Goal: Task Accomplishment & Management: Use online tool/utility

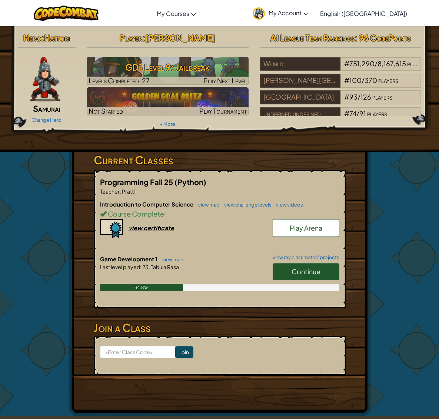
click at [314, 274] on span "Continue" at bounding box center [306, 271] width 29 height 9
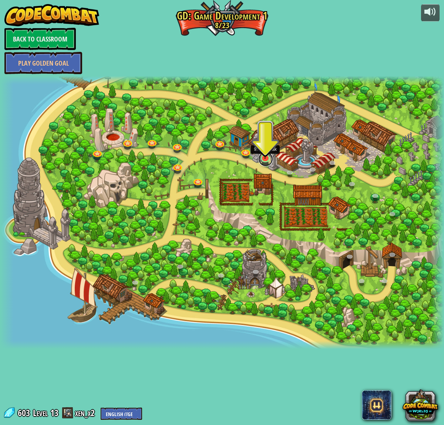
click at [266, 162] on link at bounding box center [266, 158] width 15 height 15
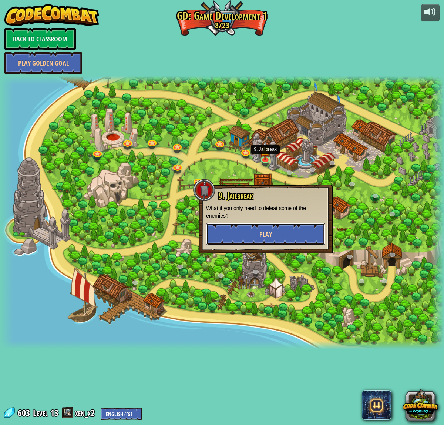
click at [281, 228] on button "Play" at bounding box center [265, 234] width 119 height 22
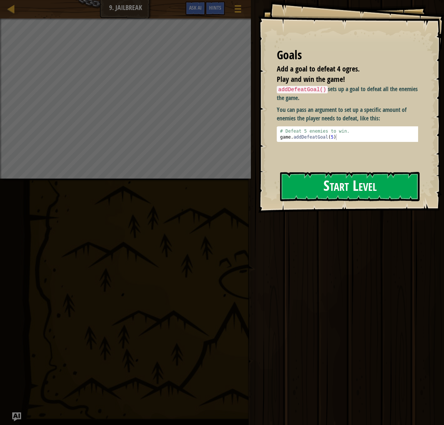
click at [323, 177] on button "Start Level" at bounding box center [350, 186] width 140 height 29
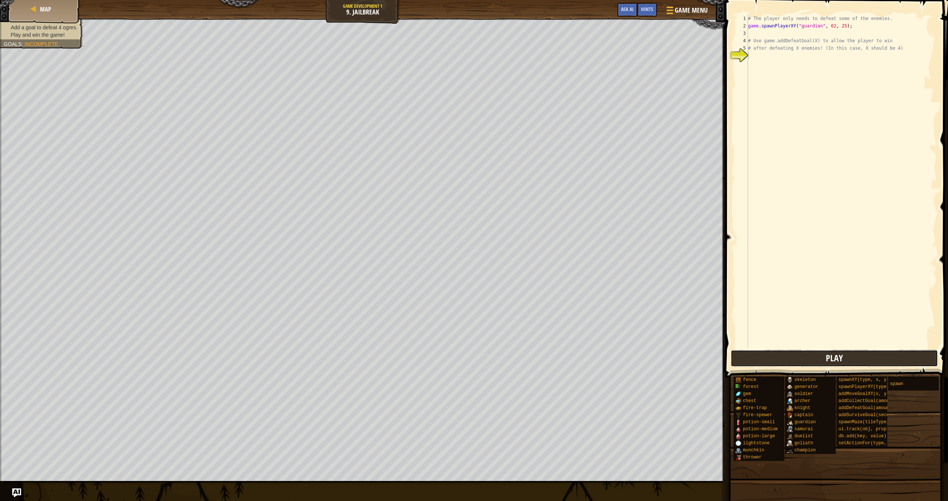
click at [439, 353] on button "Play" at bounding box center [835, 358] width 208 height 17
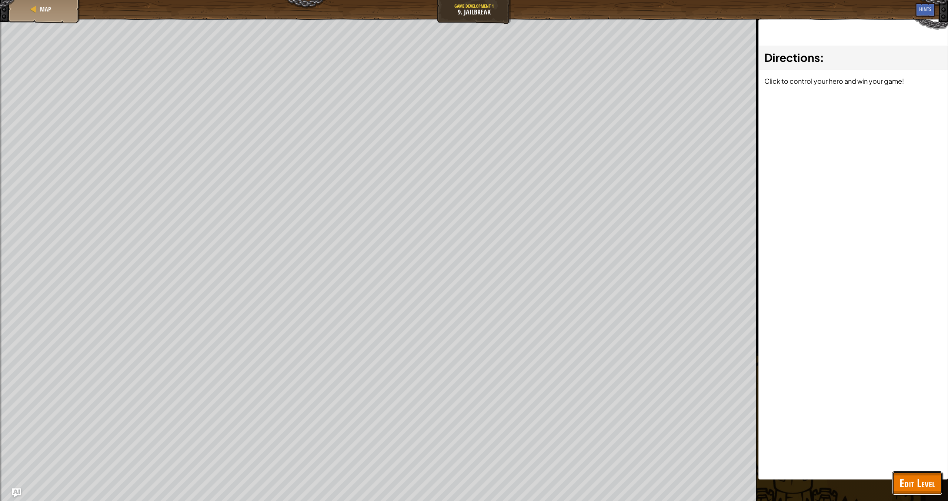
click at [439, 424] on span "Edit Level" at bounding box center [918, 482] width 36 height 15
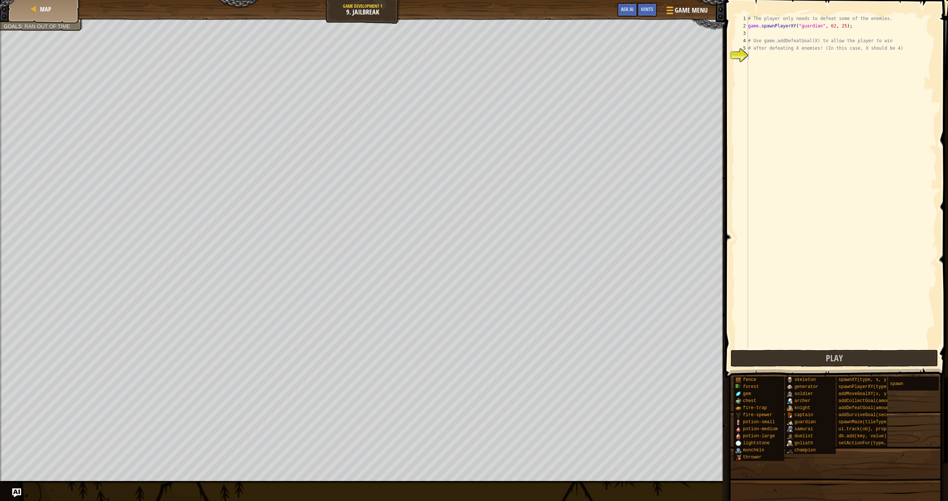
click at [439, 69] on div "# The player only needs to defeat some of the enemies. game . spawnPlayerXY ( "…" at bounding box center [842, 189] width 190 height 348
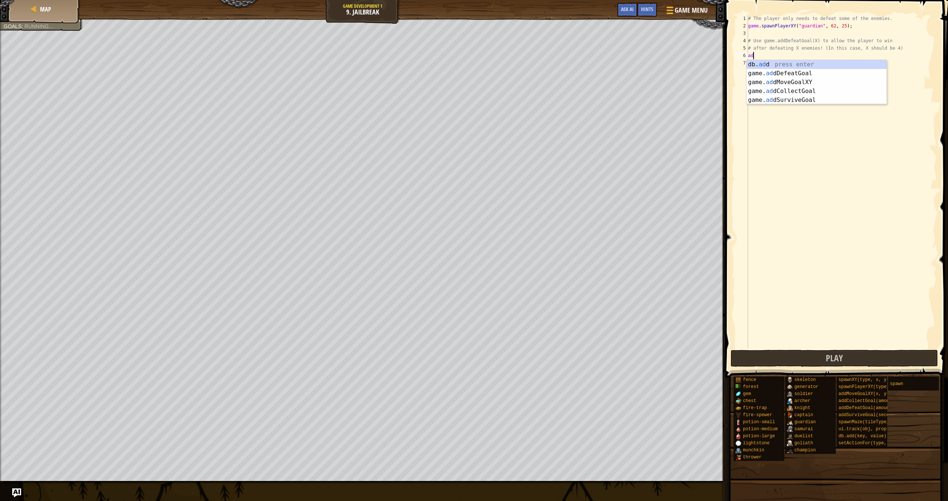
scroll to position [3, 0]
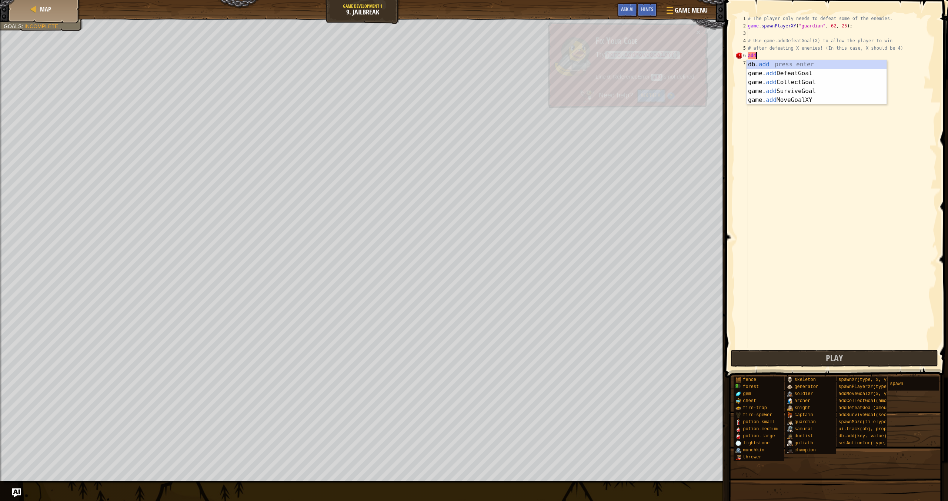
type textarea "addd"
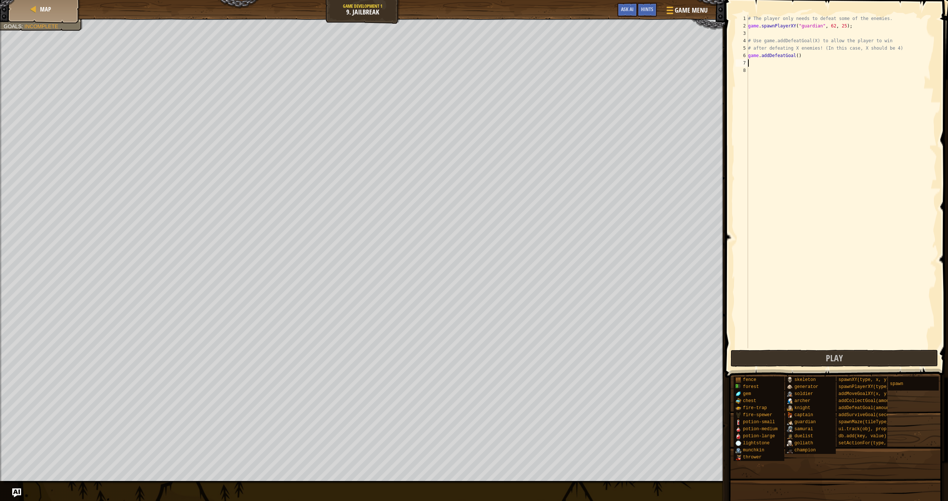
click at [439, 58] on div "# The player only needs to defeat some of the enemies. game . spawnPlayerXY ( "…" at bounding box center [842, 189] width 190 height 348
click at [439, 57] on div "# The player only needs to defeat some of the enemies. game . spawnPlayerXY ( "…" at bounding box center [842, 189] width 190 height 348
type textarea "game.addDefeatGoal(4)"
click at [439, 356] on button "Play" at bounding box center [835, 358] width 208 height 17
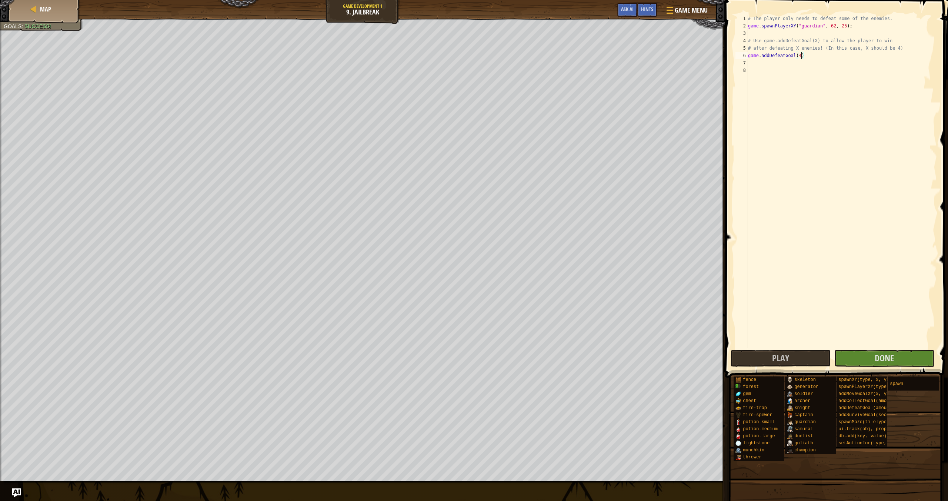
click at [439, 346] on div "# The player only needs to defeat some of the enemies. game . spawnPlayerXY ( "…" at bounding box center [842, 189] width 190 height 348
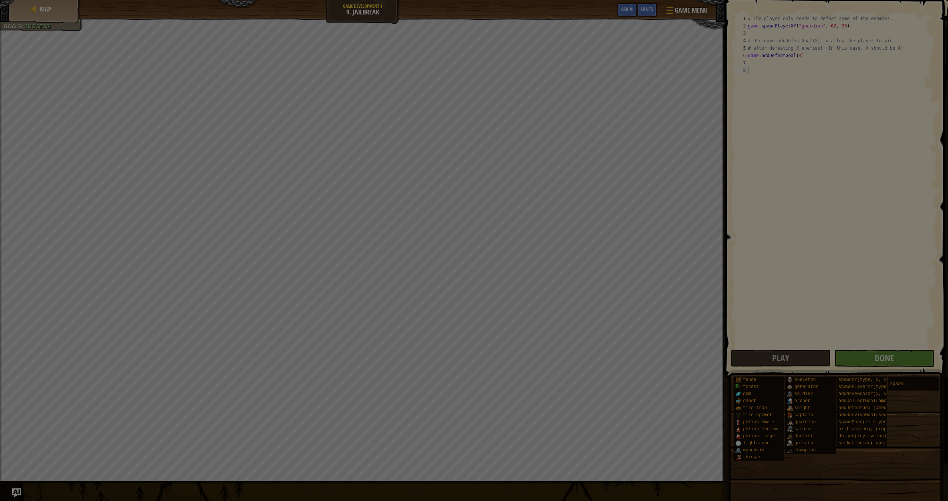
scroll to position [3, 0]
click at [439, 1] on body "Map Game Development 1 9. Jailbreak Game Menu Done Hints Ask AI 1 ההההההההההההה…" at bounding box center [474, 0] width 948 height 1
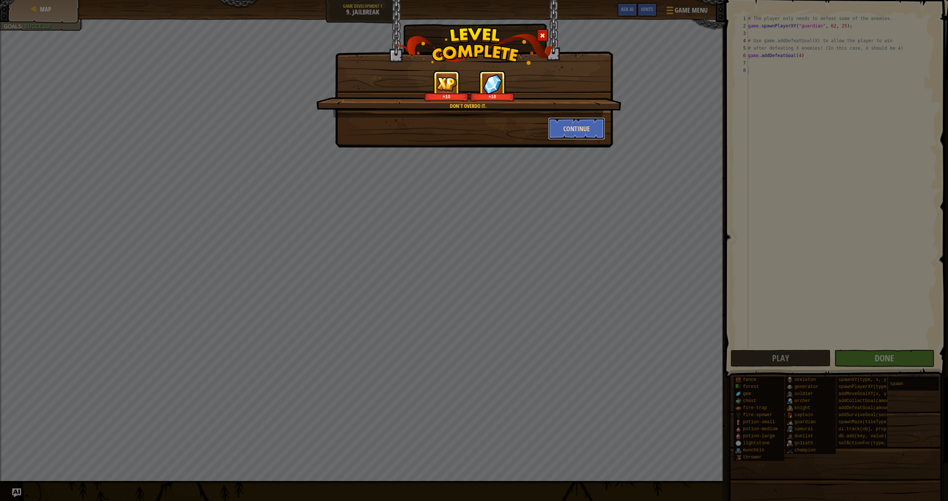
click at [439, 123] on button "Continue" at bounding box center [576, 128] width 57 height 22
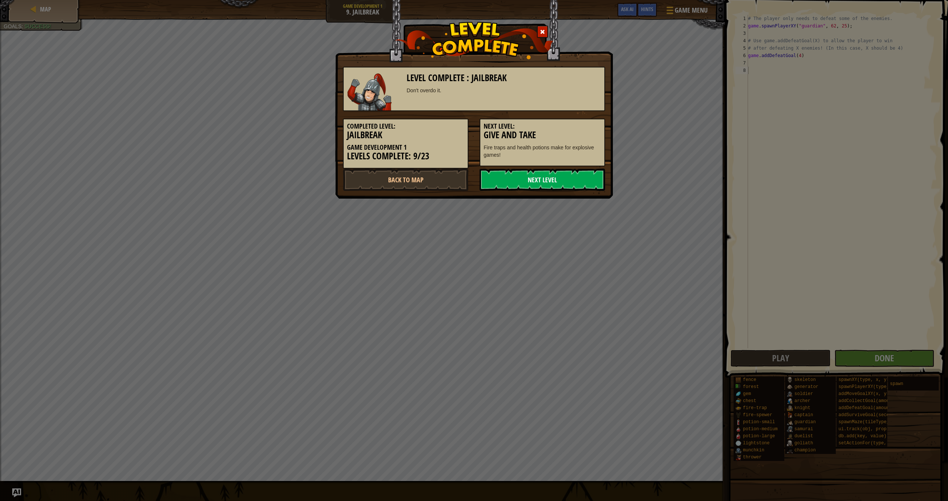
click at [439, 180] on link "Next Level" at bounding box center [543, 180] width 126 height 22
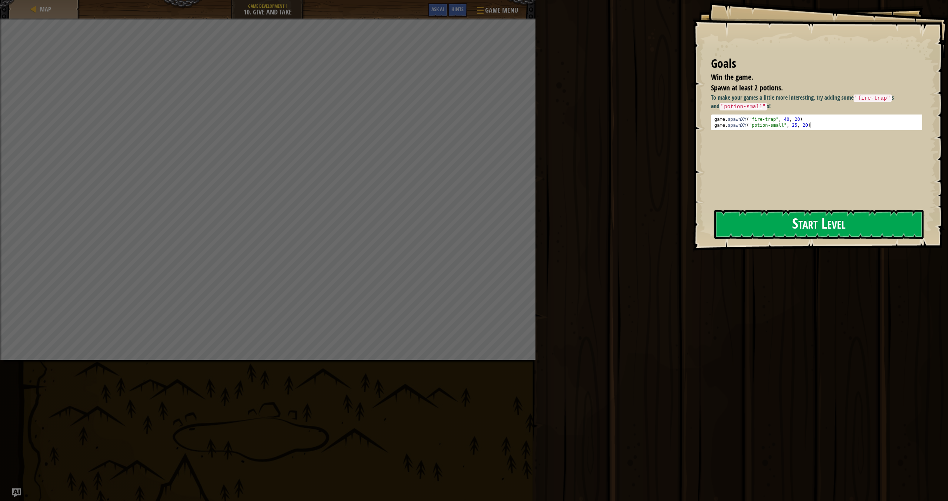
click at [439, 230] on button "Start Level" at bounding box center [819, 224] width 209 height 29
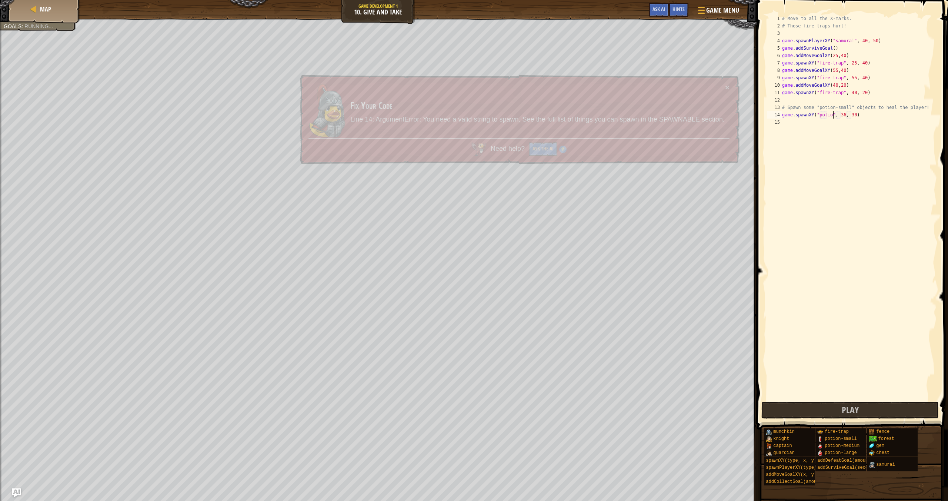
scroll to position [3, 4]
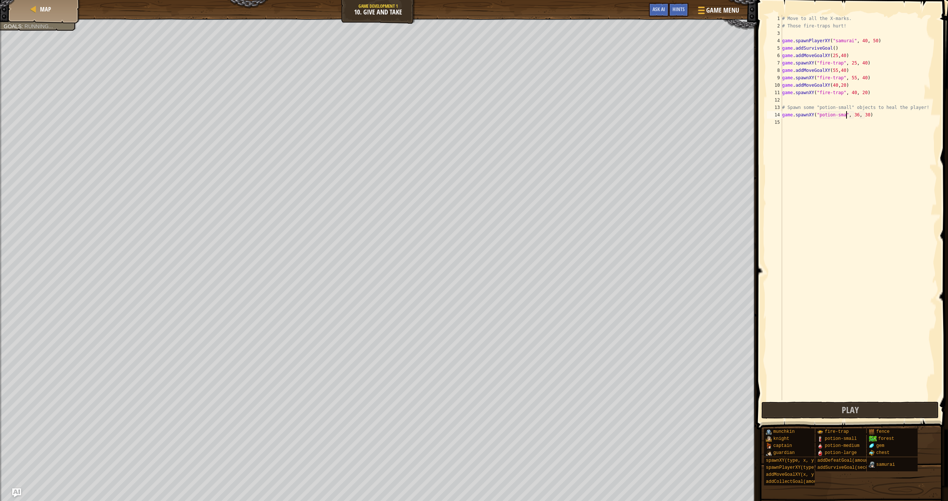
type textarea "game.spawnXY("potion-small", 36, 30)"
drag, startPoint x: 895, startPoint y: 113, endPoint x: 783, endPoint y: 116, distance: 111.6
click at [439, 116] on div "# Move to all the X-marks. # Those fire-traps hurt! game . spawnPlayerXY ( "sam…" at bounding box center [859, 215] width 156 height 400
click at [439, 126] on div "# Move to all the X-marks. # Those fire-traps hurt! game . spawnPlayerXY ( "sam…" at bounding box center [859, 215] width 156 height 400
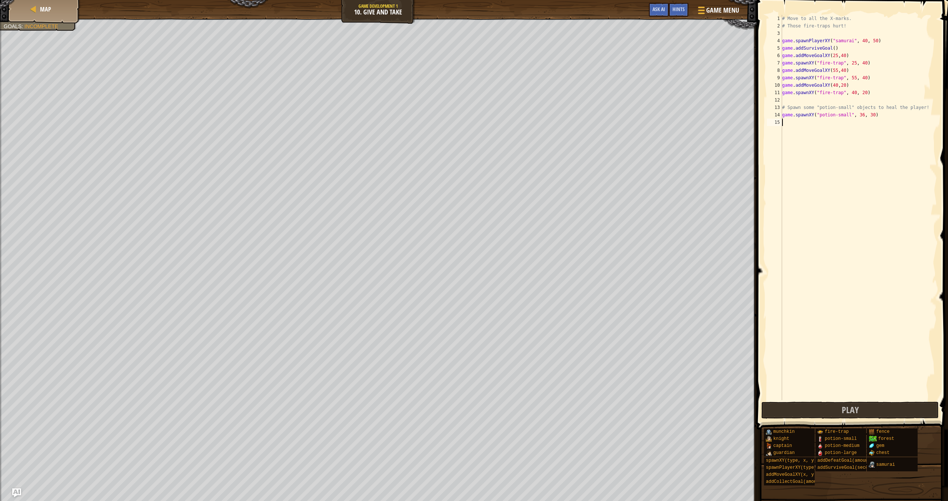
scroll to position [3, 0]
click at [439, 124] on div "# Move to all the X-marks. # Those fire-traps hurt! game . spawnPlayerXY ( "sam…" at bounding box center [859, 215] width 156 height 400
type textarea "game.spawnXY("potion-small", 17, 30)"
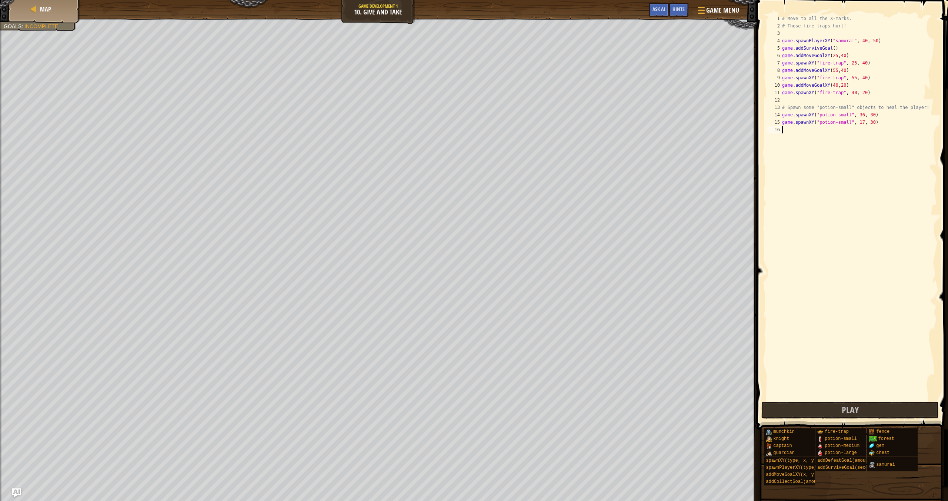
click at [439, 131] on div "# Move to all the X-marks. # Those fire-traps hurt! game . spawnPlayerXY ( "sam…" at bounding box center [859, 215] width 156 height 400
click at [439, 130] on div "# Move to all the X-marks. # Those fire-traps hurt! game . spawnPlayerXY ( "sam…" at bounding box center [859, 215] width 156 height 400
click at [439, 131] on div "# Move to all the X-marks. # Those fire-traps hurt! game . spawnPlayerXY ( "sam…" at bounding box center [859, 215] width 156 height 400
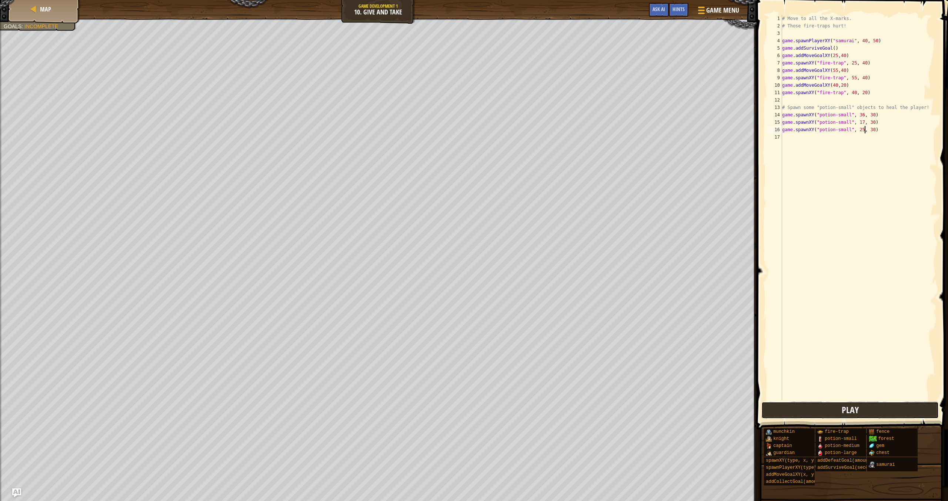
click at [439, 414] on span "Play" at bounding box center [850, 410] width 17 height 12
click at [439, 408] on button "Play" at bounding box center [850, 410] width 177 height 17
click at [439, 65] on div "# Move to all the X-marks. # Those fire-traps hurt! game . spawnPlayerXY ( "sam…" at bounding box center [859, 215] width 156 height 400
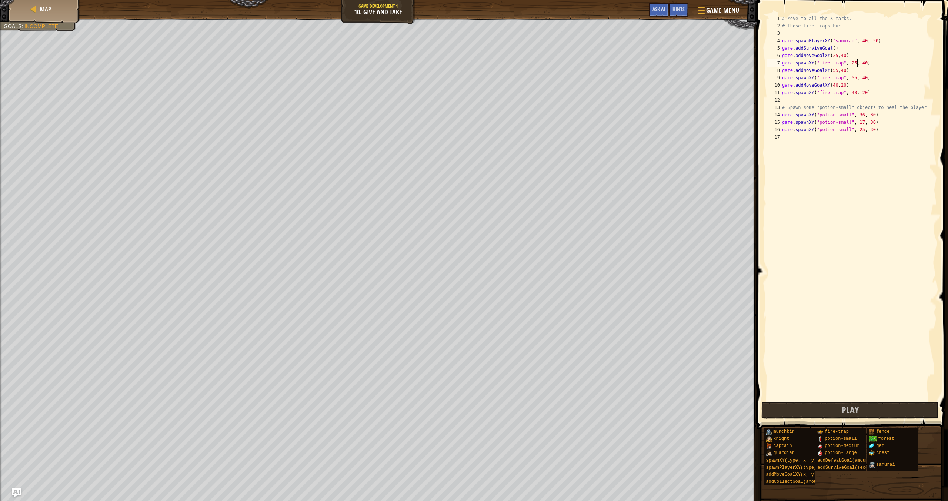
click at [439, 65] on div "# Move to all the X-marks. # Those fire-traps hurt! game . spawnPlayerXY ( "sam…" at bounding box center [859, 215] width 156 height 400
type textarea "game.spawnXY("fire-trap", 25, 40)"
click at [439, 411] on button "Play" at bounding box center [850, 410] width 177 height 17
click at [439, 0] on body "Map Game Development 1 10. Give and Take Game Menu Done Hints Ask AI 1 הההההההה…" at bounding box center [474, 0] width 948 height 0
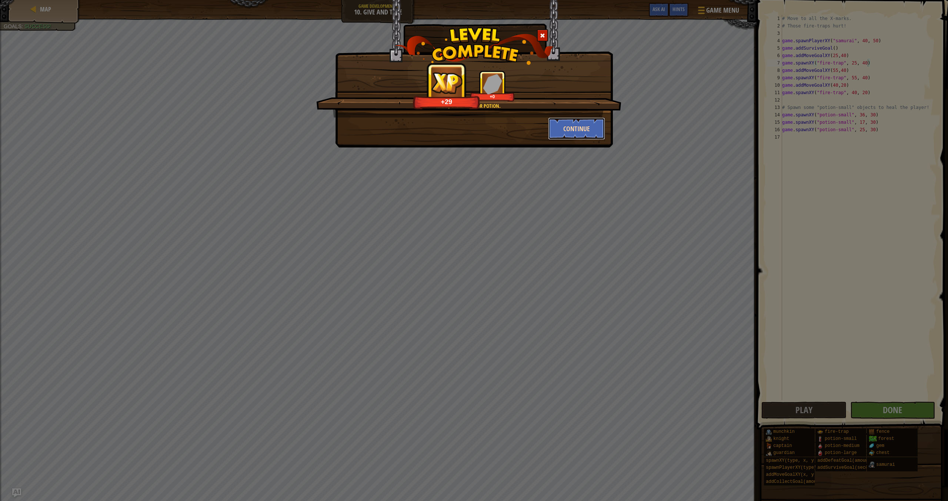
click at [439, 130] on button "Continue" at bounding box center [576, 128] width 57 height 22
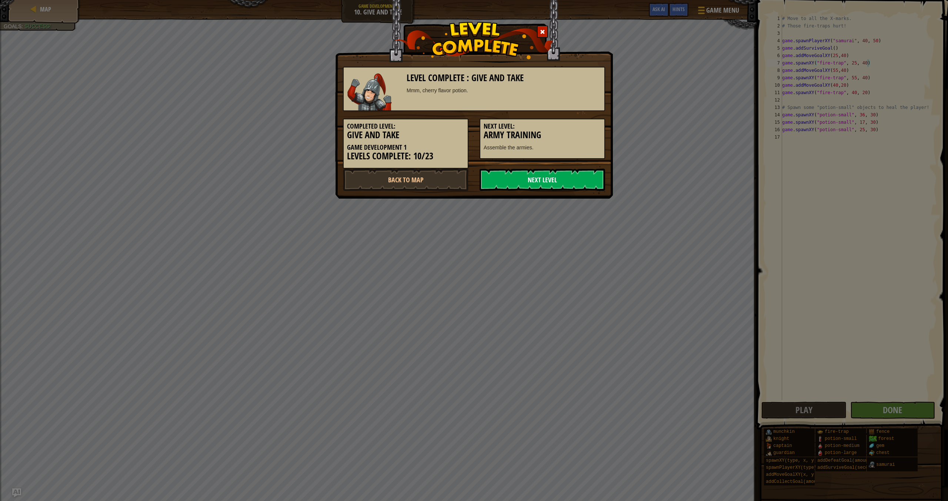
click at [439, 189] on link "Next Level" at bounding box center [543, 180] width 126 height 22
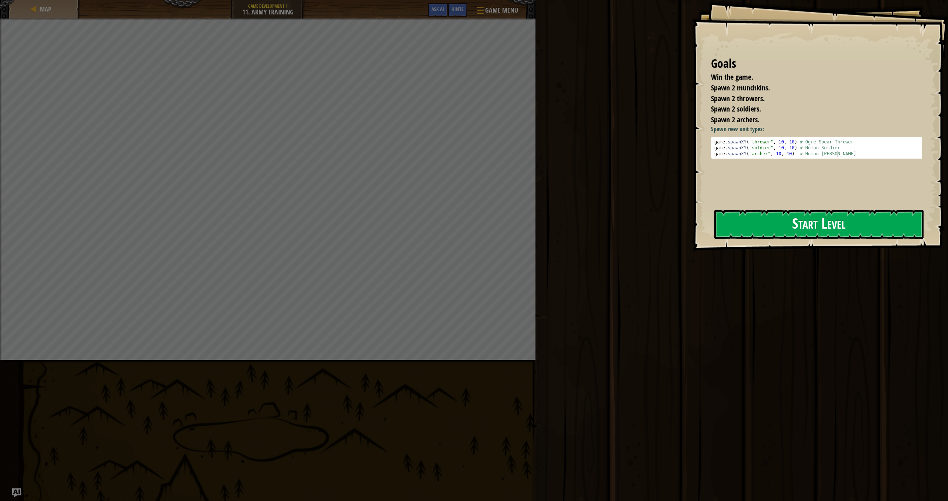
click at [439, 217] on button "Start Level" at bounding box center [819, 224] width 209 height 29
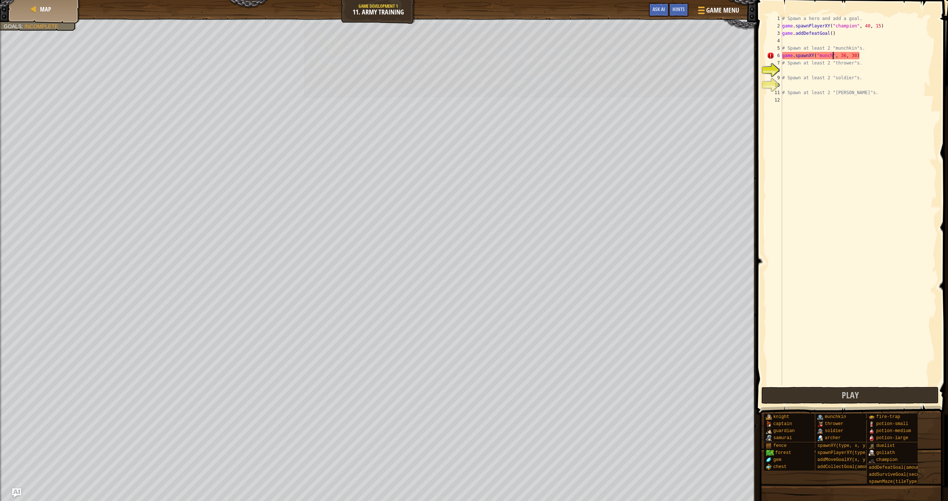
scroll to position [3, 5]
click at [439, 57] on div "# Spawn a hero and add a goal. game . spawnPlayerXY ( "champion" , 40 , 15 ) ga…" at bounding box center [859, 207] width 156 height 385
drag, startPoint x: 814, startPoint y: 60, endPoint x: 784, endPoint y: 57, distance: 30.2
click at [439, 57] on div "# Spawn a hero and add a goal. game . spawnPlayerXY ( "champion" , 40 , 15 ) ga…" at bounding box center [859, 207] width 156 height 385
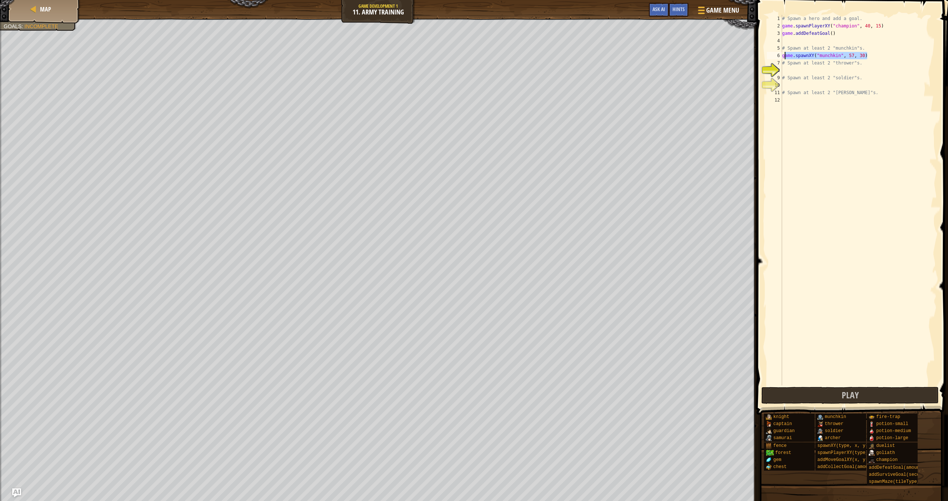
type textarea "game.spawnXY("munchkin", 57, 30)"
click at [439, 57] on div "# Spawn a hero and add a goal. game . spawnPlayerXY ( "champion" , 40 , 15 ) ga…" at bounding box center [859, 207] width 156 height 385
drag, startPoint x: 836, startPoint y: 59, endPoint x: 782, endPoint y: 57, distance: 54.9
click at [439, 57] on div "game.spawnXY("munchkin", 57, 30) 1 2 3 4 5 6 7 8 9 10 11 12 # Spawn a hero and …" at bounding box center [851, 200] width 171 height 370
click at [439, 56] on div "# Spawn a hero and add a goal. game . spawnPlayerXY ( "champion" , 40 , 15 ) ga…" at bounding box center [859, 207] width 156 height 385
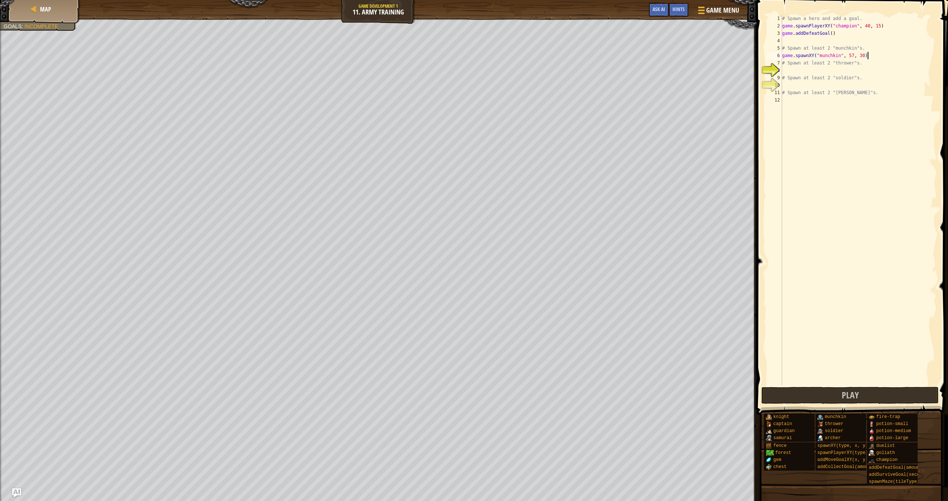
paste textarea "game.spawnXY("munchkin", 57, 30)"
click at [439, 60] on div "# Spawn a hero and add a goal. game . spawnPlayerXY ( "champion" , 40 , 15 ) ga…" at bounding box center [859, 207] width 156 height 385
click at [439, 61] on div "# Spawn a hero and add a goal. game . spawnPlayerXY ( "champion" , 40 , 15 ) ga…" at bounding box center [859, 207] width 156 height 385
type textarea "game.spawnXY("munchkin", 57, 35)"
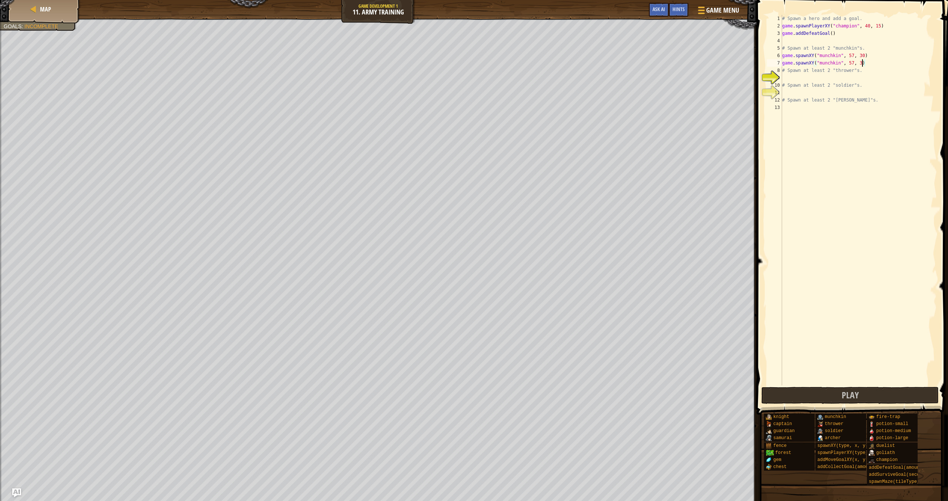
scroll to position [3, 7]
click at [439, 79] on div "# Spawn a hero and add a goal. game . spawnPlayerXY ( "champion" , 40 , 15 ) ga…" at bounding box center [859, 207] width 156 height 385
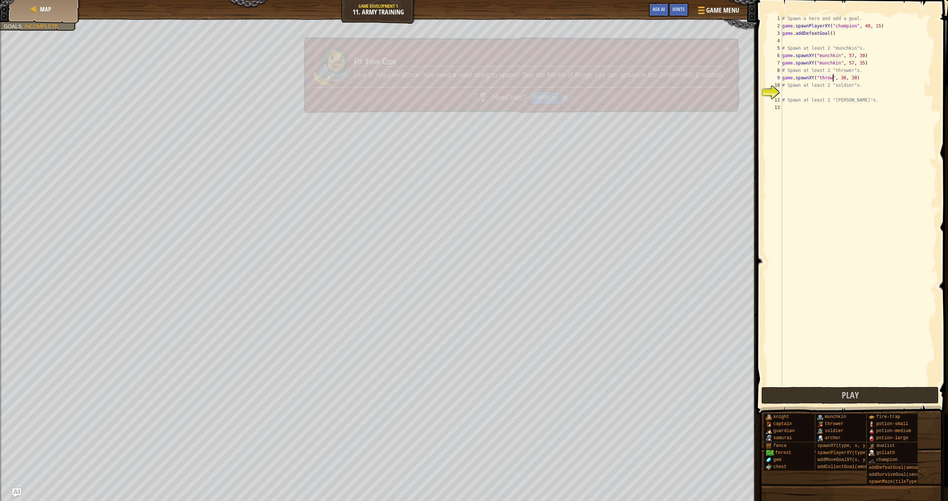
scroll to position [3, 4]
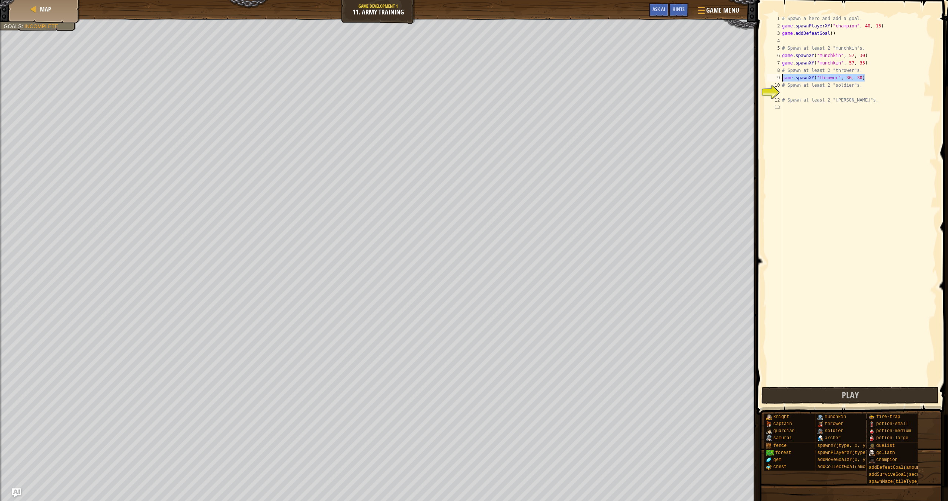
drag, startPoint x: 871, startPoint y: 78, endPoint x: 783, endPoint y: 81, distance: 87.5
click at [439, 81] on div "# Spawn a hero and add a goal. game . spawnPlayerXY ( "champion" , 40 , 15 ) ga…" at bounding box center [859, 207] width 156 height 385
type textarea "game.spawnXY("thrower", 36, 30)"
click at [439, 78] on div "# Spawn a hero and add a goal. game . spawnPlayerXY ( "champion" , 40 , 15 ) ga…" at bounding box center [859, 207] width 156 height 385
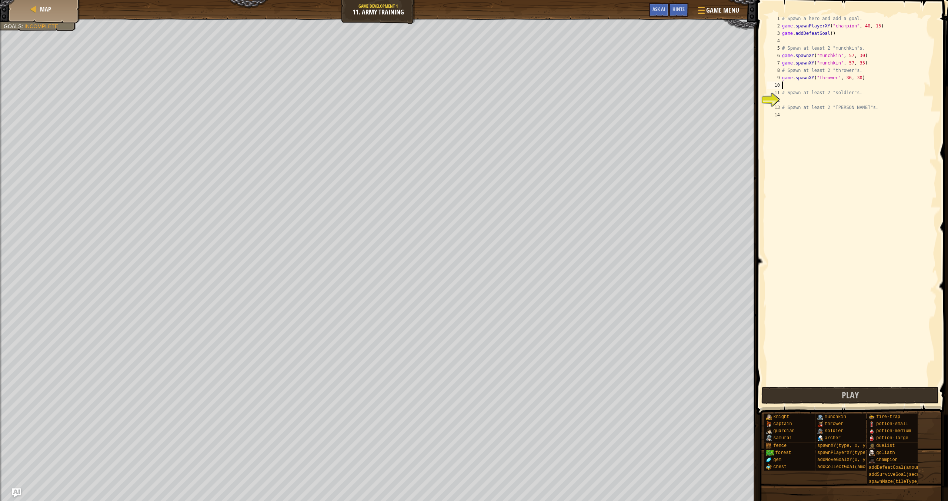
paste textarea "game.spawnXY("thrower", 36, 30)"
click at [439, 86] on div "# Spawn a hero and add a goal. game . spawnPlayerXY ( "champion" , 40 , 15 ) ga…" at bounding box center [859, 207] width 156 height 385
type textarea "game.spawnXY("thrower", 36, 35)"
click at [439, 103] on div "# Spawn a hero and add a goal. game . spawnPlayerXY ( "champion" , 40 , 15 ) ga…" at bounding box center [859, 207] width 156 height 385
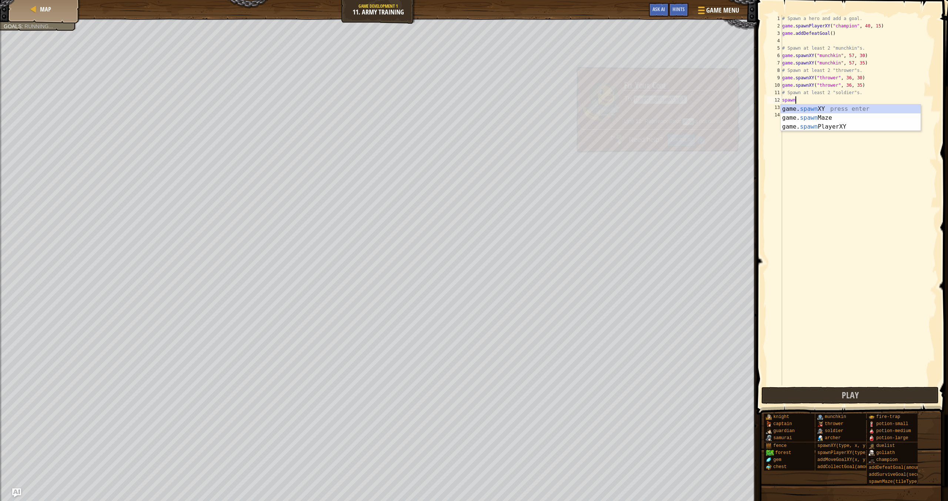
scroll to position [3, 1]
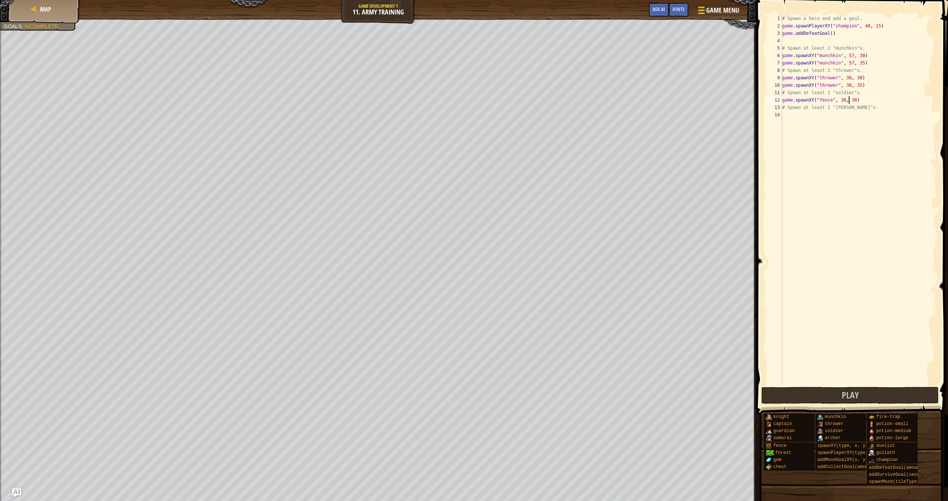
click at [439, 101] on div "# Spawn a hero and add a goal. game . spawnPlayerXY ( "champion" , 40 , 15 ) ga…" at bounding box center [859, 207] width 156 height 385
click at [439, 102] on div "# Spawn a hero and add a goal. game . spawnPlayerXY ( "champion" , 40 , 15 ) ga…" at bounding box center [859, 207] width 156 height 385
click at [439, 100] on div "# Spawn a hero and add a goal. game . spawnPlayerXY ( "champion" , 40 , 15 ) ga…" at bounding box center [859, 207] width 156 height 385
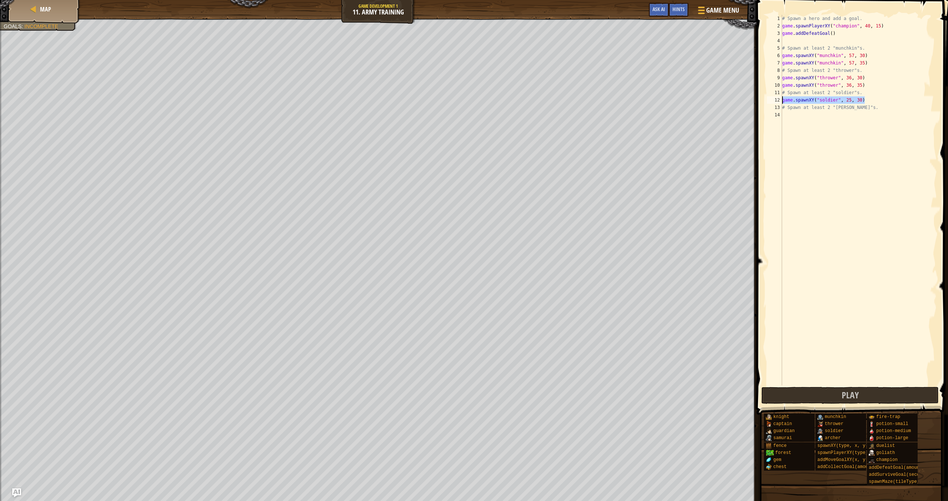
drag, startPoint x: 866, startPoint y: 97, endPoint x: 783, endPoint y: 101, distance: 82.7
click at [439, 101] on div "# Spawn a hero and add a goal. game . spawnPlayerXY ( "champion" , 40 , 15 ) ga…" at bounding box center [859, 207] width 156 height 385
type textarea "game.spawnXY("soldier", 25, 30)"
click at [439, 98] on div "# Spawn a hero and add a goal. game . spawnPlayerXY ( "champion" , 40 , 15 ) ga…" at bounding box center [859, 207] width 156 height 385
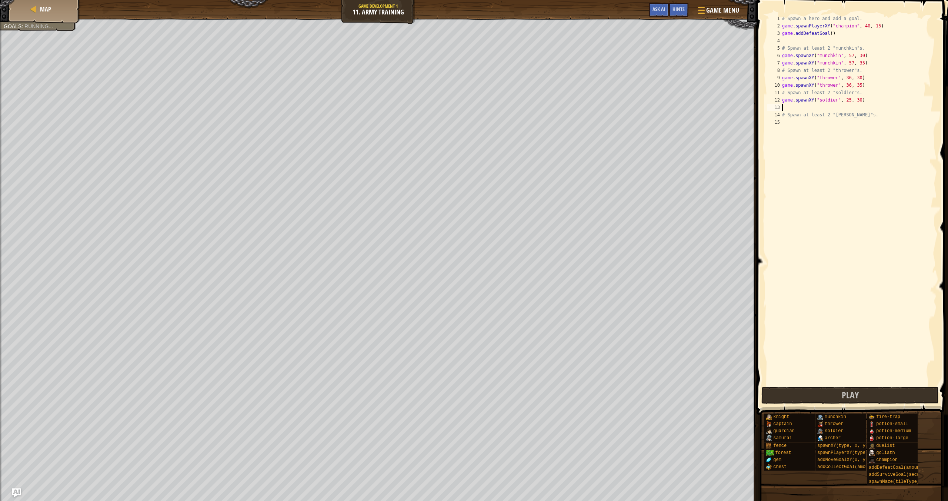
paste textarea "game.spawnXY("soldier", 25, 30)"
click at [439, 106] on div "# Spawn a hero and add a goal. game . spawnPlayerXY ( "champion" , 40 , 15 ) ga…" at bounding box center [859, 207] width 156 height 385
click at [439, 113] on div "# Spawn a hero and add a goal. game . spawnPlayerXY ( "champion" , 40 , 15 ) ga…" at bounding box center [859, 207] width 156 height 385
type textarea "# Spawn at least 2 "[PERSON_NAME]"s."
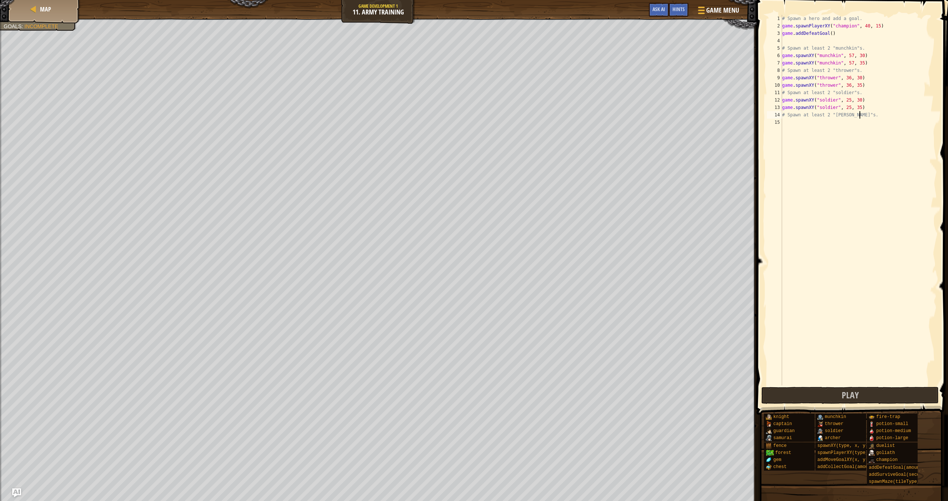
scroll to position [3, 6]
click at [439, 121] on div "# Spawn a hero and add a goal. game . spawnPlayerXY ( "champion" , 40 , 15 ) ga…" at bounding box center [859, 207] width 156 height 385
click at [439, 123] on div "# Spawn a hero and add a goal. game . spawnPlayerXY ( "champion" , 40 , 15 ) ga…" at bounding box center [859, 207] width 156 height 385
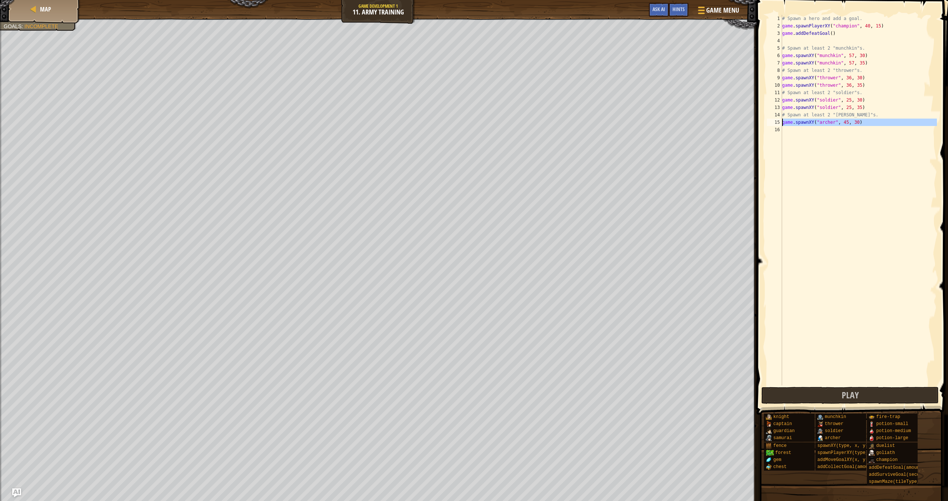
drag, startPoint x: 872, startPoint y: 127, endPoint x: 783, endPoint y: 123, distance: 89.3
click at [439, 123] on div "# Spawn a hero and add a goal. game . spawnPlayerXY ( "champion" , 40 , 15 ) ga…" at bounding box center [859, 207] width 156 height 385
type textarea "game.spawnXY("[PERSON_NAME]", 45, 30)"
click at [439, 129] on div "# Spawn a hero and add a goal. game . spawnPlayerXY ( "champion" , 40 , 15 ) ga…" at bounding box center [859, 207] width 156 height 385
paste textarea "game.spawnXY("[PERSON_NAME]", 45, 30)"
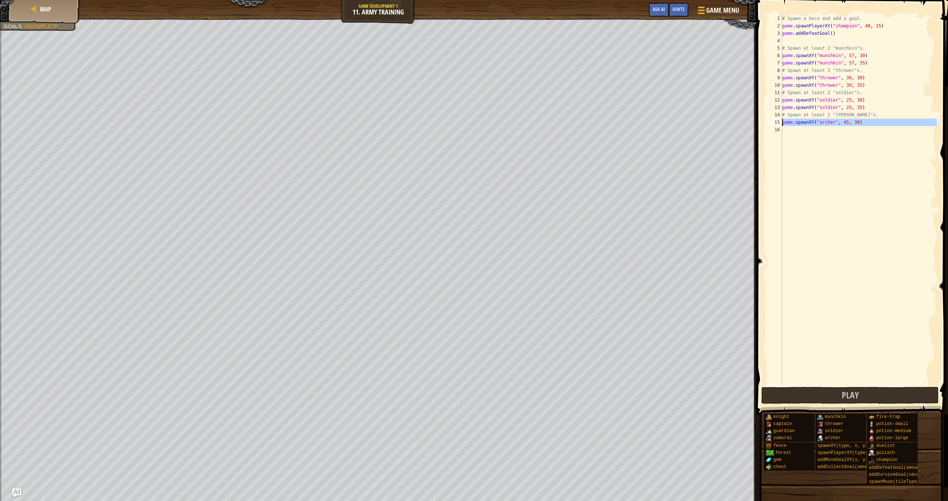
scroll to position [3, 0]
click at [439, 130] on div "# Spawn a hero and add a goal. game . spawnPlayerXY ( "champion" , 40 , 15 ) ga…" at bounding box center [859, 207] width 156 height 385
type textarea "game.spawnXY("[PERSON_NAME]", 45, 35)"
click at [439, 393] on button "Play" at bounding box center [850, 395] width 177 height 17
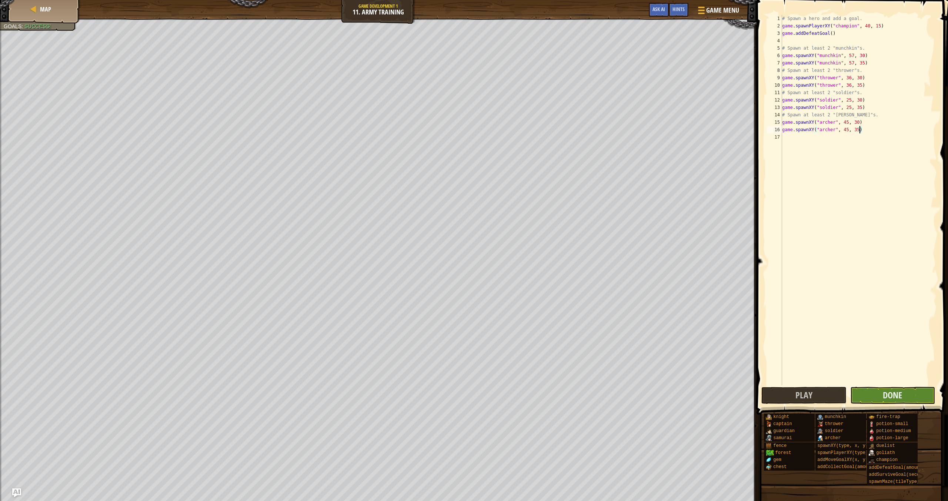
click at [439, 0] on body "Map Game Development 1 11. Army Training Game Menu Done Hints Ask AI 1 הההההההה…" at bounding box center [474, 0] width 948 height 0
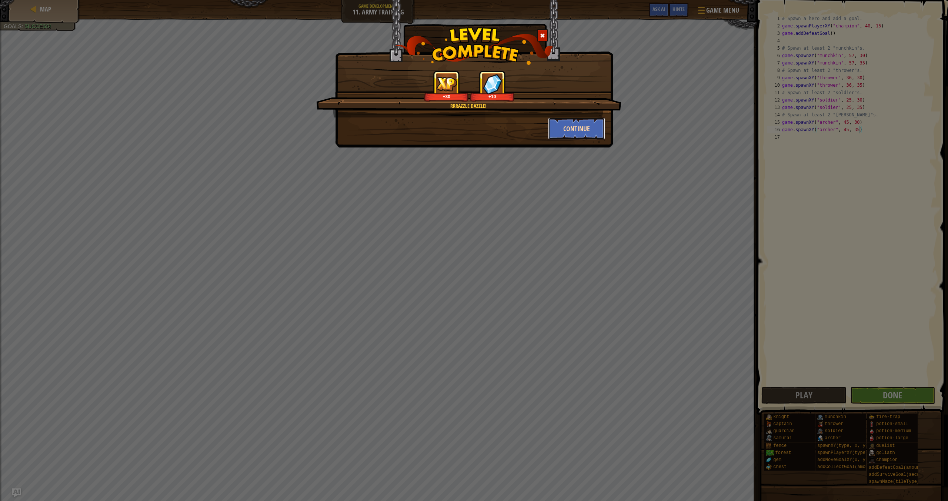
click at [439, 138] on button "Continue" at bounding box center [576, 128] width 57 height 22
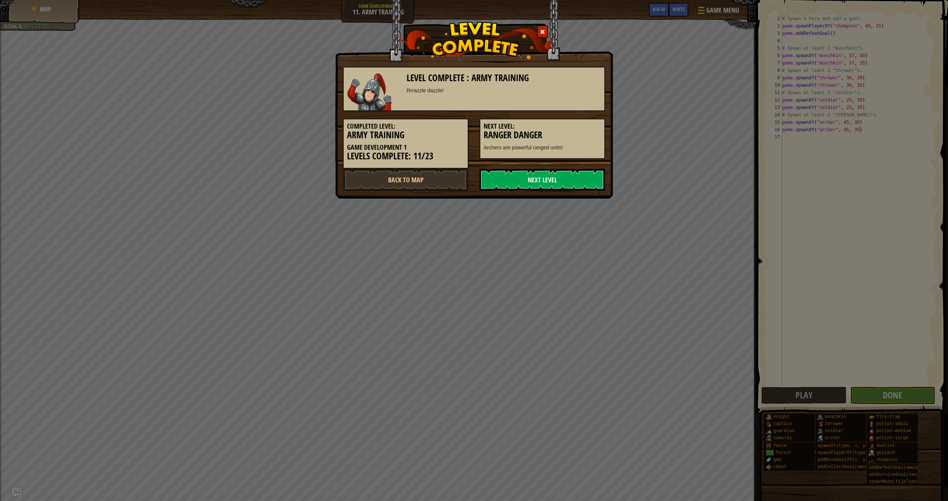
click at [439, 178] on link "Next Level" at bounding box center [543, 180] width 126 height 22
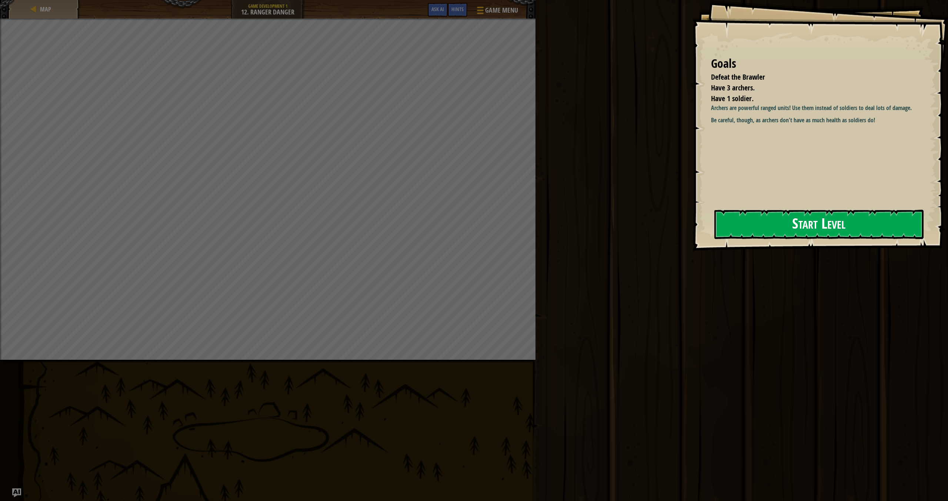
click at [439, 229] on button "Start Level" at bounding box center [819, 224] width 209 height 29
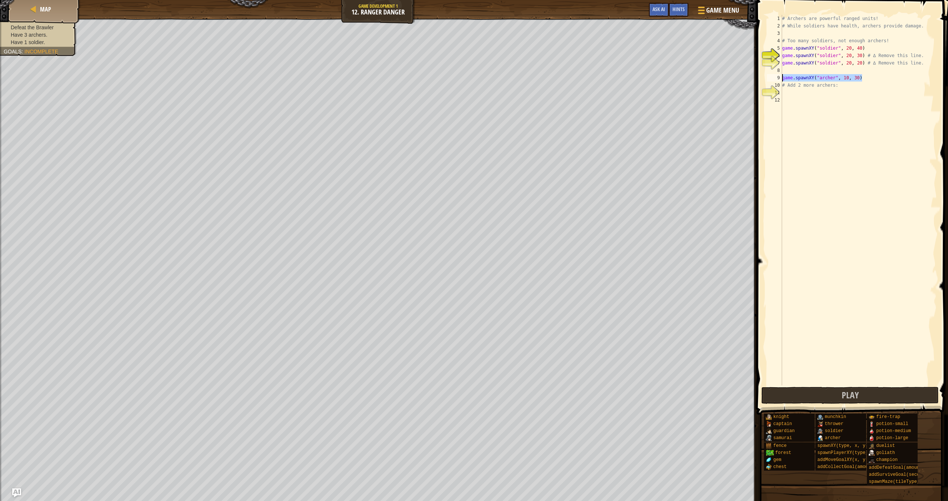
drag, startPoint x: 867, startPoint y: 78, endPoint x: 783, endPoint y: 80, distance: 83.7
click at [439, 80] on div "# Archers are powerful ranged units! # While soldiers have health, archers prov…" at bounding box center [859, 207] width 156 height 385
drag, startPoint x: 826, startPoint y: 87, endPoint x: 776, endPoint y: 83, distance: 50.6
click at [439, 83] on div "game.spawnXY("[PERSON_NAME]", 10, 30) 1 2 3 4 5 6 7 8 9 10 11 12 # Archers are …" at bounding box center [851, 200] width 171 height 370
type textarea "game.spawnXY("[PERSON_NAME]", 10, 20)"
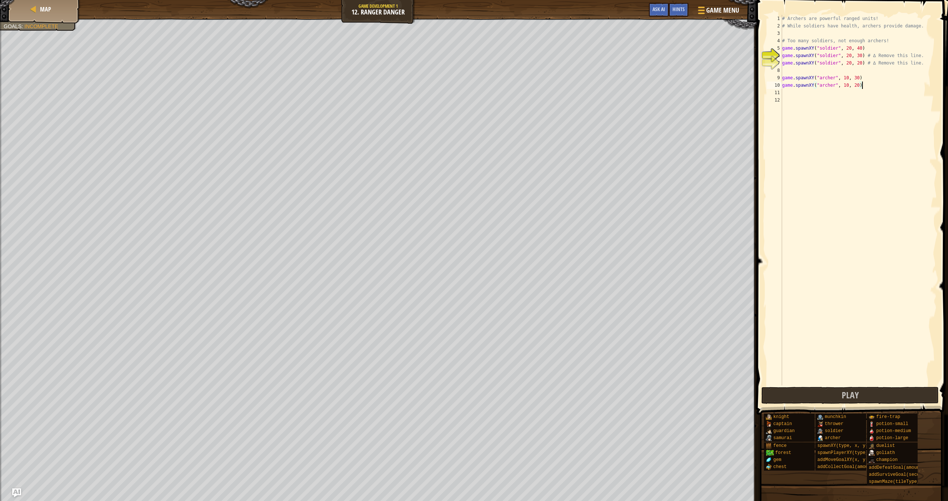
scroll to position [3, 0]
type textarea "game.spawnXY("[PERSON_NAME]", 10, 20)"
type textarea "game.spawnXY("[PERSON_NAME]", 10, 40)"
click at [439, 394] on button "Play" at bounding box center [850, 395] width 177 height 17
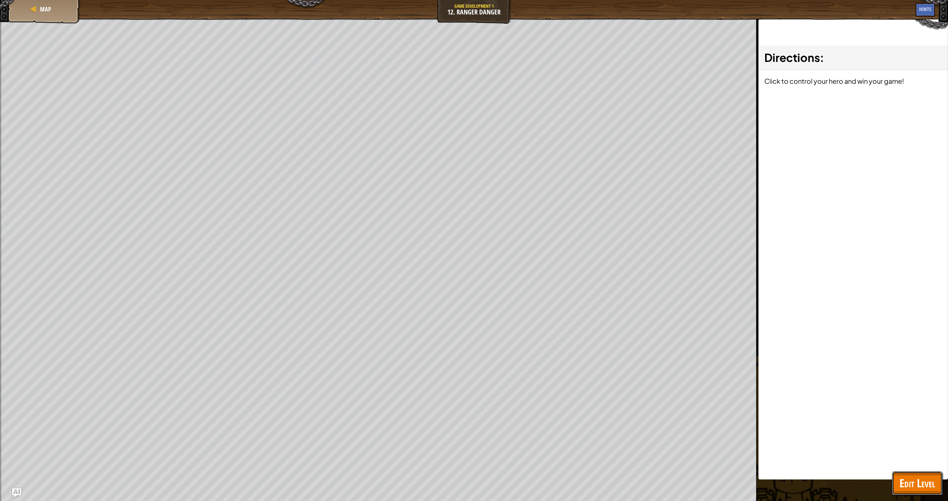
click at [439, 424] on span "Edit Level" at bounding box center [918, 482] width 36 height 15
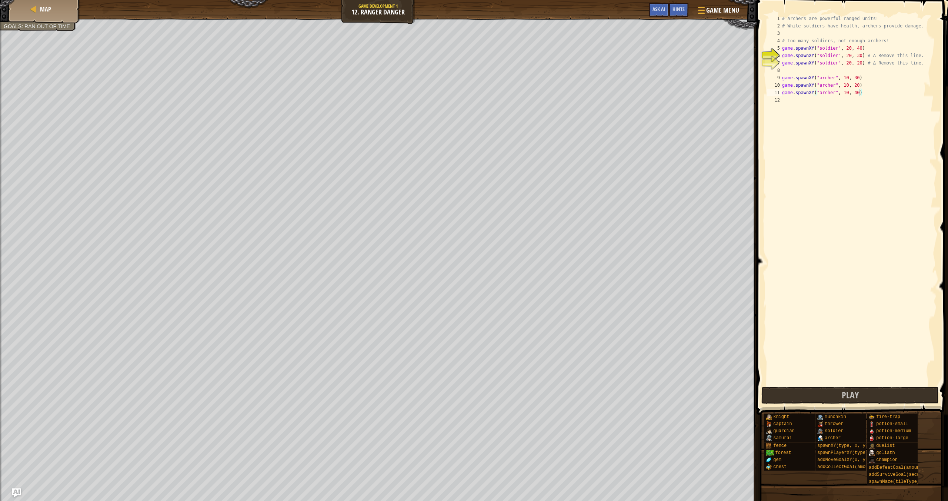
click at [439, 96] on div "# Archers are powerful ranged units! # While soldiers have health, archers prov…" at bounding box center [859, 207] width 156 height 385
click at [439, 389] on span "Play" at bounding box center [850, 395] width 17 height 12
click at [439, 391] on button "Play" at bounding box center [804, 395] width 85 height 17
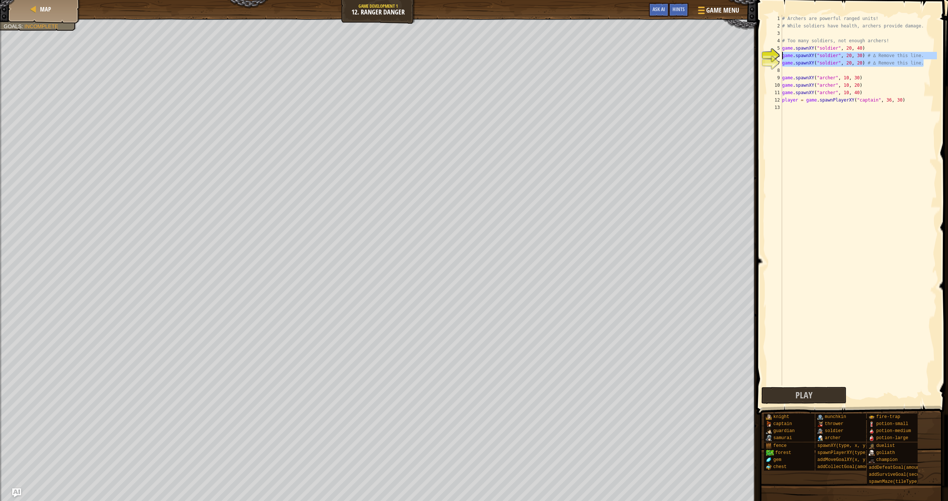
drag, startPoint x: 924, startPoint y: 65, endPoint x: 780, endPoint y: 57, distance: 143.6
click at [439, 57] on div "player = game.spawnPlayerXY("captain", 36, 30) 1 2 3 4 5 6 7 8 9 10 11 12 13 # …" at bounding box center [851, 200] width 171 height 370
type textarea "game.spawnXY("soldier", 20, 30) # ∆ Remove this line. game.spawnXY("soldier", 2…"
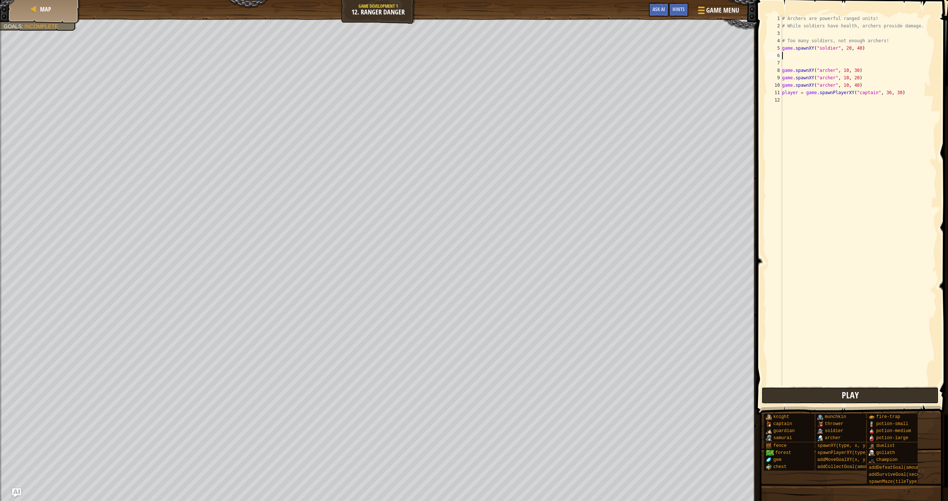
click at [439, 394] on button "Play" at bounding box center [850, 395] width 177 height 17
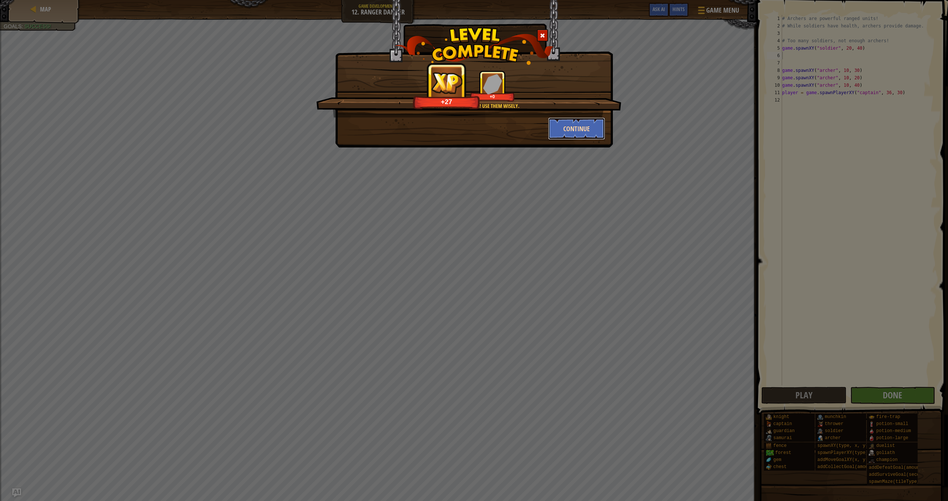
click at [439, 133] on button "Continue" at bounding box center [576, 128] width 57 height 22
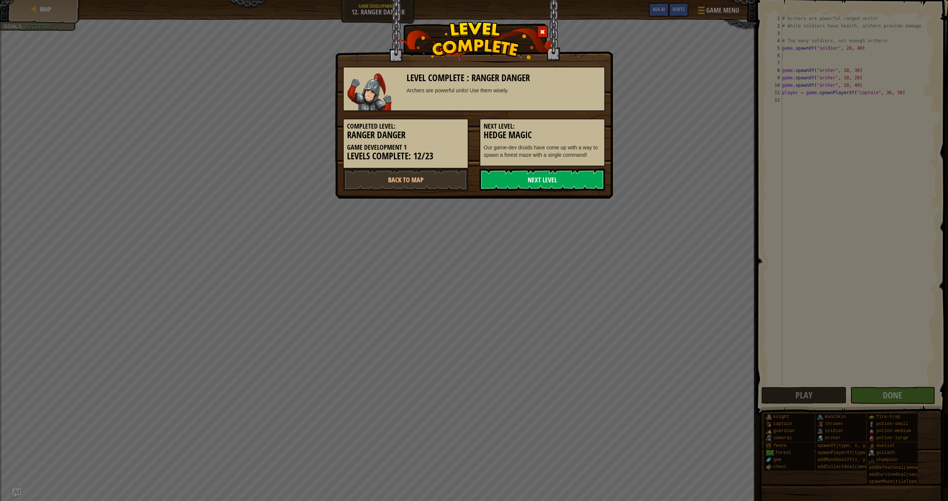
click at [439, 187] on link "Next Level" at bounding box center [543, 180] width 126 height 22
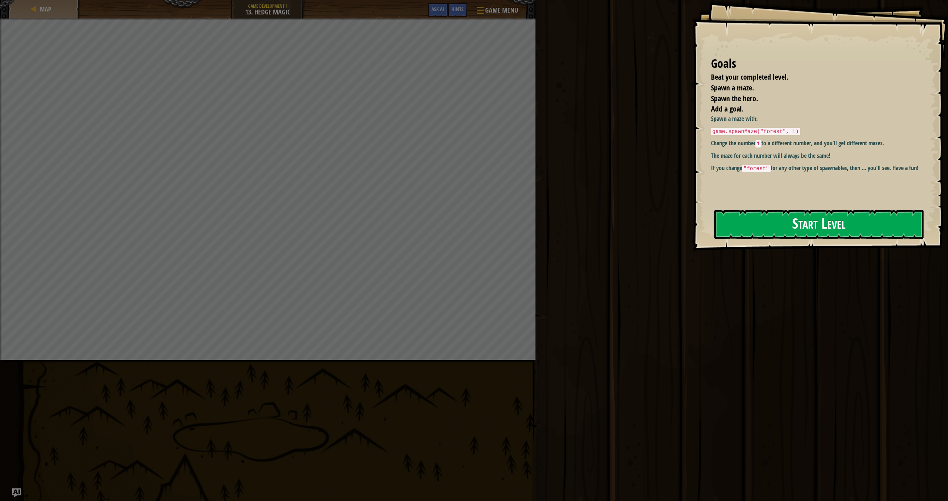
click at [439, 225] on button "Start Level" at bounding box center [819, 224] width 209 height 29
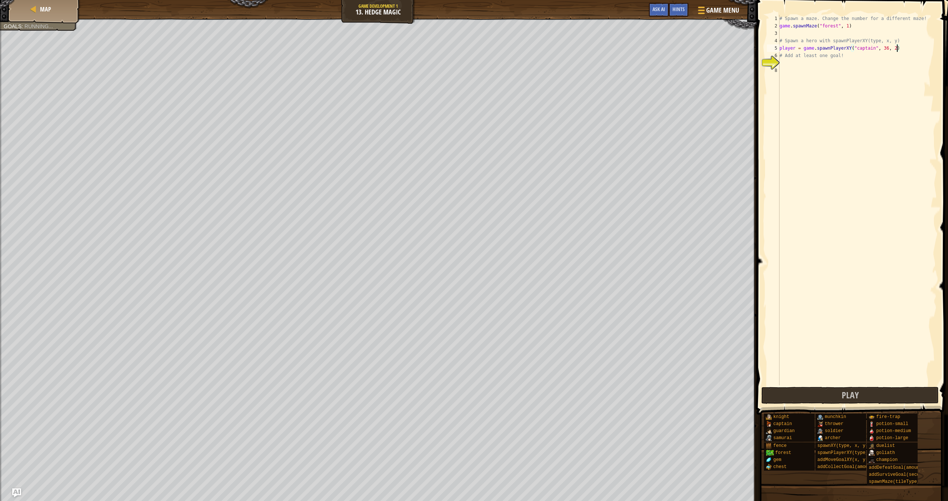
scroll to position [3, 10]
type textarea "player = game.spawnPlayerXY("captain", 36, 28)"
click at [439, 61] on div "# Spawn a maze. Change the number for a different maze! game . spawnMaze ( "for…" at bounding box center [857, 207] width 159 height 385
click at [439, 59] on div "# Spawn a maze. Change the number for a different maze! game . spawnMaze ( "for…" at bounding box center [857, 207] width 159 height 385
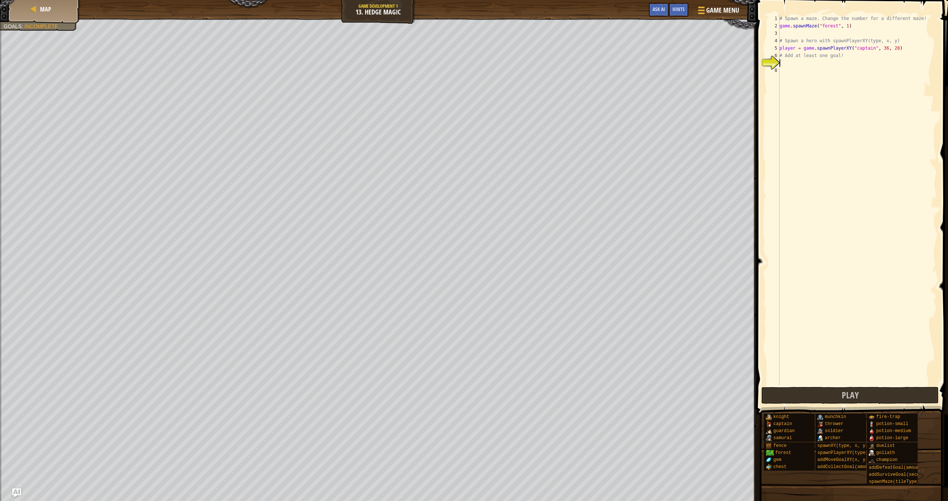
type textarea "# Add at least one goal!"
type textarea "s"
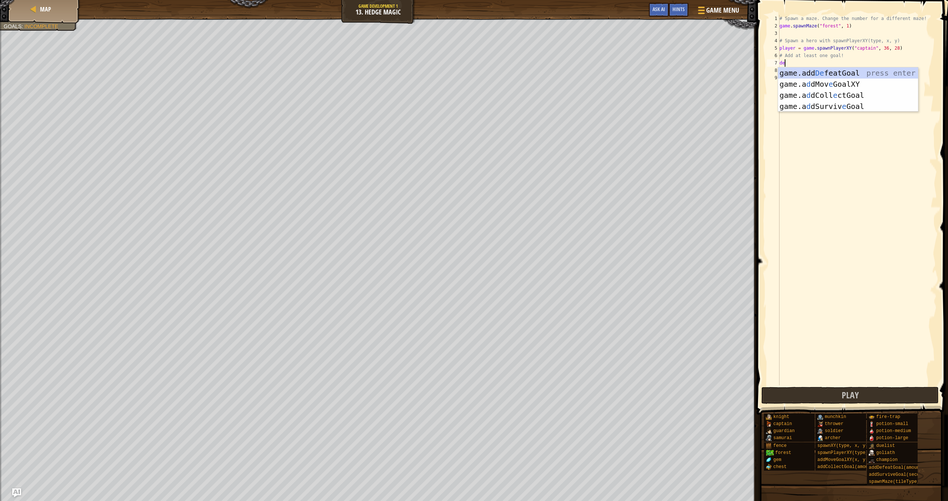
scroll to position [3, 0]
type textarea "defe"
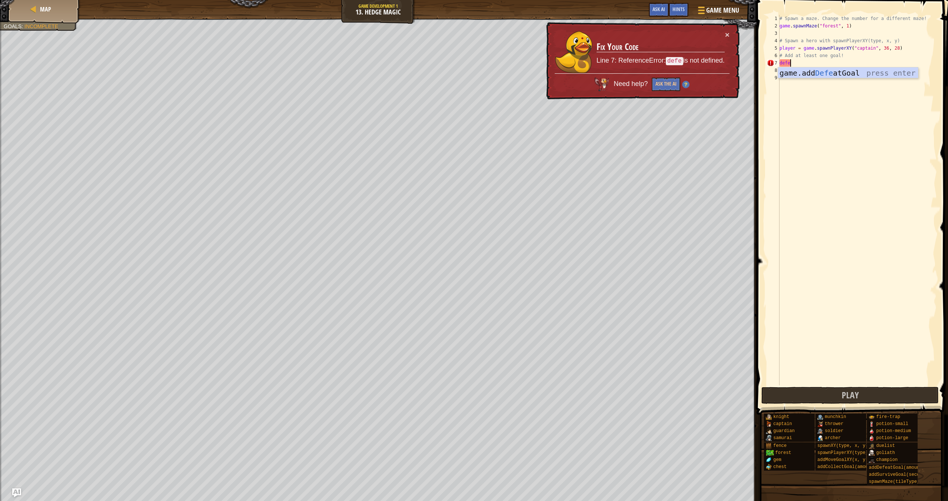
scroll to position [3, 0]
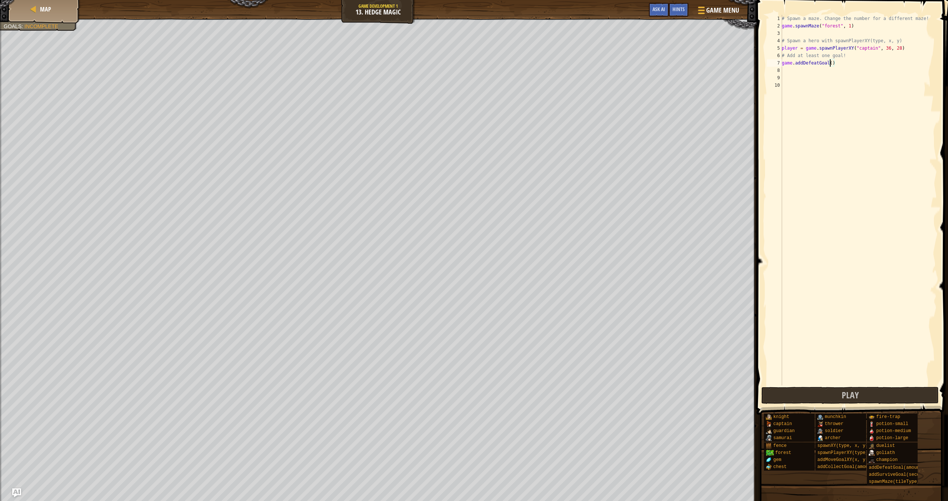
type textarea "game.addDefeatGoal(2)"
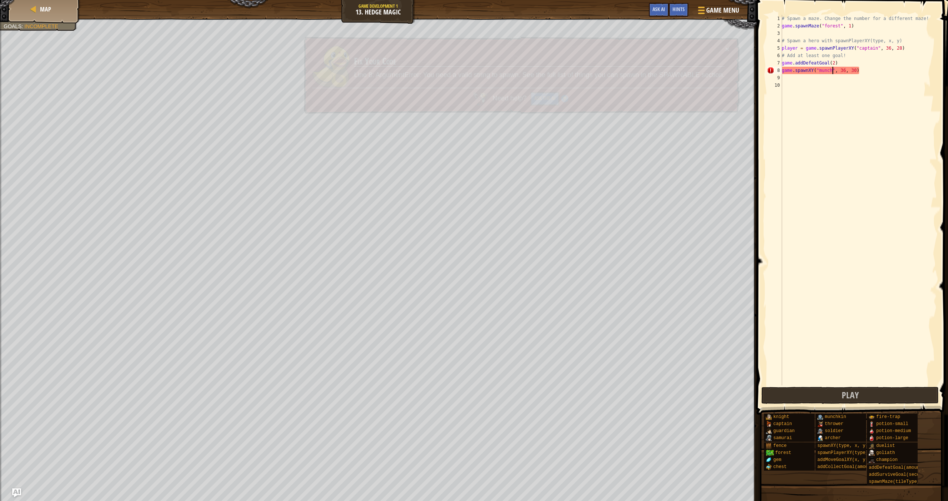
type textarea "game.spawnXY("munchkin", 36, 30)"
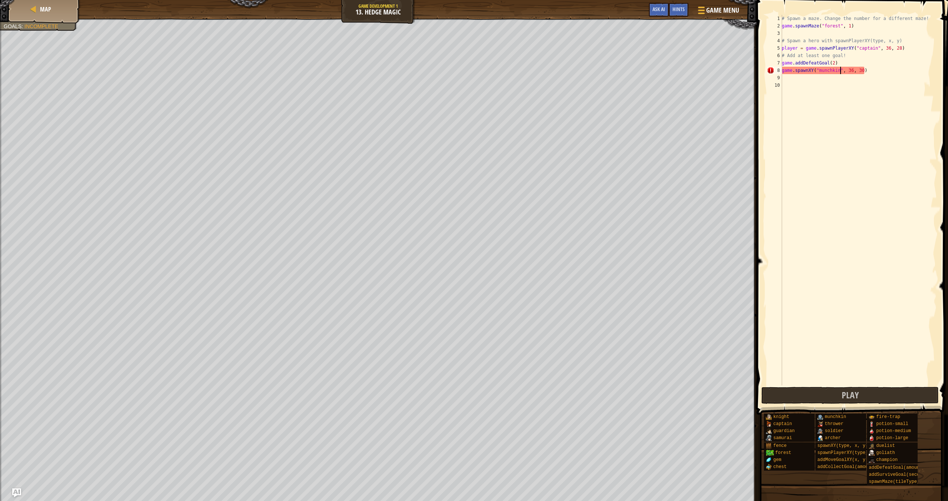
scroll to position [3, 5]
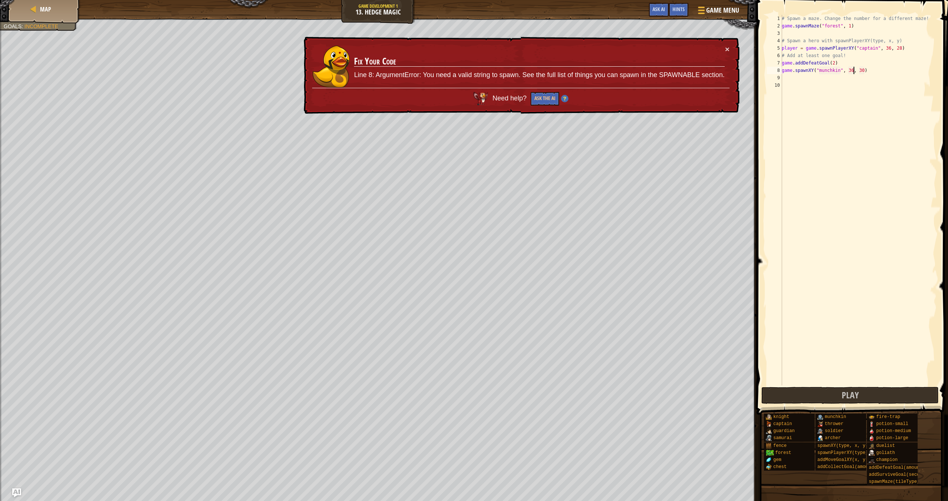
click at [439, 70] on div "# Spawn a maze. Change the number for a different maze! game . spawnMaze ( "for…" at bounding box center [858, 207] width 157 height 385
click at [439, 71] on div "# Spawn a maze. Change the number for a different maze! game . spawnMaze ( "for…" at bounding box center [858, 207] width 157 height 385
click at [439, 68] on div "# Spawn a maze. Change the number for a different maze! game . spawnMaze ( "for…" at bounding box center [858, 207] width 157 height 385
click at [439, 70] on div "# Spawn a maze. Change the number for a different maze! game . spawnMaze ( "for…" at bounding box center [858, 207] width 157 height 385
click at [439, 71] on div "# Spawn a maze. Change the number for a different maze! game . spawnMaze ( "for…" at bounding box center [858, 207] width 157 height 385
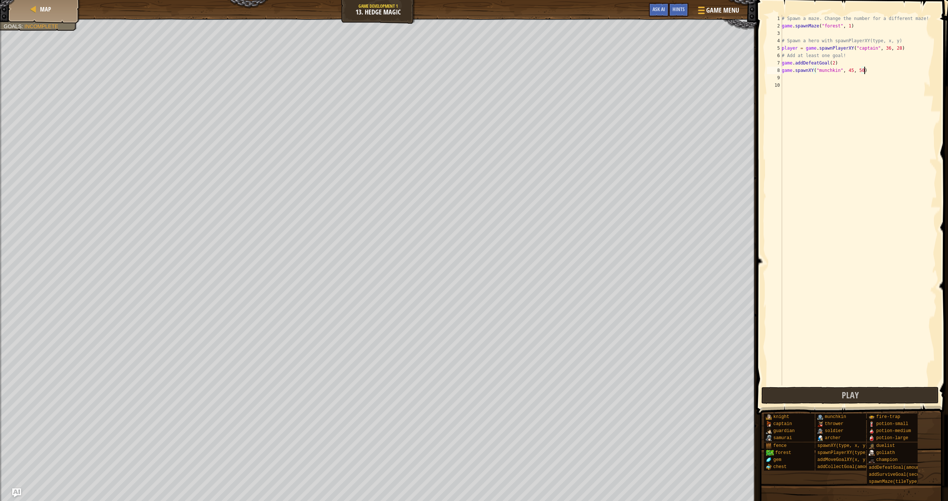
scroll to position [3, 7]
drag, startPoint x: 870, startPoint y: 74, endPoint x: 783, endPoint y: 73, distance: 87.4
click at [439, 73] on div "# Spawn a maze. Change the number for a different maze! game . spawnMaze ( "for…" at bounding box center [858, 207] width 157 height 385
type textarea "game.spawnXY("munchkin", 45, 50)"
click at [439, 76] on div "# Spawn a maze. Change the number for a different maze! game . spawnMaze ( "for…" at bounding box center [858, 207] width 157 height 385
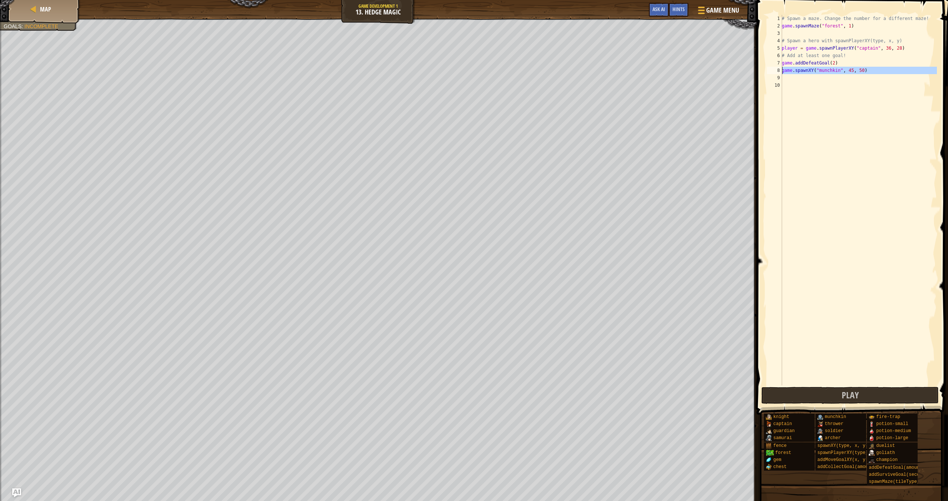
scroll to position [3, 0]
paste textarea "game.spawnXY("munchkin", 45, 50)"
click at [439, 78] on div "# Spawn a maze. Change the number for a different maze! game . spawnMaze ( "for…" at bounding box center [858, 207] width 157 height 385
type textarea "game.spawnXY("munchkin", 60, 50)"
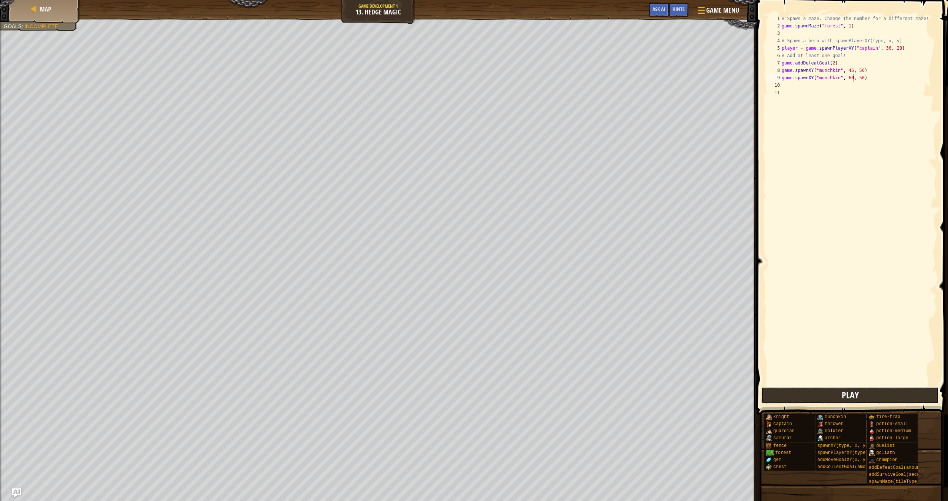
click at [439, 392] on button "Play" at bounding box center [850, 395] width 177 height 17
click at [439, 401] on button "Done" at bounding box center [892, 395] width 85 height 17
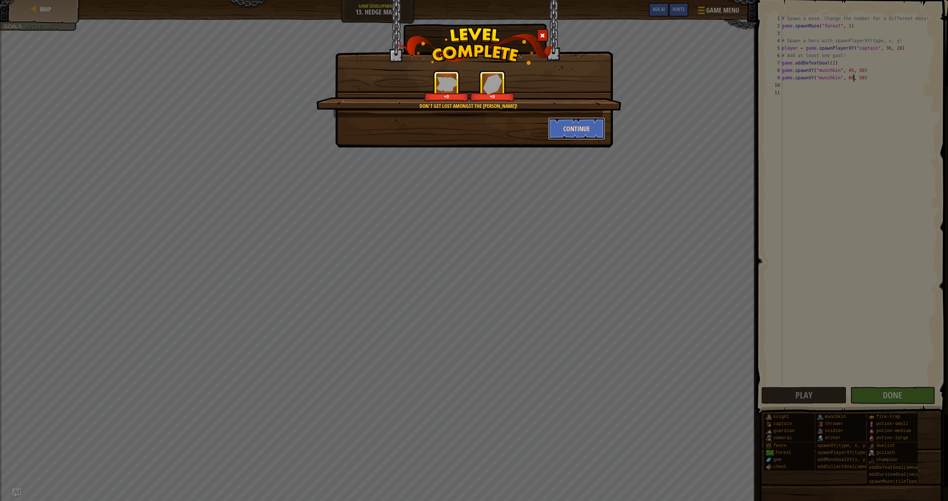
click at [439, 131] on button "Continue" at bounding box center [576, 128] width 57 height 22
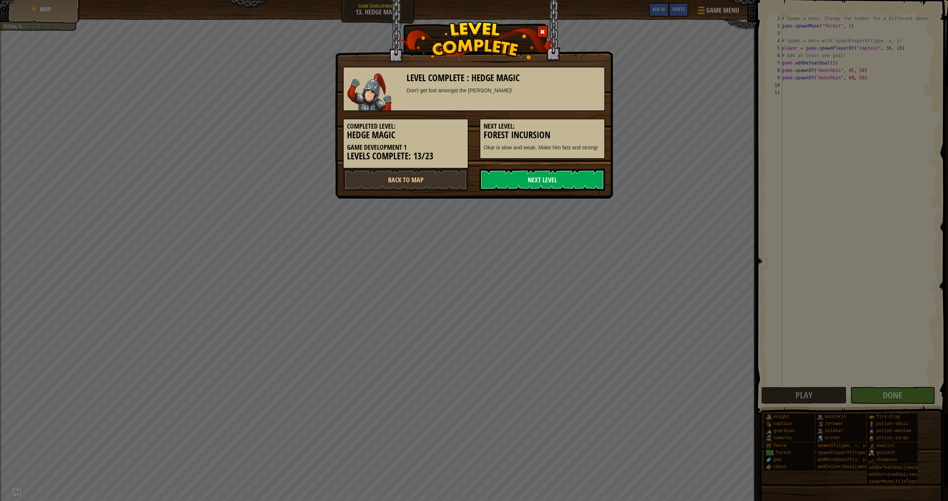
click at [439, 184] on link "Next Level" at bounding box center [543, 180] width 126 height 22
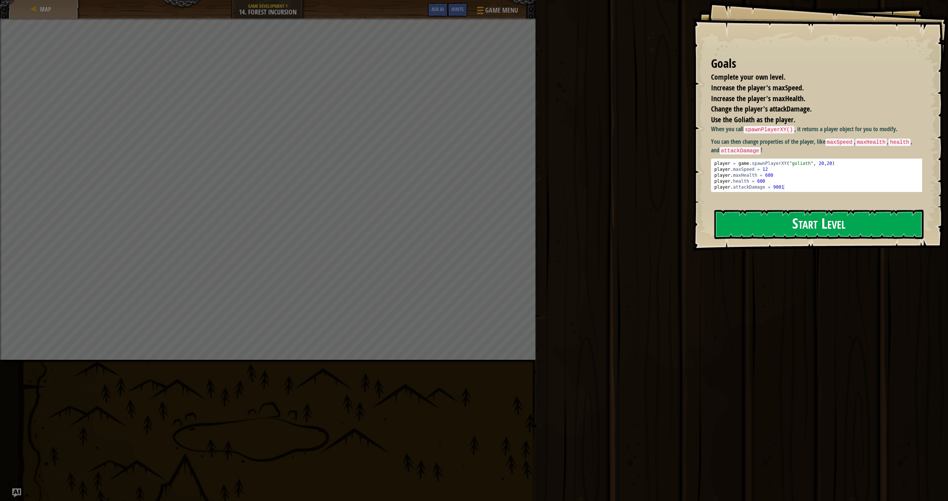
click at [439, 235] on button "Start Level" at bounding box center [819, 224] width 209 height 29
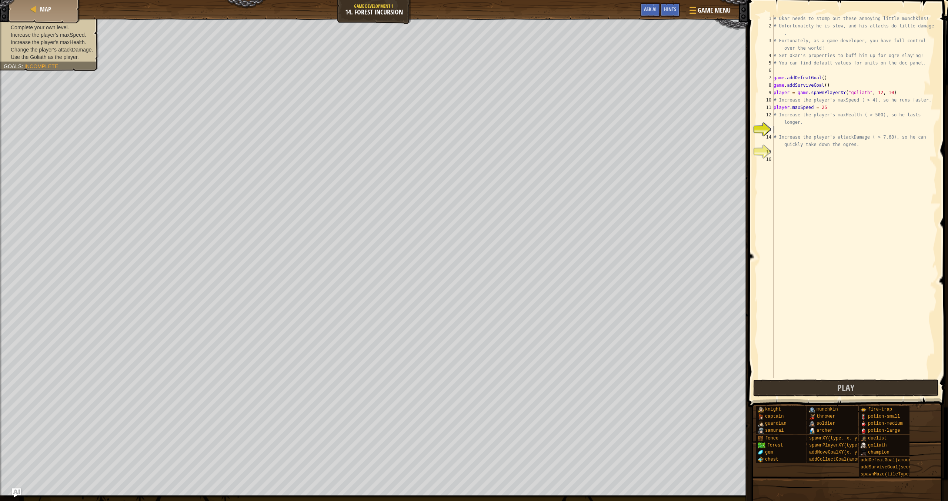
click at [439, 107] on div "# Okar needs to stomp out these annoying little munchkins! # Unfortunately he i…" at bounding box center [854, 204] width 165 height 378
click at [439, 124] on div "# Okar needs to stomp out these annoying little munchkins! # Unfortunately he i…" at bounding box center [854, 204] width 165 height 378
type textarea "# Increase the player's maxHealth ( > 500), so he lasts longer."
click at [439, 127] on div "# Okar needs to stomp out these annoying little munchkins! # Unfortunately he i…" at bounding box center [854, 204] width 165 height 378
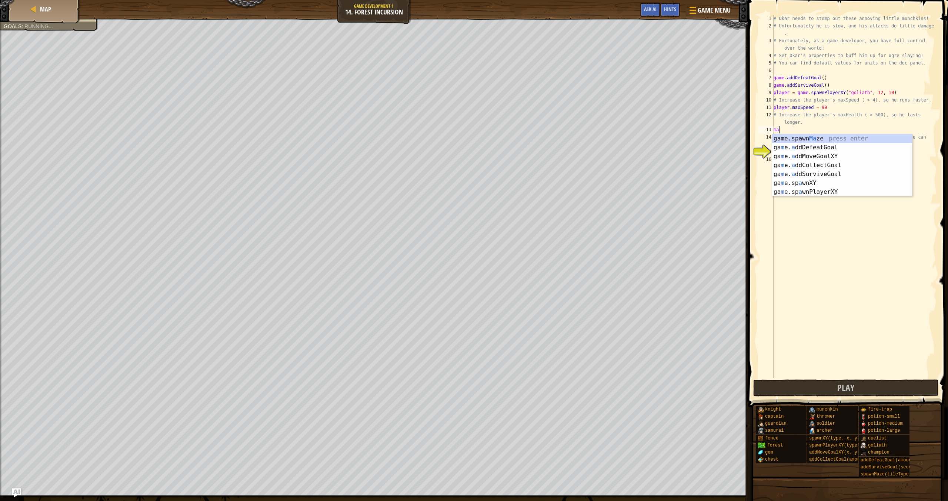
scroll to position [3, 0]
type textarea "m"
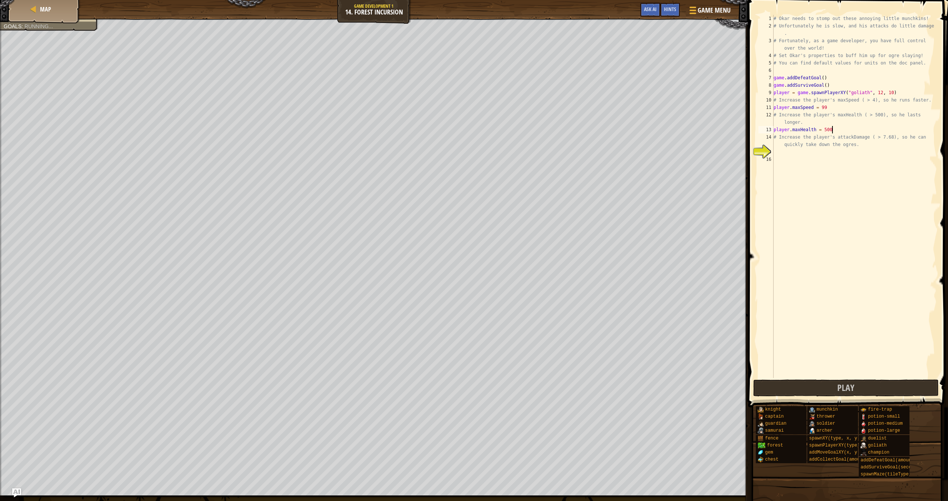
scroll to position [3, 5]
type textarea "# Increase the player's attackDamage ( > 7.68), so he can quickly take down the…"
type textarea "player."
click at [439, 10] on span "Game Menu" at bounding box center [714, 10] width 34 height 10
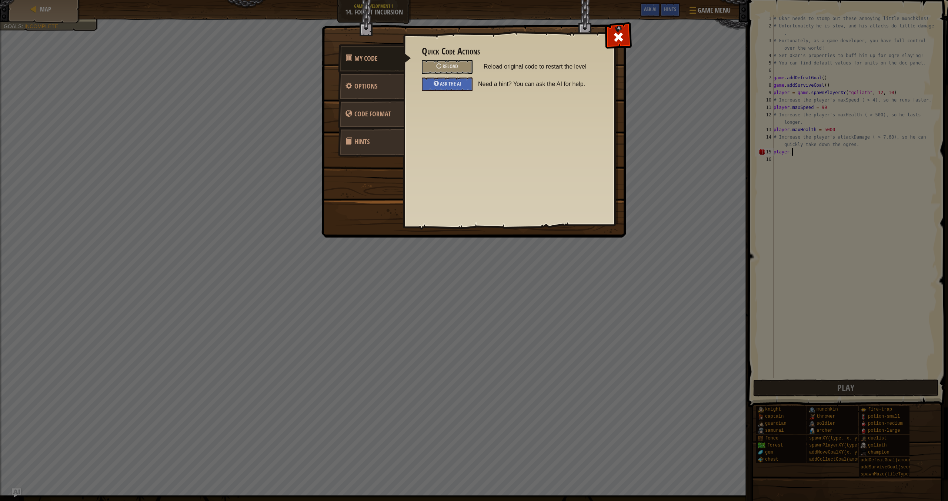
click at [374, 143] on link "Hints" at bounding box center [371, 141] width 66 height 29
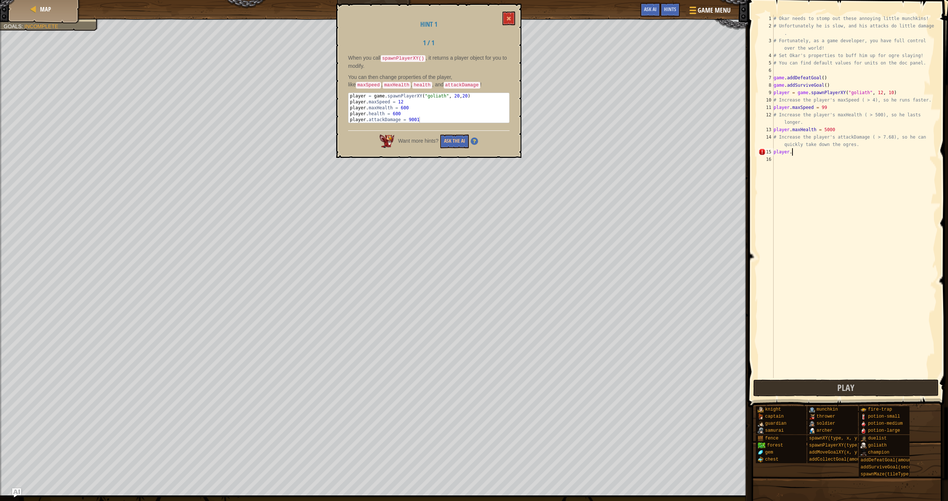
type textarea "[DOMAIN_NAME] = 600"
drag, startPoint x: 405, startPoint y: 111, endPoint x: 349, endPoint y: 112, distance: 56.3
click at [349, 112] on div "player = game . spawnPlayerXY ( "goliath" , 20 , 20 ) player . maxSpeed = 12 pl…" at bounding box center [429, 113] width 161 height 41
type textarea "player.maxHealth = 5000"
click at [439, 129] on div "# Okar needs to stomp out these annoying little munchkins! # Unfortunately he i…" at bounding box center [854, 204] width 165 height 378
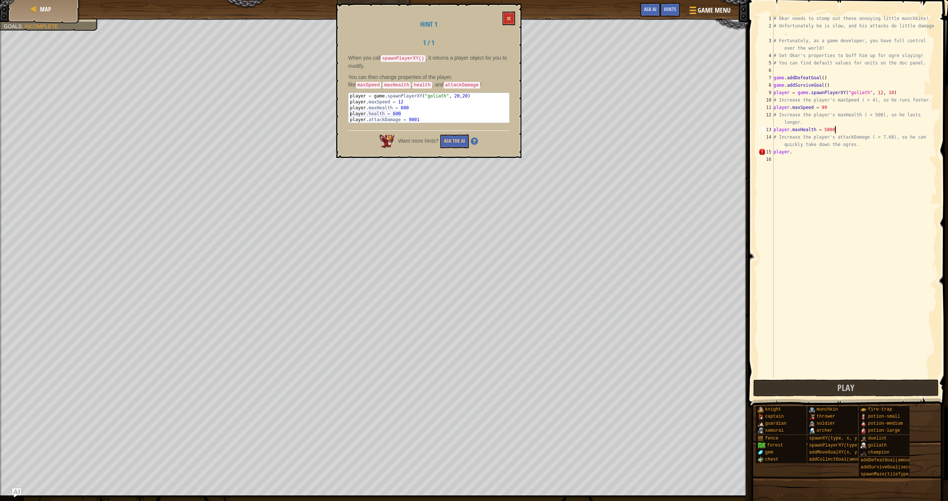
scroll to position [3, 0]
paste textarea "[DOMAIN_NAME] = 600"
type textarea "[DOMAIN_NAME] = 5000"
type textarea "player.attackDamage = 9001"
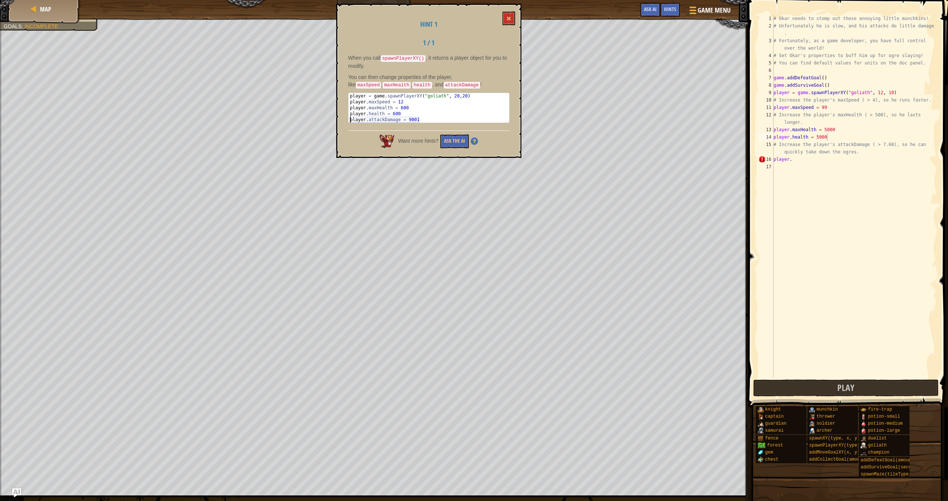
drag, startPoint x: 427, startPoint y: 119, endPoint x: 351, endPoint y: 119, distance: 76.7
click at [351, 119] on div "player = game . spawnPlayerXY ( "goliath" , 20 , 20 ) player . maxSpeed = 12 pl…" at bounding box center [429, 113] width 161 height 41
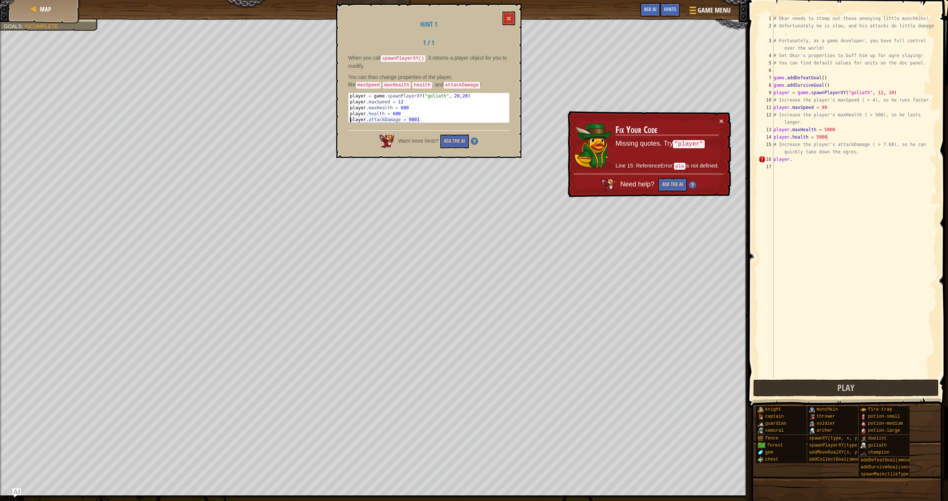
type textarea "player."
click at [439, 157] on div "# Okar needs to stomp out these annoying little munchkins! # Unfortunately he i…" at bounding box center [854, 204] width 165 height 378
click at [439, 165] on div "# Okar needs to stomp out these annoying little munchkins! # Unfortunately he i…" at bounding box center [854, 204] width 165 height 378
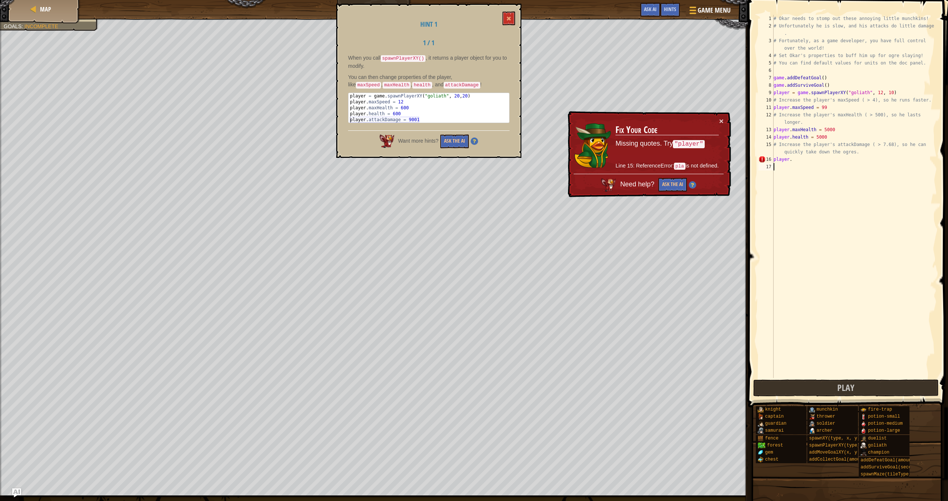
click at [439, 162] on div "# Okar needs to stomp out these annoying little munchkins! # Unfortunately he i…" at bounding box center [854, 204] width 165 height 378
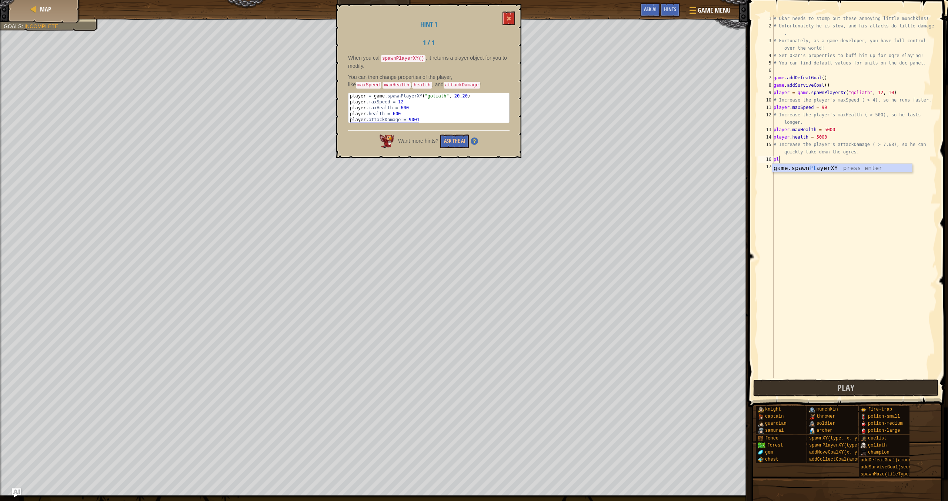
type textarea "p"
paste textarea "player.attackDamage = 9001"
type textarea "player.attackDamage = 100000"
click at [439, 386] on button "Play" at bounding box center [846, 387] width 186 height 17
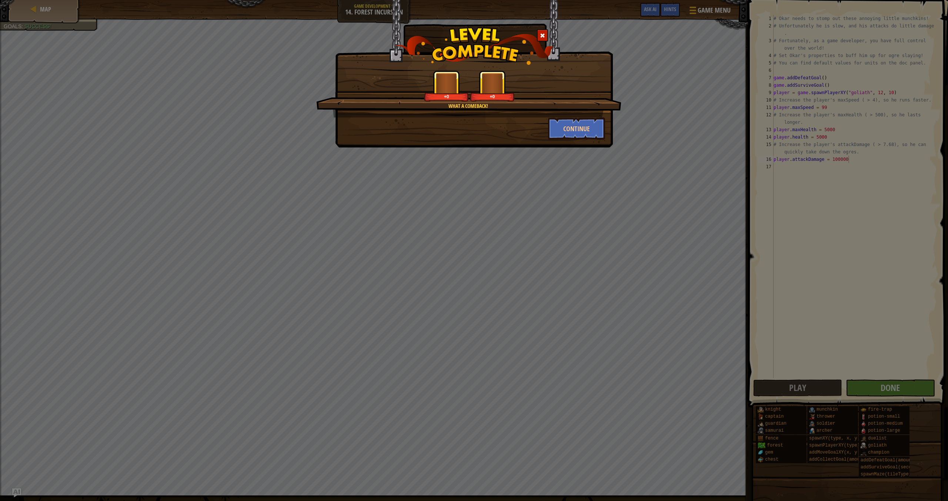
drag, startPoint x: 561, startPoint y: 176, endPoint x: 565, endPoint y: 176, distance: 4.1
click at [439, 176] on div "What a comeback! +0 +0 Continue" at bounding box center [474, 250] width 948 height 501
click at [439, 163] on div "What a comeback! +0 +0 Continue" at bounding box center [474, 250] width 948 height 501
click at [439, 136] on button "Continue" at bounding box center [576, 128] width 57 height 22
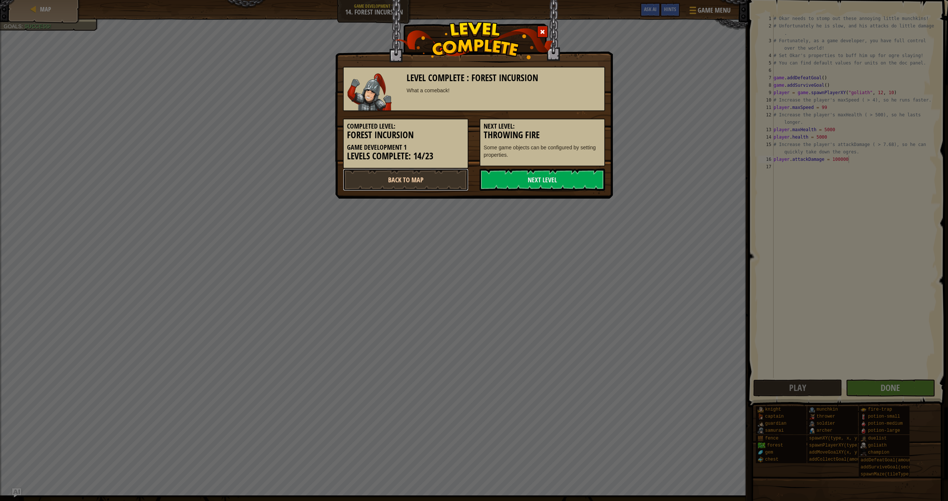
click at [423, 176] on link "Back to Map" at bounding box center [406, 180] width 126 height 22
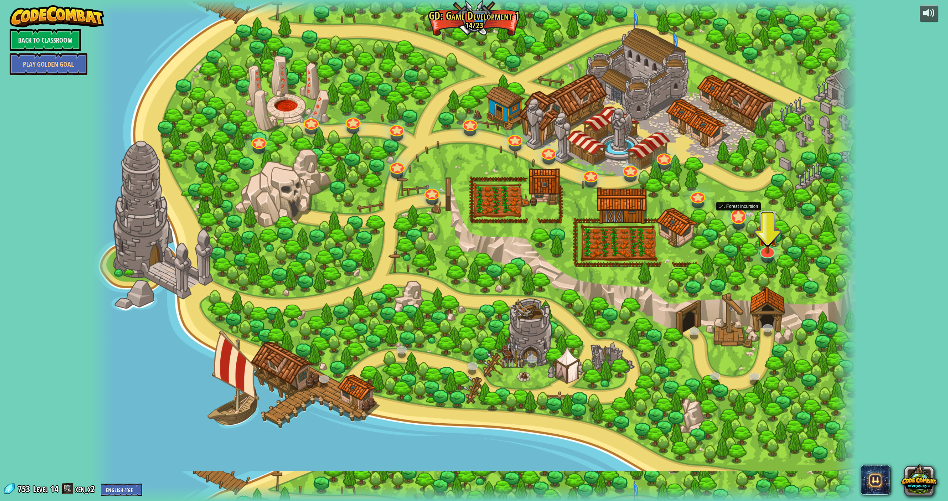
click at [439, 223] on div "3. Hero's Journey Spawn a player, and set a destination. Play 2. Click Gait Pla…" at bounding box center [474, 250] width 766 height 501
click at [439, 220] on div at bounding box center [738, 216] width 15 height 15
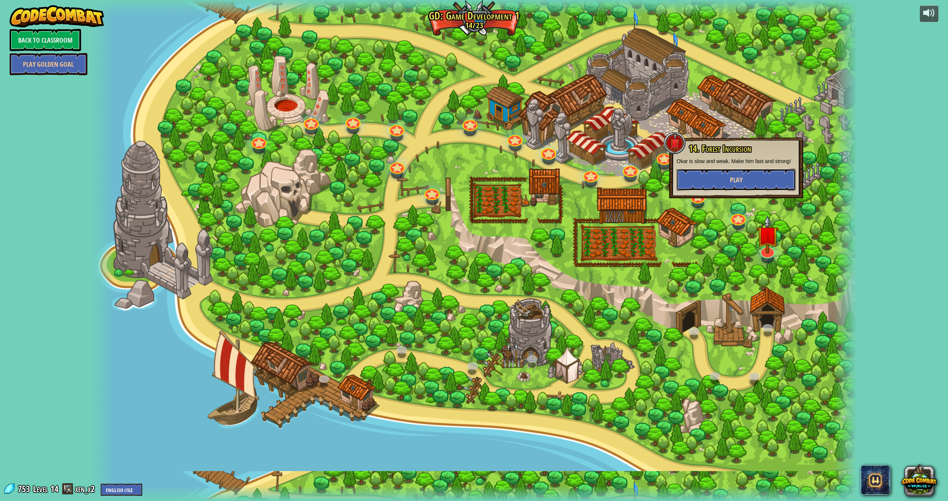
click at [439, 179] on span "Play" at bounding box center [736, 179] width 13 height 9
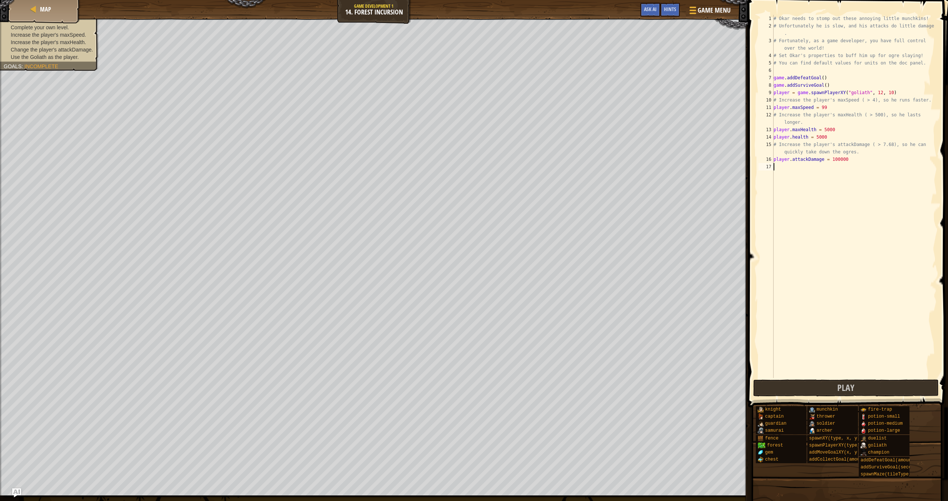
click at [439, 168] on div "# Okar needs to stomp out these annoying little munchkins! # Unfortunately he i…" at bounding box center [854, 204] width 165 height 378
click at [439, 389] on button "Play" at bounding box center [846, 387] width 186 height 17
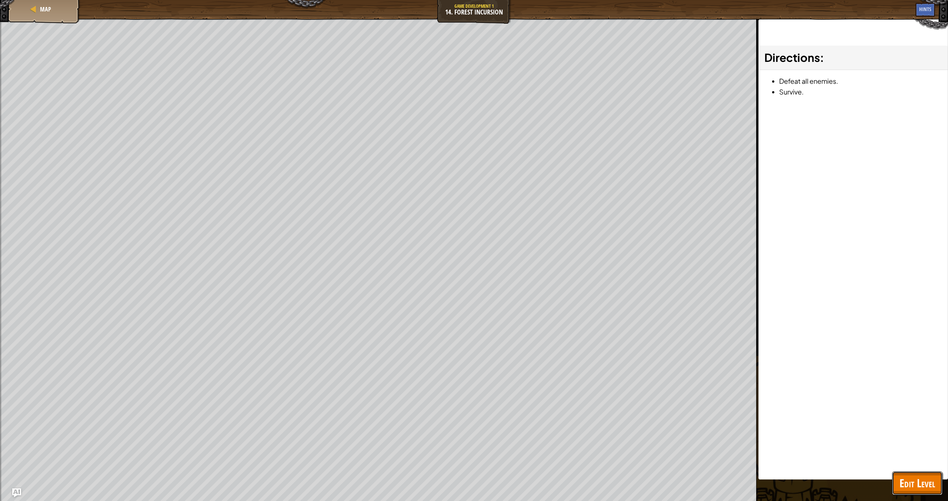
click at [439, 424] on span "Edit Level" at bounding box center [918, 482] width 36 height 15
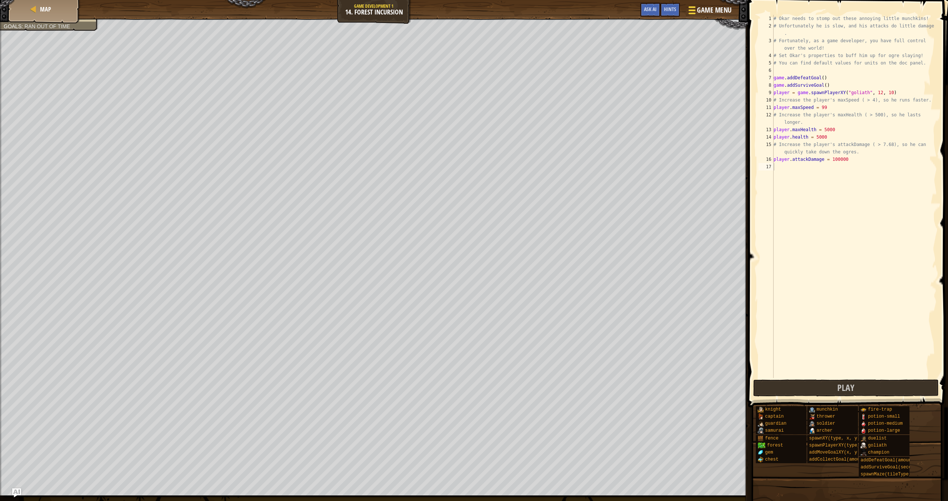
click at [439, 12] on span "Game Menu" at bounding box center [714, 10] width 34 height 10
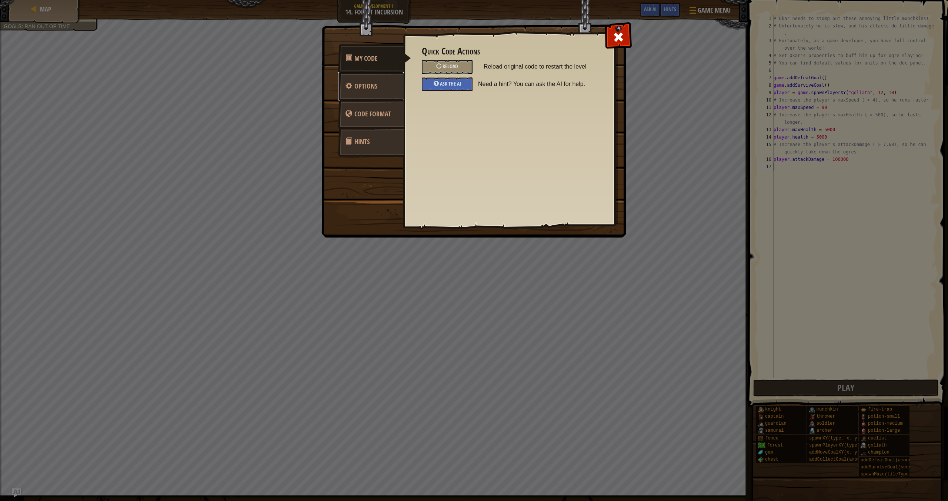
click at [388, 80] on link "Options" at bounding box center [371, 86] width 66 height 29
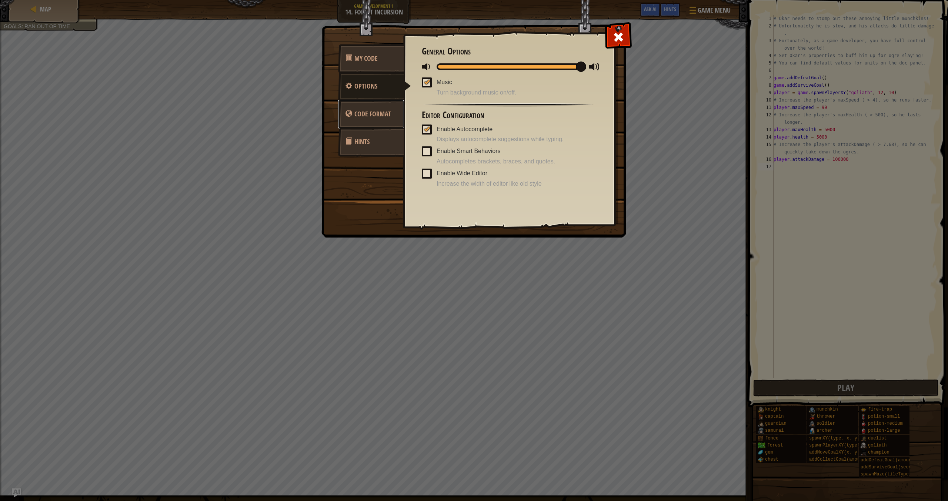
click at [380, 109] on span "Code Format" at bounding box center [372, 113] width 37 height 9
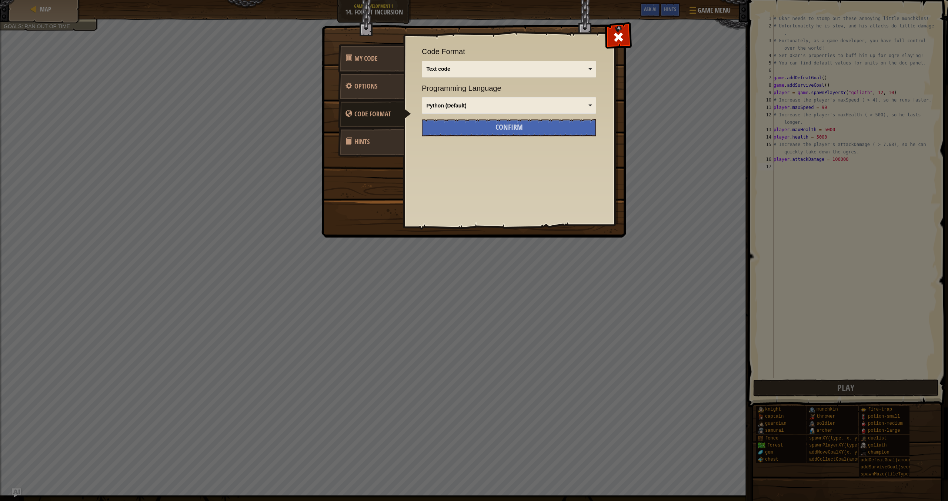
click at [381, 134] on link "Hints" at bounding box center [371, 141] width 66 height 29
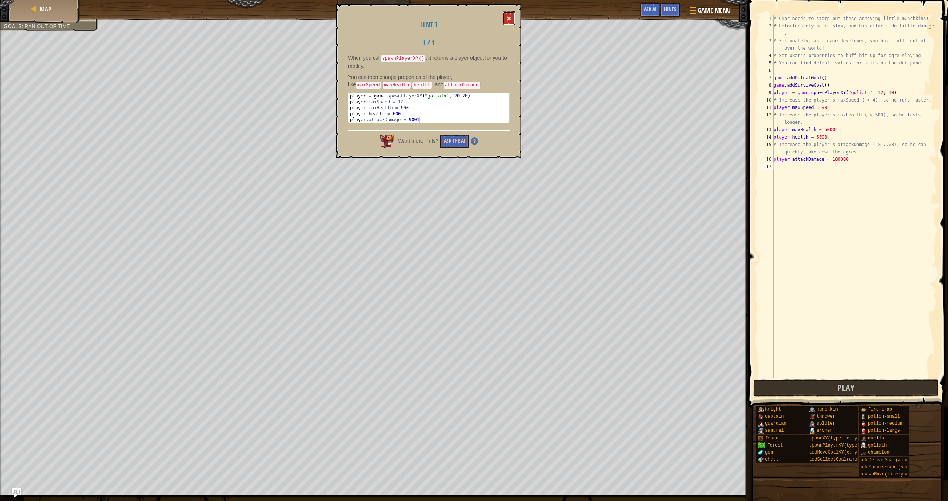
click at [439, 19] on button at bounding box center [509, 18] width 13 height 14
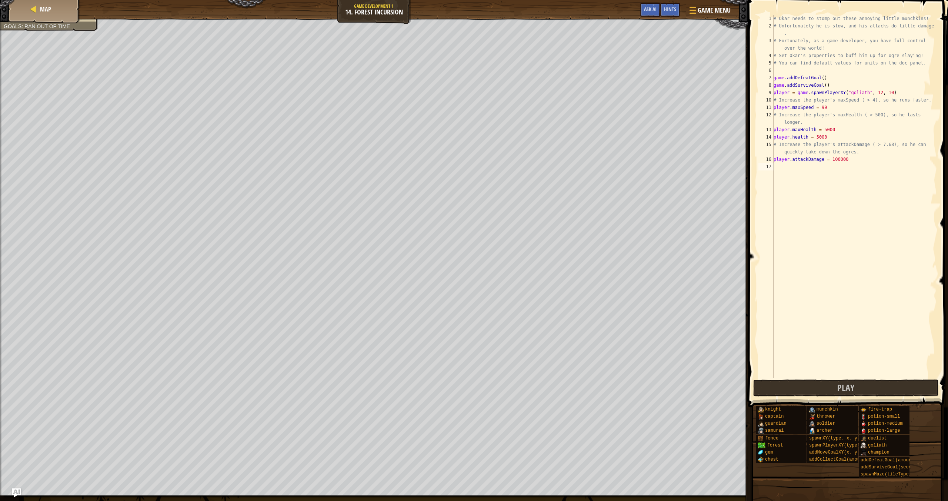
click at [61, 12] on div "Map" at bounding box center [44, 9] width 59 height 19
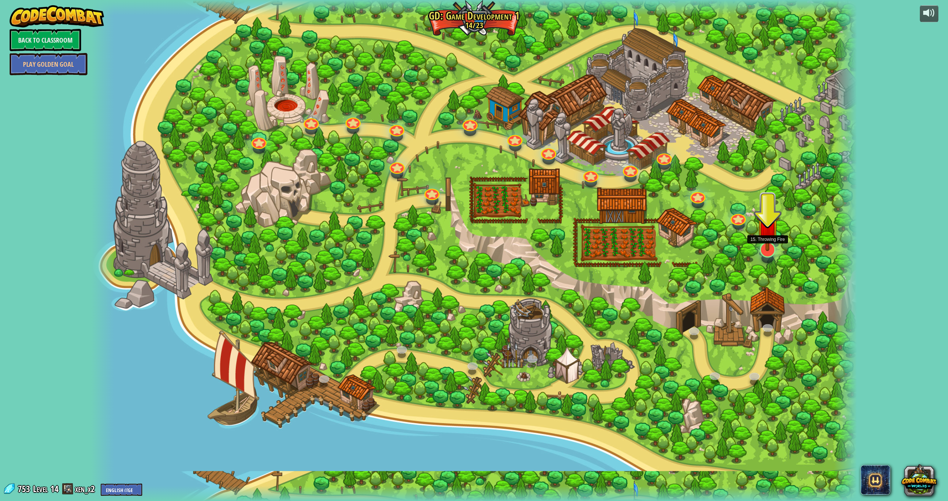
click at [439, 253] on div "3. Hero's Journey Spawn a player, and set a destination. Play 2. Click Gait Pla…" at bounding box center [474, 250] width 766 height 501
click at [439, 252] on link at bounding box center [765, 246] width 17 height 15
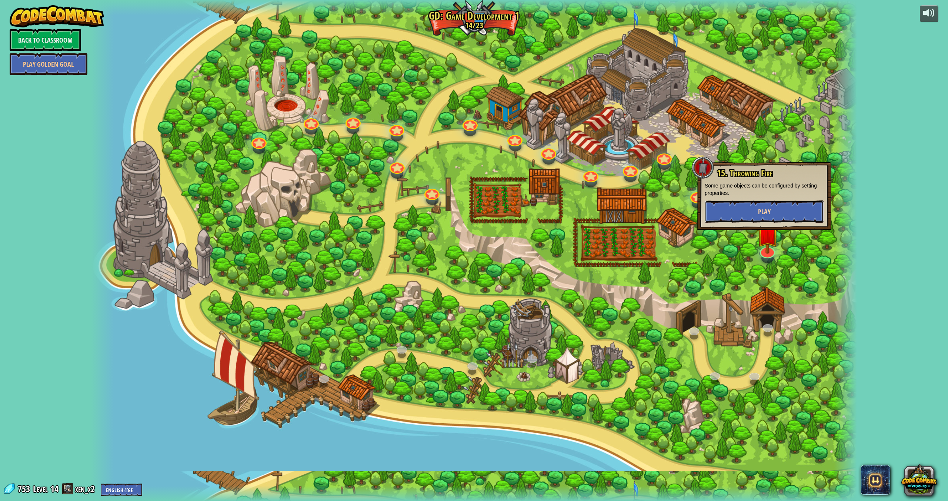
click at [439, 214] on button "Play" at bounding box center [764, 211] width 119 height 22
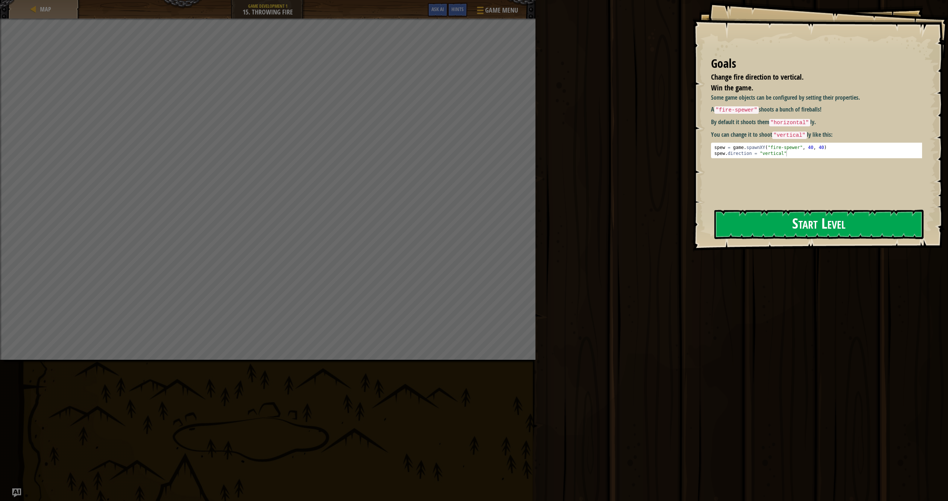
click at [439, 227] on button "Start Level" at bounding box center [819, 224] width 209 height 29
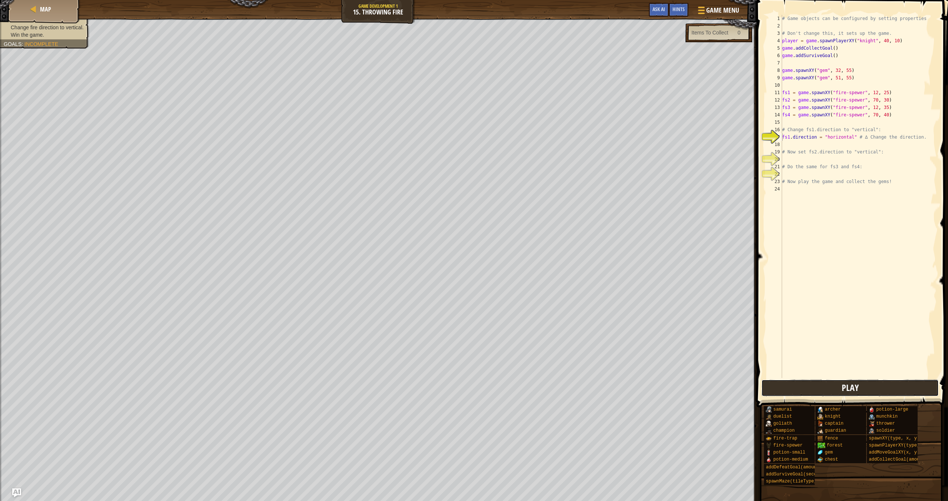
click at [439, 383] on button "Play" at bounding box center [850, 387] width 177 height 17
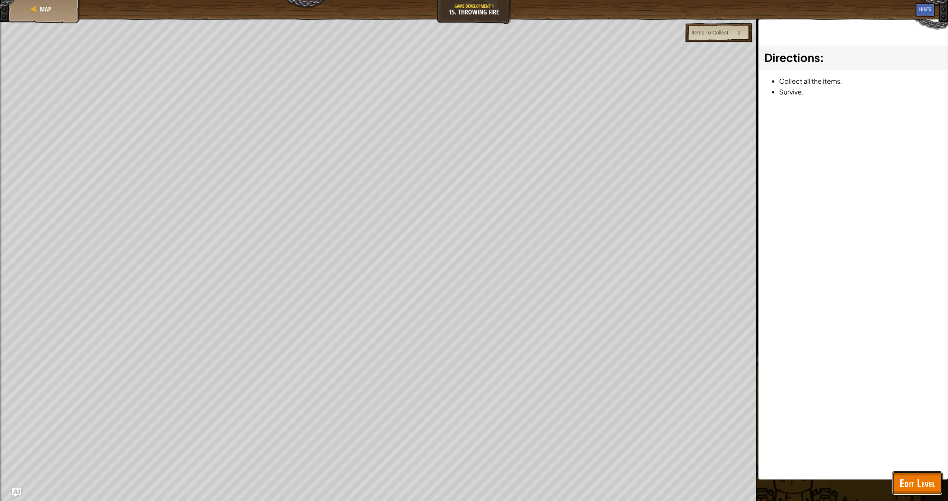
click at [439, 424] on span "Edit Level" at bounding box center [918, 482] width 36 height 15
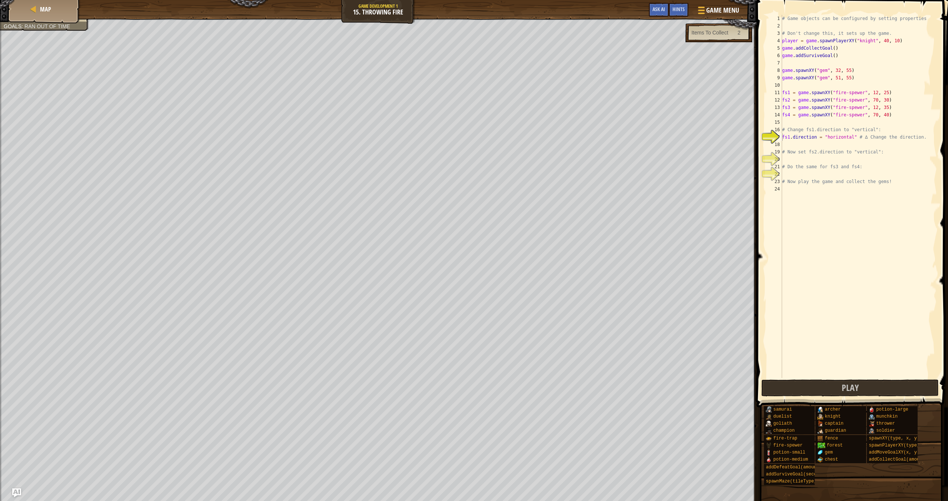
click at [439, 196] on div "# Game objects can be configured by setting properties # Don't change this, it …" at bounding box center [859, 204] width 156 height 378
click at [439, 10] on span "Hints" at bounding box center [679, 9] width 12 height 7
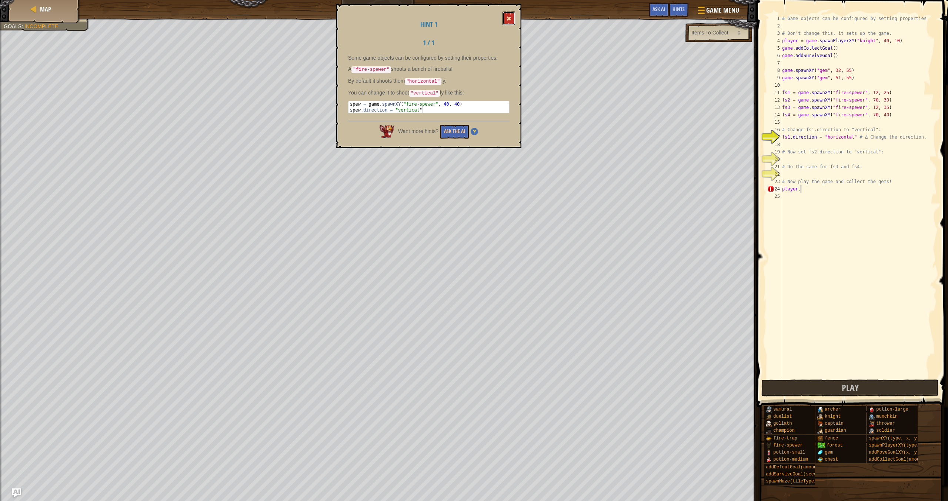
click at [439, 14] on button at bounding box center [509, 18] width 13 height 14
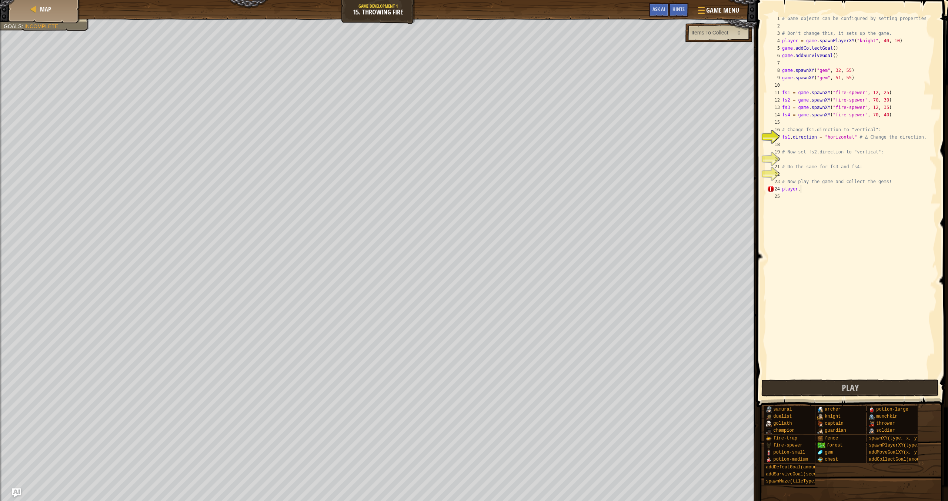
click at [439, 190] on div "# Game objects can be configured by setting properties # Don't change this, it …" at bounding box center [859, 204] width 156 height 378
click at [439, 389] on button "Play" at bounding box center [850, 387] width 177 height 17
click at [439, 6] on span "Hints" at bounding box center [679, 9] width 12 height 7
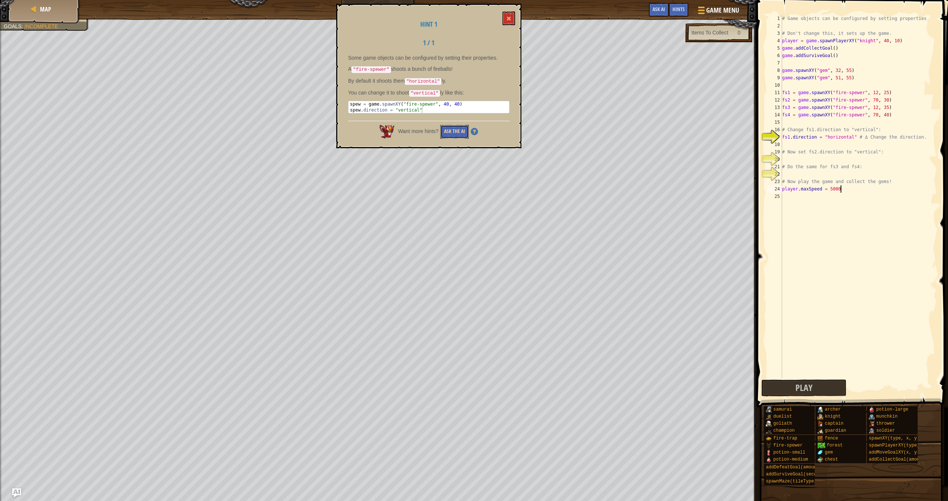
click at [439, 131] on button "Ask the AI" at bounding box center [454, 132] width 29 height 14
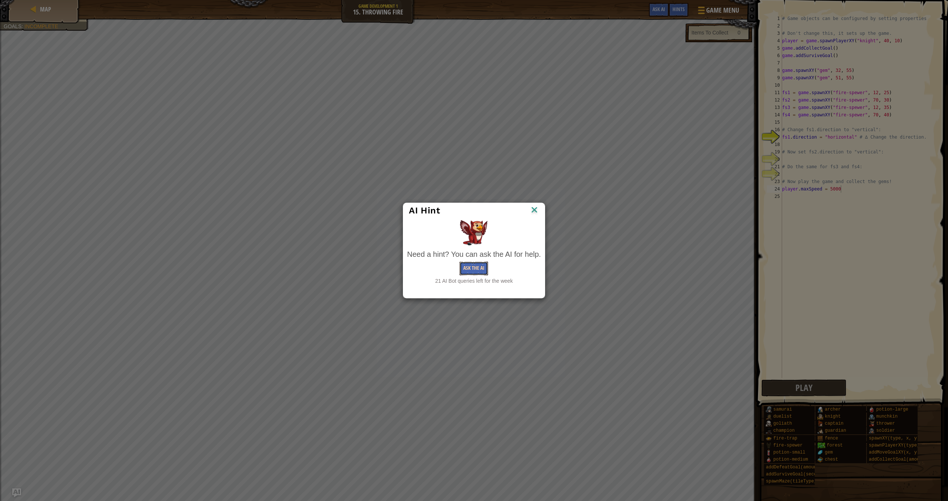
click at [439, 266] on button "Ask the AI" at bounding box center [474, 269] width 29 height 14
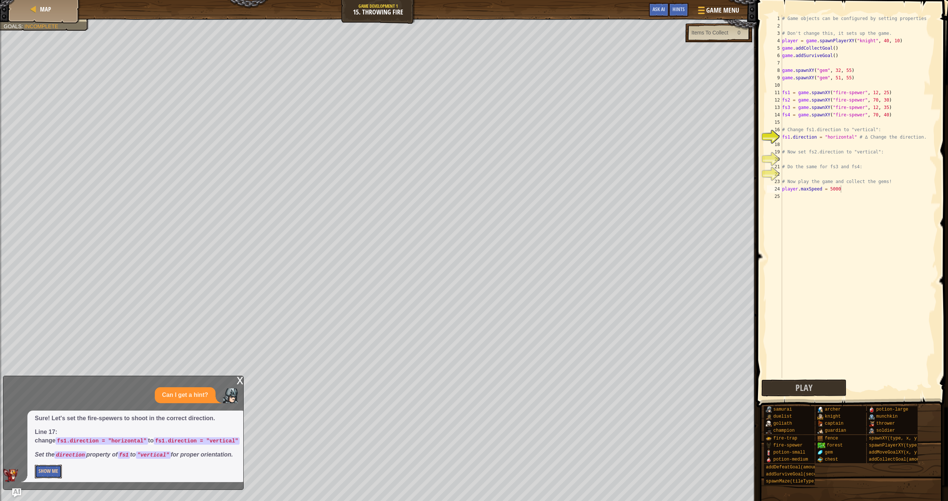
click at [46, 424] on button "Show Me" at bounding box center [48, 471] width 27 height 14
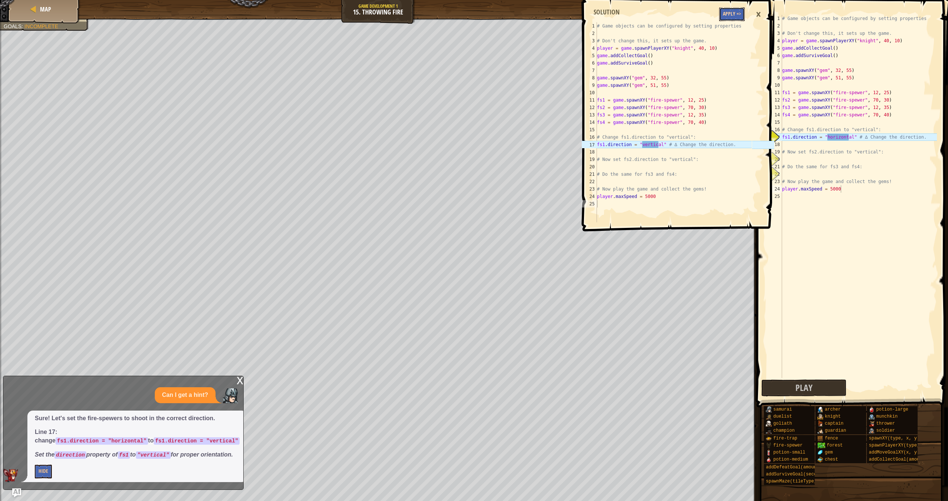
click at [439, 20] on button "Apply =>" at bounding box center [732, 14] width 26 height 14
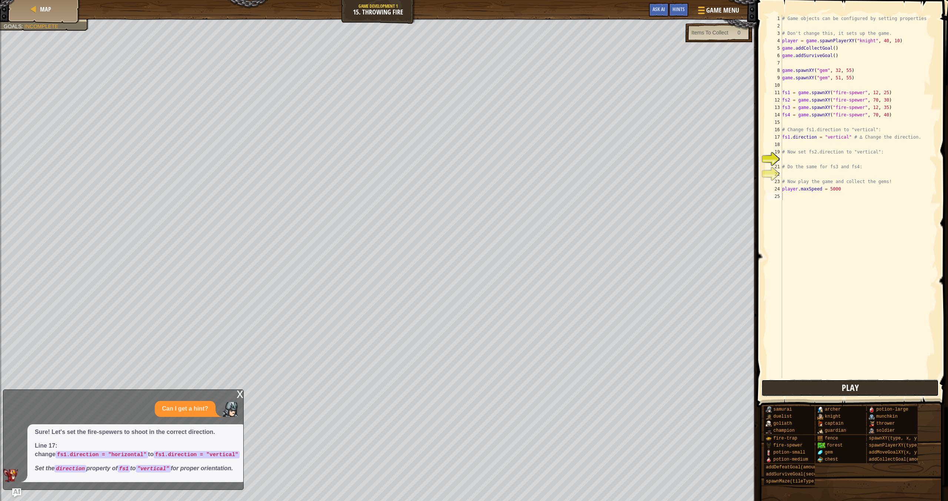
click at [439, 393] on button "Play" at bounding box center [850, 387] width 177 height 17
click at [439, 7] on span "Hints" at bounding box center [679, 9] width 12 height 7
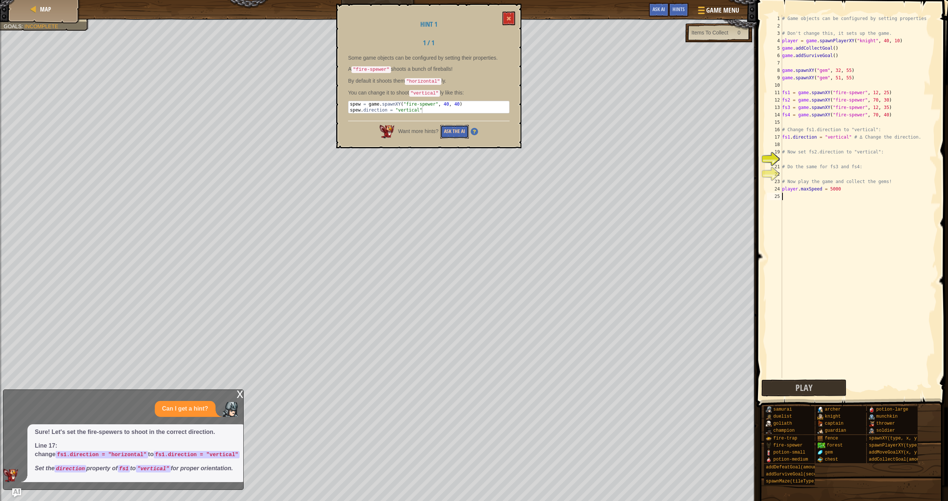
click at [439, 126] on button "Ask the AI" at bounding box center [454, 132] width 29 height 14
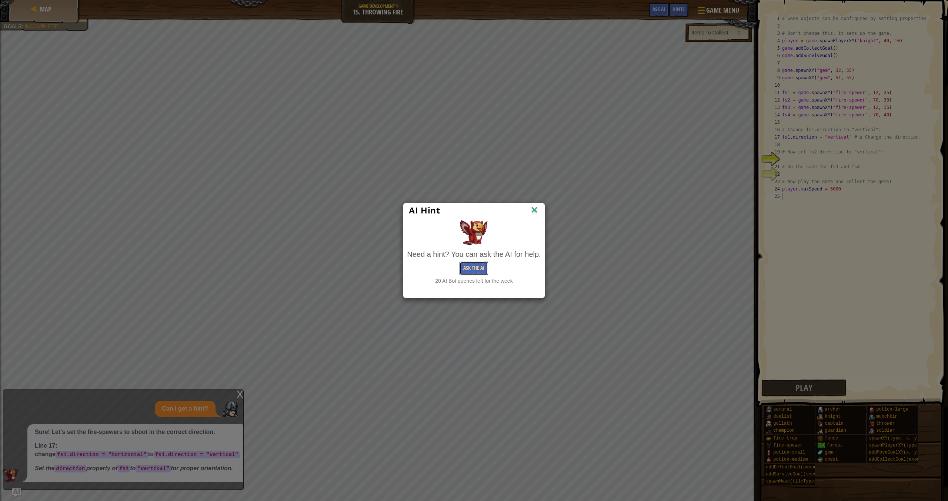
click at [439, 265] on button "Ask the AI" at bounding box center [474, 269] width 29 height 14
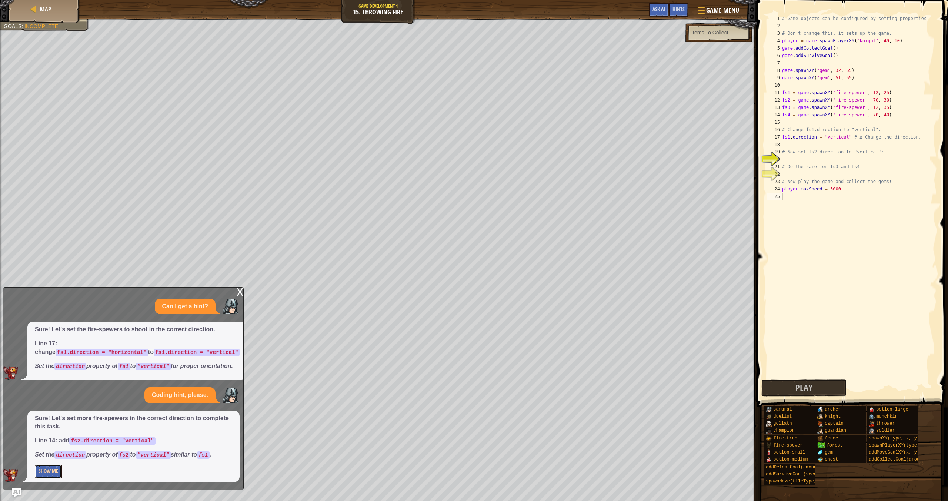
click at [51, 424] on button "Show Me" at bounding box center [48, 471] width 27 height 14
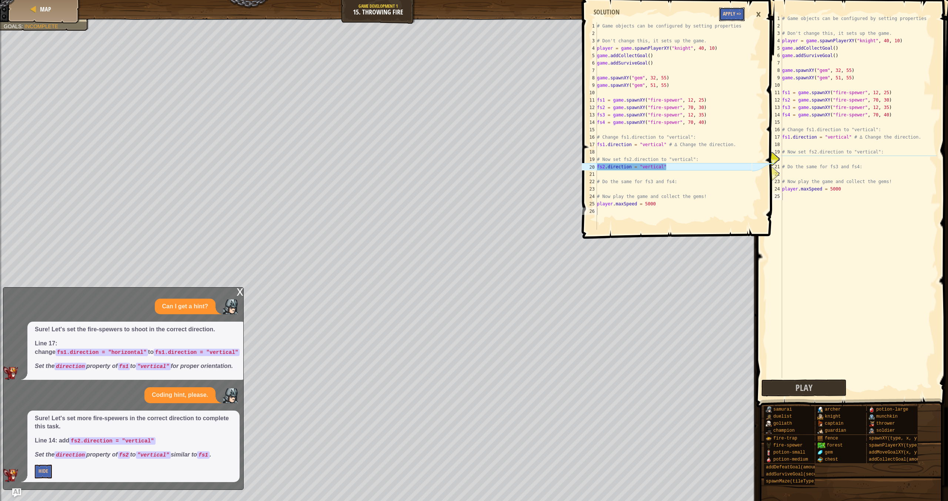
click at [439, 11] on button "Apply =>" at bounding box center [732, 14] width 26 height 14
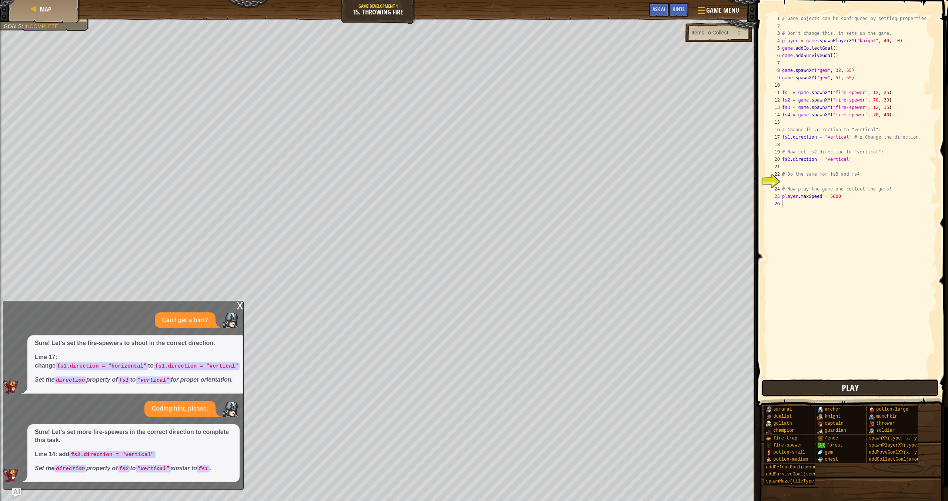
click at [439, 387] on button "Play" at bounding box center [850, 387] width 177 height 17
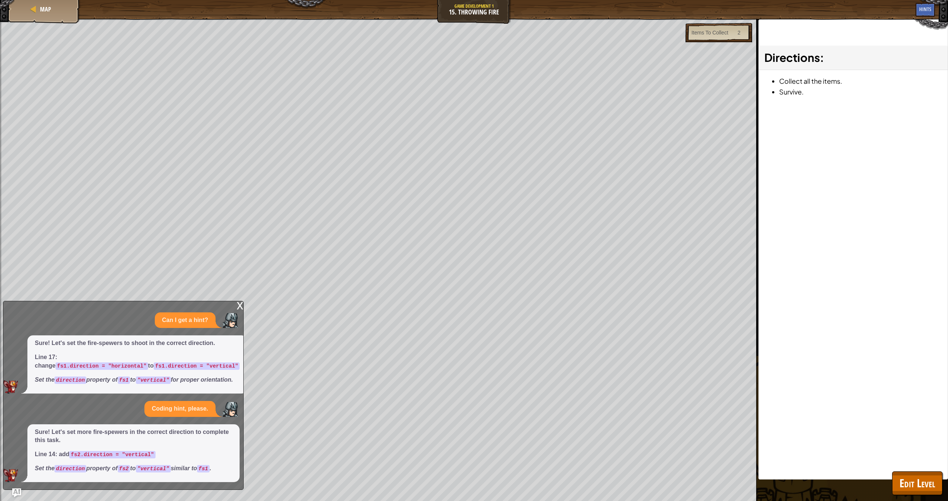
click at [236, 301] on div "x Can I get a hint? Sure! Let's set the fire-spewers to shoot in the correct di…" at bounding box center [123, 395] width 241 height 189
click at [239, 301] on div "x" at bounding box center [240, 304] width 7 height 7
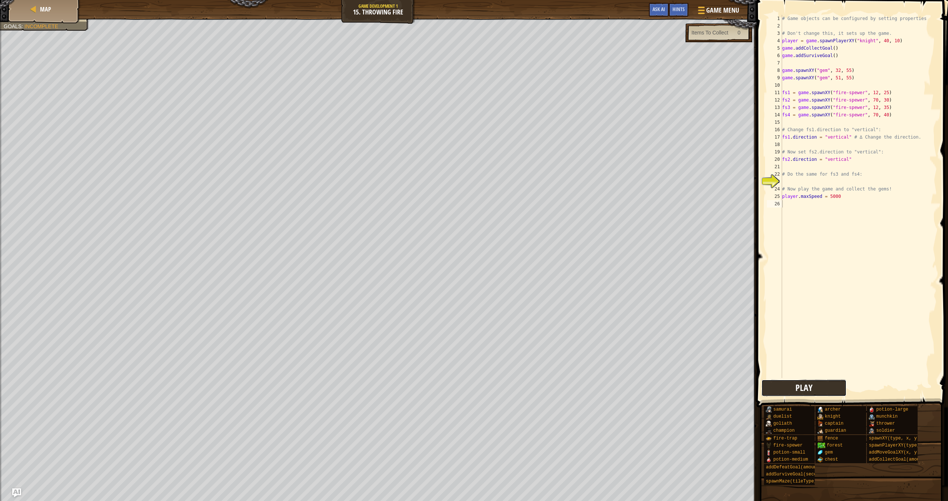
click at [439, 392] on button "Play" at bounding box center [804, 387] width 85 height 17
click at [439, 184] on div "# Game objects can be configured by setting properties # Don't change this, it …" at bounding box center [859, 204] width 156 height 378
drag, startPoint x: 814, startPoint y: 161, endPoint x: 783, endPoint y: 160, distance: 31.1
click at [439, 160] on div "# Game objects can be configured by setting properties # Don't change this, it …" at bounding box center [859, 204] width 156 height 378
type textarea "fs2.direction = "vertical""
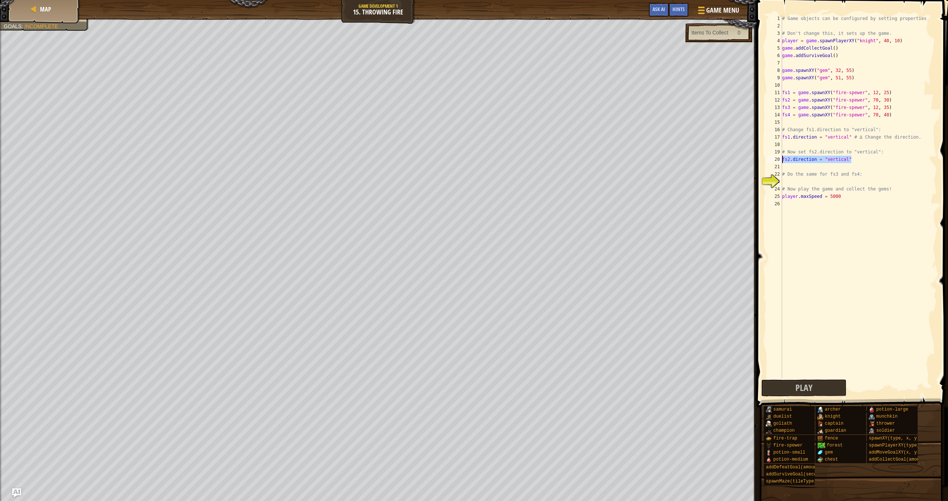
drag, startPoint x: 857, startPoint y: 159, endPoint x: 783, endPoint y: 159, distance: 74.1
click at [439, 159] on div "# Game objects can be configured by setting properties # Don't change this, it …" at bounding box center [859, 204] width 156 height 378
click at [439, 167] on div "# Game objects can be configured by setting properties # Don't change this, it …" at bounding box center [859, 204] width 156 height 378
paste textarea "fs2.direction = "vertical""
click at [439, 168] on div "# Game objects can be configured by setting properties # Don't change this, it …" at bounding box center [859, 204] width 156 height 378
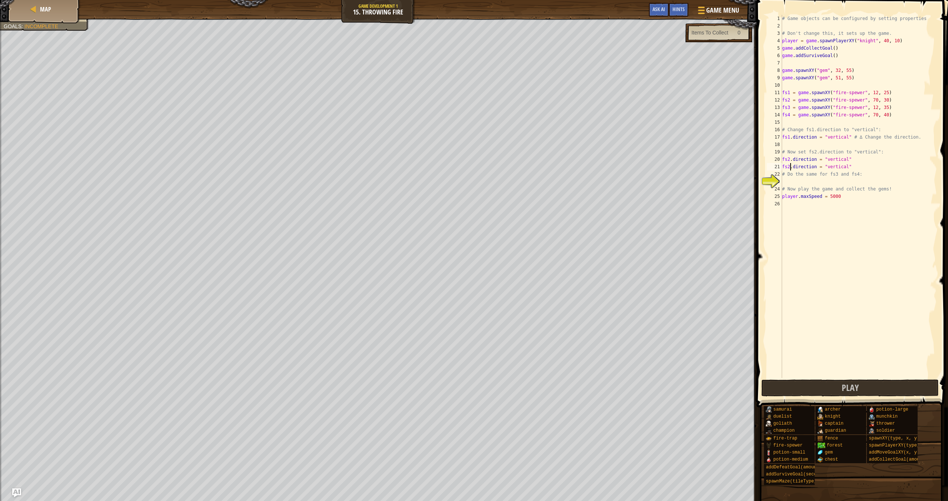
type textarea "fs3.direction = "vertical""
click at [439, 178] on div "# Game objects can be configured by setting properties # Don't change this, it …" at bounding box center [859, 204] width 156 height 378
paste textarea "fs2.direction = "vertical""
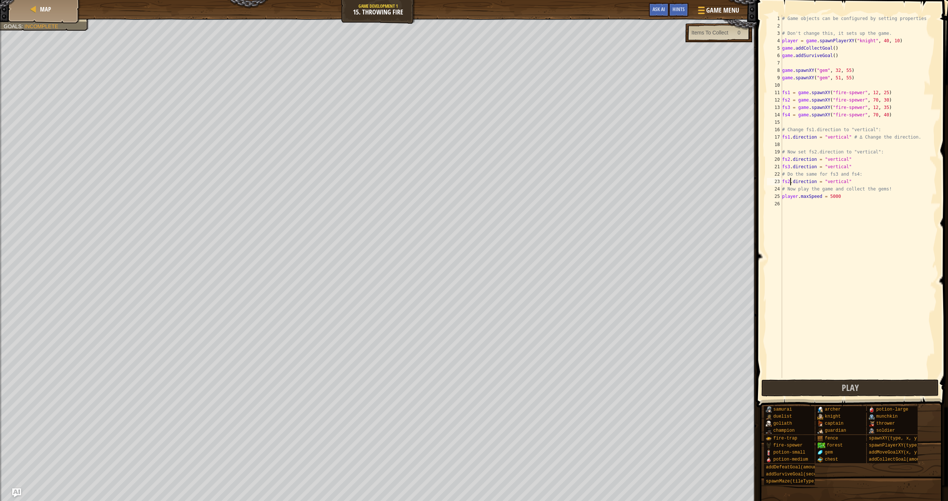
click at [439, 180] on div "# Game objects can be configured by setting properties # Don't change this, it …" at bounding box center [859, 204] width 156 height 378
type textarea "fs4.direction = "vertical""
click at [439, 392] on button "Play" at bounding box center [850, 387] width 177 height 17
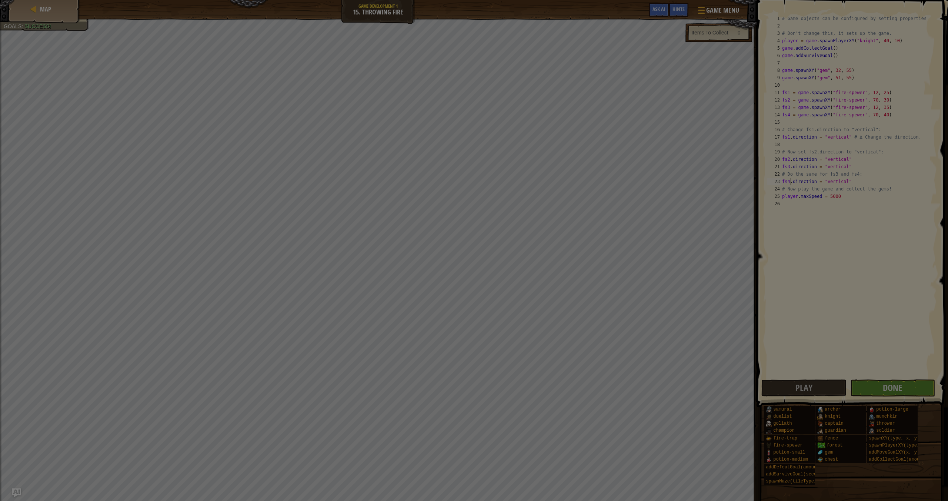
click at [439, 1] on body "Map Game Development 1 15. Throwing Fire Game Menu Done Hints Ask AI 1 2 3 4 5 …" at bounding box center [474, 0] width 948 height 1
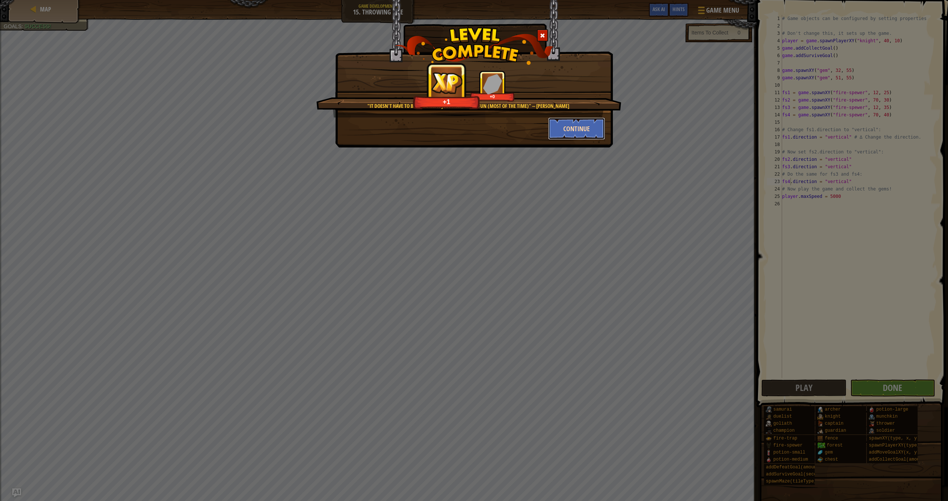
click at [439, 136] on button "Continue" at bounding box center [576, 128] width 57 height 22
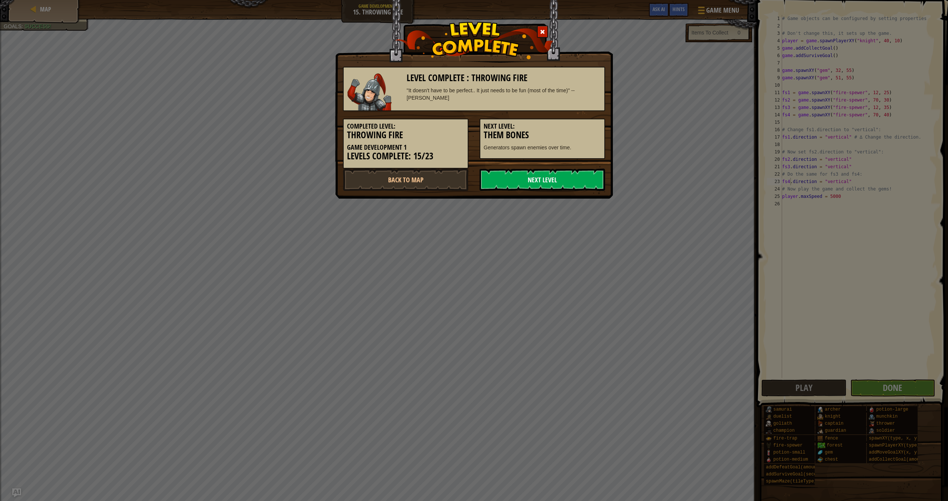
click at [439, 179] on link "Next Level" at bounding box center [543, 180] width 126 height 22
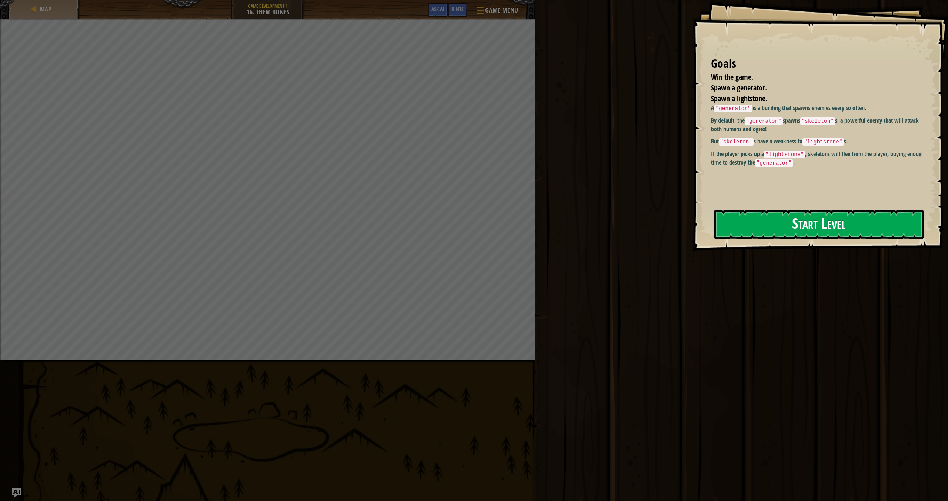
click at [439, 238] on button "Start Level" at bounding box center [819, 224] width 209 height 29
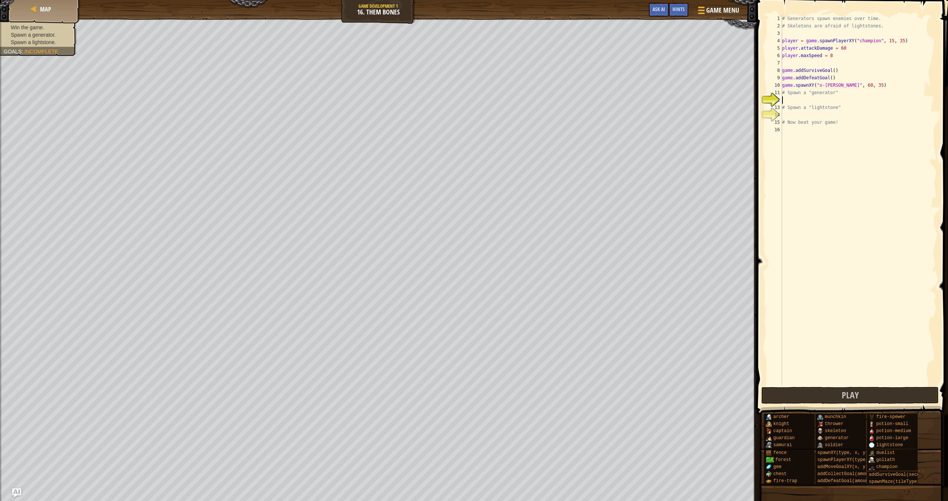
click at [439, 106] on div "# Generators spawn enemies over time. # Skeletons are afraid of lightstones. pl…" at bounding box center [859, 207] width 156 height 385
type textarea "# Spawn a "lightstone""
click at [439, 103] on div "# Generators spawn enemies over time. # Skeletons are afraid of lightstones. pl…" at bounding box center [859, 207] width 156 height 385
click at [439, 119] on div "# Generators spawn enemies over time. # Skeletons are afraid of lightstones. pl…" at bounding box center [859, 207] width 156 height 385
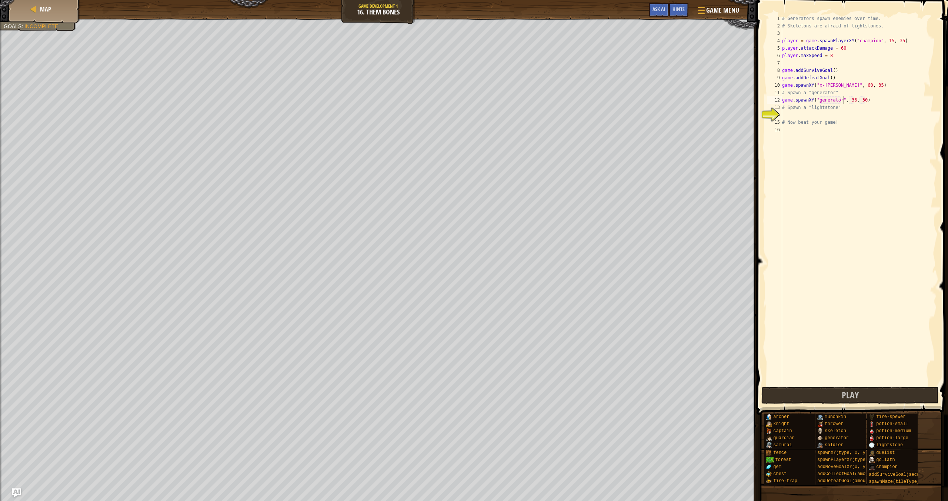
type textarea "# Now beat your game!"
click at [439, 111] on div "# Generators spawn enemies over time. # Skeletons are afraid of lightstones. pl…" at bounding box center [859, 207] width 156 height 385
click at [439, 116] on div "# Generators spawn enemies over time. # Skeletons are afraid of lightstones. pl…" at bounding box center [859, 207] width 156 height 385
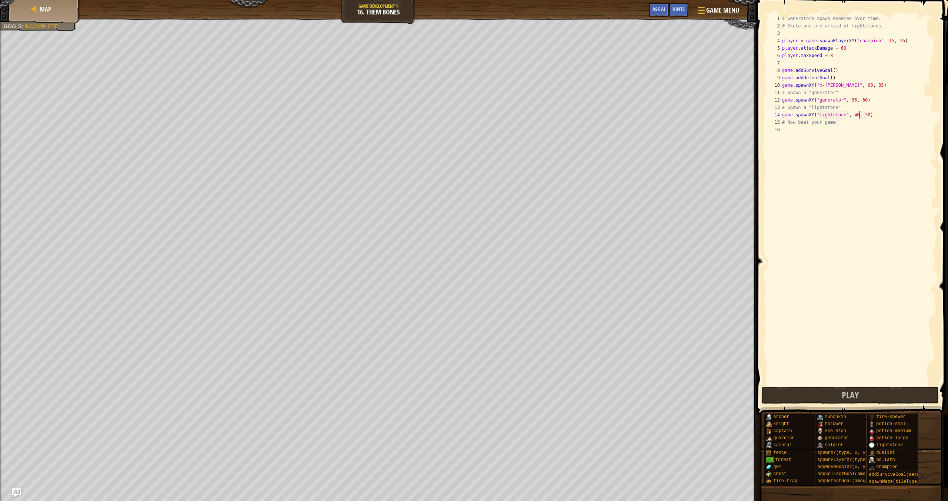
scroll to position [3, 6]
click at [439, 125] on div "# Generators spawn enemies over time. # Skeletons are afraid of lightstones. pl…" at bounding box center [859, 207] width 156 height 385
drag, startPoint x: 853, startPoint y: 47, endPoint x: 867, endPoint y: 58, distance: 18.0
click at [439, 47] on div "# Generators spawn enemies over time. # Skeletons are afraid of lightstones. pl…" at bounding box center [859, 207] width 156 height 385
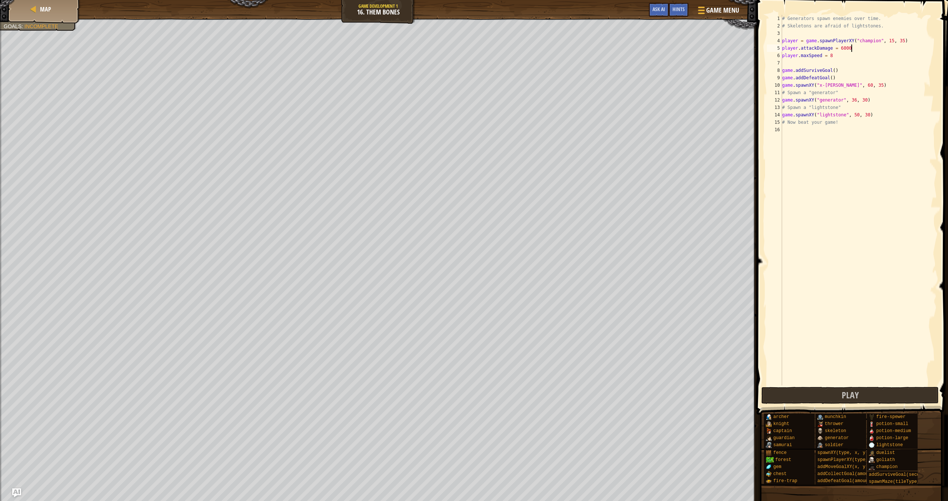
click at [439, 57] on div "# Generators spawn enemies over time. # Skeletons are afraid of lightstones. pl…" at bounding box center [859, 207] width 156 height 385
click at [439, 395] on button "Play" at bounding box center [850, 395] width 177 height 17
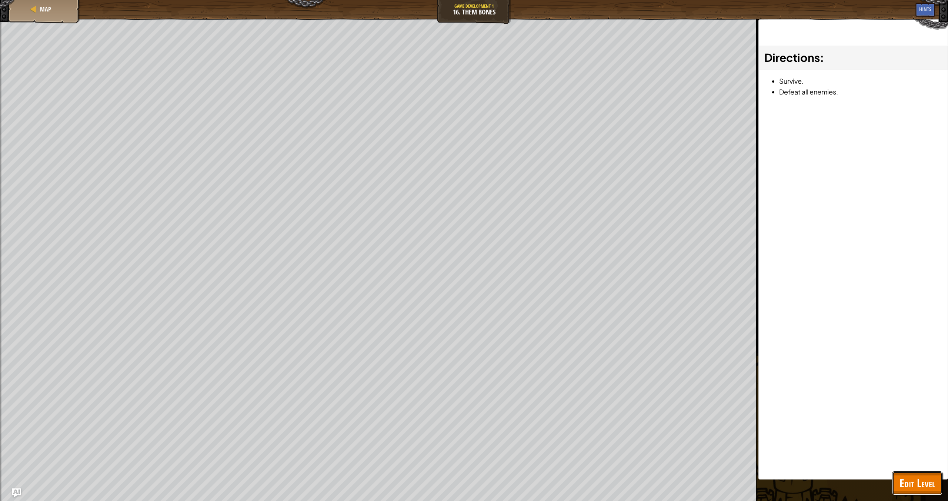
click at [439, 424] on span "Edit Level" at bounding box center [918, 482] width 36 height 15
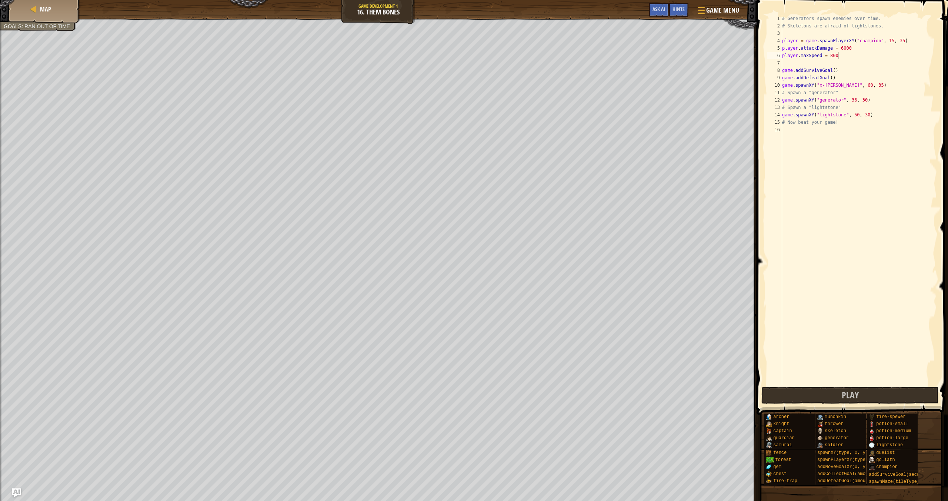
click at [439, 54] on div "# Generators spawn enemies over time. # Skeletons are afraid of lightstones. pl…" at bounding box center [859, 207] width 156 height 385
click at [439, 49] on div "# Generators spawn enemies over time. # Skeletons are afraid of lightstones. pl…" at bounding box center [859, 207] width 156 height 385
type textarea "player.attackDamage = 6000000"
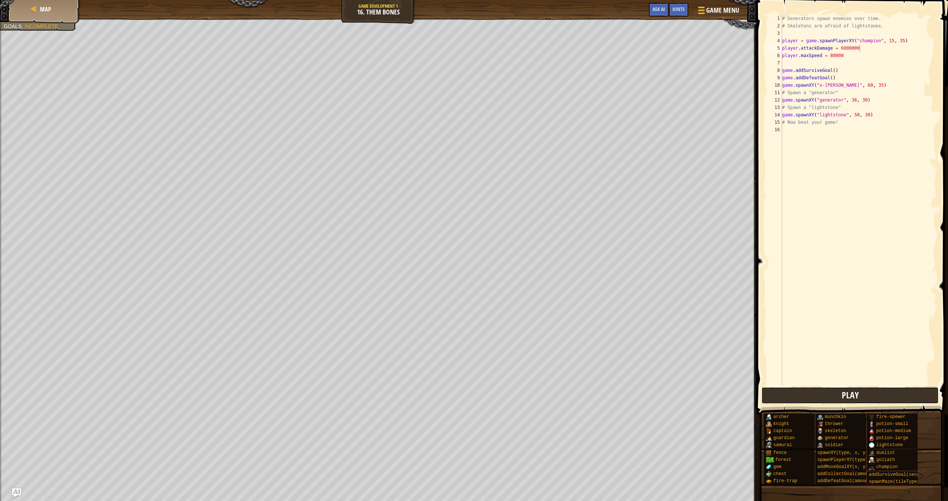
click at [439, 389] on button "Play" at bounding box center [850, 395] width 177 height 17
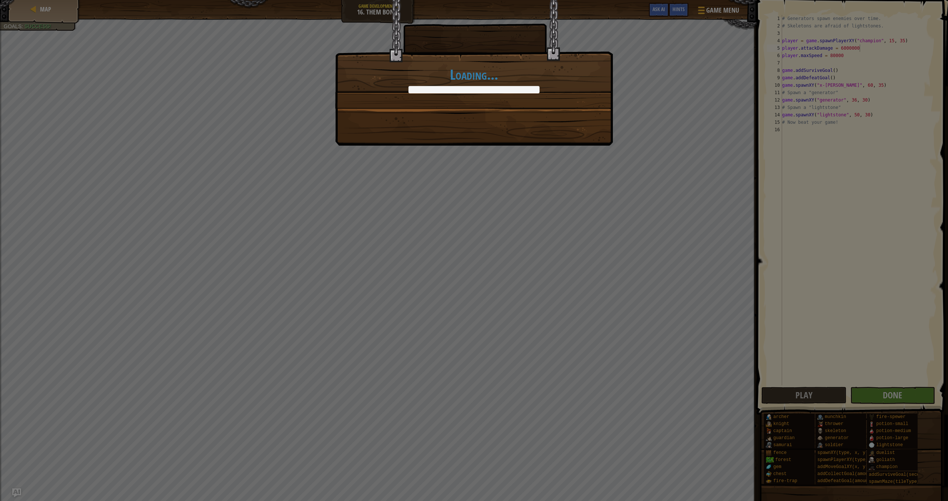
click at [439, 392] on div "Loading..." at bounding box center [474, 250] width 948 height 501
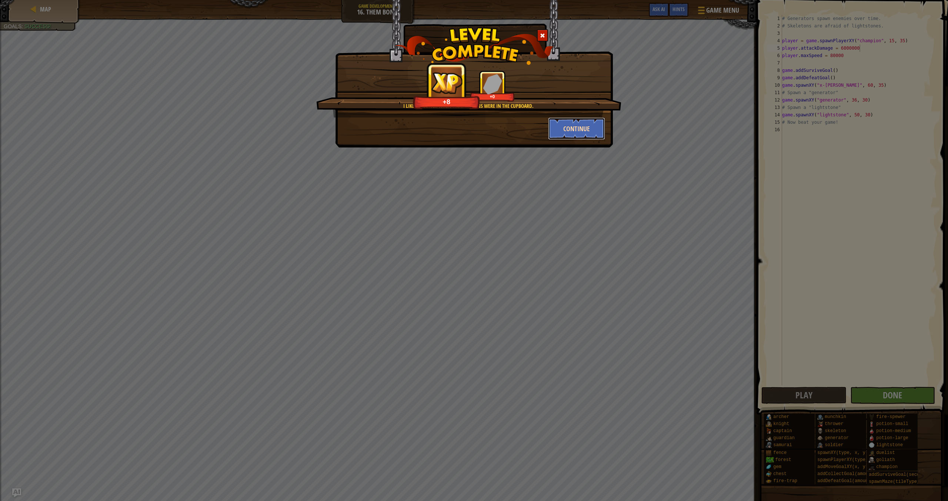
click at [439, 122] on button "Continue" at bounding box center [576, 128] width 57 height 22
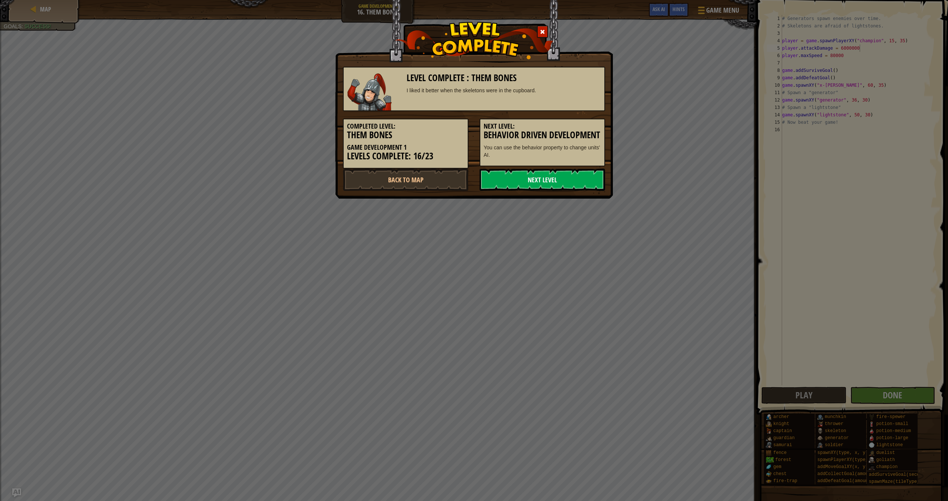
click at [439, 185] on link "Next Level" at bounding box center [543, 180] width 126 height 22
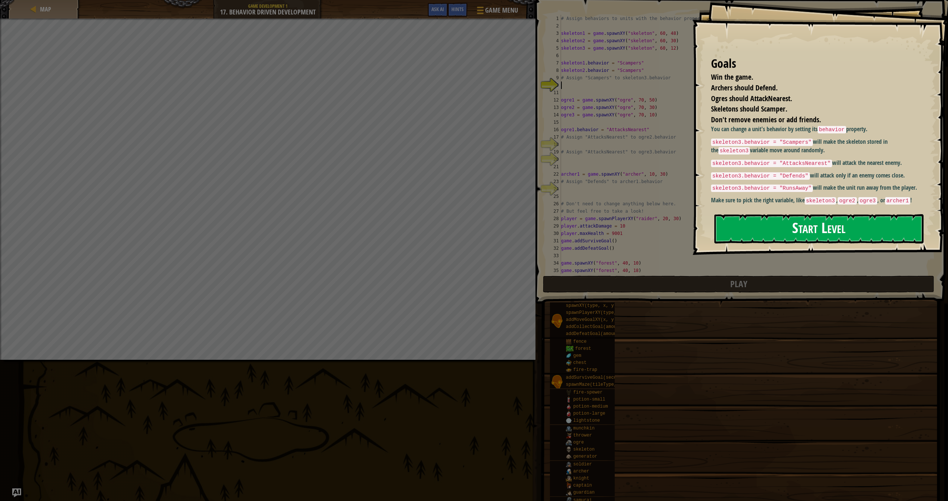
click at [439, 224] on button "Start Level" at bounding box center [819, 228] width 209 height 29
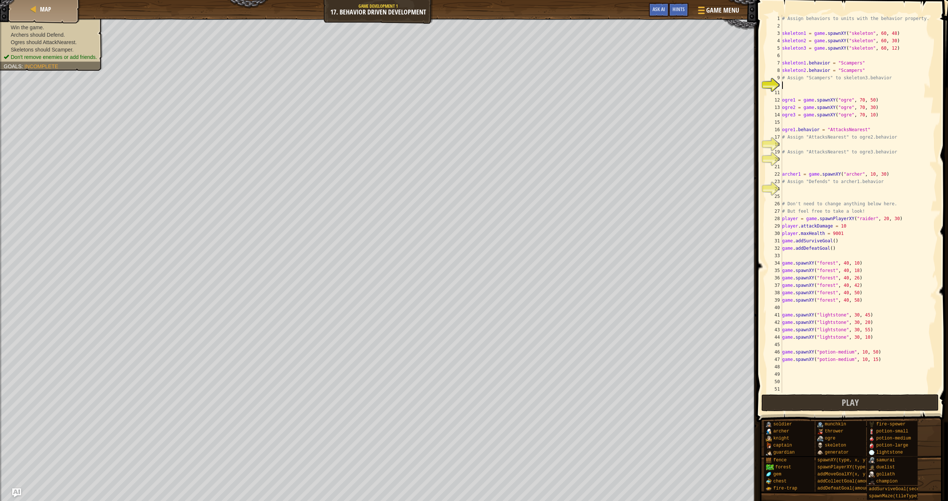
click at [439, 190] on div "# Assign behaviors to units with the behavior property. skeleton1 = game . spaw…" at bounding box center [859, 211] width 156 height 393
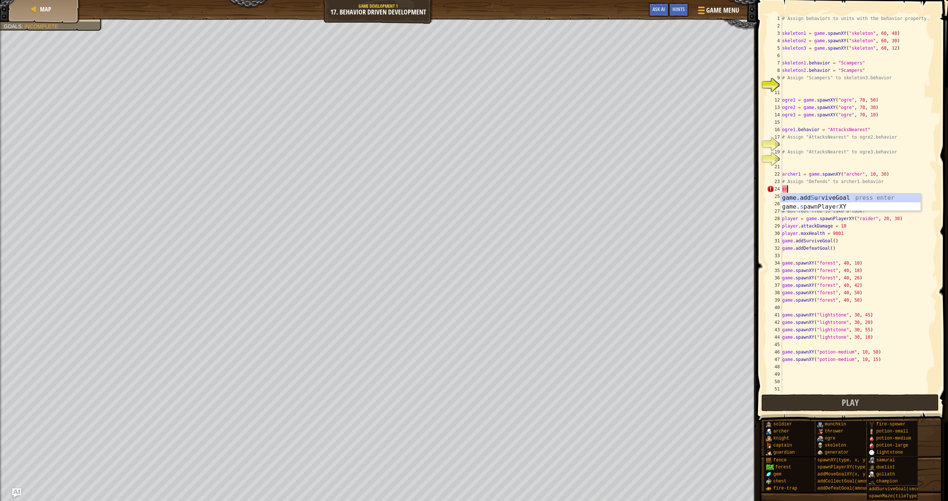
type textarea "s"
click at [439, 188] on div "# Assign behaviors to units with the behavior property. skeleton1 = game . spaw…" at bounding box center [859, 211] width 156 height 393
click at [439, 192] on div "# Assign behaviors to units with the behavior property. skeleton1 = game . spaw…" at bounding box center [859, 211] width 156 height 393
click at [439, 191] on div "# Assign behaviors to units with the behavior property. skeleton1 = game . spaw…" at bounding box center [859, 211] width 156 height 393
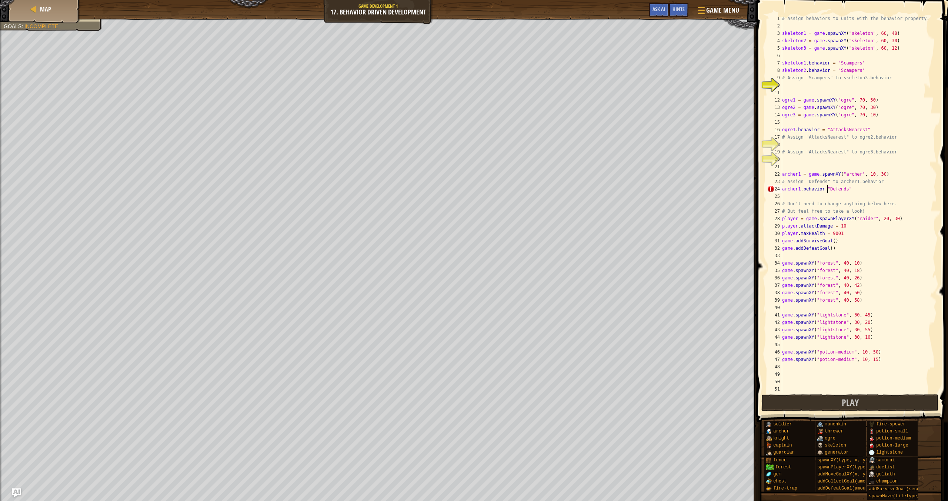
click at [439, 191] on div "# Assign behaviors to units with the behavior property. skeleton1 = game . spaw…" at bounding box center [859, 211] width 156 height 393
click at [439, 192] on div "# Assign behaviors to units with the behavior property. skeleton1 = game . spaw…" at bounding box center [859, 211] width 156 height 393
click at [439, 190] on div "# Assign behaviors to units with the behavior property. skeleton1 = game . spaw…" at bounding box center [859, 211] width 156 height 393
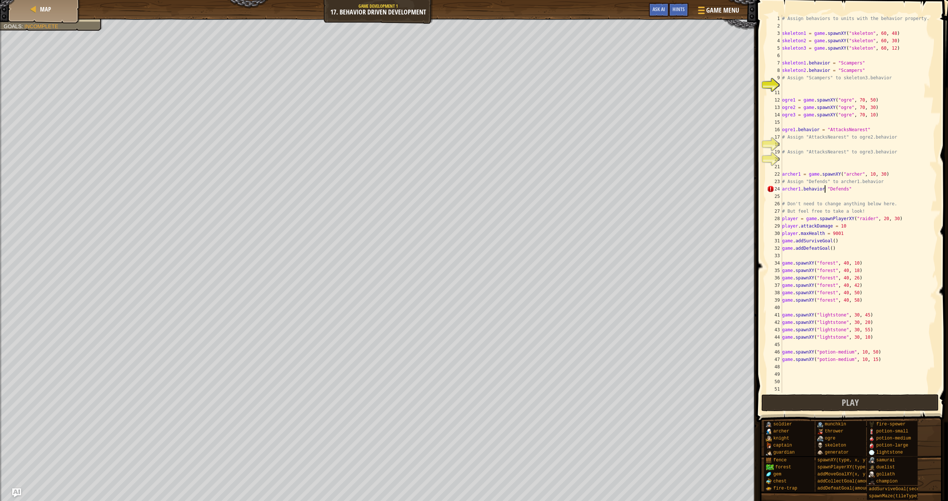
type textarea "archer1.behavior = "Defends""
click at [439, 85] on div "# Assign behaviors to units with the behavior property. skeleton1 = game . spaw…" at bounding box center [859, 211] width 156 height 393
type textarea "skeleton3.behavior = "Scampers""
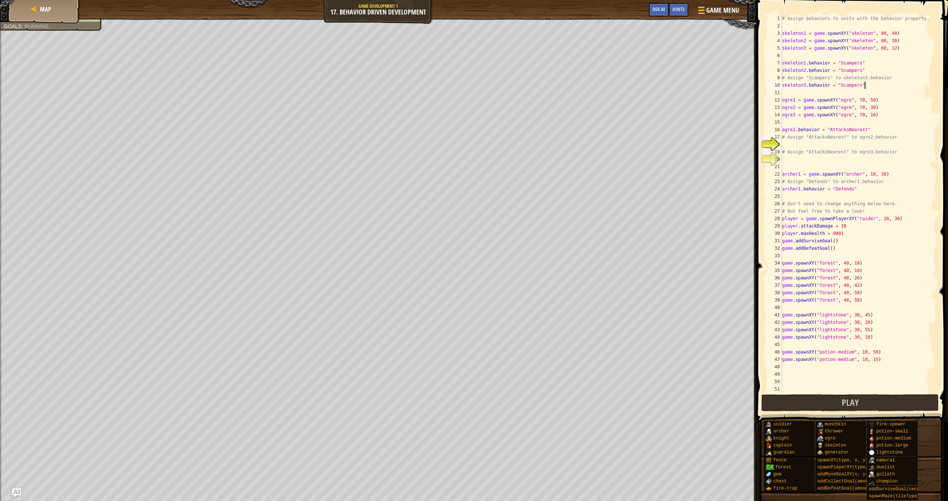
scroll to position [3, 6]
click at [439, 146] on div "# Assign behaviors to units with the behavior property. skeleton1 = game . spaw…" at bounding box center [859, 211] width 156 height 393
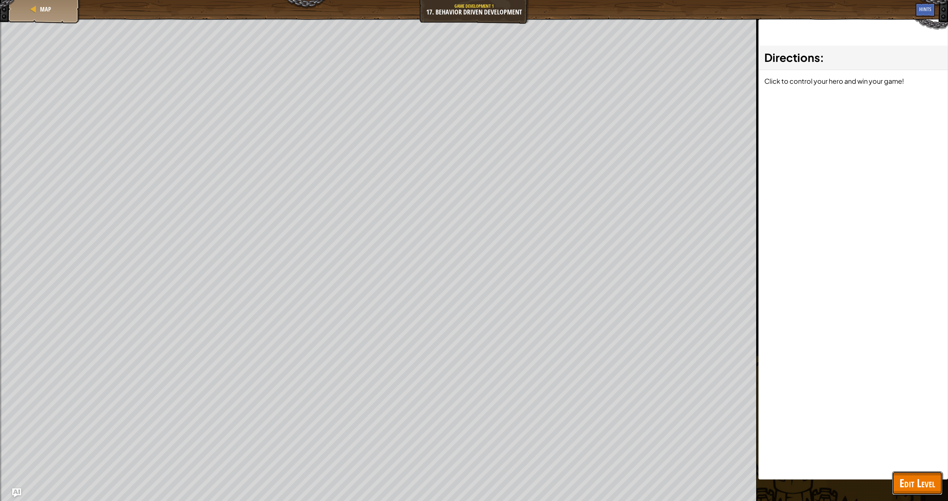
click at [439, 424] on button "Edit Level" at bounding box center [917, 483] width 50 height 24
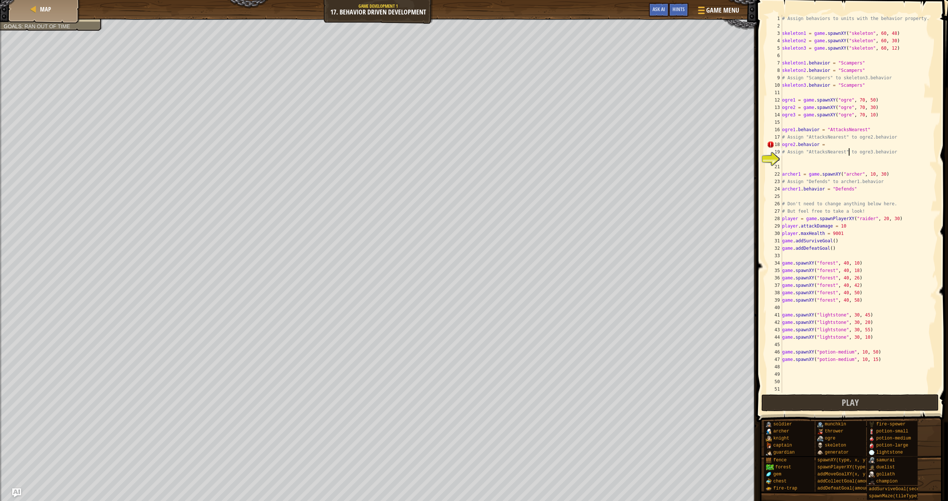
click at [439, 149] on div "# Assign behaviors to units with the behavior property. skeleton1 = game . spaw…" at bounding box center [859, 211] width 156 height 393
click at [439, 139] on div "# Assign behaviors to units with the behavior property. skeleton1 = game . spaw…" at bounding box center [859, 211] width 156 height 393
click at [439, 142] on div "# Assign behaviors to units with the behavior property. skeleton1 = game . spaw…" at bounding box center [859, 211] width 156 height 393
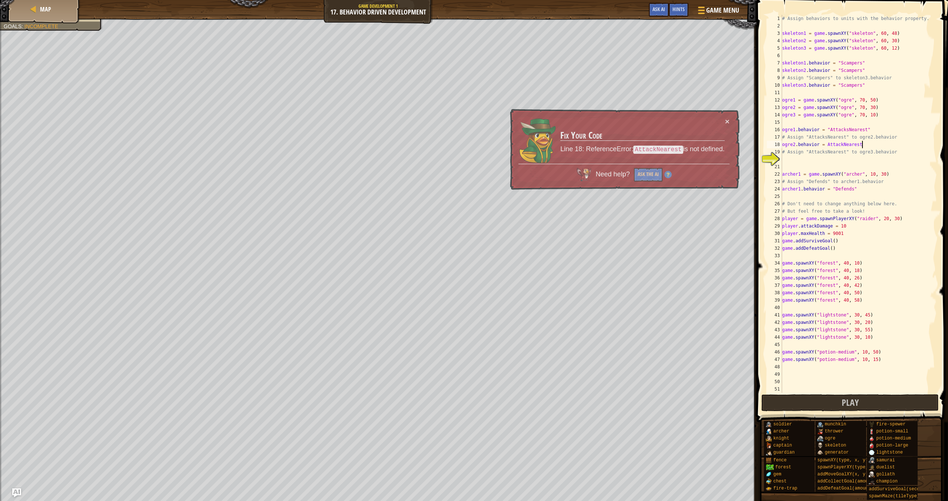
type textarea "ogre2.behavior = AttackNearest""
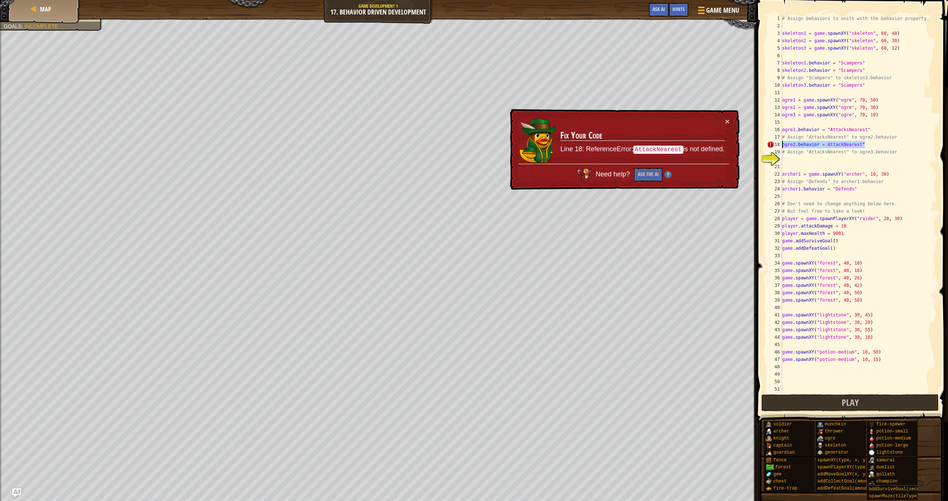
drag, startPoint x: 866, startPoint y: 147, endPoint x: 783, endPoint y: 144, distance: 83.7
click at [439, 144] on div "# Assign behaviors to units with the behavior property. skeleton1 = game . spaw…" at bounding box center [859, 211] width 156 height 393
click at [439, 160] on div "# Assign behaviors to units with the behavior property. skeleton1 = game . spaw…" at bounding box center [859, 211] width 156 height 393
paste textarea "ogre2.behavior = AttackNearest""
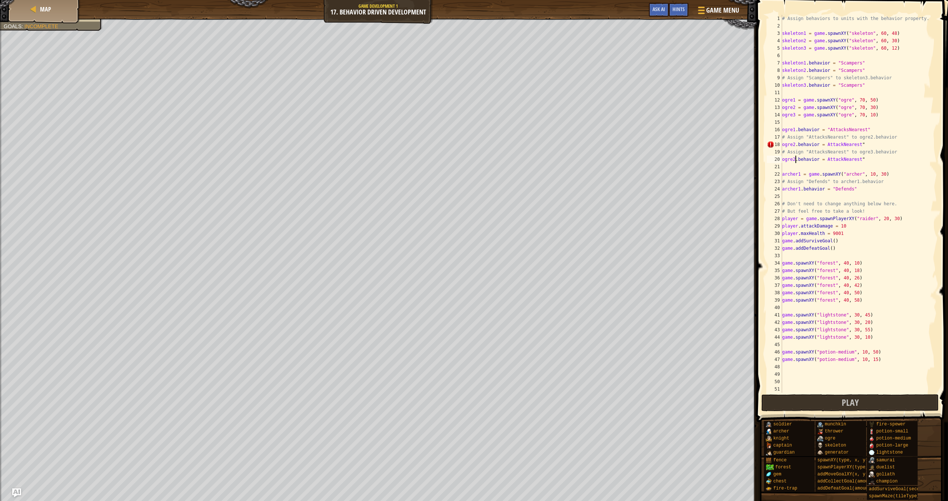
click at [439, 160] on div "# Assign behaviors to units with the behavior property. skeleton1 = game . spaw…" at bounding box center [859, 211] width 156 height 393
click at [439, 397] on span "Play" at bounding box center [850, 402] width 17 height 12
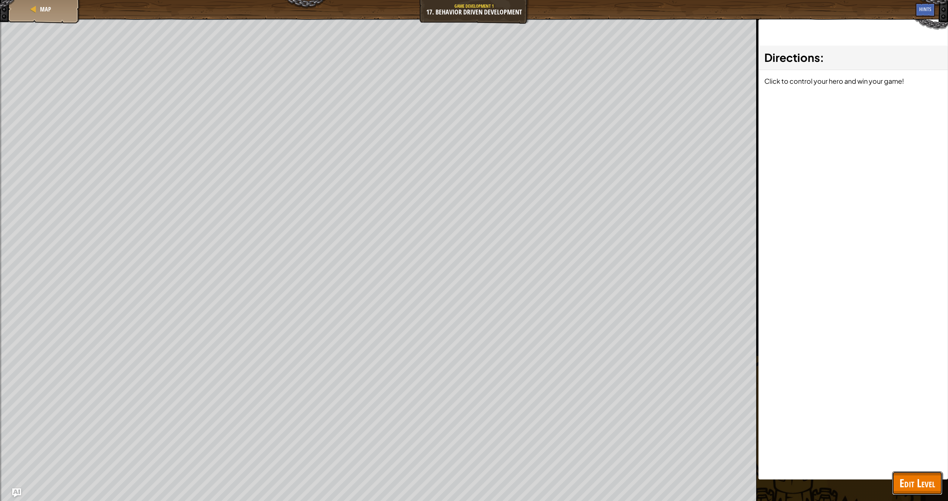
click at [439, 424] on button "Edit Level" at bounding box center [917, 483] width 50 height 24
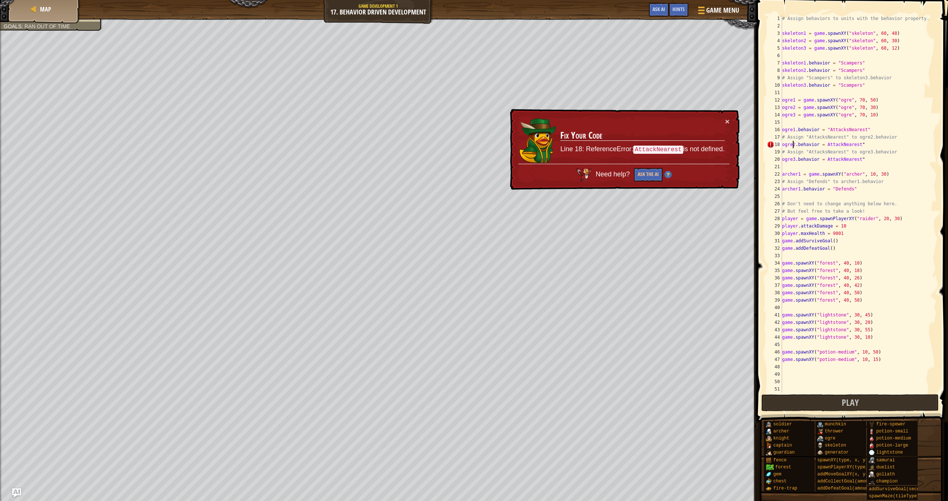
click at [439, 146] on div "# Assign behaviors to units with the behavior property. skeleton1 = game . spaw…" at bounding box center [859, 211] width 156 height 393
click at [439, 147] on div "# Assign behaviors to units with the behavior property. skeleton1 = game . spaw…" at bounding box center [859, 211] width 156 height 393
click at [439, 145] on div "# Assign behaviors to units with the behavior property. skeleton1 = game . spaw…" at bounding box center [859, 211] width 156 height 393
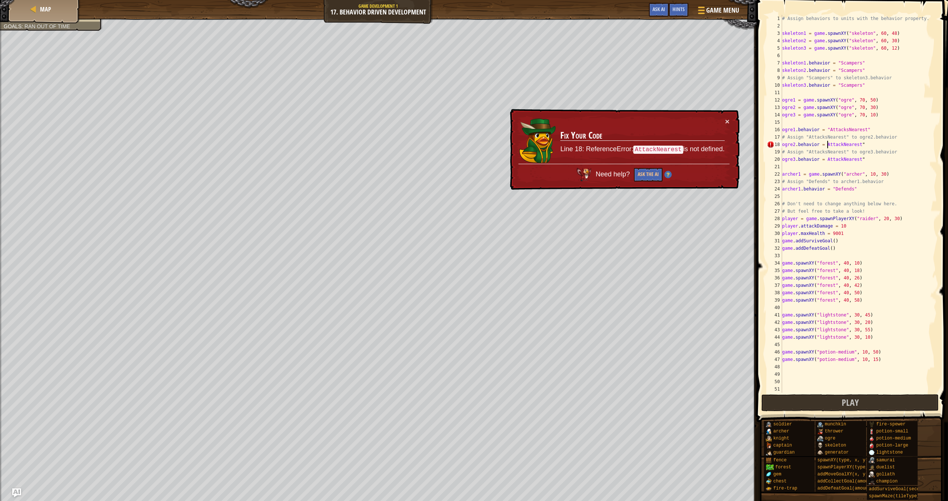
scroll to position [3, 4]
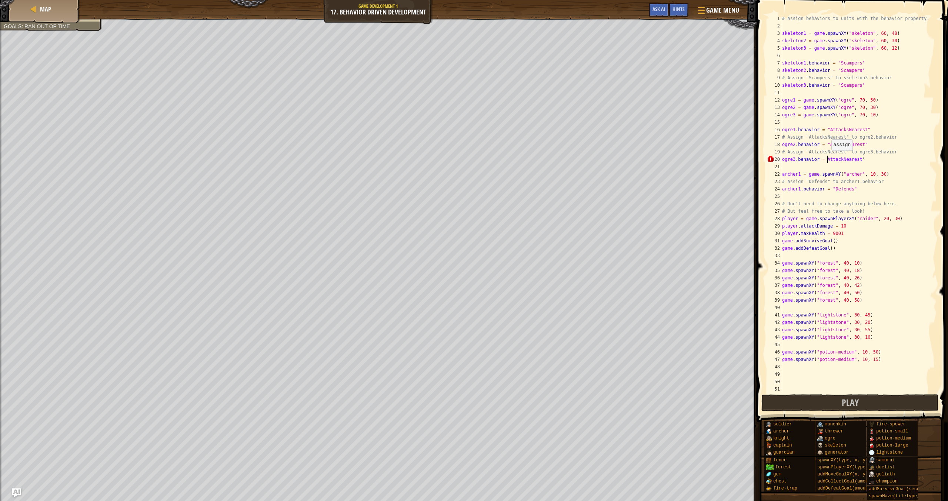
click at [439, 158] on div "# Assign behaviors to units with the behavior property. skeleton1 = game . spaw…" at bounding box center [859, 211] width 156 height 393
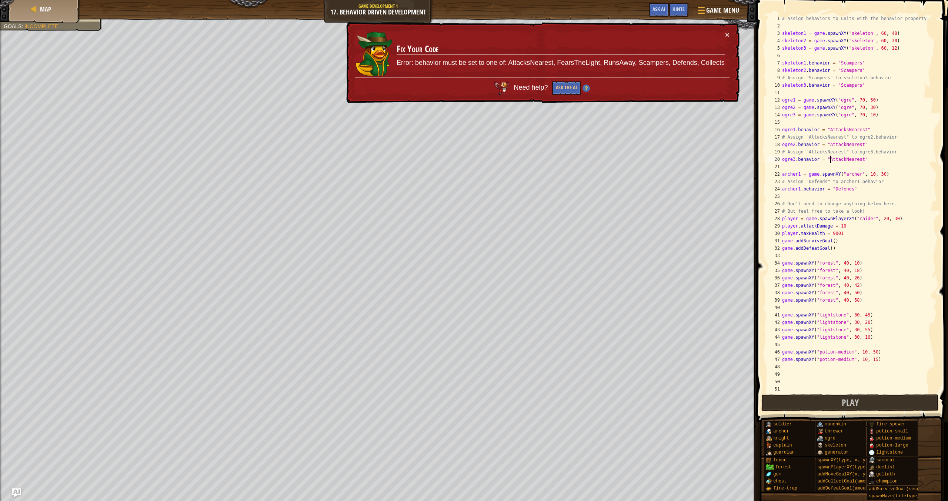
click at [439, 143] on div "# Assign behaviors to units with the behavior property. skeleton1 = game . spaw…" at bounding box center [859, 211] width 156 height 393
click at [439, 146] on div "# Assign behaviors to units with the behavior property. skeleton1 = game . spaw…" at bounding box center [859, 211] width 156 height 393
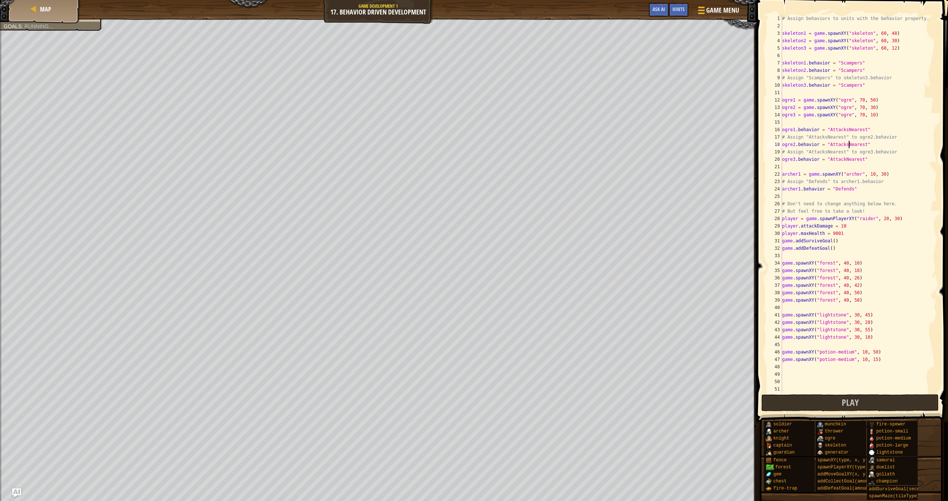
scroll to position [3, 6]
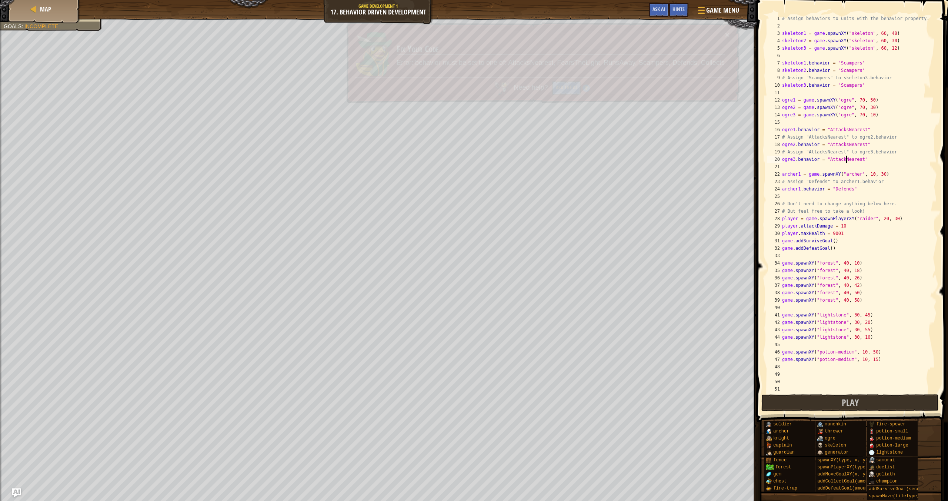
click at [439, 162] on div "# Assign behaviors to units with the behavior property. skeleton1 = game . spaw…" at bounding box center [859, 211] width 156 height 393
type textarea "ogre3.behavior = "AttacksNearest""
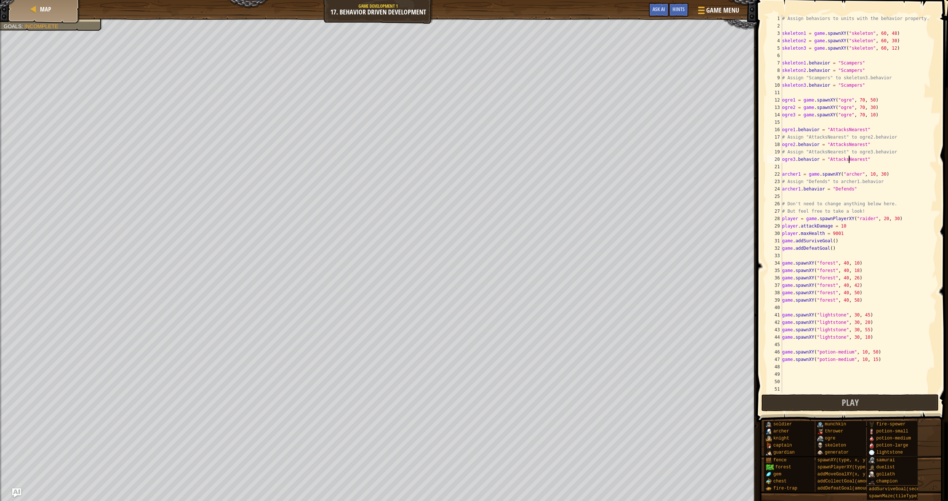
click at [439, 366] on div "# Assign behaviors to units with the behavior property. skeleton1 = game . spaw…" at bounding box center [859, 211] width 156 height 393
type textarea "[DOMAIN_NAME]", 36, 30)"
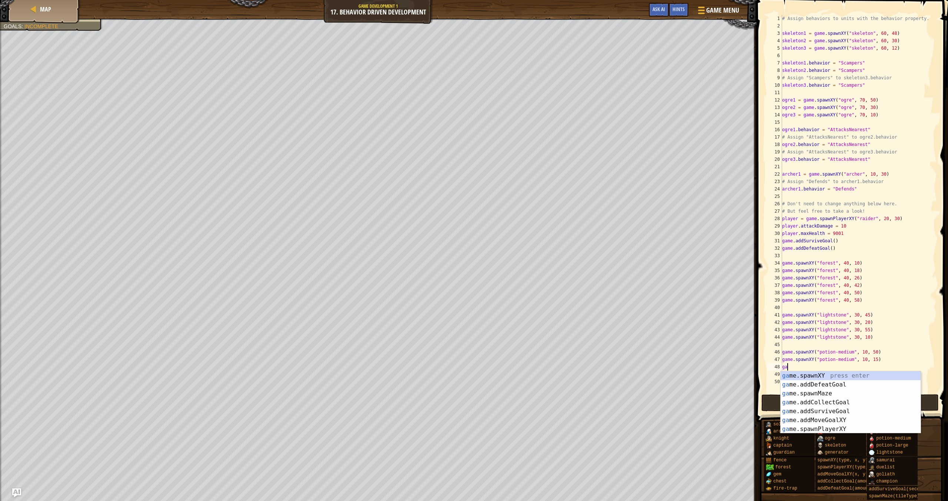
type textarea "g"
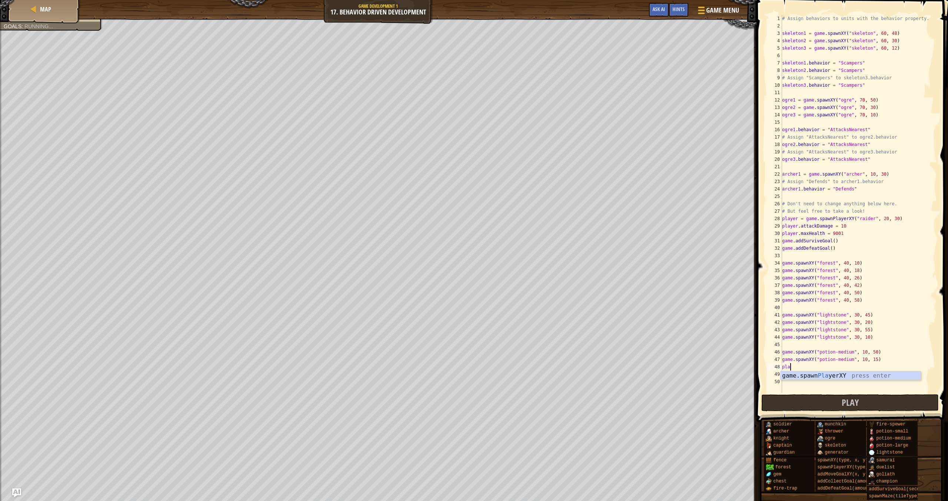
type textarea "plat"
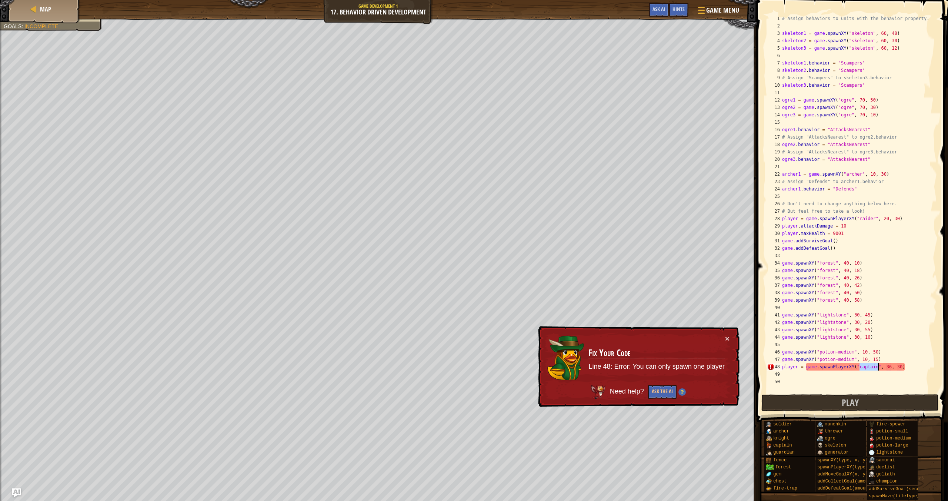
type textarea "player = game.spawnPlayerXY("captain", 36, 30)"
click at [439, 368] on span at bounding box center [853, 201] width 197 height 444
drag, startPoint x: 927, startPoint y: 369, endPoint x: 781, endPoint y: 369, distance: 146.3
click at [439, 369] on div "player = game.spawnPlayerXY("captain", 36, 30) 1 2 3 4 5 6 7 8 9 10 11 12 13 14…" at bounding box center [851, 204] width 171 height 378
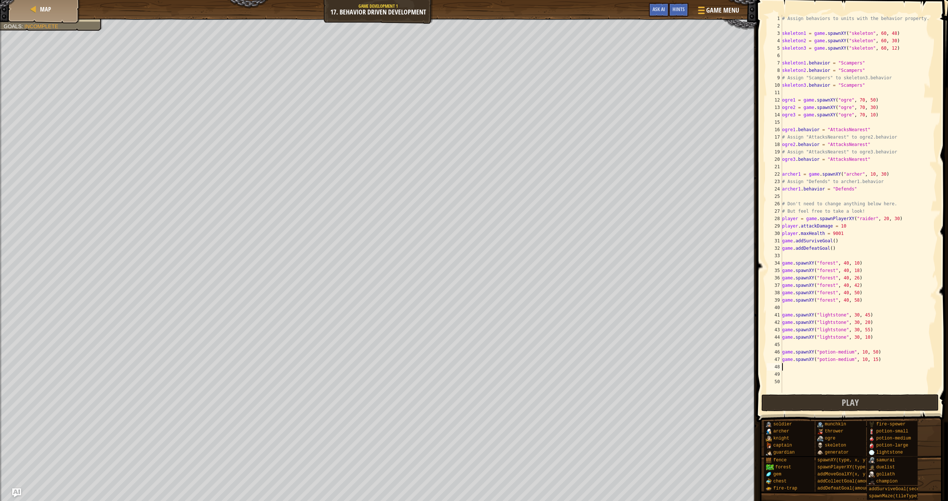
click at [439, 234] on div "# Assign behaviors to units with the behavior property. skeleton1 = game . spaw…" at bounding box center [859, 211] width 156 height 393
click at [439, 229] on div "# Assign behaviors to units with the behavior property. skeleton1 = game . spaw…" at bounding box center [859, 211] width 156 height 393
click at [439, 237] on div "# Assign behaviors to units with the behavior property. skeleton1 = game . spaw…" at bounding box center [859, 211] width 156 height 393
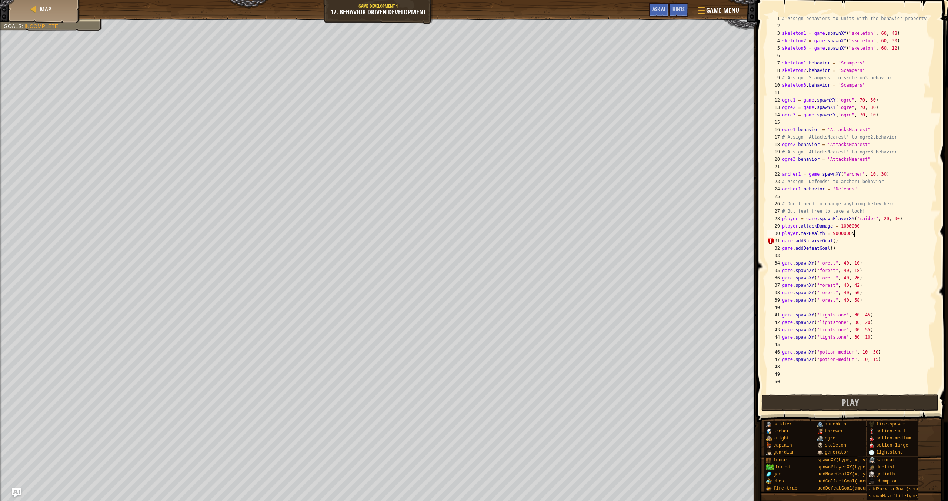
type textarea "player.maxHealth = 9000000"
type textarea "player.maxSpeed = 500000"
click at [439, 407] on button "Play" at bounding box center [850, 402] width 177 height 17
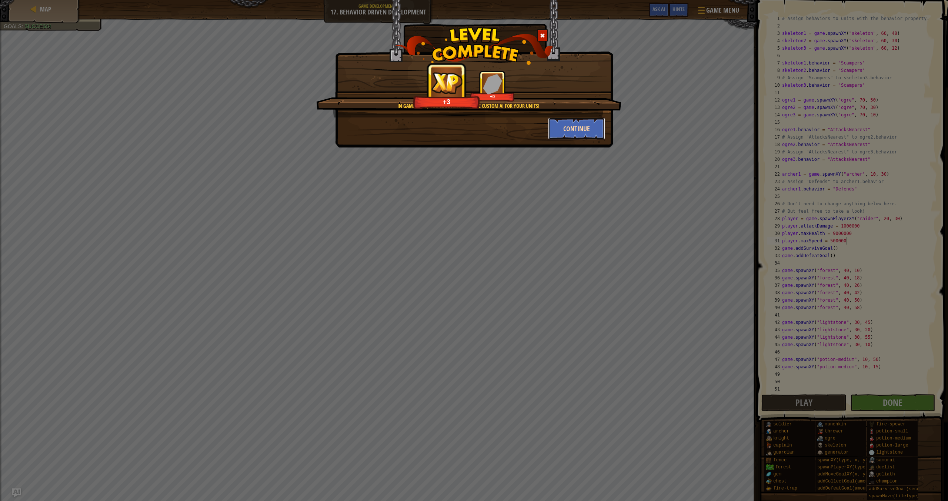
click at [439, 139] on button "Continue" at bounding box center [576, 128] width 57 height 22
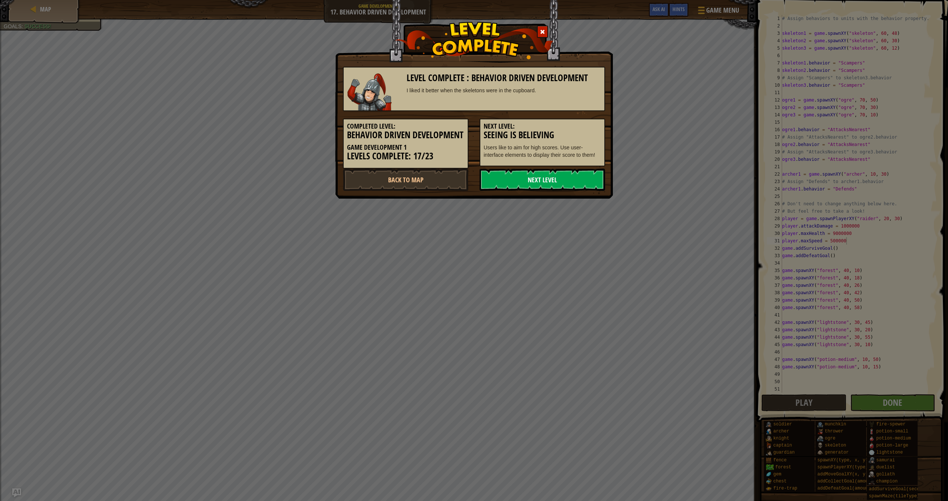
click at [439, 191] on link "Next Level" at bounding box center [543, 180] width 126 height 22
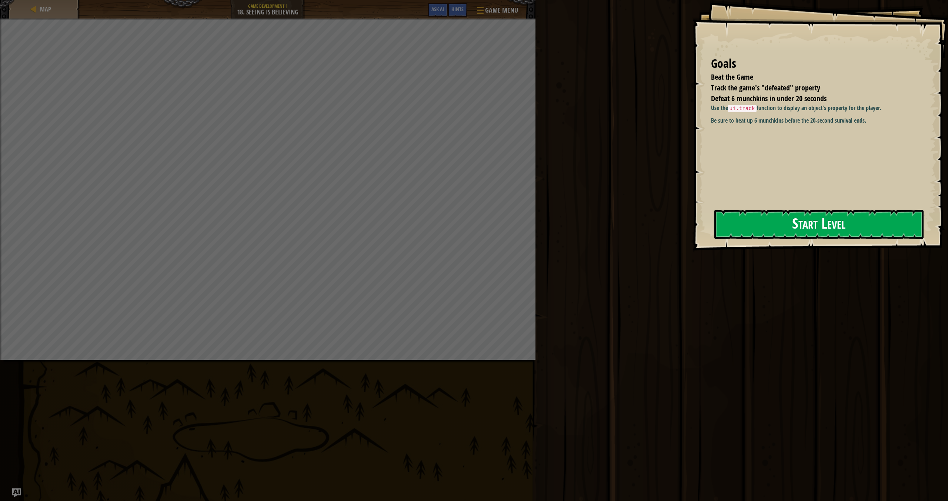
click at [439, 223] on button "Start Level" at bounding box center [819, 224] width 209 height 29
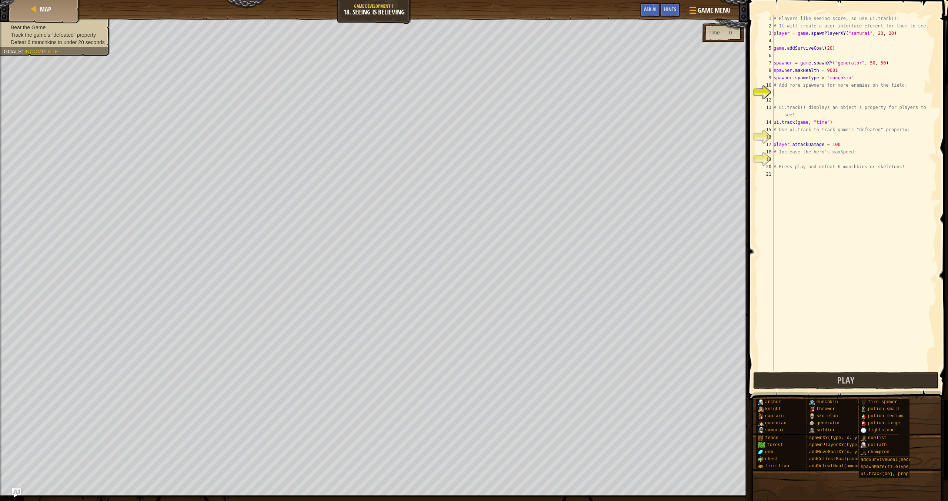
click at [439, 97] on div "# Players like seeing score, so use ui.track()! # It will create a user-interfa…" at bounding box center [854, 200] width 165 height 370
click at [439, 96] on div "# Players like seeing score, so use ui.track()! # It will create a user-interfa…" at bounding box center [854, 200] width 165 height 370
click at [439, 142] on div "# Players like seeing score, so use ui.track()! # It will create a user-interfa…" at bounding box center [854, 200] width 165 height 370
click at [439, 166] on div "# Players like seeing score, so use ui.track()! # It will create a user-interfa…" at bounding box center [854, 200] width 165 height 370
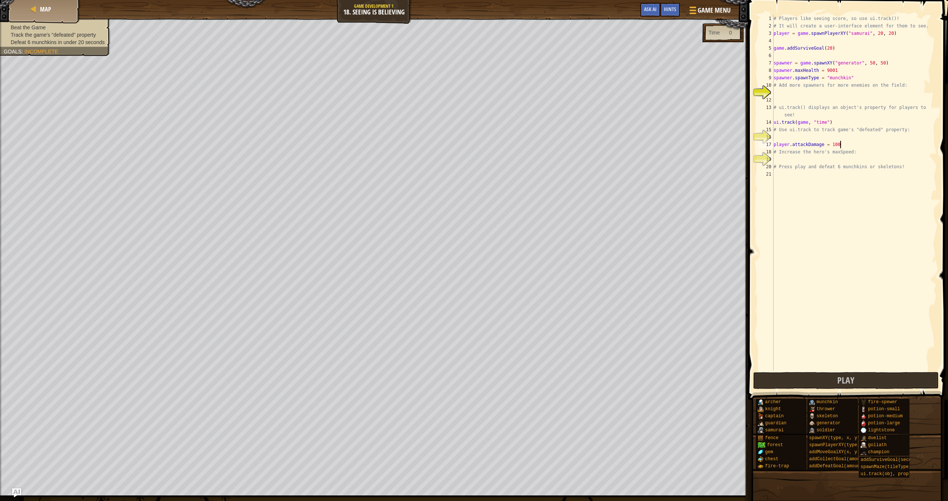
type textarea "# Press play and defeat 6 munchkins or skeletons!"
click at [439, 157] on div "# Players like seeing score, so use ui.track()! # It will create a user-interfa…" at bounding box center [854, 200] width 165 height 370
type textarea "player.attackDamage = 100"
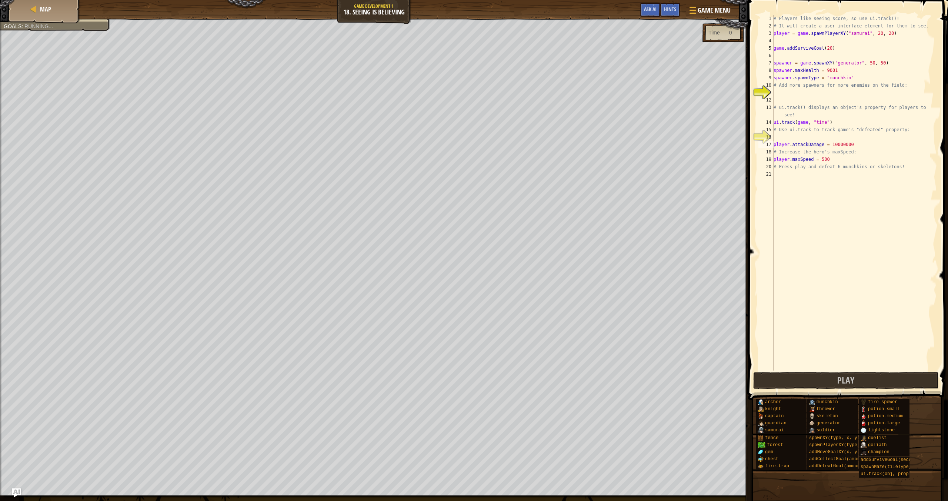
type textarea "player.attackDamage = 100000000"
type textarea "# ui.track() displays an object's property for players to see!"
type textarea "# Add more spawners for more enemies on the field:"
drag, startPoint x: 862, startPoint y: 78, endPoint x: 774, endPoint y: 64, distance: 89.3
click at [439, 64] on div "# Players like seeing score, so use ui.track()! # It will create a user-interfa…" at bounding box center [854, 200] width 165 height 370
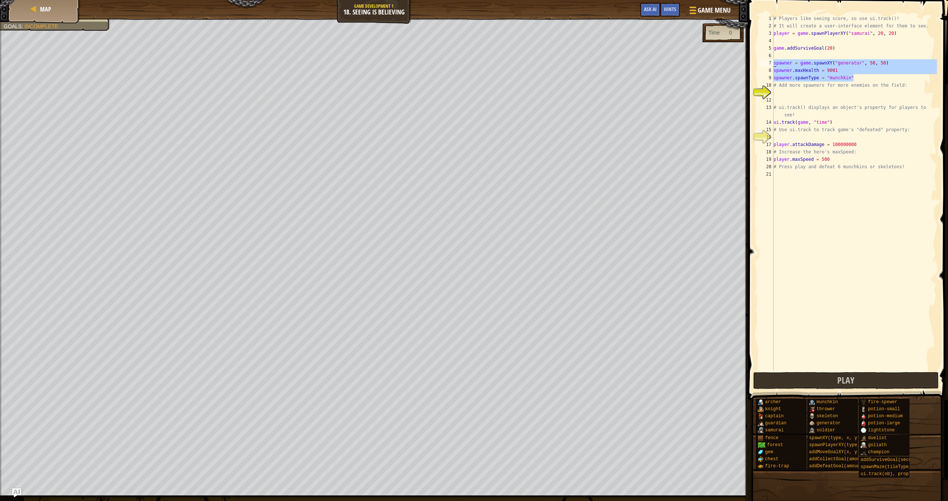
type textarea "spawner = game.spawnXY("generator", 50, 50) spawner.maxHealth = 9001"
click at [439, 90] on div "# Players like seeing score, so use ui.track()! # It will create a user-interfa…" at bounding box center [854, 200] width 165 height 370
type textarea "spawner.spawnType = "munchkin""
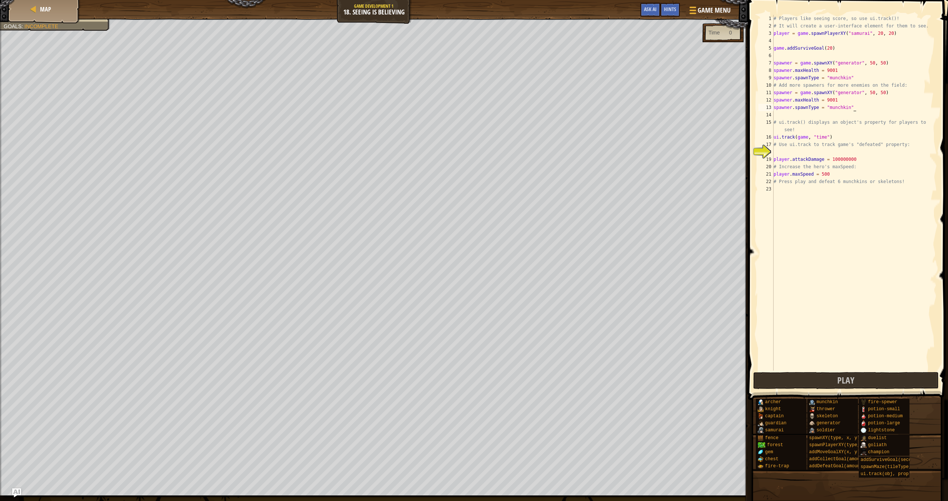
click at [439, 153] on div "# Players like seeing score, so use ui.track()! # It will create a user-interfa…" at bounding box center [854, 200] width 165 height 370
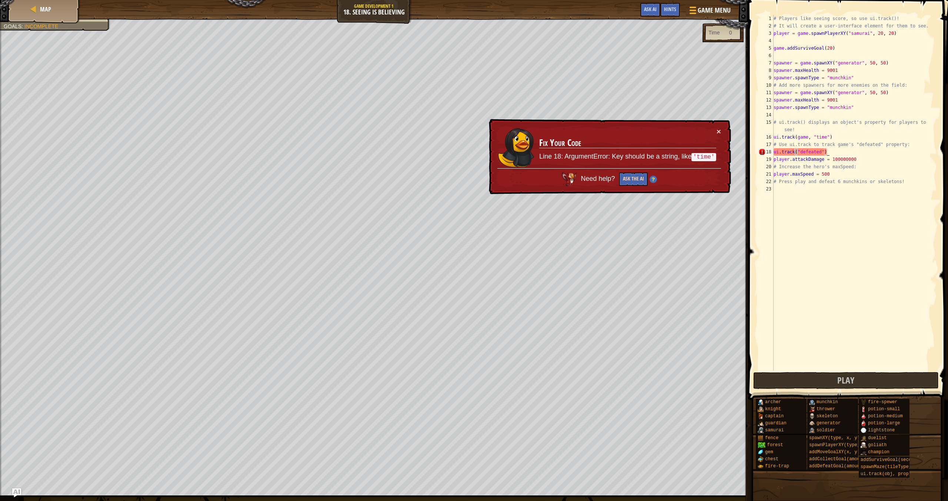
type textarea "ui.track("defeated")"
click at [439, 179] on button "Ask the AI" at bounding box center [633, 179] width 29 height 14
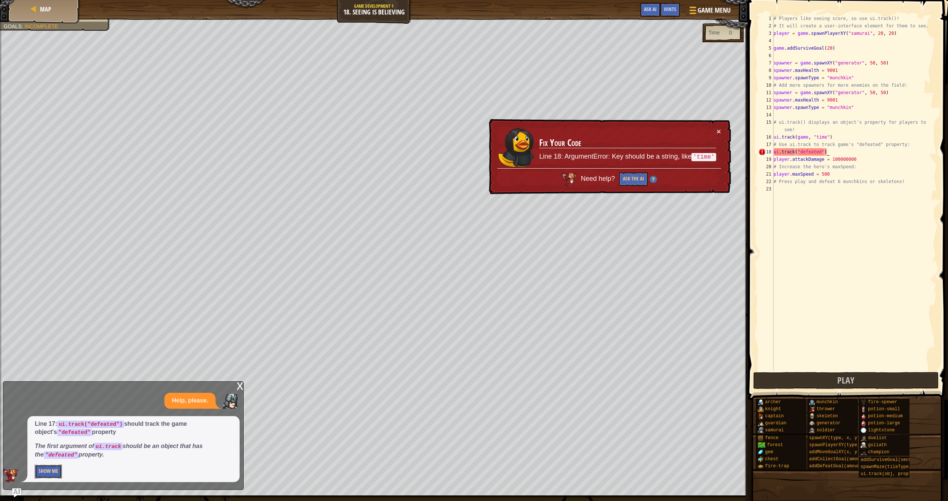
click at [55, 424] on button "Show Me" at bounding box center [48, 471] width 27 height 14
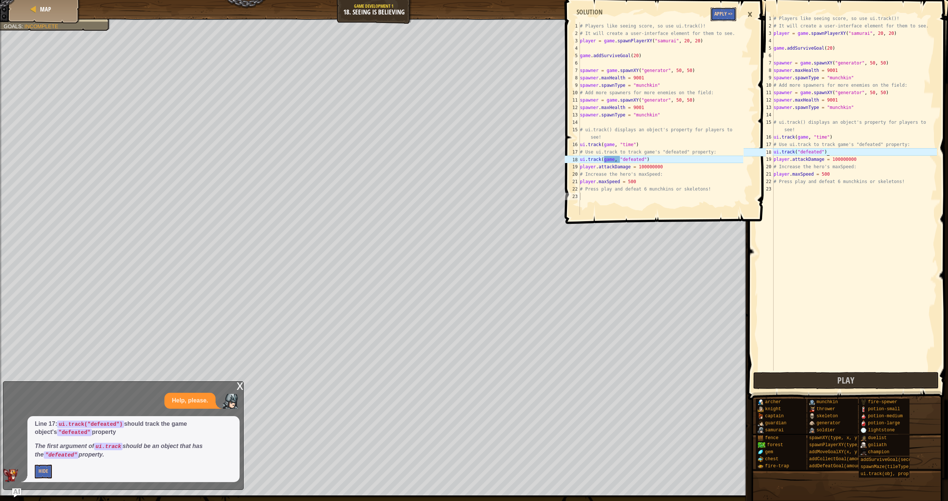
click at [439, 15] on button "Apply =>" at bounding box center [724, 14] width 26 height 14
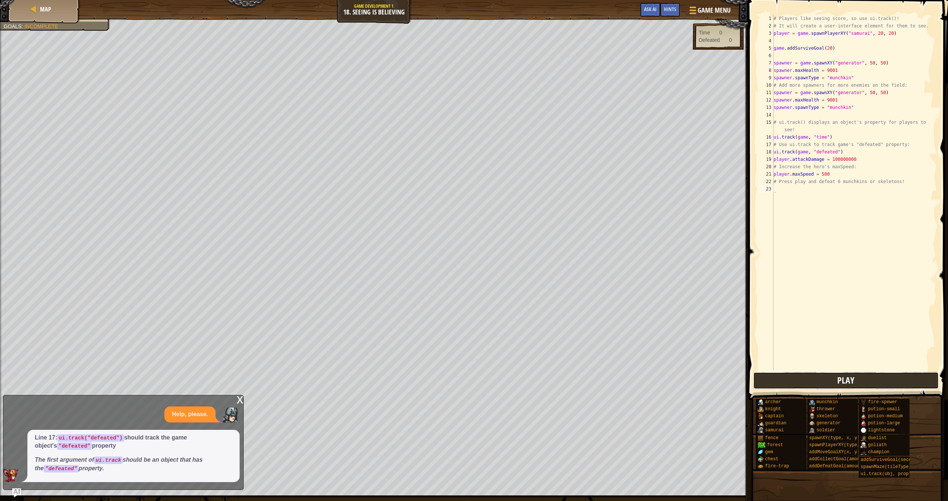
click at [439, 376] on span "Play" at bounding box center [845, 380] width 17 height 12
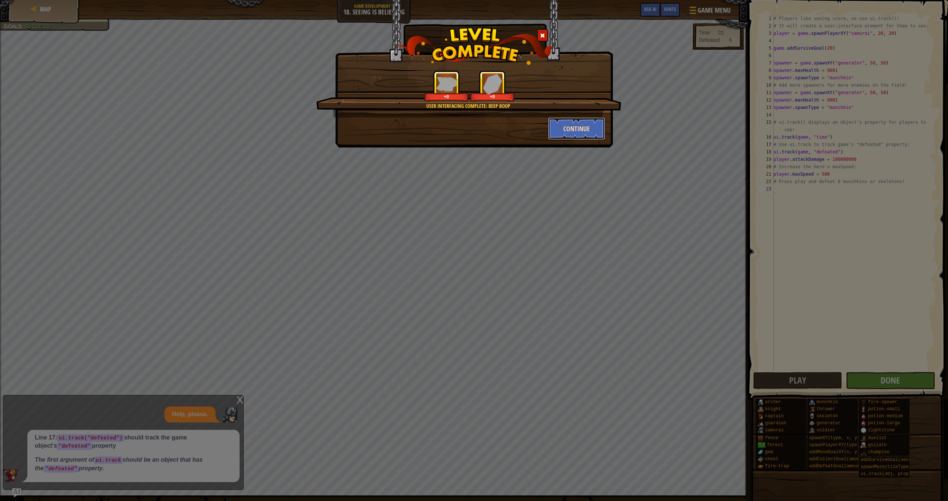
click at [439, 130] on button "Continue" at bounding box center [576, 128] width 57 height 22
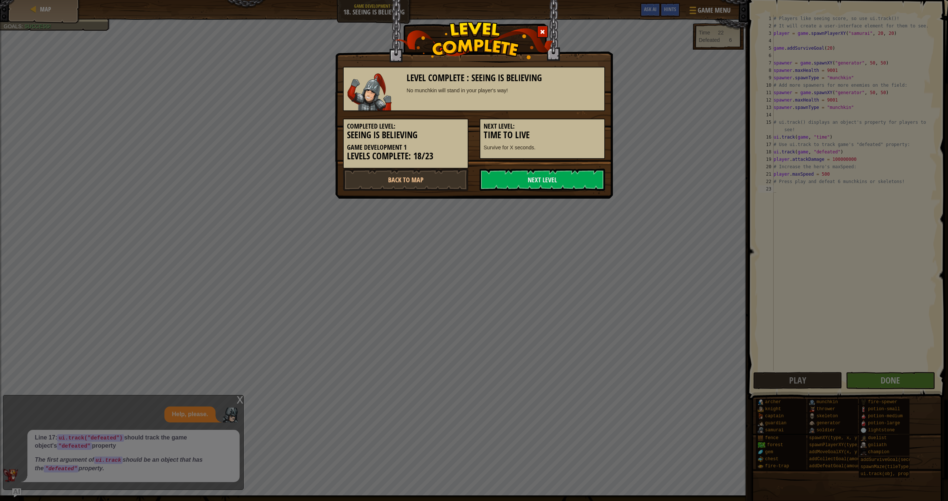
click at [439, 168] on div "Completed Level: Seeing is Believing Game Development 1 Levels Complete: 18/23 …" at bounding box center [473, 139] width 273 height 57
click at [439, 174] on link "Next Level" at bounding box center [543, 180] width 126 height 22
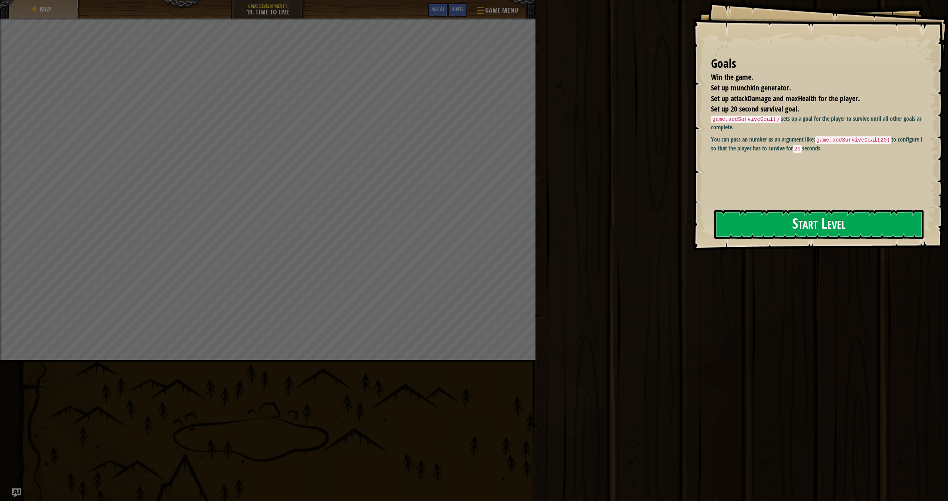
click at [439, 224] on button "Start Level" at bounding box center [819, 224] width 209 height 29
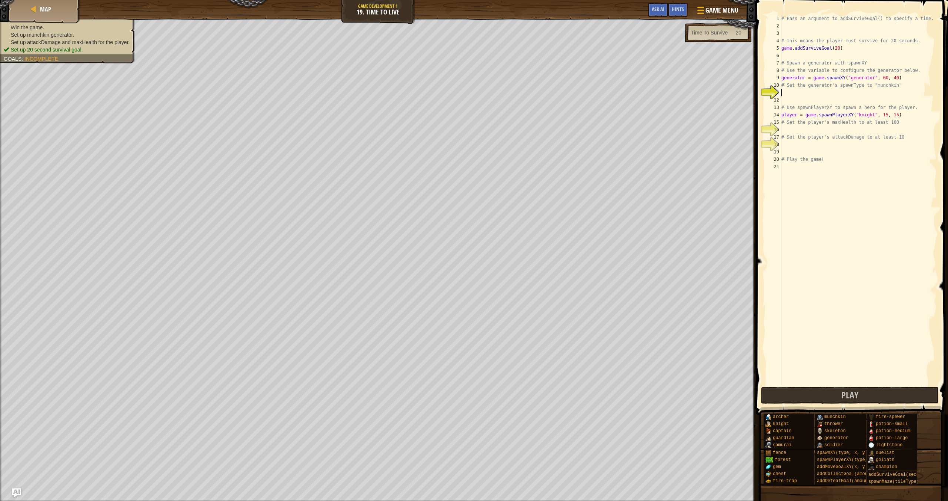
click at [439, 97] on div "# Pass an argument to addSurviveGoal() to specify a time. # This means the play…" at bounding box center [858, 207] width 157 height 385
click at [439, 95] on div "# Pass an argument to addSurviveGoal() to specify a time. # This means the play…" at bounding box center [858, 207] width 157 height 385
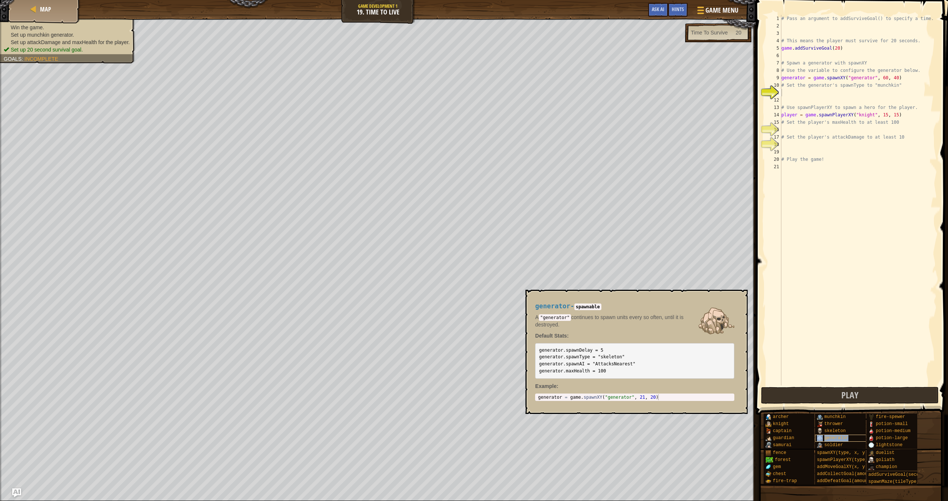
click at [439, 424] on div "generator" at bounding box center [862, 437] width 95 height 7
drag, startPoint x: 624, startPoint y: 354, endPoint x: 540, endPoint y: 358, distance: 83.8
click at [439, 358] on code "generator.spawnDelay = 5 generator.spawnType = "skeleton" generator.spawnAI = "…" at bounding box center [587, 360] width 96 height 26
copy code "generator.spawnType = "skeleton""
click at [439, 93] on div "# Pass an argument to addSurviveGoal() to specify a time. # This means the play…" at bounding box center [858, 207] width 157 height 385
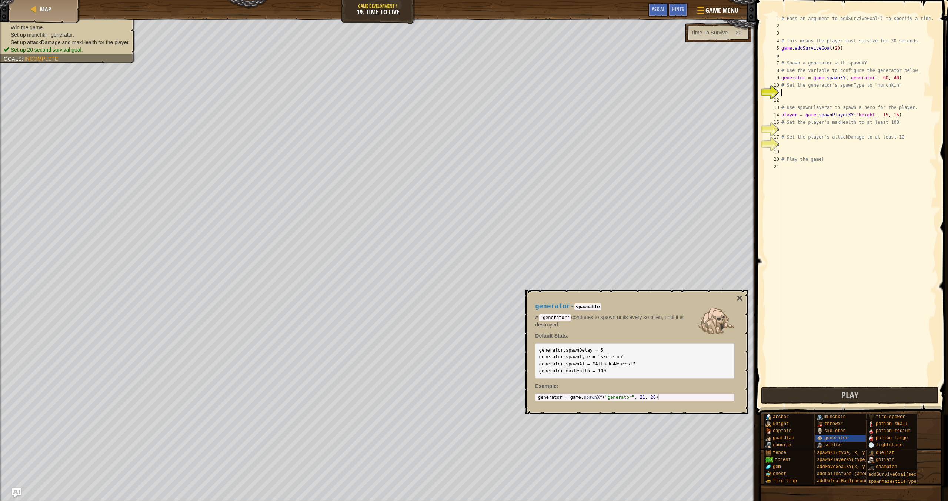
paste textarea "generator.spawnType = "skeleton""
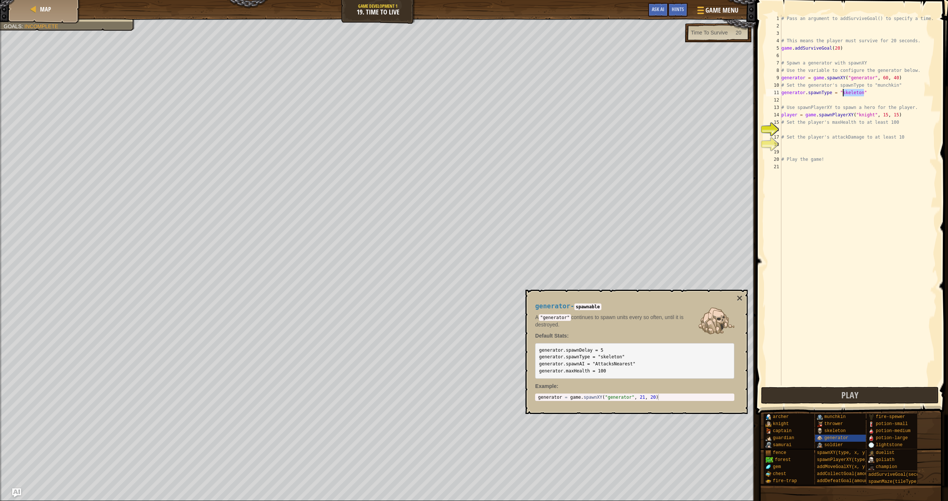
drag, startPoint x: 864, startPoint y: 93, endPoint x: 846, endPoint y: 98, distance: 18.8
click at [439, 94] on div "# Pass an argument to addSurviveGoal() to specify a time. # This means the play…" at bounding box center [858, 207] width 157 height 385
click at [439, 134] on div "# Pass an argument to addSurviveGoal() to specify a time. # This means the play…" at bounding box center [858, 207] width 157 height 385
type textarea "# Set the player's attackDamage to at least 10"
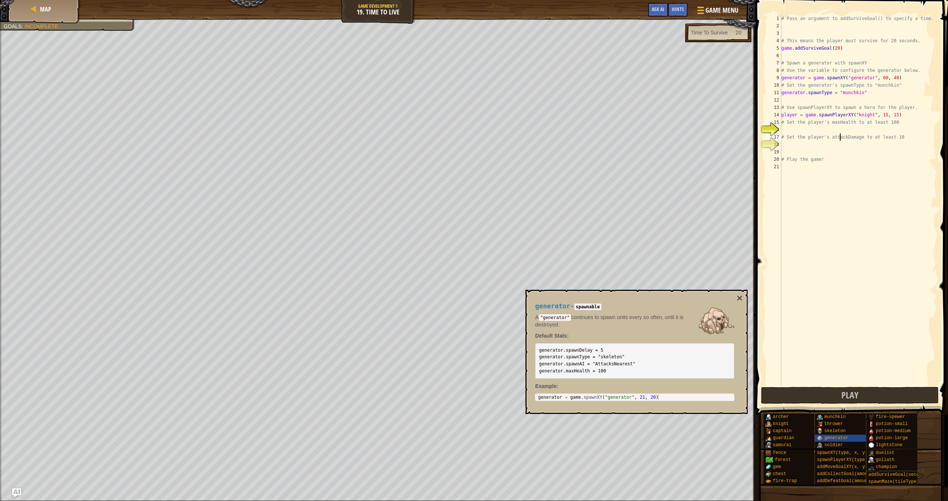
click at [439, 131] on div "# Pass an argument to addSurviveGoal() to specify a time. # This means the play…" at bounding box center [858, 207] width 157 height 385
click at [439, 129] on div "# Pass an argument to addSurviveGoal() to specify a time. # This means the play…" at bounding box center [858, 207] width 157 height 385
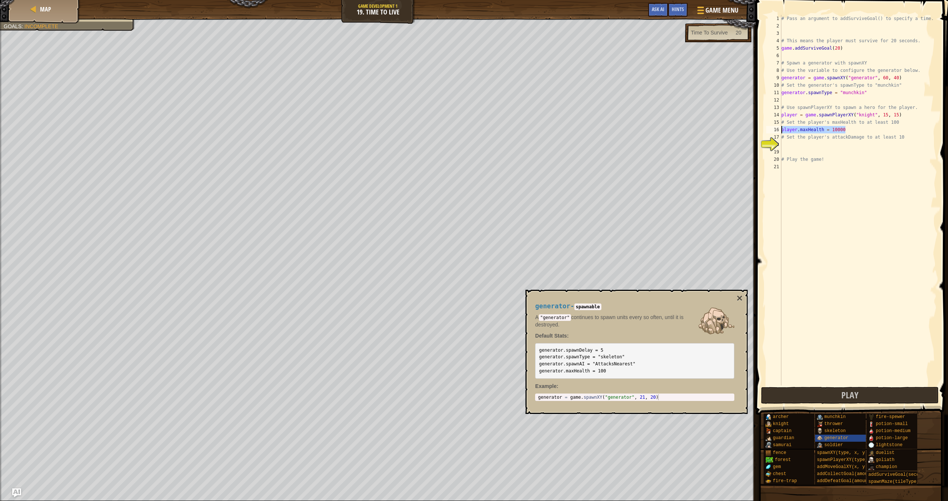
drag, startPoint x: 850, startPoint y: 131, endPoint x: 783, endPoint y: 131, distance: 67.0
click at [439, 131] on div "# Pass an argument to addSurviveGoal() to specify a time. # This means the play…" at bounding box center [858, 207] width 157 height 385
drag, startPoint x: 906, startPoint y: 137, endPoint x: 782, endPoint y: 137, distance: 124.1
click at [439, 137] on div "# Pass an argument to addSurviveGoal() to specify a time. # This means the play…" at bounding box center [858, 207] width 157 height 385
paste textarea "player.maxHealth = 1000"
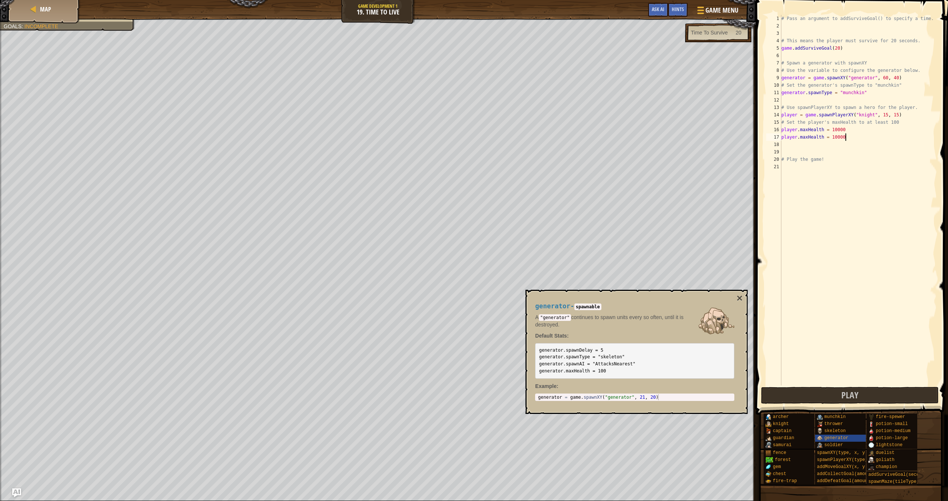
click at [439, 138] on div "# Pass an argument to addSurviveGoal() to specify a time. # This means the play…" at bounding box center [858, 207] width 157 height 385
click at [439, 139] on div "# Pass an argument to addSurviveGoal() to specify a time. # This means the play…" at bounding box center [858, 207] width 157 height 385
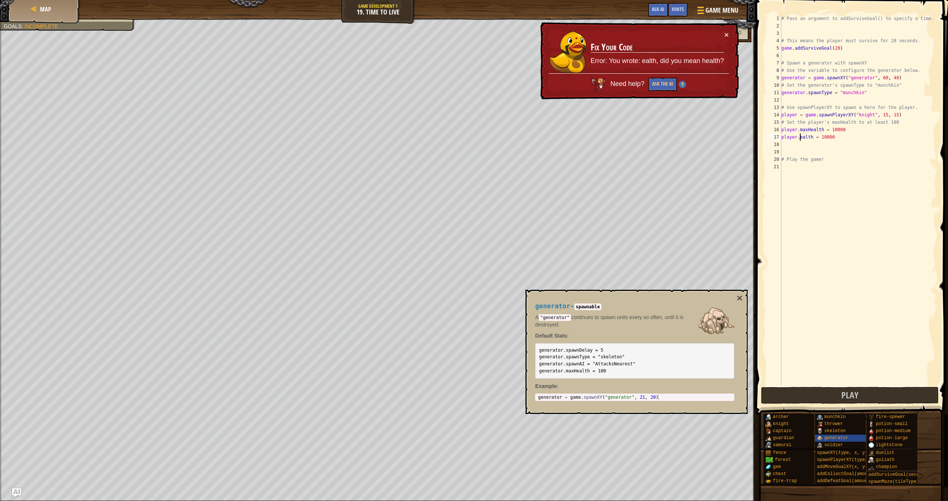
type textarea "[DOMAIN_NAME] = 10000"
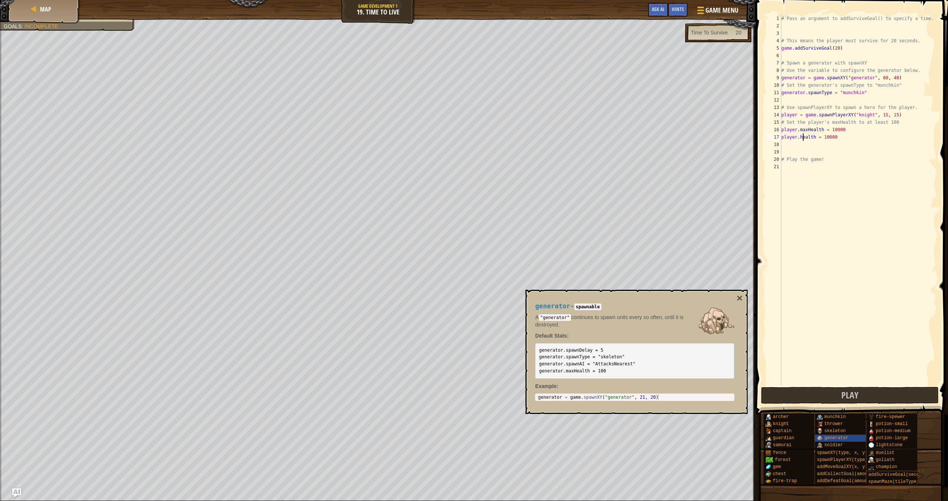
click at [439, 138] on div "# Pass an argument to addSurviveGoal() to specify a time. # This means the play…" at bounding box center [858, 207] width 157 height 385
type textarea "player.attackDamage = 100000"
type textarea "player.maxSpeed = 5000"
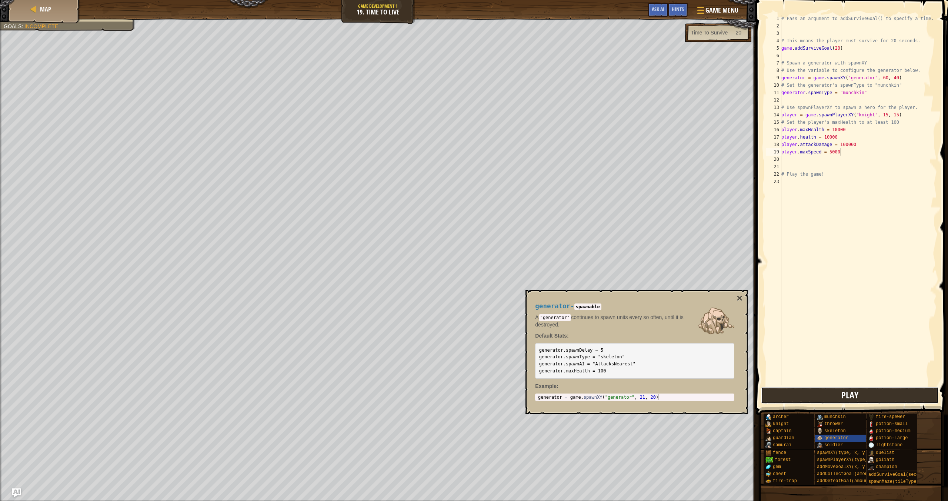
click at [439, 395] on button "Play" at bounding box center [850, 395] width 178 height 17
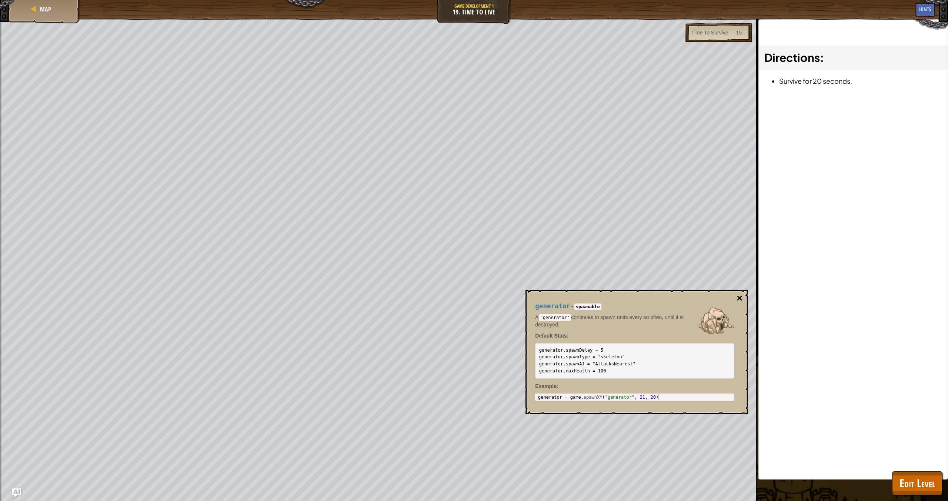
click at [439, 301] on button "×" at bounding box center [740, 298] width 6 height 10
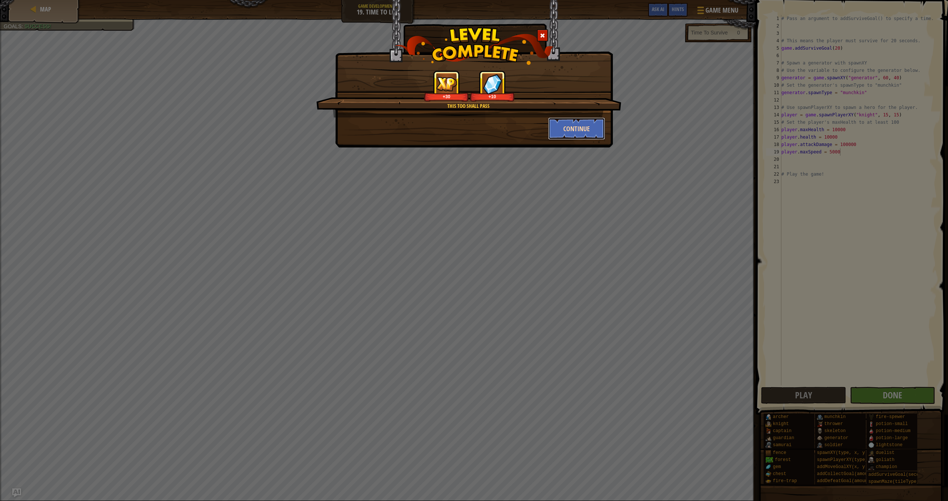
click at [439, 119] on button "Continue" at bounding box center [576, 128] width 57 height 22
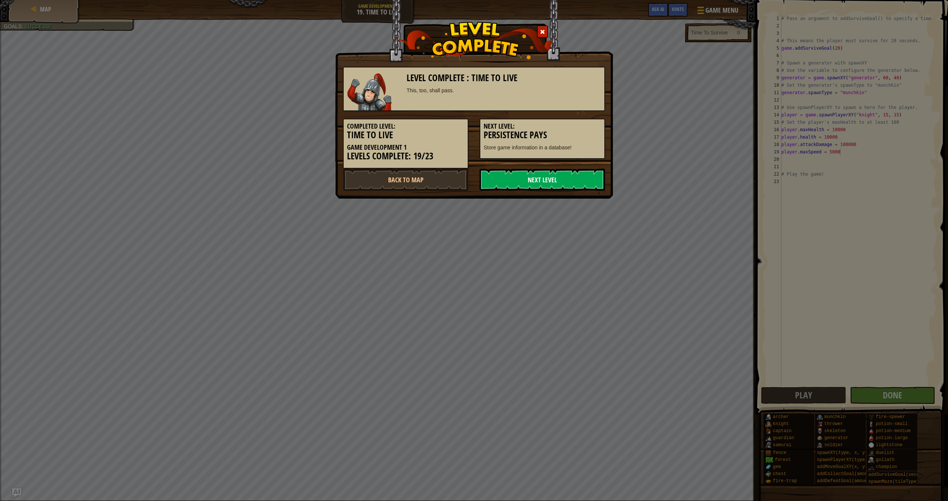
click at [439, 183] on link "Next Level" at bounding box center [543, 180] width 126 height 22
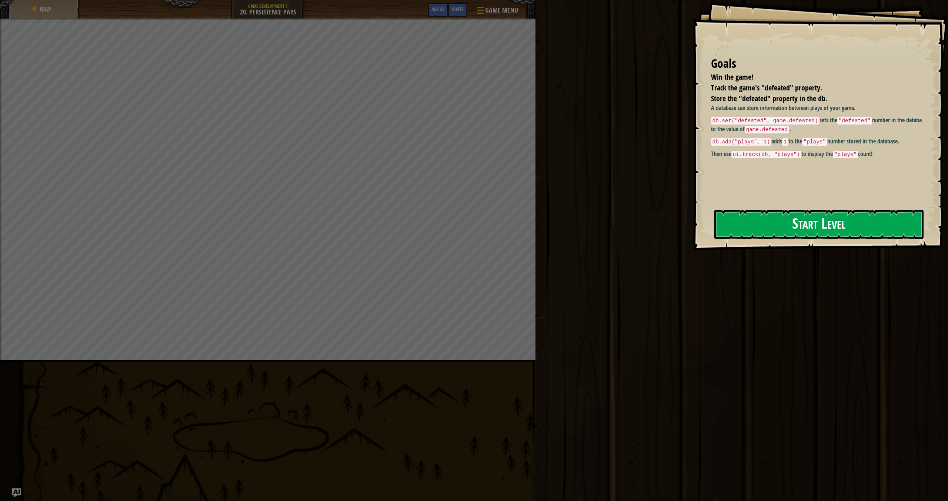
click at [439, 228] on button "Start Level" at bounding box center [819, 224] width 209 height 29
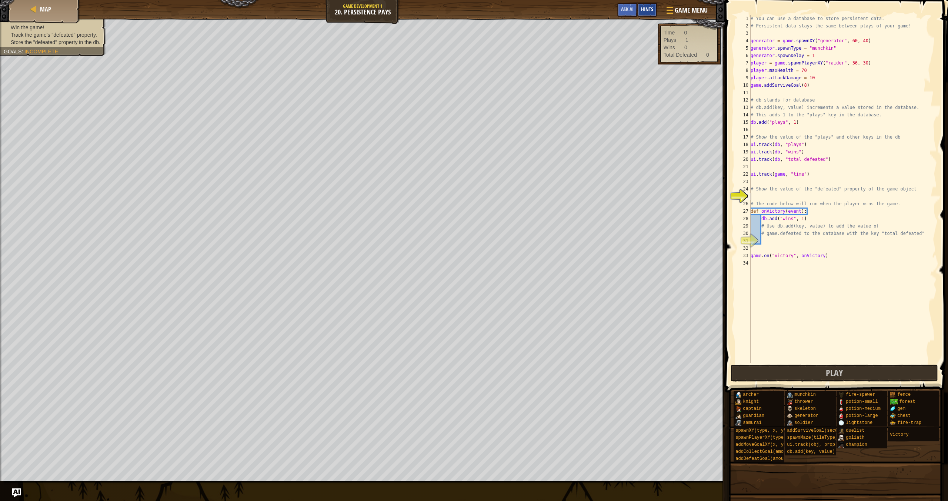
click at [439, 7] on span "Hints" at bounding box center [647, 9] width 12 height 7
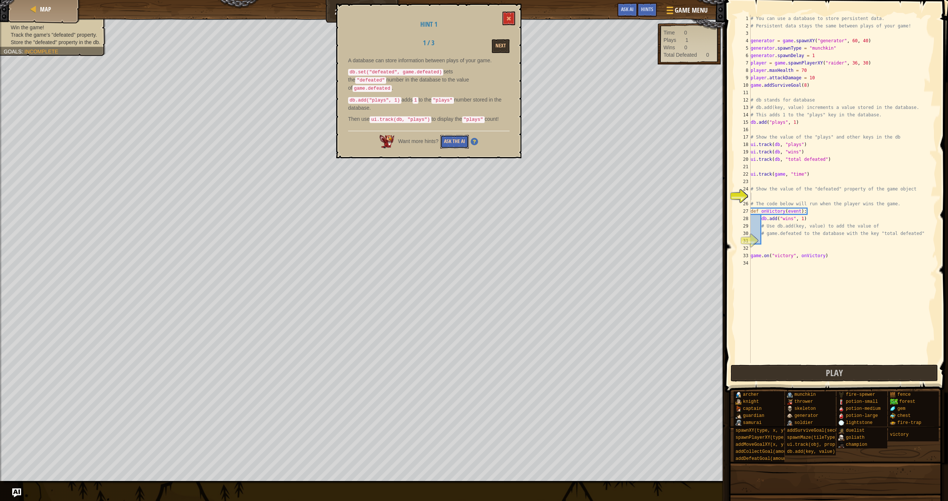
click at [439, 135] on button "Ask the AI" at bounding box center [454, 142] width 29 height 14
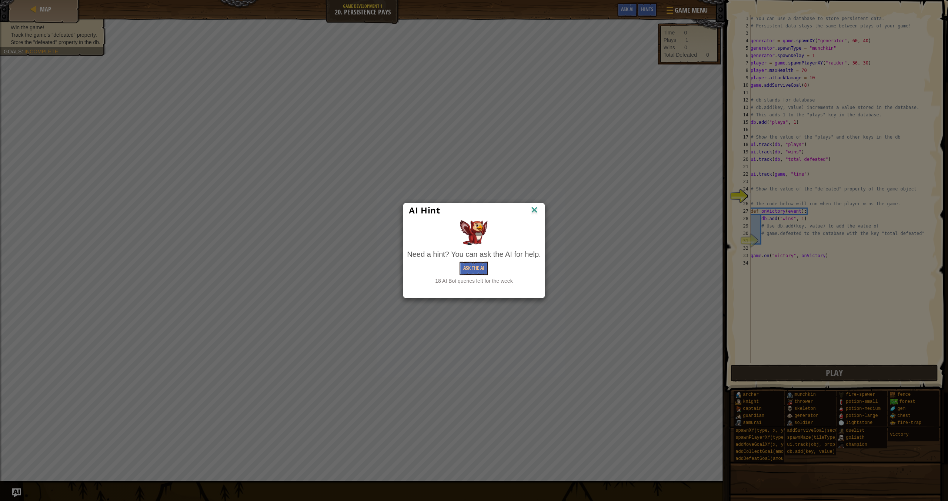
click at [439, 260] on div "Need a hint? You can ask the AI for help. Ask the AI 18 AI Bot queries left for…" at bounding box center [474, 267] width 134 height 36
click at [439, 262] on button "Ask the AI" at bounding box center [474, 269] width 29 height 14
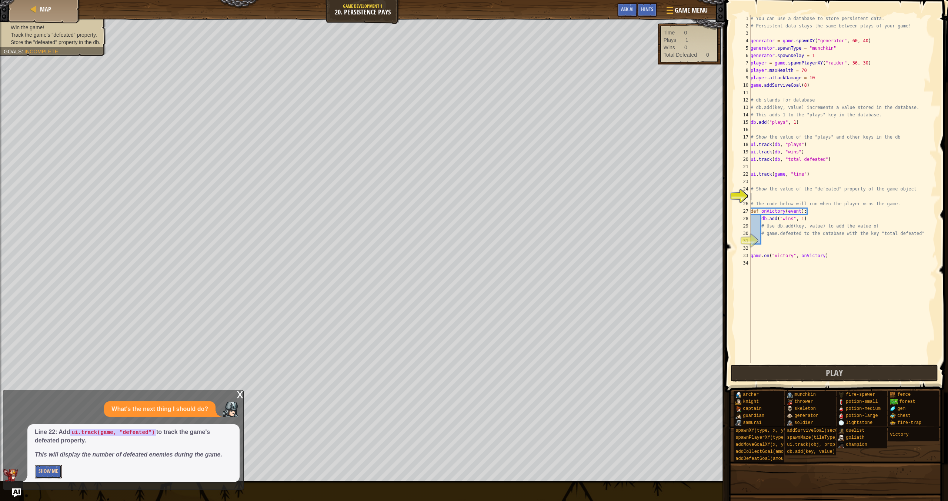
click at [44, 424] on button "Show Me" at bounding box center [48, 471] width 27 height 14
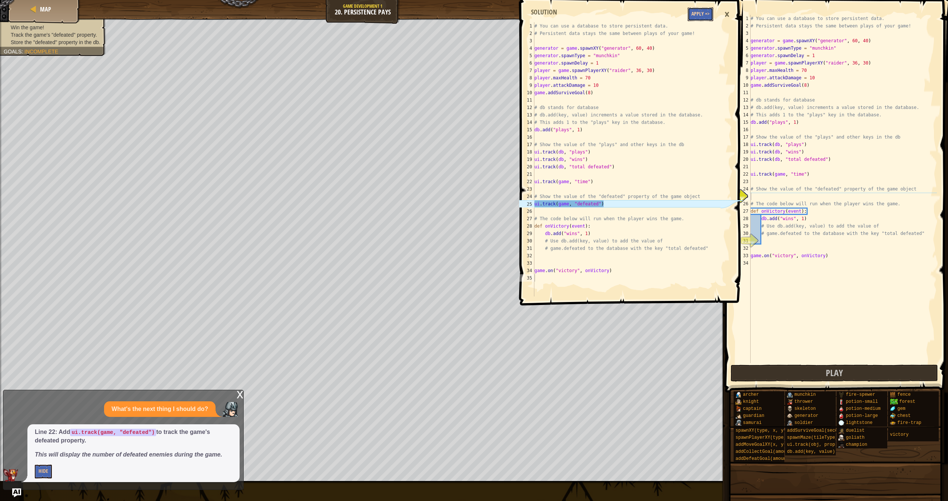
click at [439, 14] on button "Apply =>" at bounding box center [701, 14] width 26 height 14
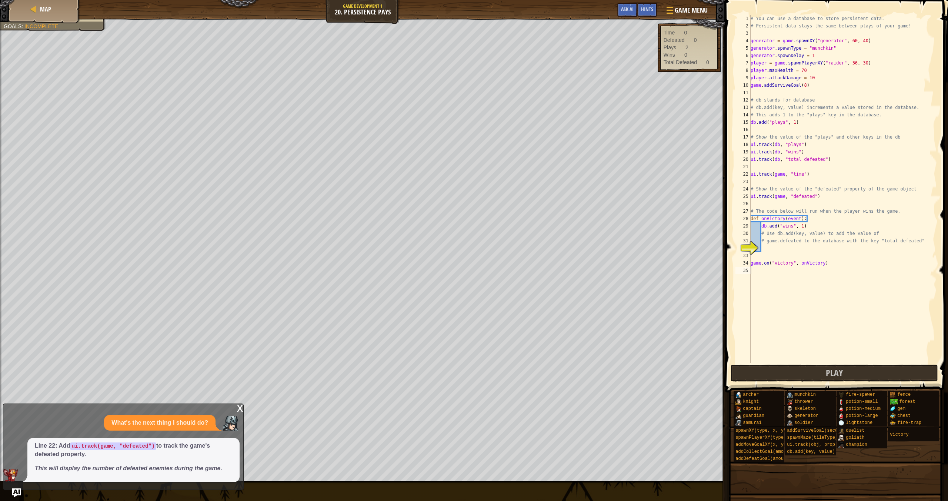
click at [439, 363] on span at bounding box center [837, 186] width 229 height 414
click at [439, 252] on div "# You can use a database to store persistent data. # Persistent data stays the …" at bounding box center [843, 196] width 188 height 363
click at [439, 250] on div "# You can use a database to store persistent data. # Persistent data stays the …" at bounding box center [843, 196] width 188 height 363
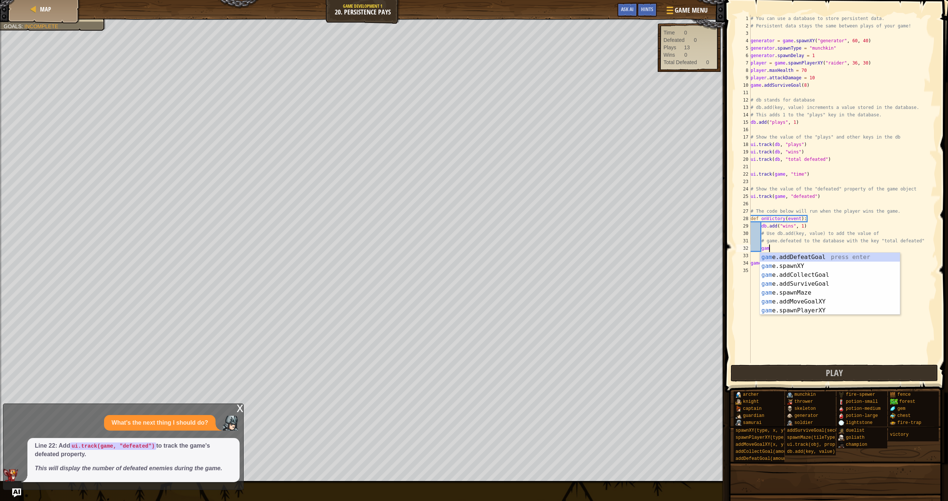
type textarea "g"
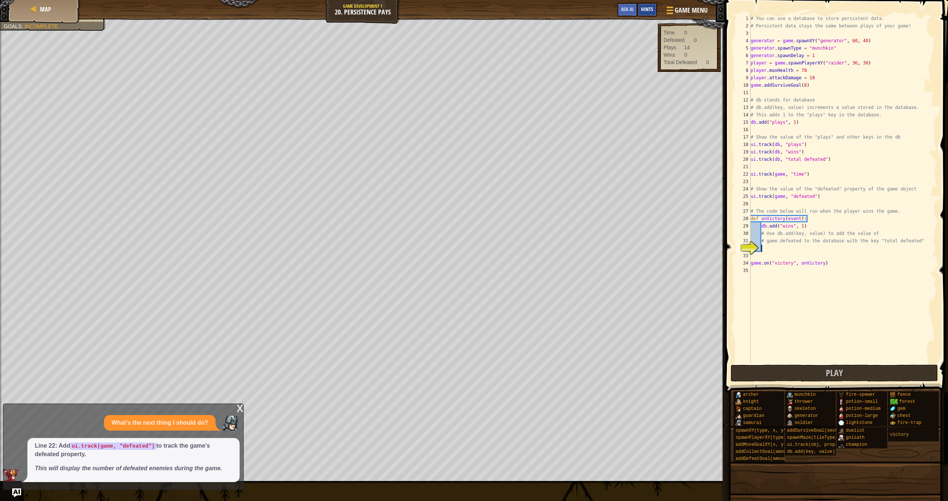
click at [439, 10] on div "Hints" at bounding box center [647, 10] width 20 height 14
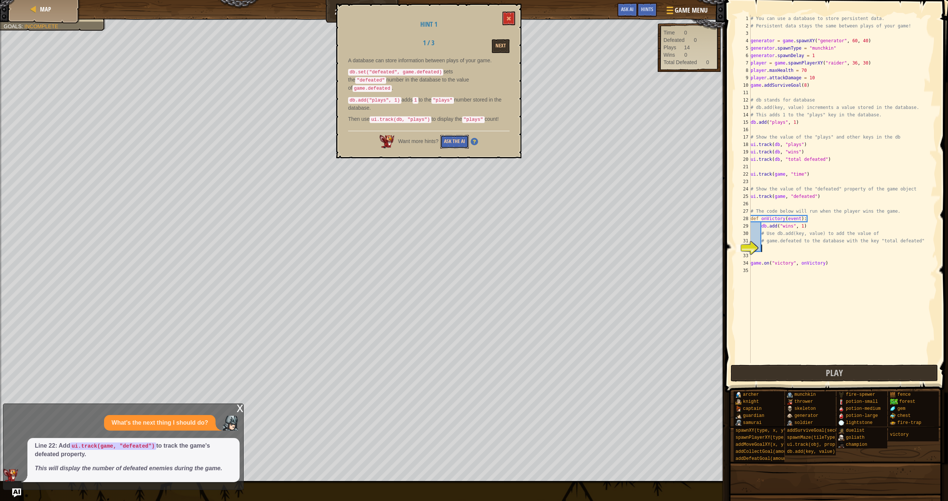
click at [439, 135] on button "Ask the AI" at bounding box center [454, 142] width 29 height 14
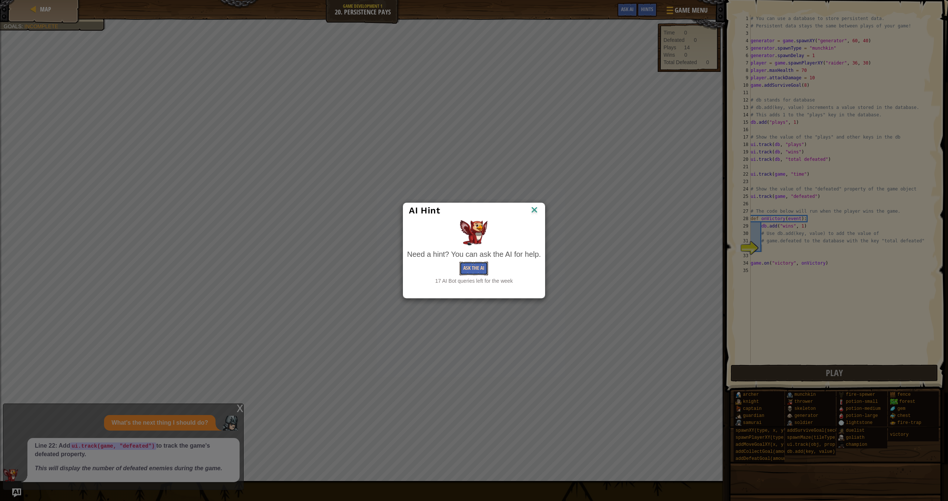
click at [439, 270] on button "Ask the AI" at bounding box center [474, 269] width 29 height 14
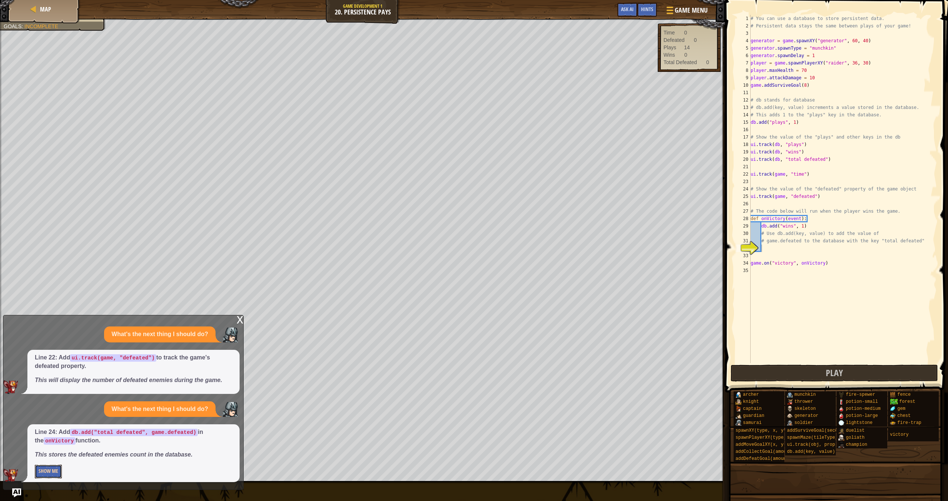
click at [48, 424] on button "Show Me" at bounding box center [48, 471] width 27 height 14
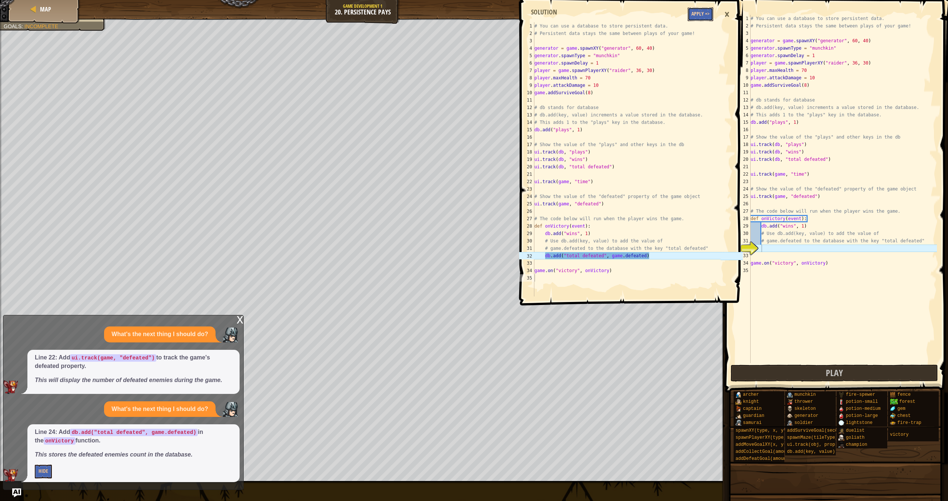
click at [439, 20] on button "Apply =>" at bounding box center [701, 14] width 26 height 14
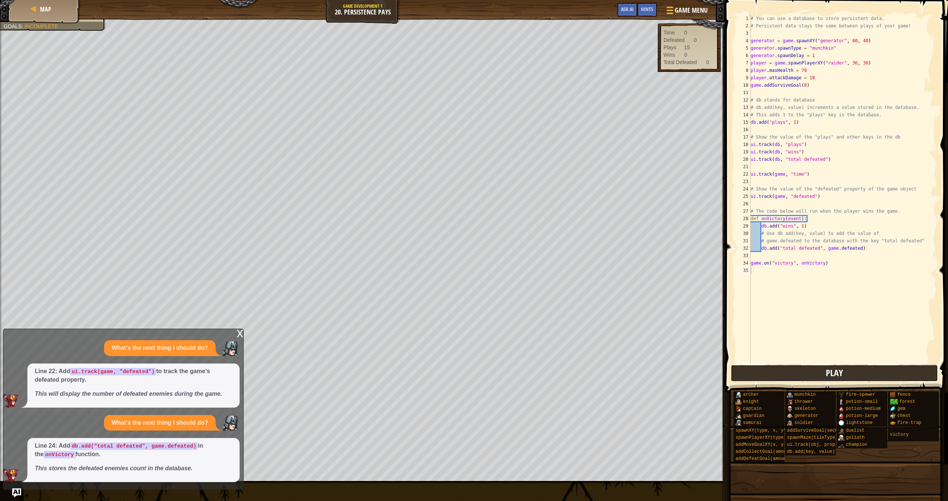
click at [439, 366] on button "Play" at bounding box center [835, 372] width 208 height 17
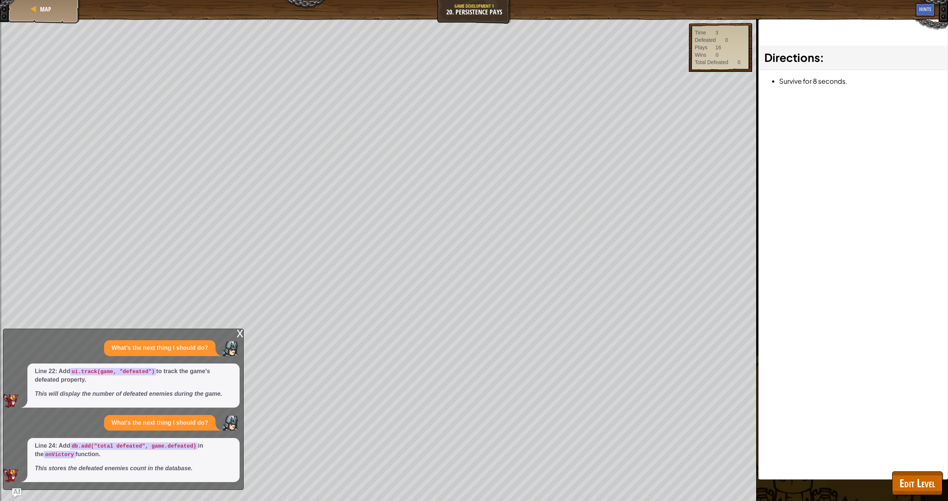
click at [235, 329] on div "x What's the next thing I should do? Line 22: Add ui.track(game, "defeated") to…" at bounding box center [123, 409] width 241 height 161
click at [236, 331] on div "x What's the next thing I should do? Line 22: Add ui.track(game, "defeated") to…" at bounding box center [123, 409] width 241 height 161
click at [240, 334] on div "x" at bounding box center [240, 332] width 7 height 7
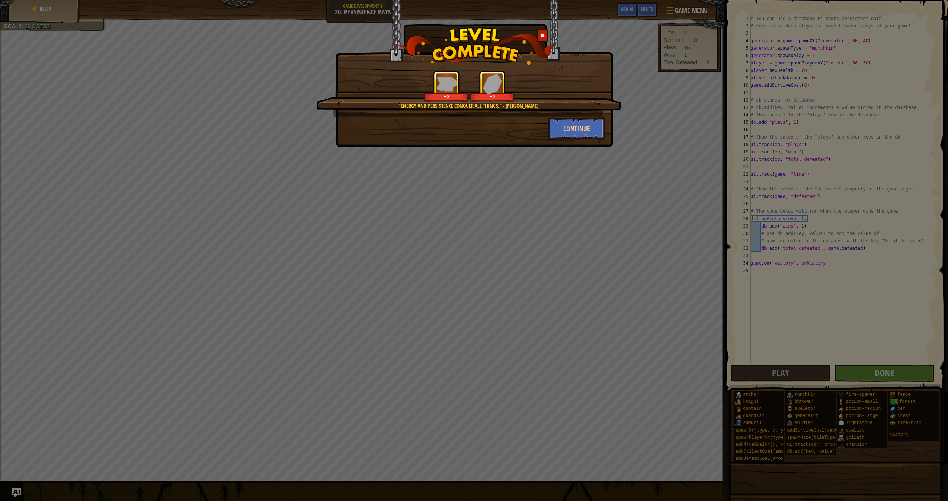
click at [439, 140] on div ""Energy and Persistence conquer all things." - [PERSON_NAME] +0 +0 Continue" at bounding box center [474, 73] width 278 height 147
click at [439, 132] on button "Continue" at bounding box center [576, 128] width 57 height 22
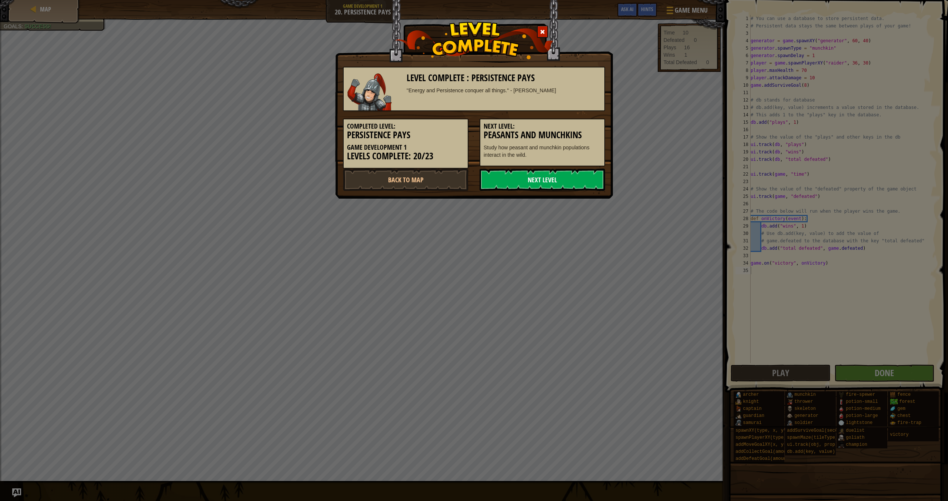
click at [439, 184] on link "Next Level" at bounding box center [543, 180] width 126 height 22
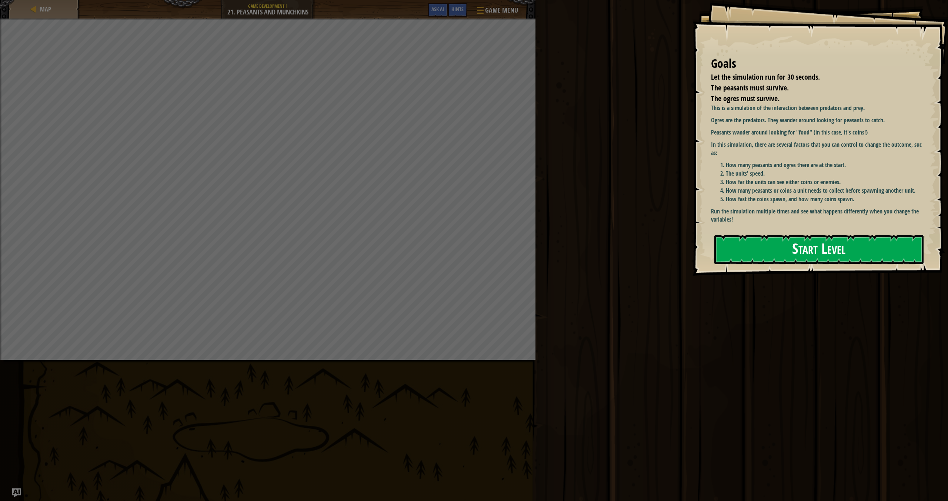
click at [439, 248] on button "Start Level" at bounding box center [819, 249] width 209 height 29
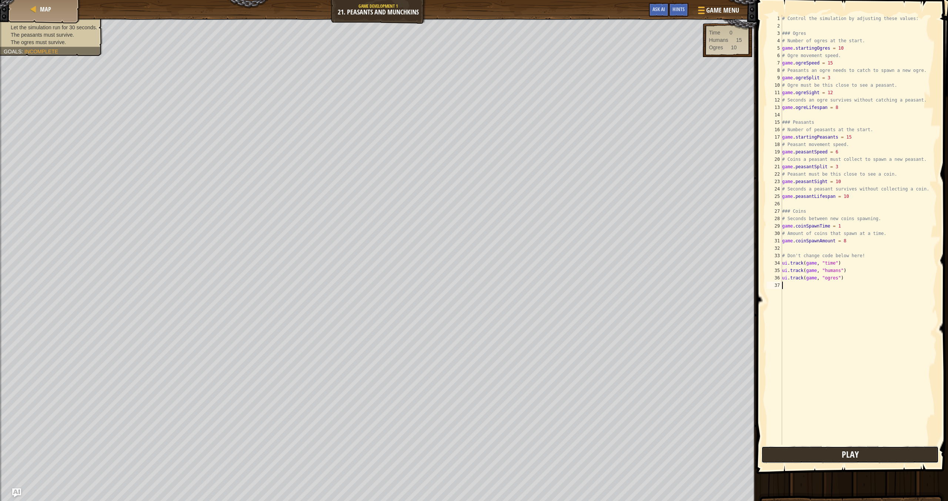
click at [439, 424] on button "Play" at bounding box center [850, 454] width 177 height 17
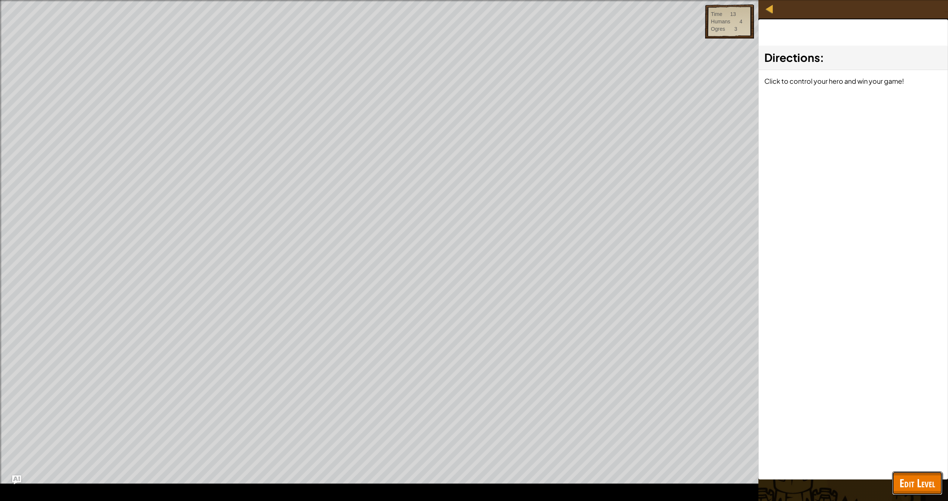
click at [439, 424] on span "Edit Level" at bounding box center [918, 482] width 36 height 15
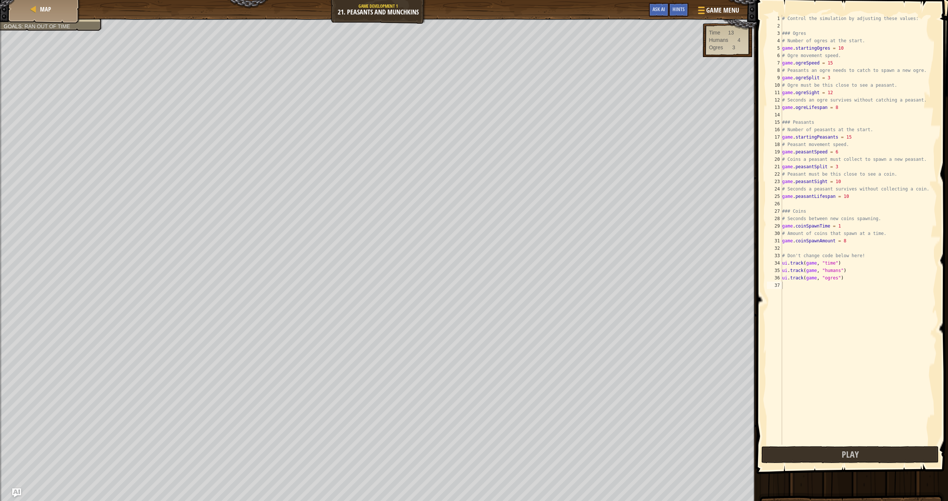
click at [439, 287] on div "# Control the simulation by adjusting these values: ### Ogres # Number of ogres…" at bounding box center [859, 237] width 156 height 444
type textarea "s"
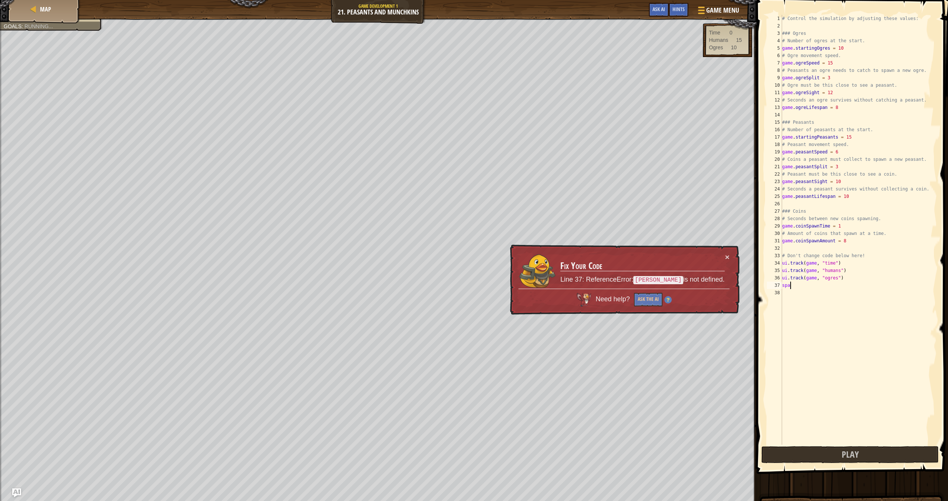
type textarea "s"
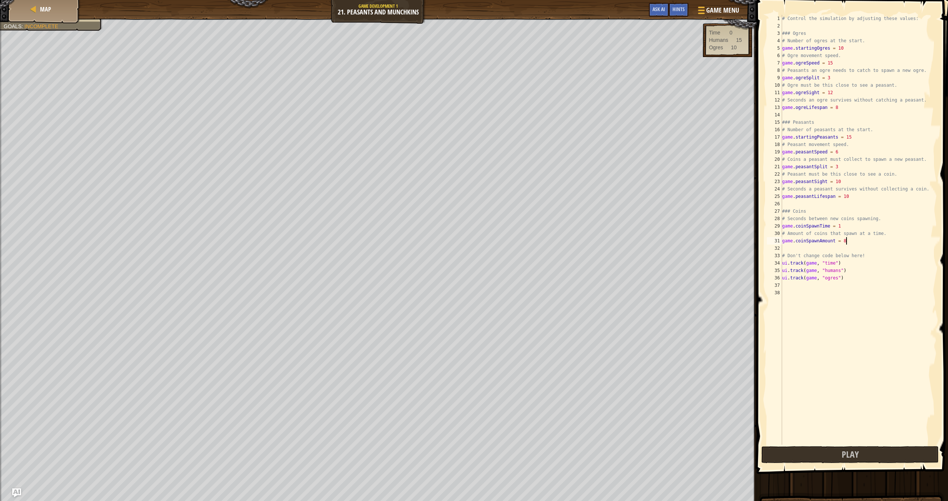
click at [439, 238] on div "# Control the simulation by adjusting these values: ### Ogres # Number of ogres…" at bounding box center [859, 237] width 156 height 444
click at [439, 216] on div "# Control the simulation by adjusting these values: ### Ogres # Number of ogres…" at bounding box center [859, 237] width 156 height 444
click at [439, 168] on div "# Control the simulation by adjusting these values: ### Ogres # Number of ogres…" at bounding box center [859, 237] width 156 height 444
click at [439, 6] on div "Hints" at bounding box center [679, 10] width 20 height 14
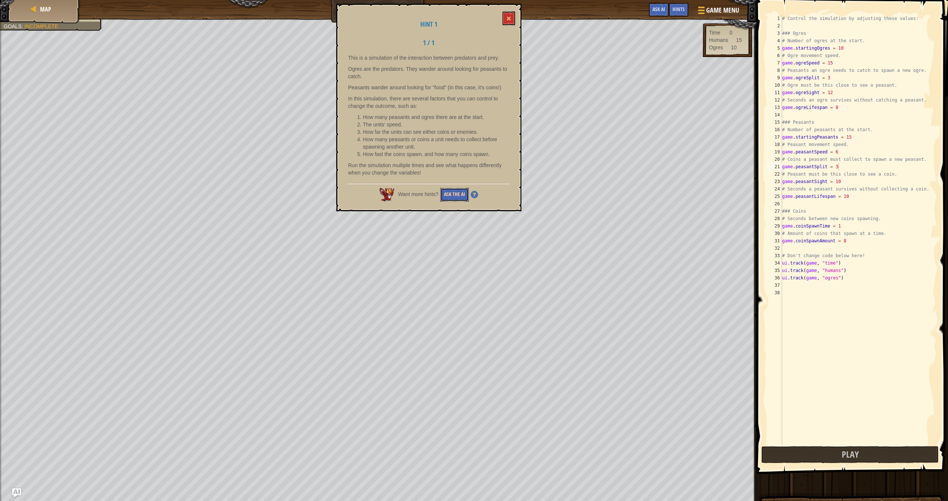
click at [439, 189] on button "Ask the AI" at bounding box center [454, 195] width 29 height 14
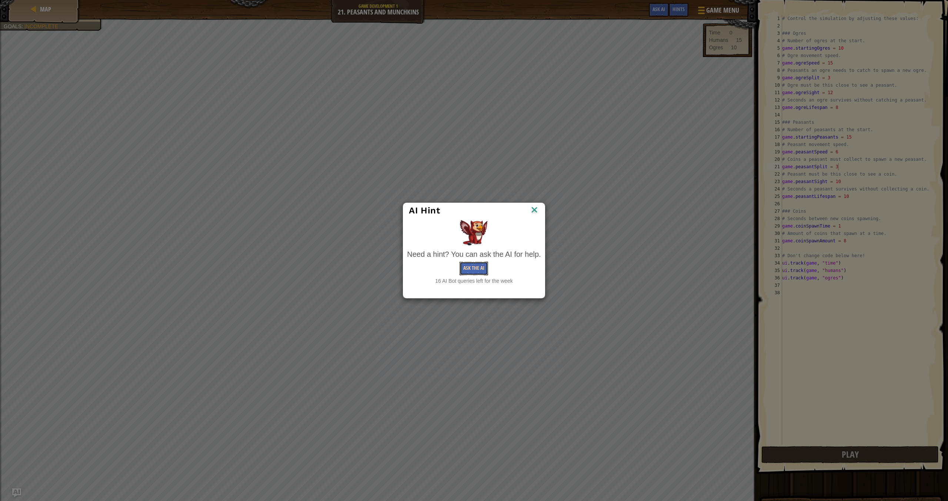
click at [439, 263] on button "Ask the AI" at bounding box center [474, 269] width 29 height 14
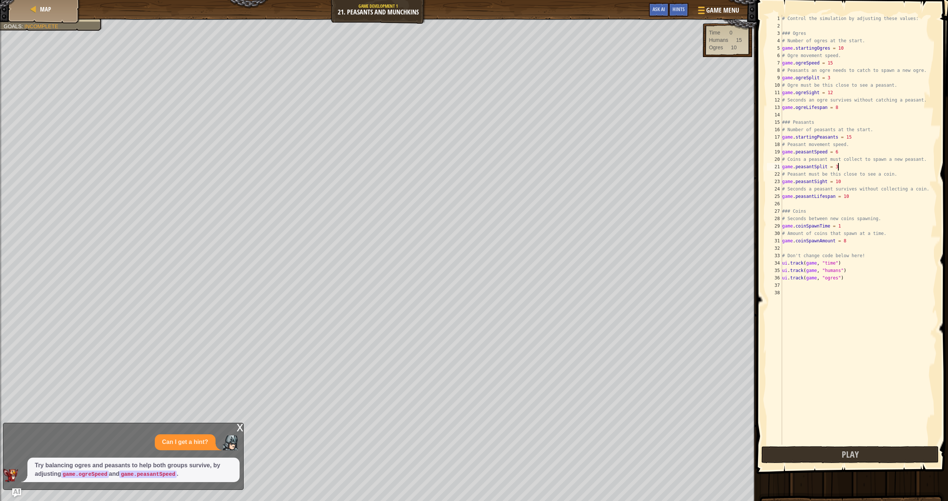
click at [177, 424] on code "game.peasantSpeed" at bounding box center [147, 473] width 57 height 7
click at [154, 424] on code "game.peasantSpeed" at bounding box center [147, 473] width 57 height 7
click at [439, 19] on div "Game Menu Done Hints Ask AI" at bounding box center [694, 11] width 99 height 17
click at [439, 13] on div "Hints" at bounding box center [679, 10] width 20 height 14
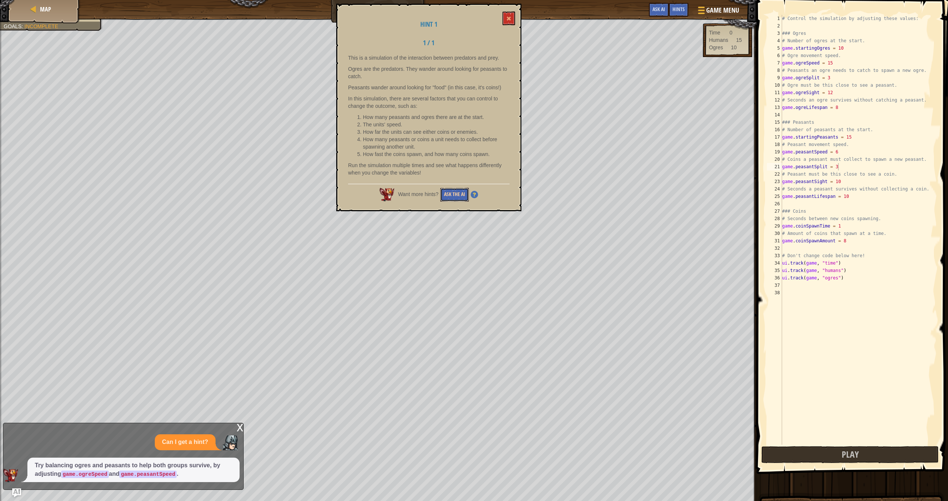
click at [439, 193] on button "Ask the AI" at bounding box center [454, 195] width 29 height 14
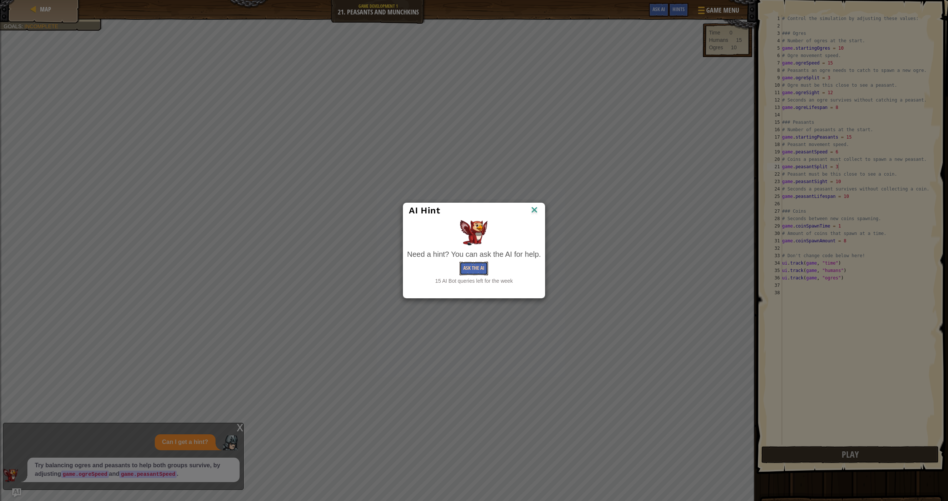
click at [439, 265] on button "Ask the AI" at bounding box center [474, 269] width 29 height 14
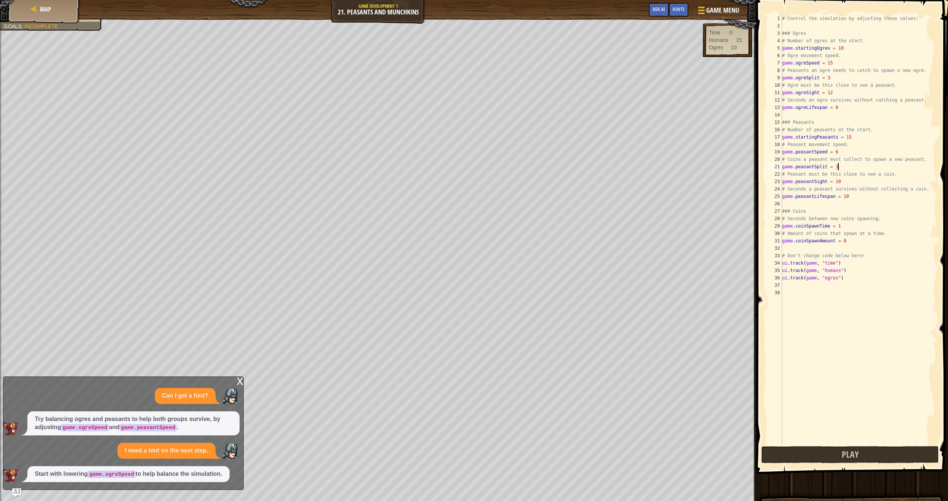
drag, startPoint x: 194, startPoint y: 475, endPoint x: 188, endPoint y: 475, distance: 5.6
click at [193, 424] on p "Start with lowering game.ogreSpeed to help balance the simulation." at bounding box center [128, 474] width 187 height 9
click at [121, 424] on div "Start with lowering game.ogreSpeed to help balance the simulation." at bounding box center [128, 474] width 202 height 16
click at [124, 424] on code "game.ogreSpeed" at bounding box center [112, 473] width 48 height 7
click at [242, 381] on div "x" at bounding box center [240, 380] width 7 height 7
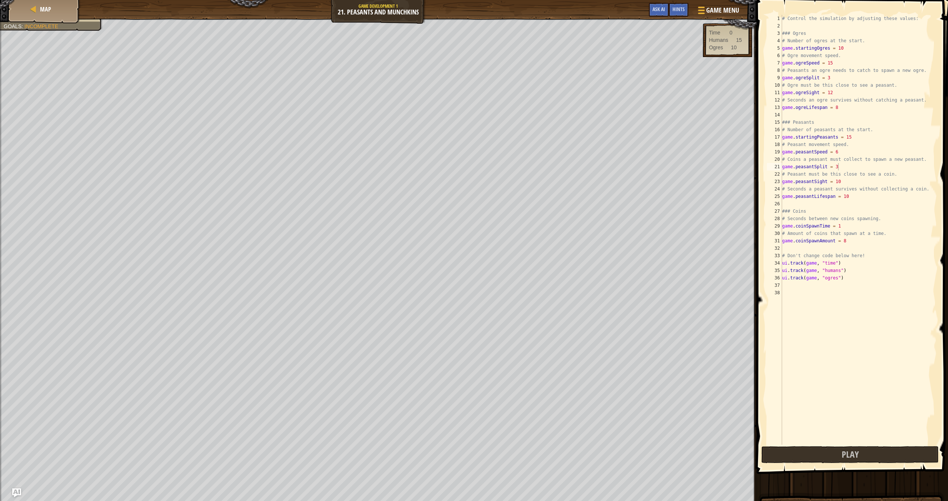
click at [439, 17] on div "Game Menu Done Hints Ask AI" at bounding box center [694, 11] width 99 height 17
click at [439, 12] on span "Hints" at bounding box center [679, 9] width 12 height 7
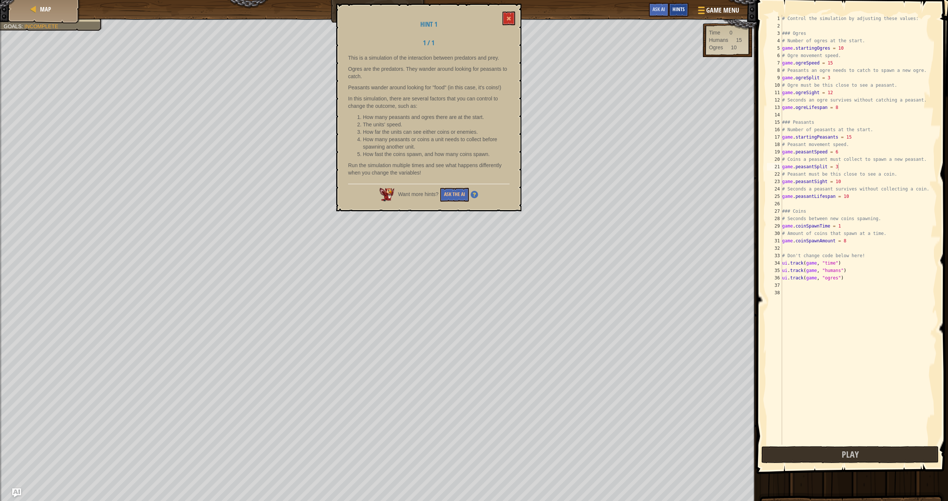
click at [439, 13] on div "Hints" at bounding box center [679, 10] width 20 height 14
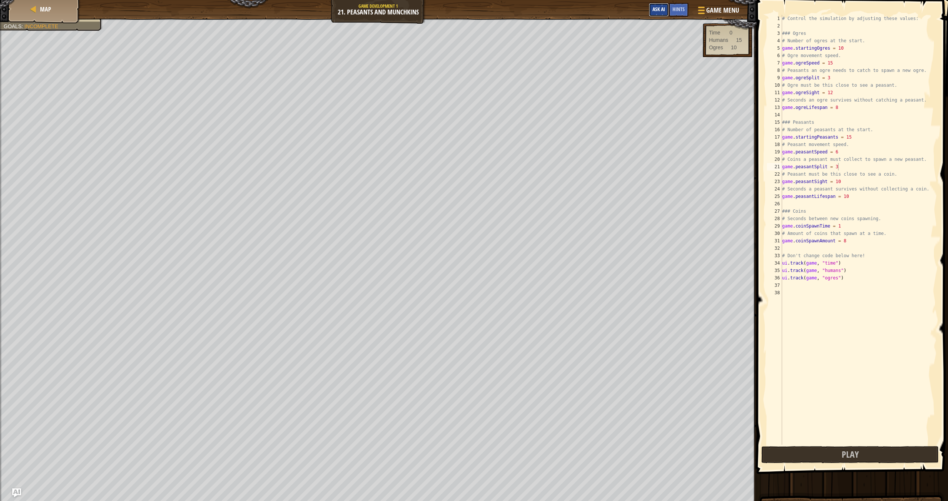
click at [439, 10] on span "Ask AI" at bounding box center [659, 9] width 13 height 7
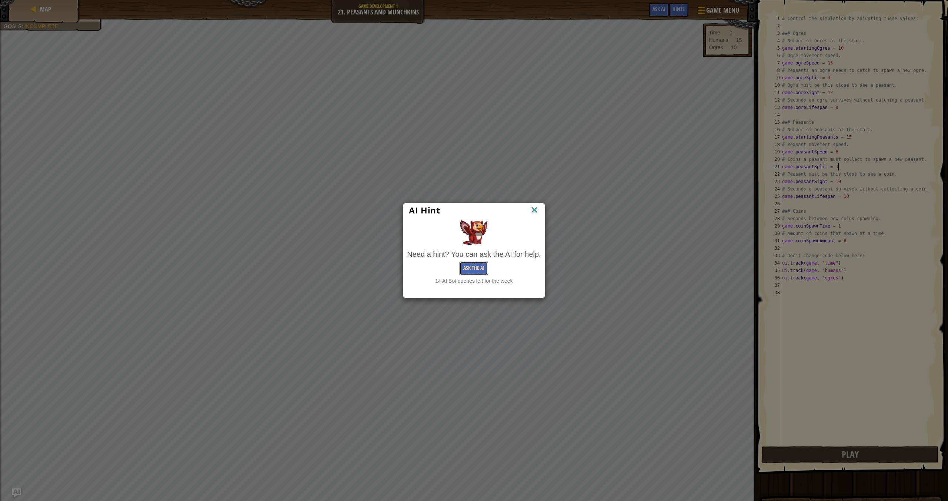
click at [439, 268] on button "Ask the AI" at bounding box center [474, 269] width 29 height 14
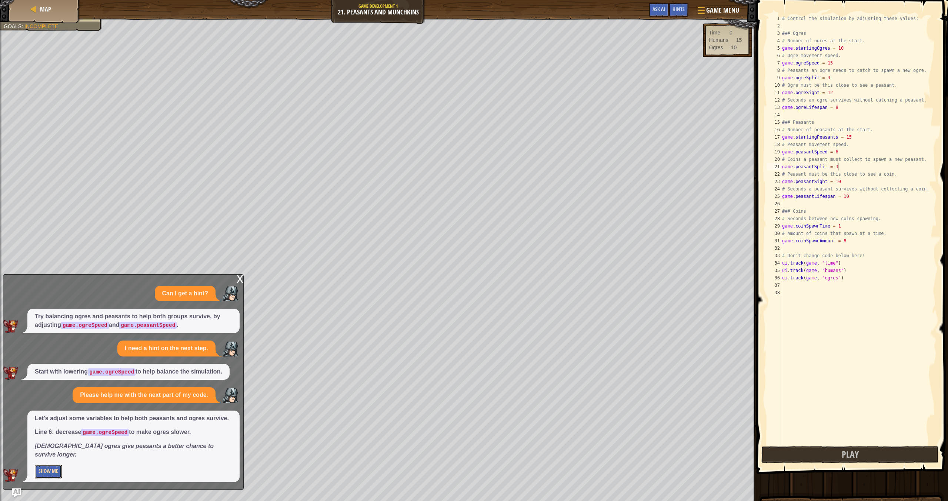
click at [46, 424] on button "Show Me" at bounding box center [48, 471] width 27 height 14
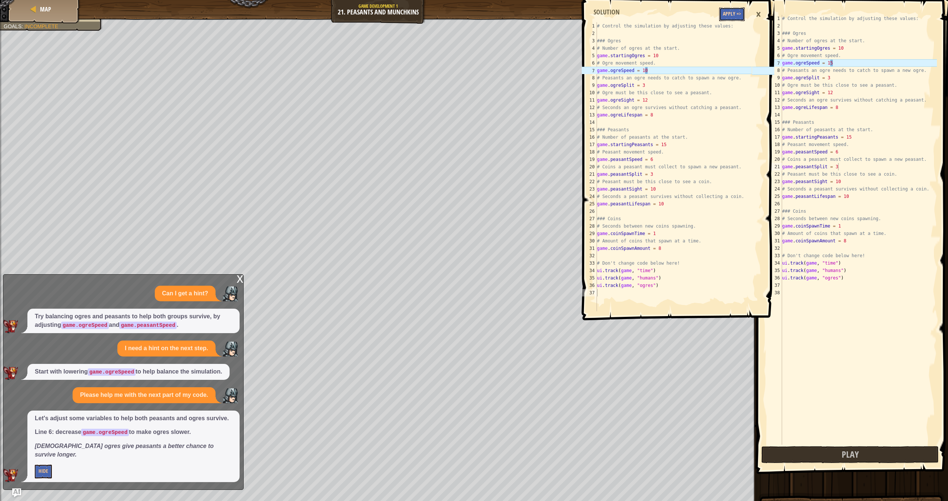
click at [439, 21] on button "Apply =>" at bounding box center [732, 14] width 26 height 14
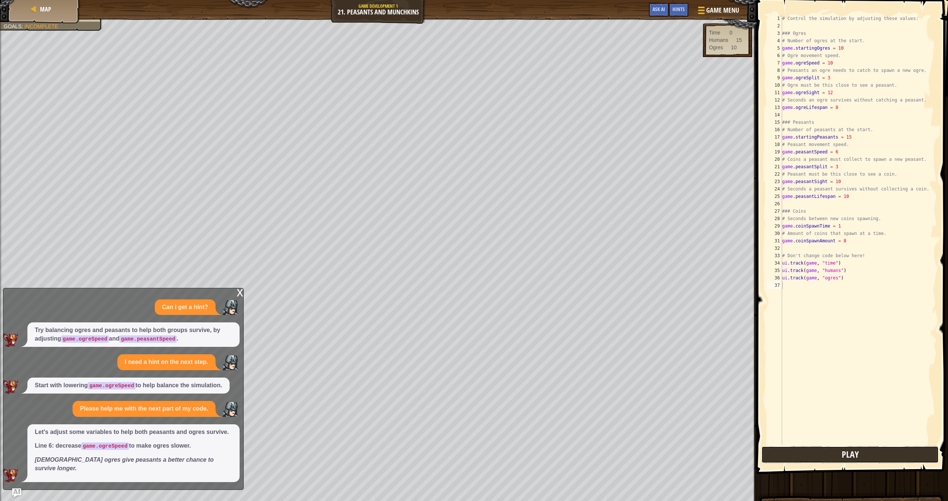
click at [439, 424] on button "Play" at bounding box center [850, 454] width 177 height 17
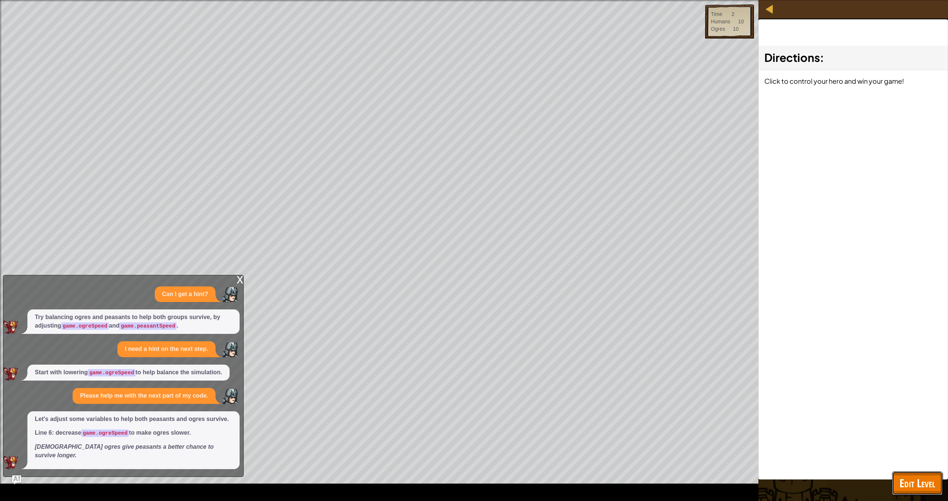
click at [439, 424] on span "Edit Level" at bounding box center [918, 482] width 36 height 15
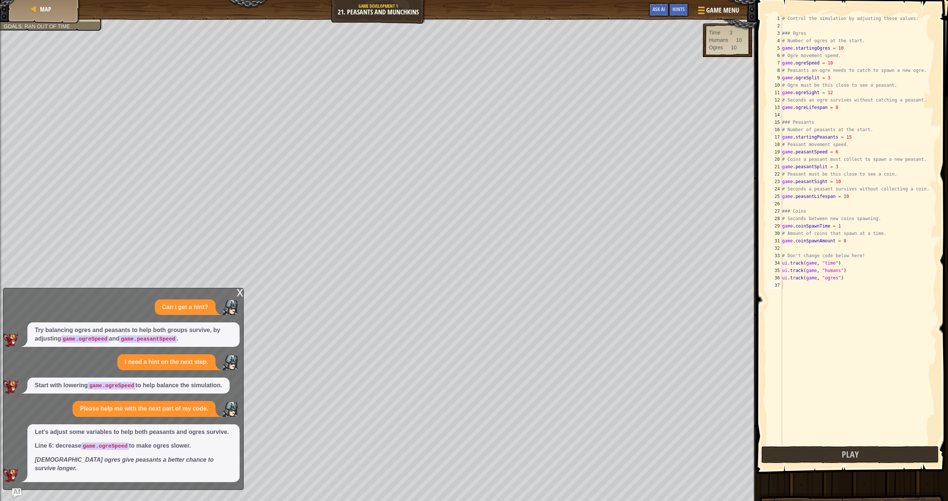
click at [439, 61] on div "# Control the simulation by adjusting these values: ### Ogres # Number of ogres…" at bounding box center [859, 237] width 156 height 444
click at [439, 46] on div "# Control the simulation by adjusting these values: ### Ogres # Number of ogres…" at bounding box center [859, 237] width 156 height 444
click at [439, 78] on div "# Control the simulation by adjusting these values: ### Ogres # Number of ogres…" at bounding box center [859, 237] width 156 height 444
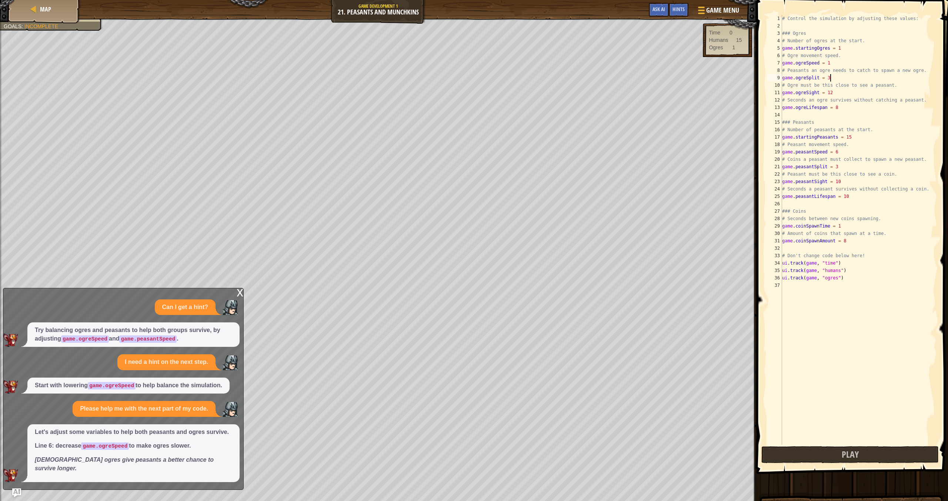
scroll to position [3, 4]
click at [439, 99] on div "# Control the simulation by adjusting these values: ### Ogres # Number of ogres…" at bounding box center [859, 237] width 156 height 444
click at [439, 104] on div "# Control the simulation by adjusting these values: ### Ogres # Number of ogres…" at bounding box center [859, 237] width 156 height 444
click at [439, 154] on div "# Control the simulation by adjusting these values: ### Ogres # Number of ogres…" at bounding box center [859, 237] width 156 height 444
type textarea "game.peasantSpeed = 60"
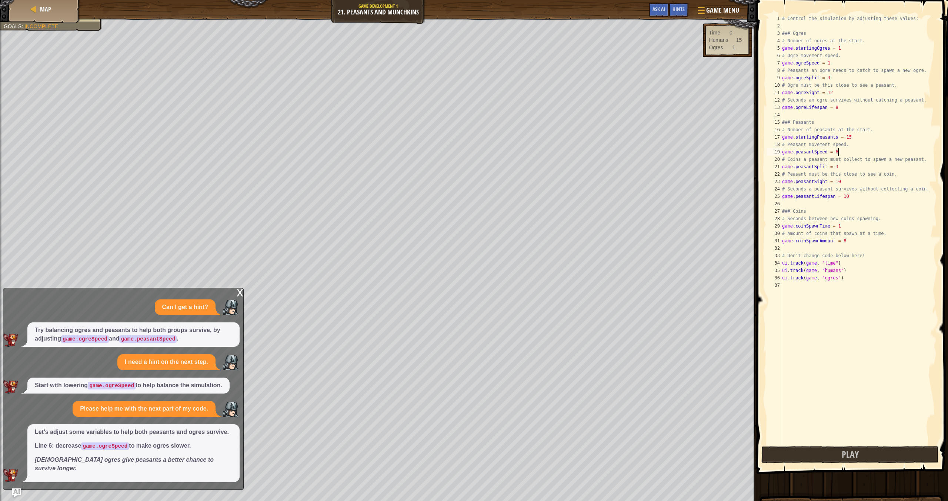
scroll to position [3, 4]
click at [439, 424] on div "# Control the simulation by adjusting these values: ### Ogres # Number of ogres…" at bounding box center [859, 237] width 156 height 444
click at [439, 424] on button "Play" at bounding box center [850, 454] width 177 height 17
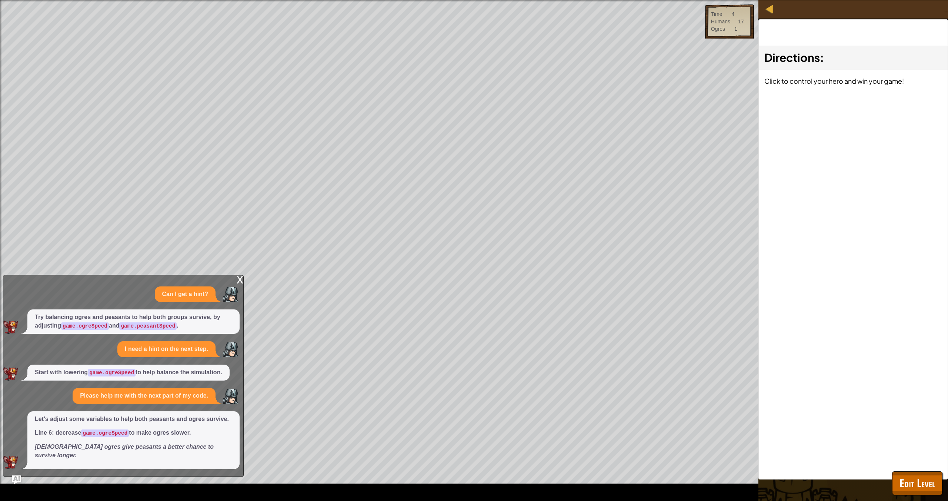
click at [240, 283] on div "x" at bounding box center [240, 278] width 7 height 7
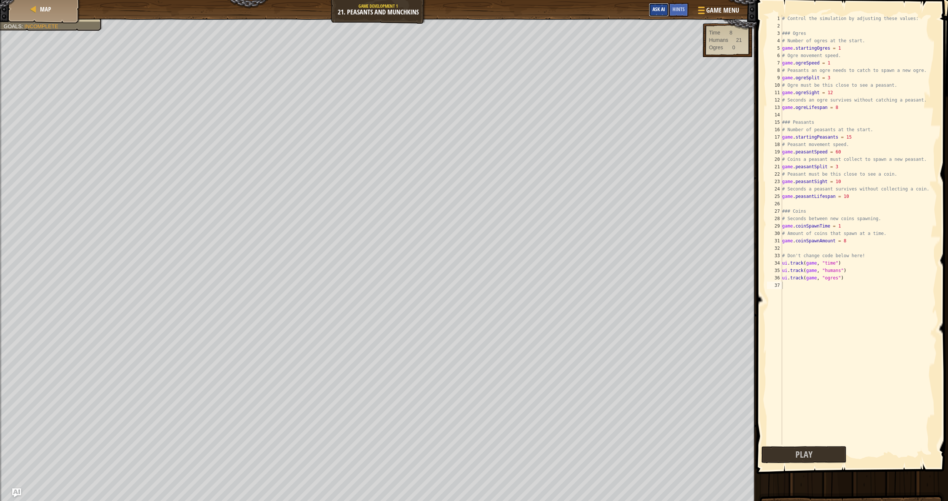
click at [439, 11] on span "Ask AI" at bounding box center [659, 9] width 13 height 7
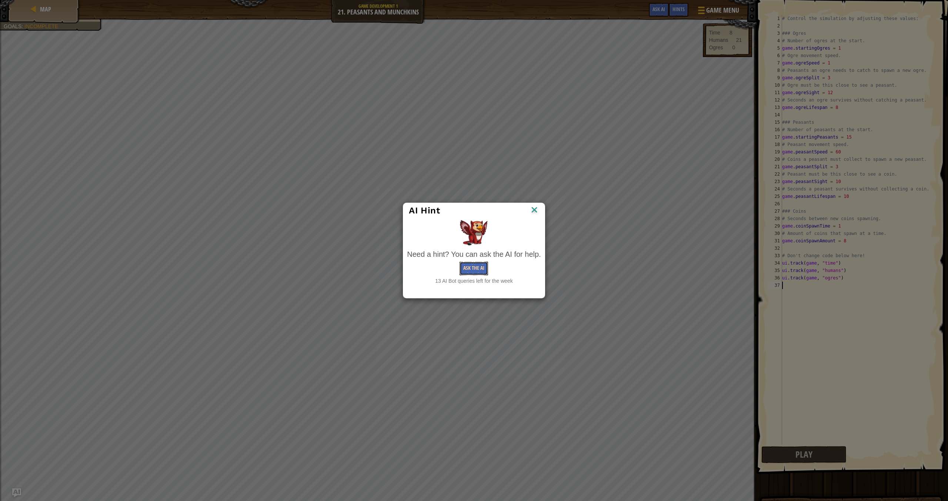
click at [439, 273] on button "Ask the AI" at bounding box center [474, 269] width 29 height 14
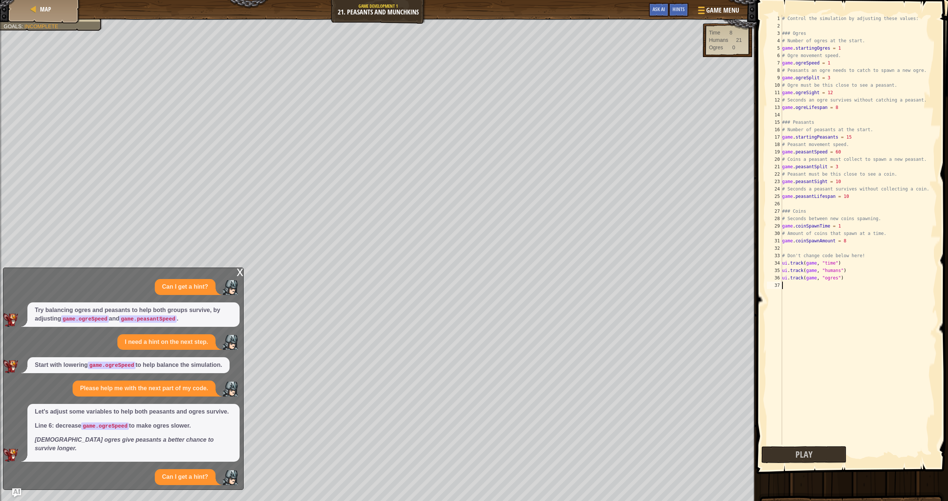
scroll to position [26, 0]
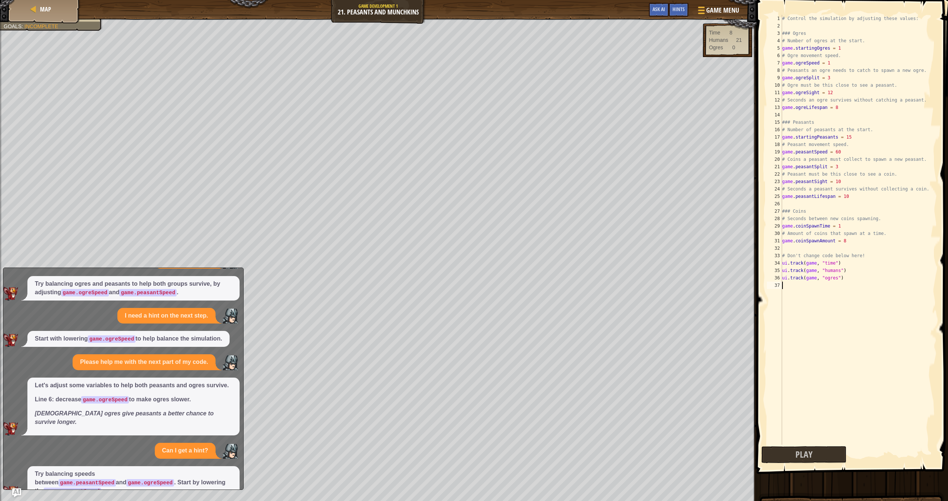
click at [439, 150] on div "# Control the simulation by adjusting these values: ### Ogres # Number of ogres…" at bounding box center [859, 237] width 156 height 444
click at [439, 424] on span "Play" at bounding box center [850, 454] width 17 height 12
click at [439, 7] on span "Ask AI" at bounding box center [659, 9] width 13 height 7
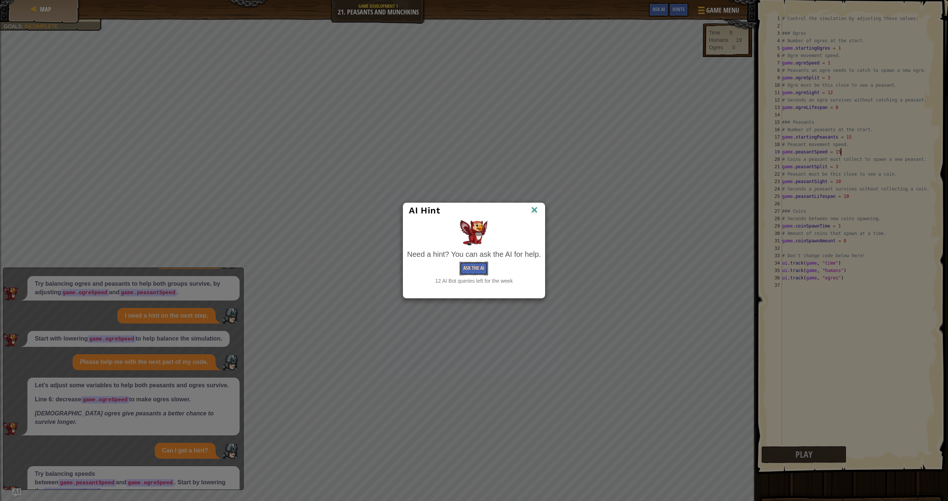
click at [439, 270] on button "Ask the AI" at bounding box center [474, 269] width 29 height 14
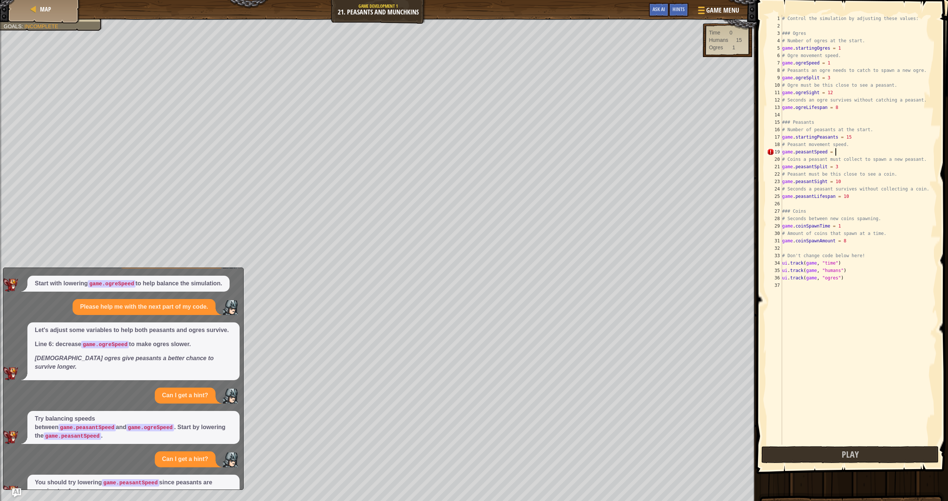
scroll to position [3, 4]
click at [439, 424] on button "Play" at bounding box center [850, 454] width 177 height 17
click at [439, 6] on div "Hints" at bounding box center [679, 10] width 20 height 14
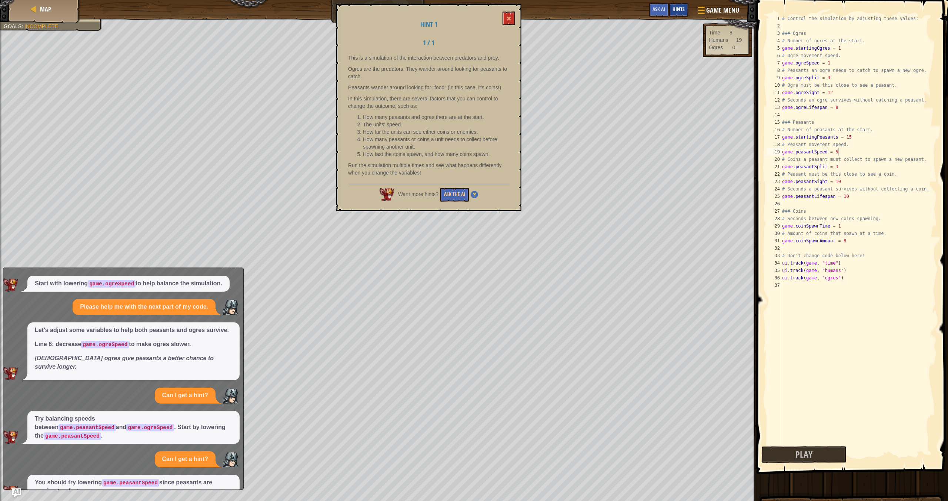
click at [439, 7] on div "Hints" at bounding box center [679, 10] width 20 height 14
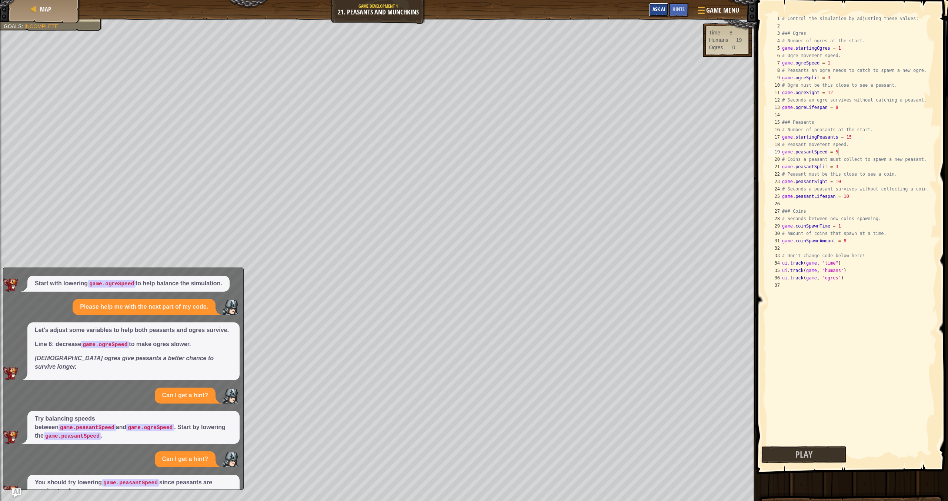
click at [439, 9] on span "Ask AI" at bounding box center [659, 9] width 13 height 7
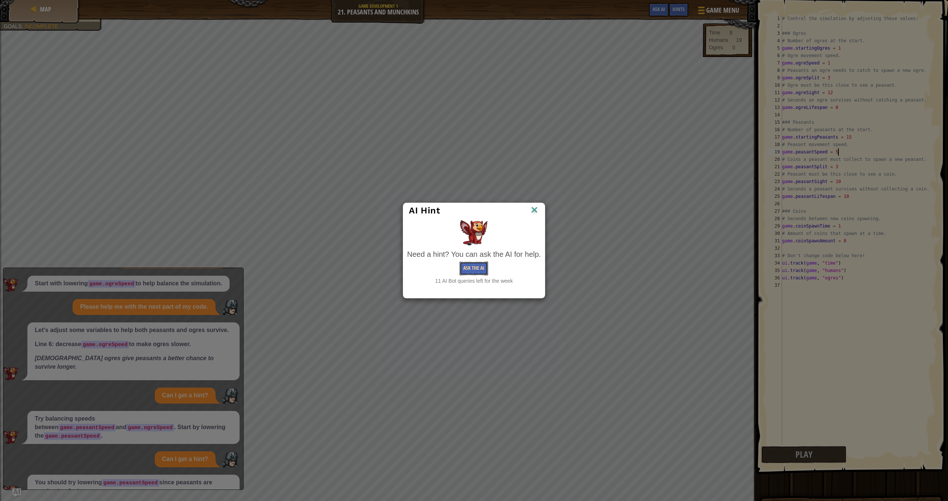
click at [439, 274] on button "Ask the AI" at bounding box center [474, 269] width 29 height 14
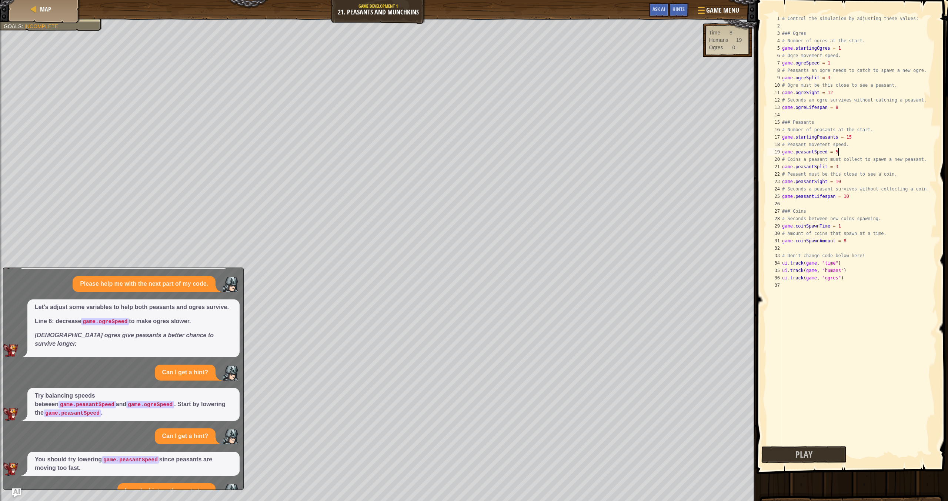
scroll to position [136, 0]
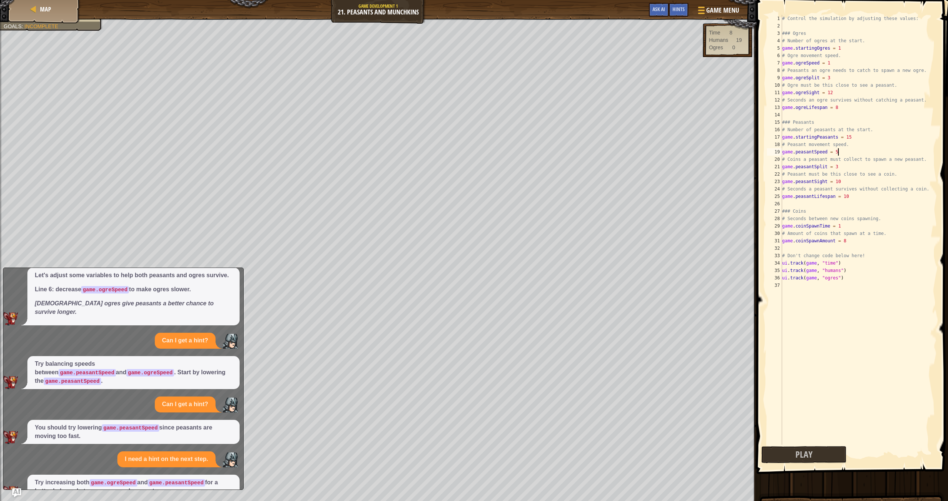
click at [439, 153] on div "# Control the simulation by adjusting these values: ### Ogres # Number of ogres…" at bounding box center [859, 237] width 156 height 444
click at [439, 60] on div "# Control the simulation by adjusting these values: ### Ogres # Number of ogres…" at bounding box center [859, 237] width 156 height 444
click at [439, 49] on div "# Control the simulation by adjusting these values: ### Ogres # Number of ogres…" at bounding box center [859, 237] width 156 height 444
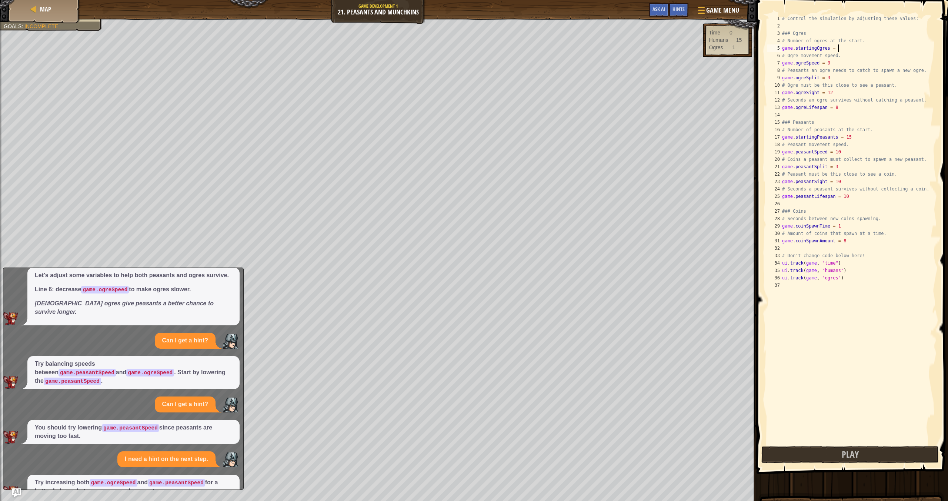
scroll to position [3, 4]
click at [439, 424] on button "Play" at bounding box center [850, 454] width 177 height 17
click at [439, 8] on button "Ask AI" at bounding box center [659, 10] width 20 height 14
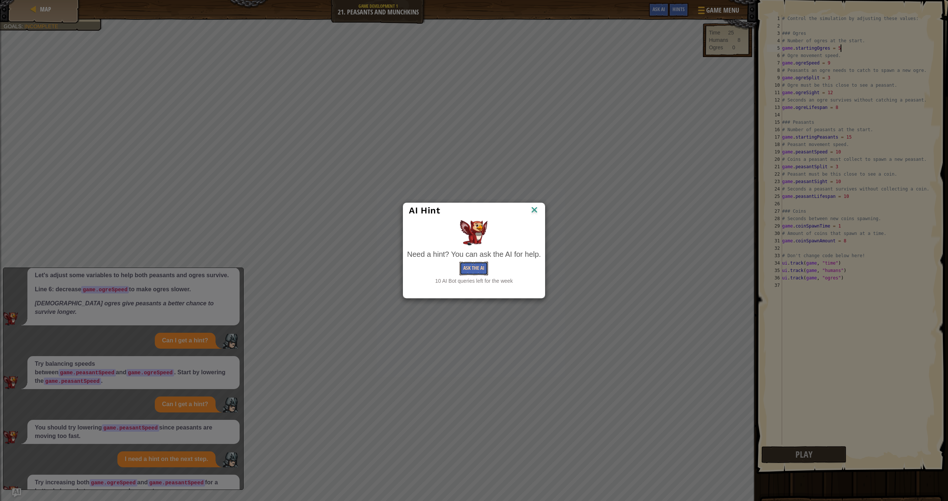
click at [439, 271] on button "Ask the AI" at bounding box center [474, 269] width 29 height 14
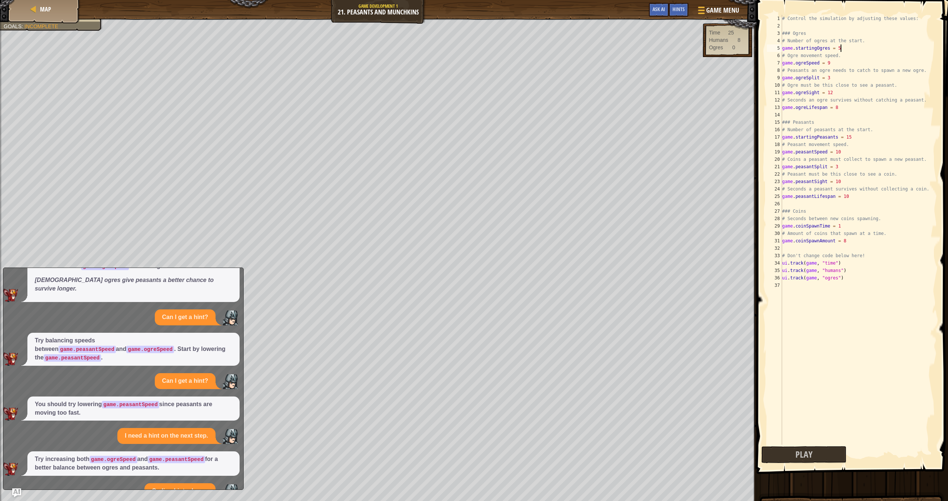
scroll to position [191, 0]
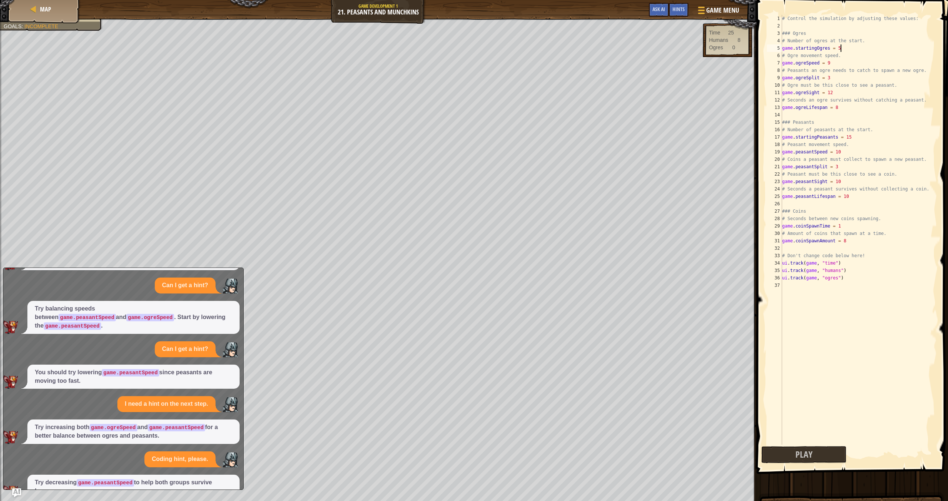
click at [439, 152] on div "# Control the simulation by adjusting these values: ### Ogres # Number of ogres…" at bounding box center [859, 237] width 156 height 444
click at [439, 424] on span "Play" at bounding box center [850, 454] width 17 height 12
click at [439, 9] on span "Ask AI" at bounding box center [659, 9] width 13 height 7
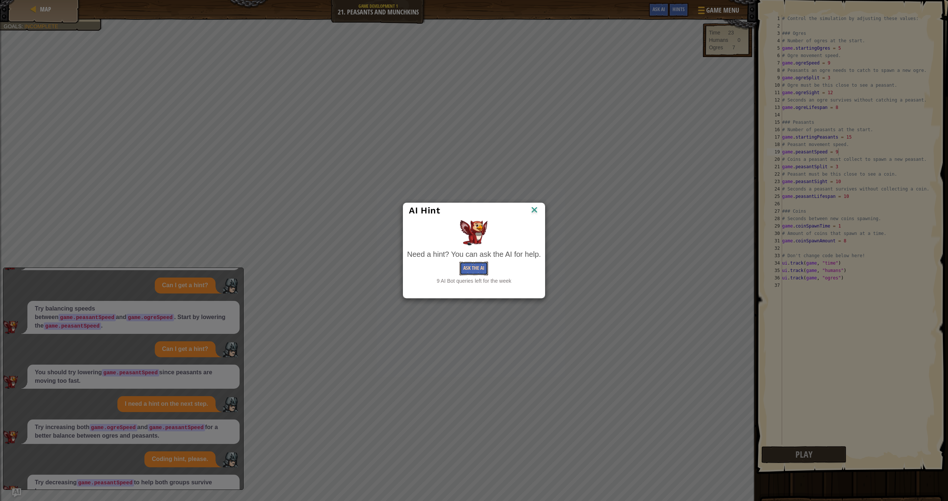
click at [439, 270] on button "Ask the AI" at bounding box center [474, 269] width 29 height 14
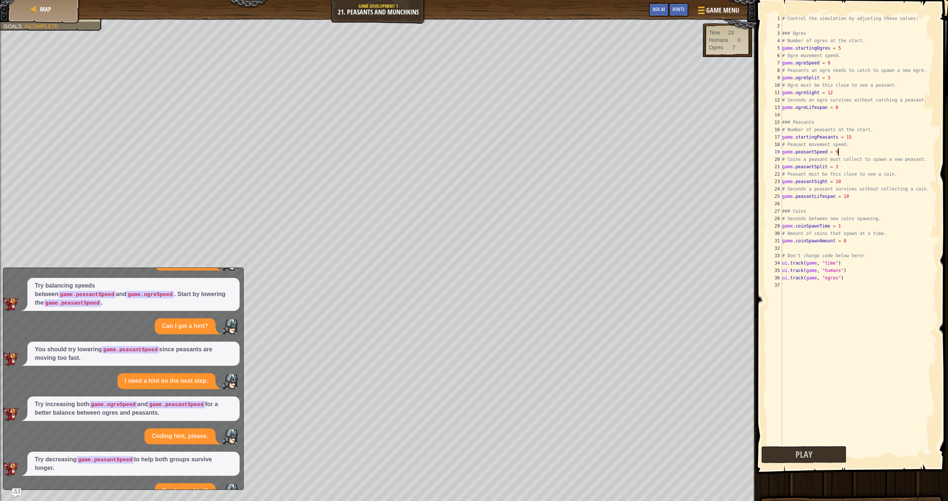
scroll to position [246, 0]
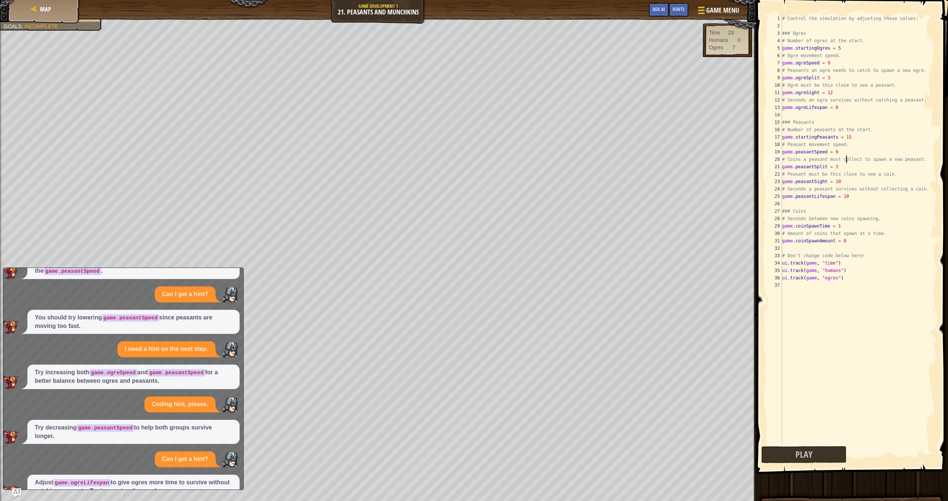
click at [439, 157] on div "# Control the simulation by adjusting these values: ### Ogres # Number of ogres…" at bounding box center [859, 237] width 156 height 444
click at [439, 152] on div "# Control the simulation by adjusting these values: ### Ogres # Number of ogres…" at bounding box center [859, 237] width 156 height 444
click at [439, 105] on div "# Control the simulation by adjusting these values: ### Ogres # Number of ogres…" at bounding box center [859, 237] width 156 height 444
click at [439, 104] on div "# Control the simulation by adjusting these values: ### Ogres # Number of ogres…" at bounding box center [859, 237] width 156 height 444
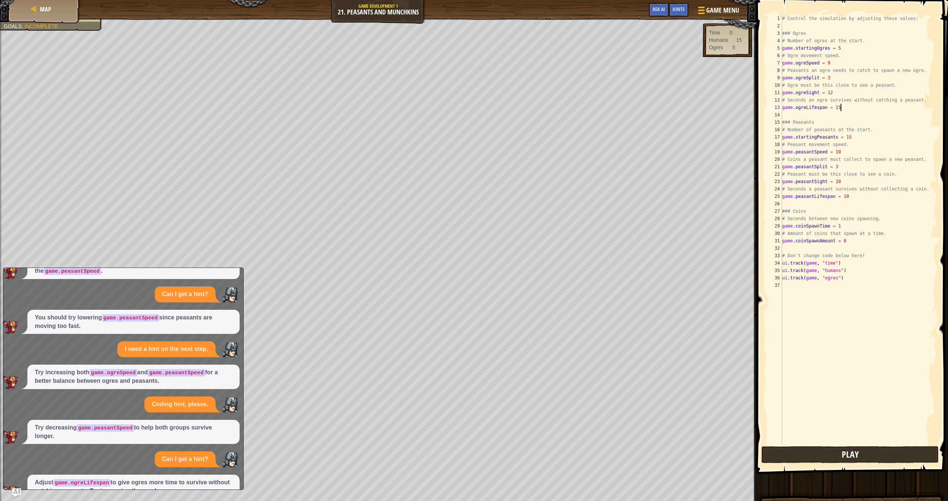
type textarea "game.ogreLifespan = 15"
click at [439, 424] on button "Play" at bounding box center [850, 454] width 177 height 17
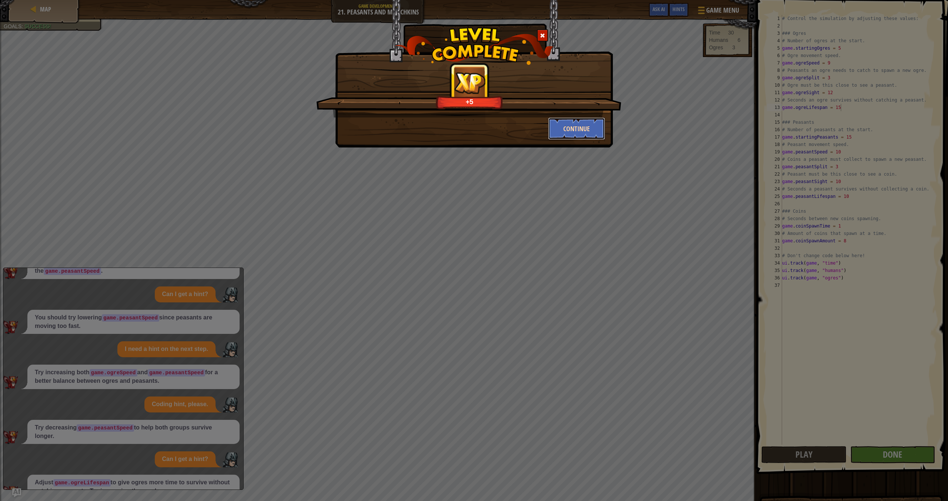
click at [439, 122] on button "Continue" at bounding box center [576, 128] width 57 height 22
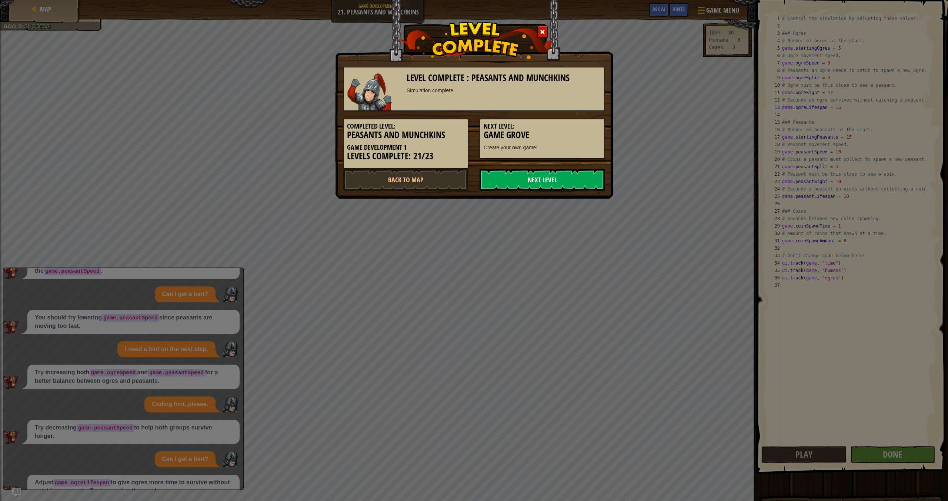
click at [439, 185] on link "Next Level" at bounding box center [543, 180] width 126 height 22
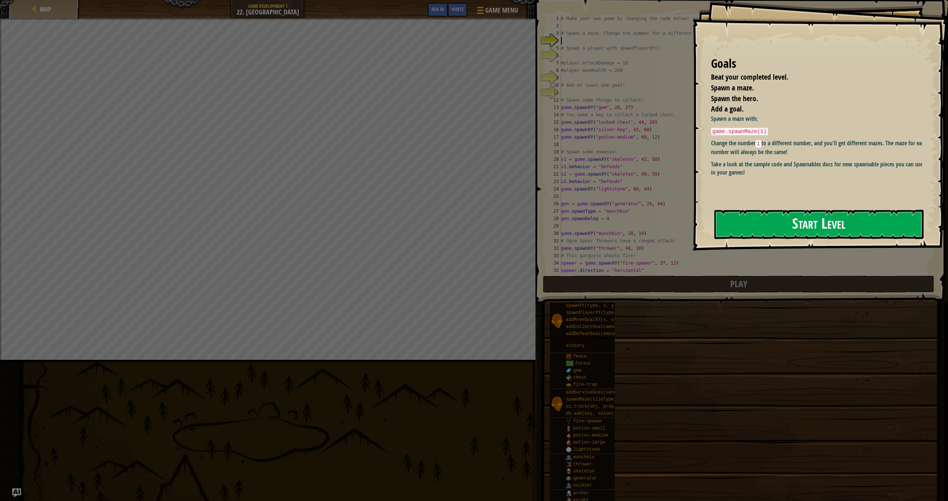
click at [439, 232] on button "Start Level" at bounding box center [819, 224] width 209 height 29
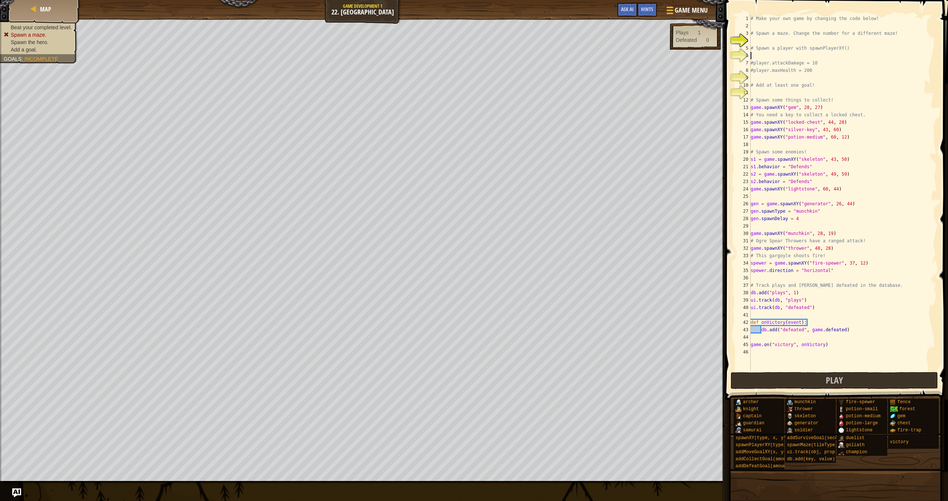
click at [439, 56] on div "# Make your own game by changing the code below! # Spawn a maze. Change the num…" at bounding box center [843, 200] width 188 height 370
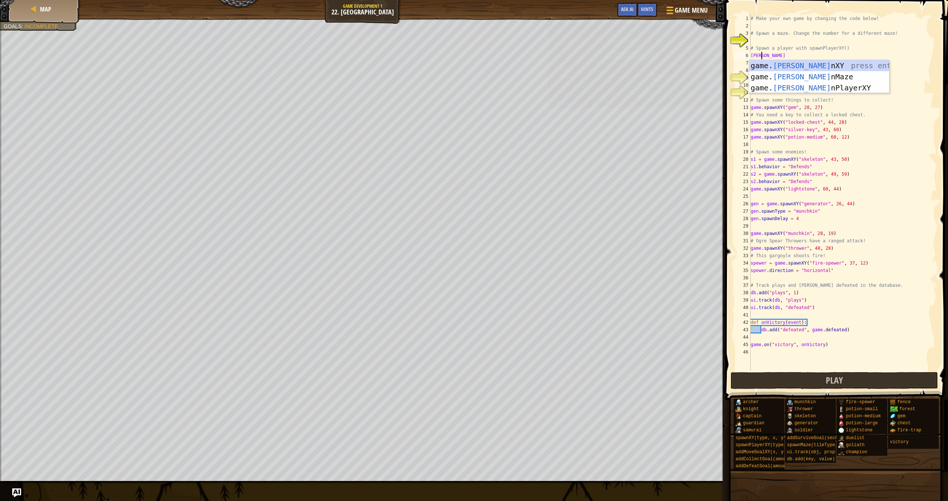
scroll to position [3, 0]
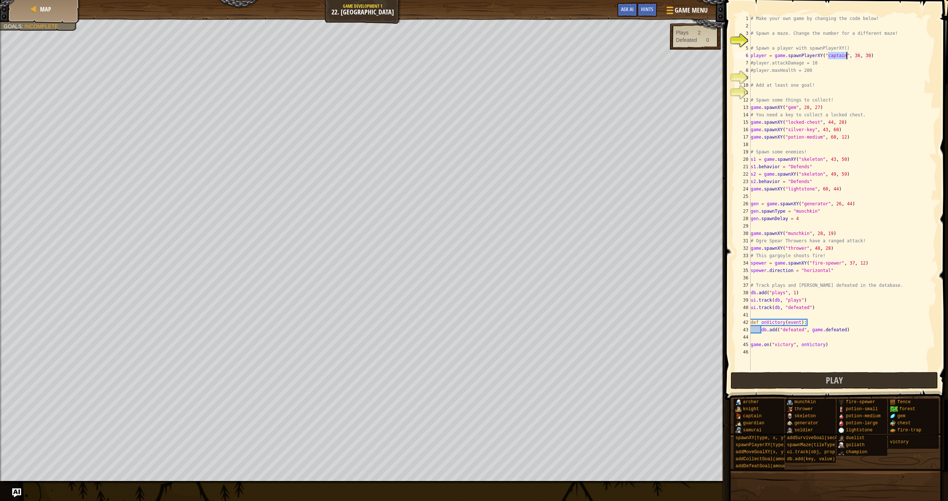
click at [439, 55] on div "# Make your own game by changing the code below! # Spawn a maze. Change the num…" at bounding box center [843, 200] width 188 height 370
drag, startPoint x: 826, startPoint y: 62, endPoint x: 754, endPoint y: 63, distance: 72.6
click at [439, 63] on div "# Make your own game by changing the code below! # Spawn a maze. Change the num…" at bounding box center [843, 200] width 188 height 370
drag, startPoint x: 816, startPoint y: 63, endPoint x: 752, endPoint y: 65, distance: 63.7
click at [439, 65] on div "# Make your own game by changing the code below! # Spawn a maze. Change the num…" at bounding box center [843, 200] width 188 height 370
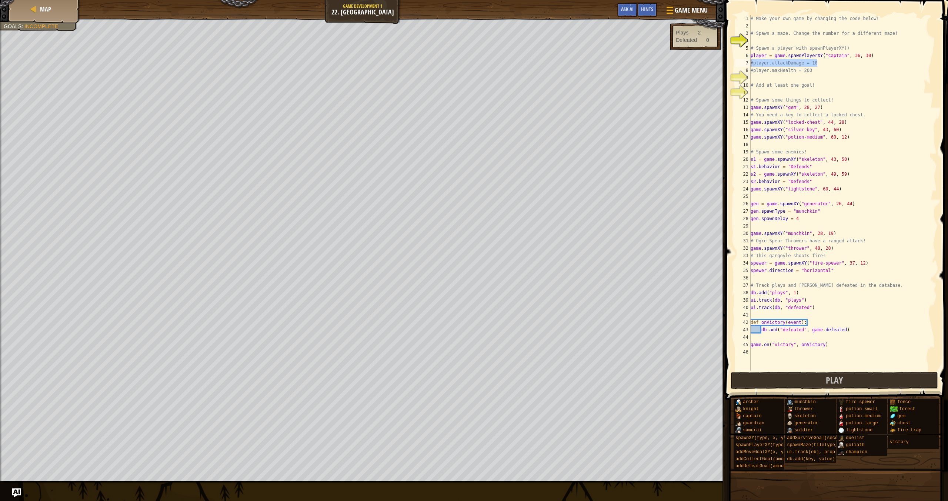
paste textarea
drag, startPoint x: 816, startPoint y: 69, endPoint x: 751, endPoint y: 70, distance: 65.2
click at [439, 70] on div "# Make your own game by changing the code below! # Spawn a maze. Change the num…" at bounding box center [843, 200] width 188 height 370
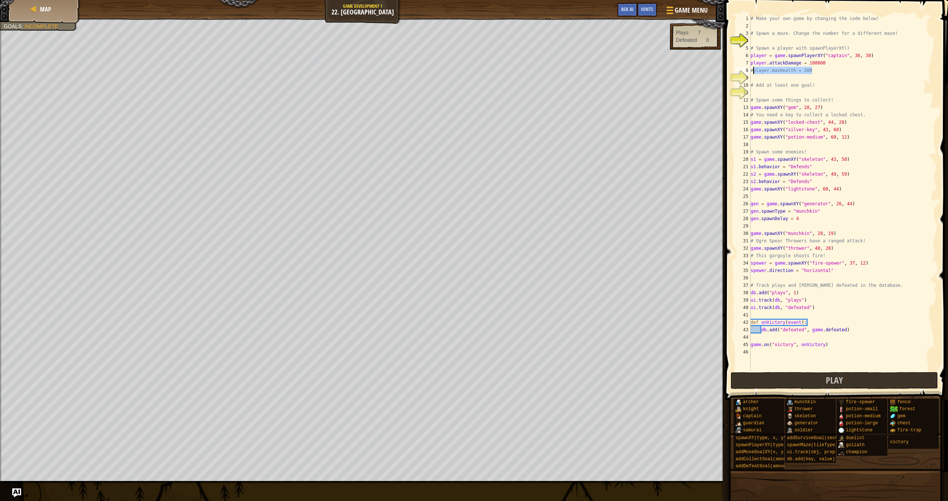
drag, startPoint x: 813, startPoint y: 71, endPoint x: 754, endPoint y: 73, distance: 59.3
click at [439, 73] on div "# Make your own game by changing the code below! # Spawn a maze. Change the num…" at bounding box center [843, 200] width 188 height 370
drag, startPoint x: 807, startPoint y: 71, endPoint x: 750, endPoint y: 71, distance: 57.0
click at [439, 71] on div "#player.maxHealth = 200 1 2 3 4 5 6 7 8 9 10 11 12 13 14 15 16 17 18 19 20 21 2…" at bounding box center [835, 193] width 203 height 356
paste textarea
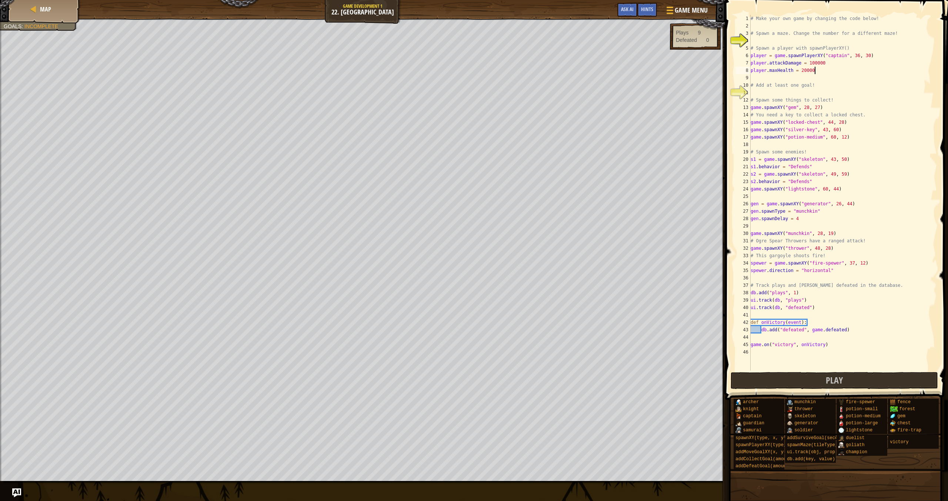
type textarea "player.maxHealth = 200000"
drag, startPoint x: 817, startPoint y: 71, endPoint x: 778, endPoint y: 70, distance: 39.3
click at [439, 70] on div "# Make your own game by changing the code below! # Spawn a maze. Change the num…" at bounding box center [843, 200] width 188 height 370
click at [439, 74] on div "# Make your own game by changing the code below! # Spawn a maze. Change the num…" at bounding box center [843, 200] width 188 height 370
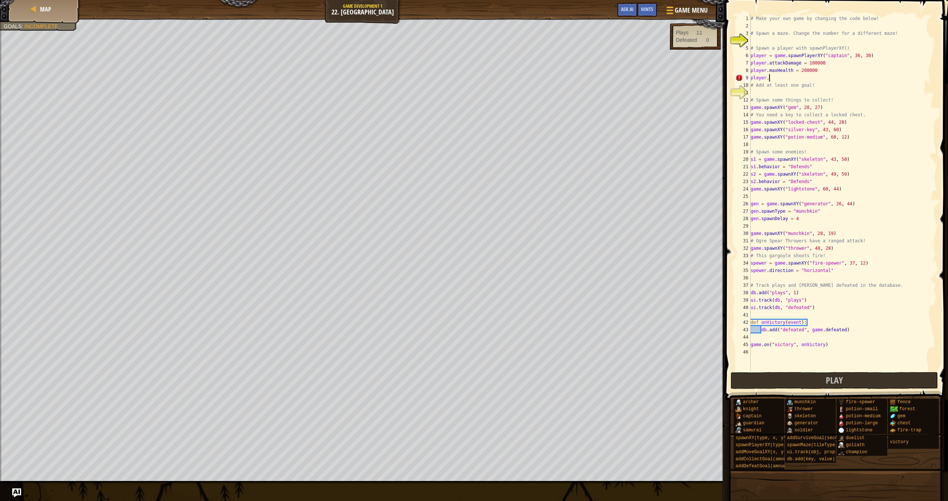
scroll to position [3, 1]
paste textarea "Health = 200000"
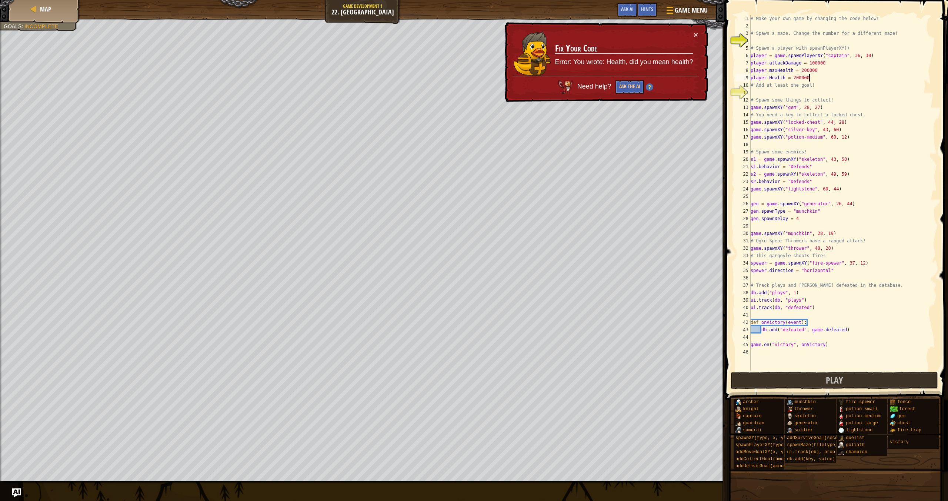
click at [439, 79] on div "# Make your own game by changing the code below! # Spawn a maze. Change the num…" at bounding box center [843, 200] width 188 height 370
type textarea "[DOMAIN_NAME] = 200000"
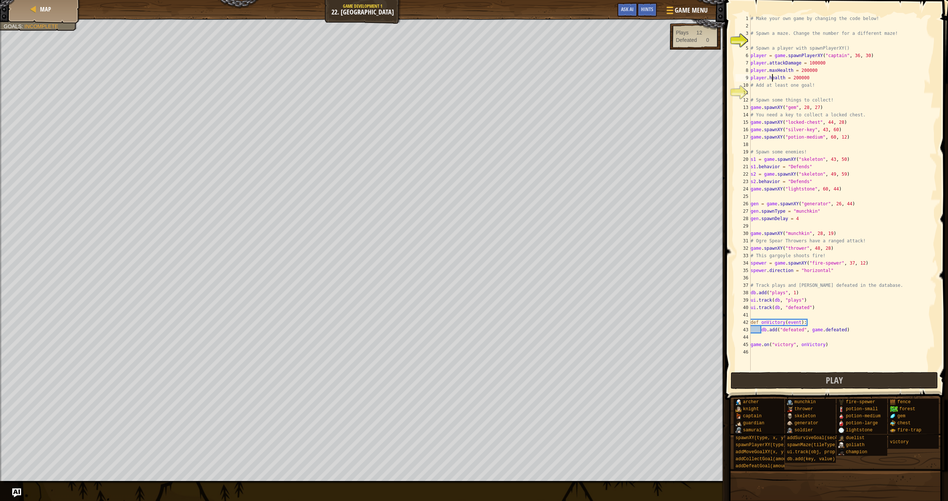
click at [439, 90] on div "# Make your own game by changing the code below! # Spawn a maze. Change the num…" at bounding box center [843, 200] width 188 height 370
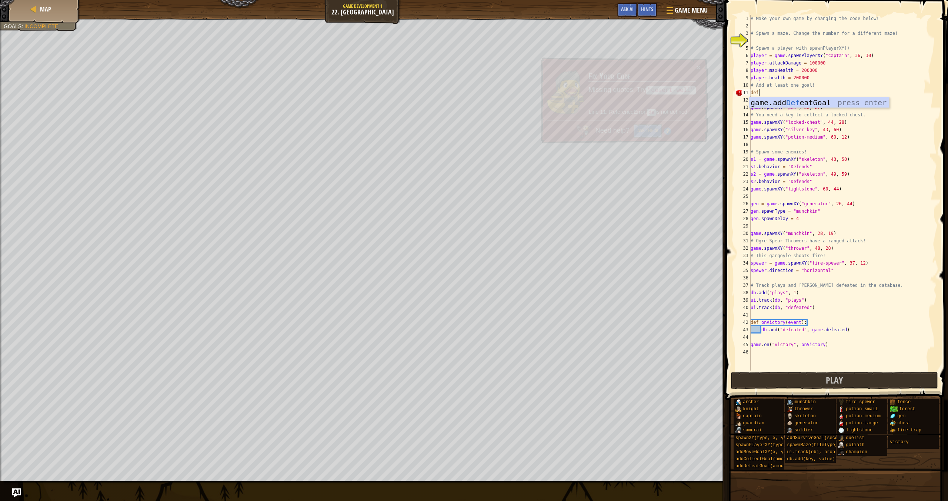
scroll to position [3, 0]
type textarea "defe"
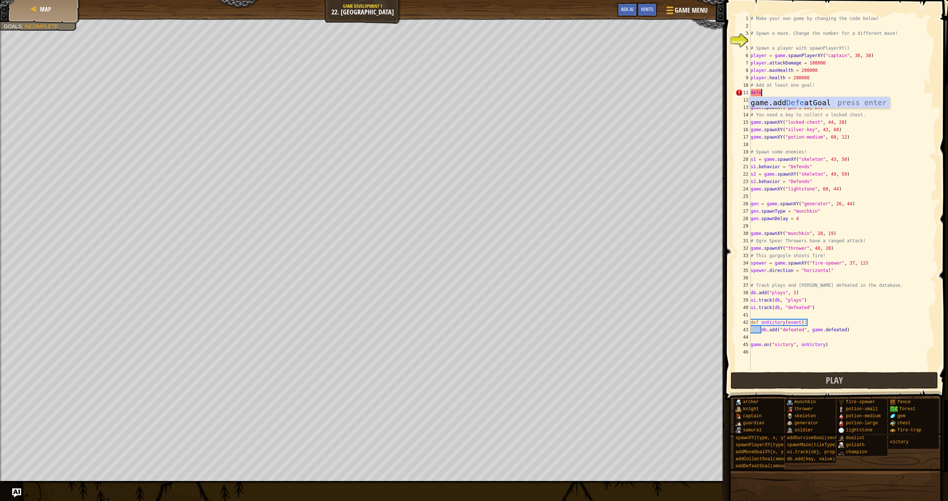
scroll to position [3, 0]
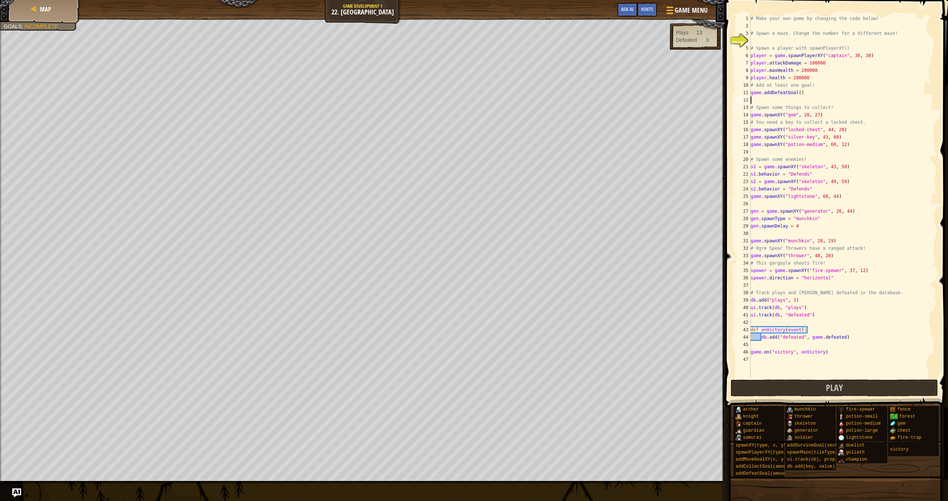
click at [439, 93] on div "# Make your own game by changing the code below! # Spawn a maze. Change the num…" at bounding box center [843, 204] width 188 height 378
type textarea "game.addDefeatGoal(3)"
click at [439, 382] on button "Play" at bounding box center [835, 387] width 208 height 17
click at [439, 43] on div "# Make your own game by changing the code below! # Spawn a maze. Change the num…" at bounding box center [843, 204] width 188 height 378
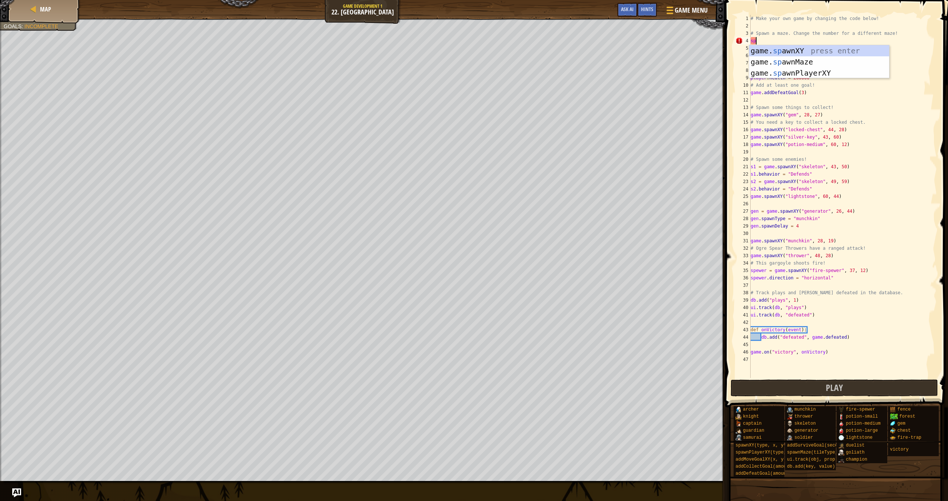
scroll to position [3, 0]
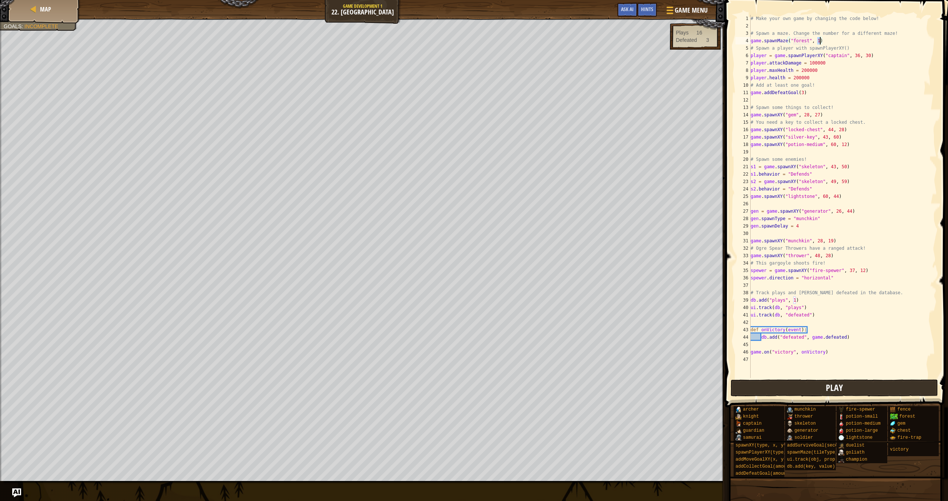
type textarea "game.spawnMaze("forest", 1)"
click at [439, 388] on button "Play" at bounding box center [835, 387] width 208 height 17
click at [439, 383] on button "Done" at bounding box center [885, 387] width 100 height 17
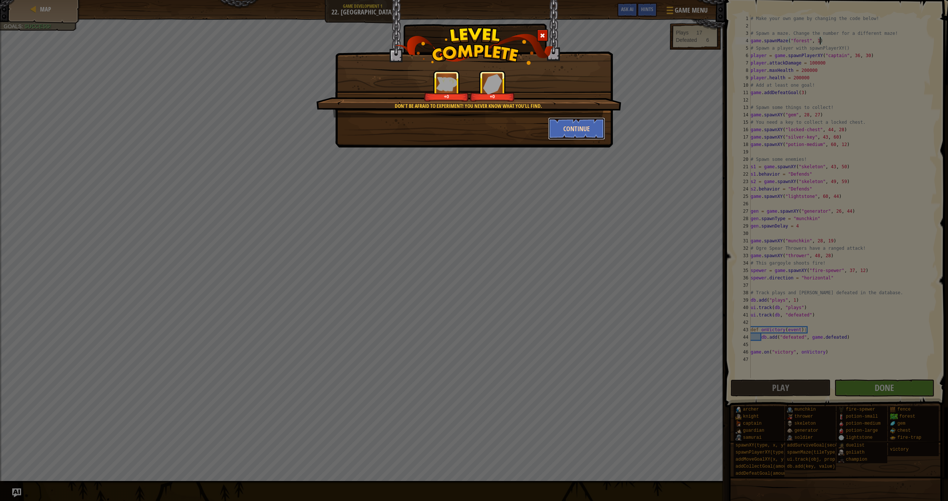
click at [439, 136] on button "Continue" at bounding box center [576, 128] width 57 height 22
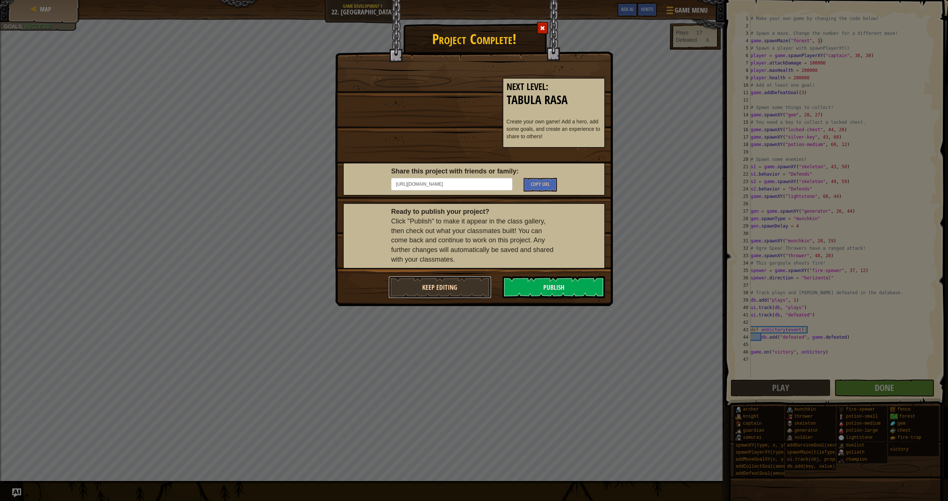
click at [439, 282] on button "Keep Editing" at bounding box center [440, 287] width 103 height 22
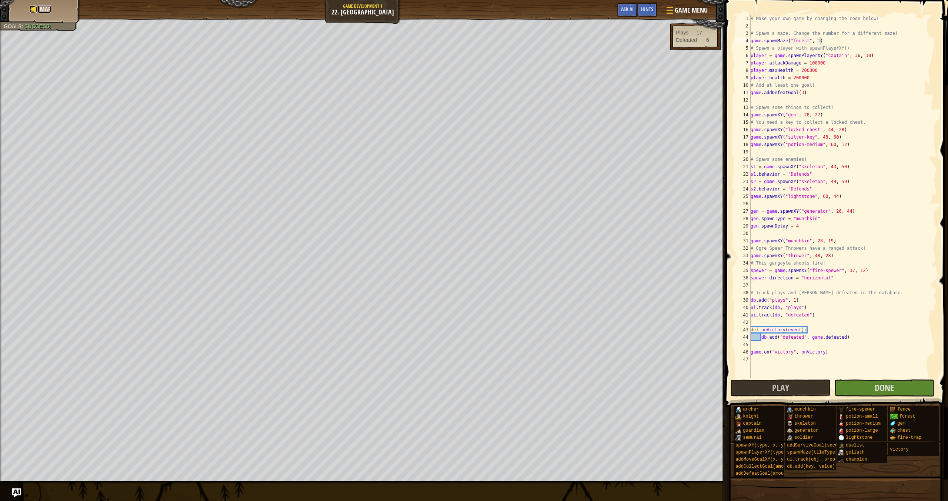
click at [45, 5] on span "Map" at bounding box center [45, 9] width 11 height 8
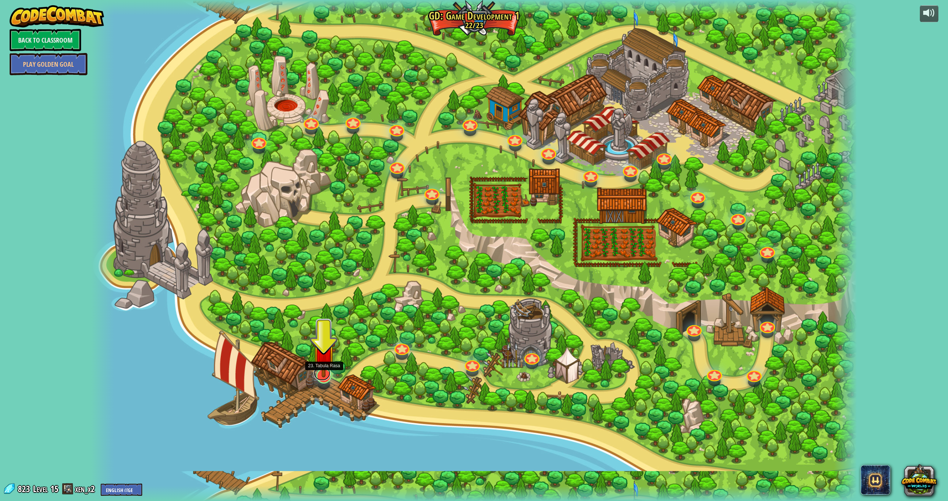
click at [327, 377] on link at bounding box center [322, 373] width 17 height 15
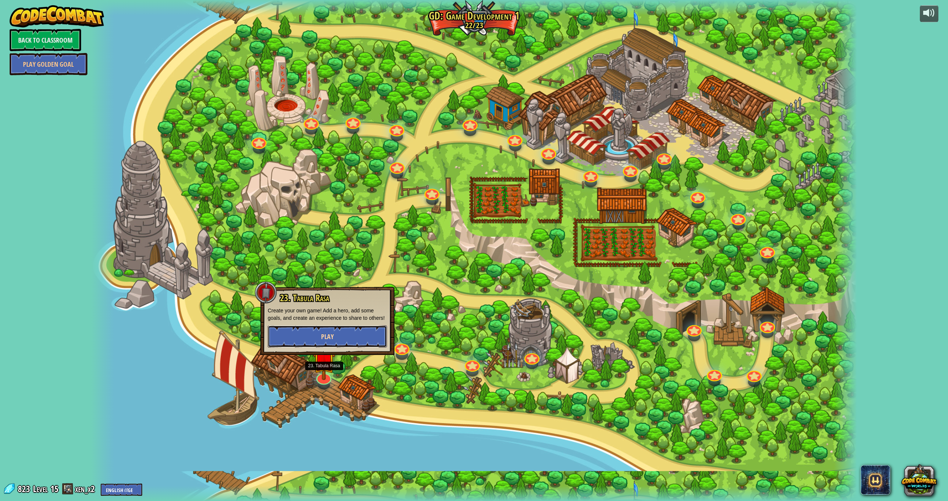
click at [340, 342] on button "Play" at bounding box center [327, 336] width 119 height 22
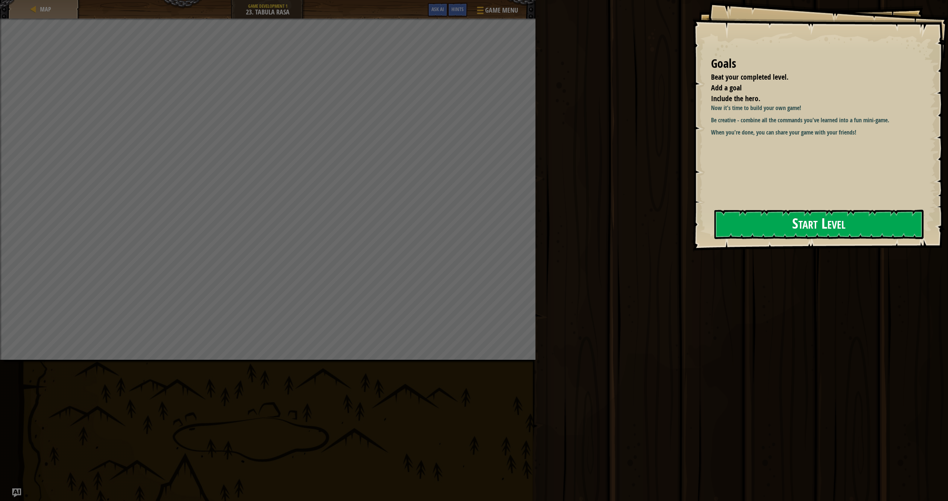
click at [439, 230] on button "Start Level" at bounding box center [819, 224] width 209 height 29
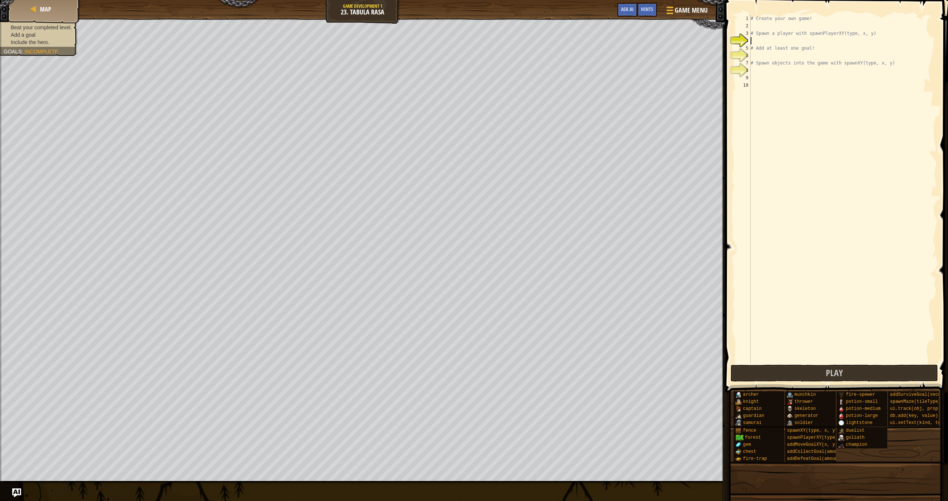
click at [439, 26] on div "# Create your own game! # Spawn a player with spawnPlayerXY(type, x, y) # Add a…" at bounding box center [843, 196] width 188 height 363
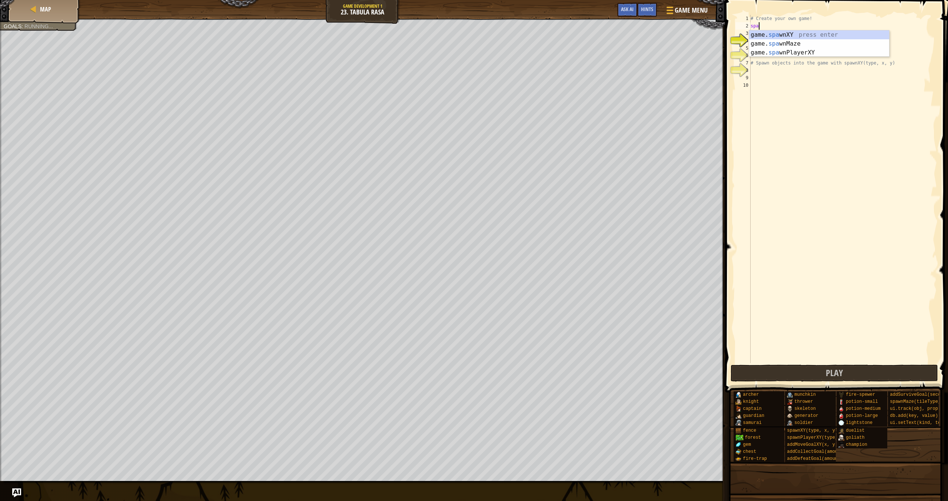
scroll to position [3, 0]
click at [439, 49] on div "game. [PERSON_NAME] nXY press enter game. [PERSON_NAME] nMaze press enter game.…" at bounding box center [819, 52] width 140 height 44
click at [439, 29] on div "# Create your own game! player = game . spawnPlayerXY ( "captain" , 36 , 30 ) #…" at bounding box center [843, 196] width 188 height 363
click at [439, 26] on div "# Create your own game! player = game . spawnPlayerXY ( "captain" , 7 , 30 ) # …" at bounding box center [843, 196] width 188 height 363
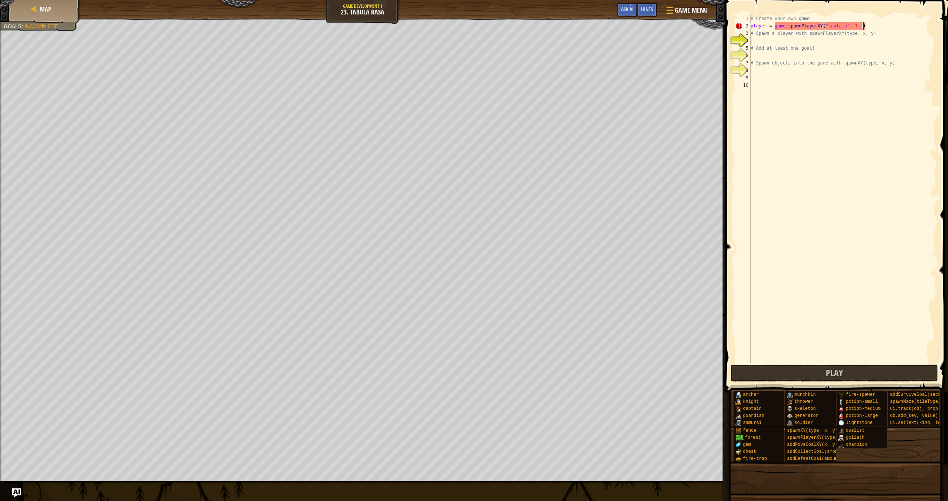
type textarea "player = game.spawnPlayerXY("captain", 7, 59)"
drag, startPoint x: 818, startPoint y: 41, endPoint x: 877, endPoint y: 62, distance: 62.8
click at [439, 41] on div "# Create your own game! player = game . spawnPlayerXY ( "captain" , 7 , 59 ) # …" at bounding box center [843, 196] width 188 height 363
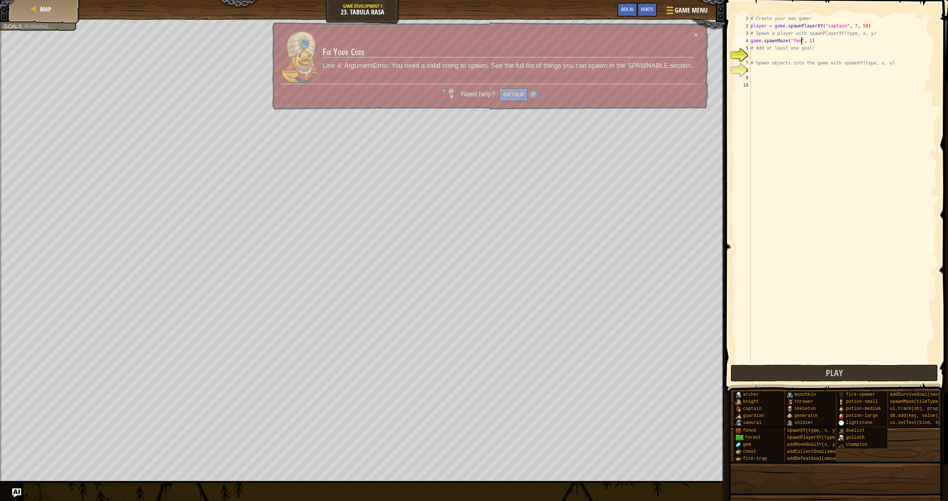
scroll to position [3, 4]
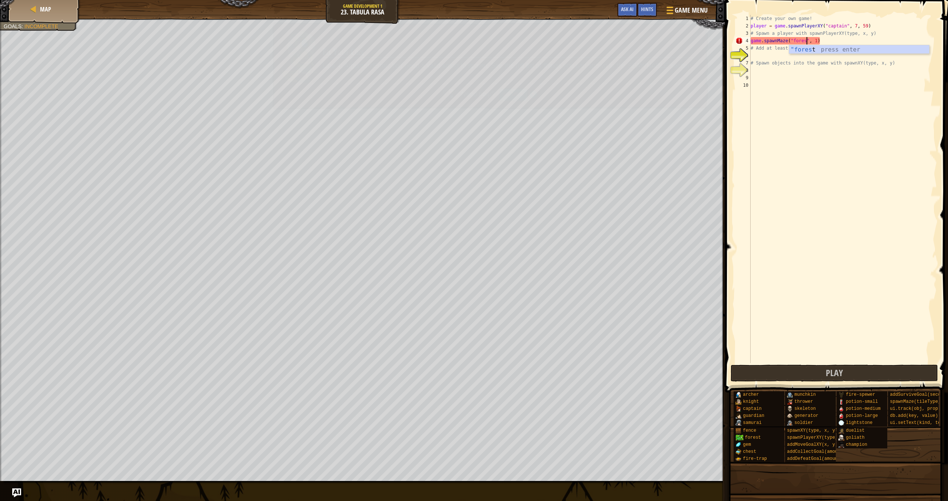
type textarea "game.spawnMaze("forest", 1)"
click at [439, 81] on div "# Create your own game! player = game . spawnPlayerXY ( "captain" , 7 , 59 ) # …" at bounding box center [843, 196] width 188 height 363
click at [439, 61] on div "# Create your own game! player = game . spawnPlayerXY ( "captain" , 7 , 59 ) # …" at bounding box center [843, 196] width 188 height 363
type textarea "# Spawn objects into the game with spawnXY(type, x, y)"
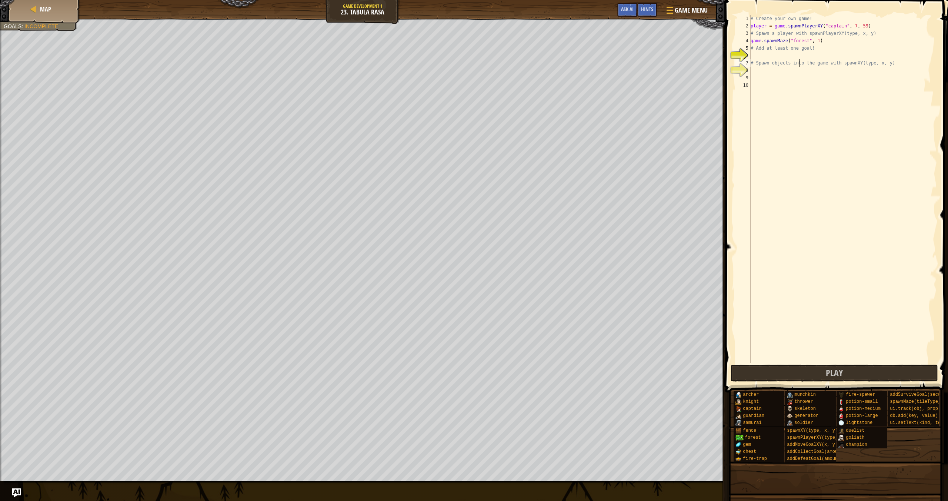
click at [439, 53] on div "# Create your own game! player = game . spawnPlayerXY ( "captain" , 7 , 59 ) # …" at bounding box center [843, 196] width 188 height 363
type textarea "coll"
click at [439, 58] on div "# Create your own game! player = game . spawnPlayerXY ( "captain" , 7 , 59 ) # …" at bounding box center [843, 196] width 188 height 363
type textarea "game.addCollectGoal(3)"
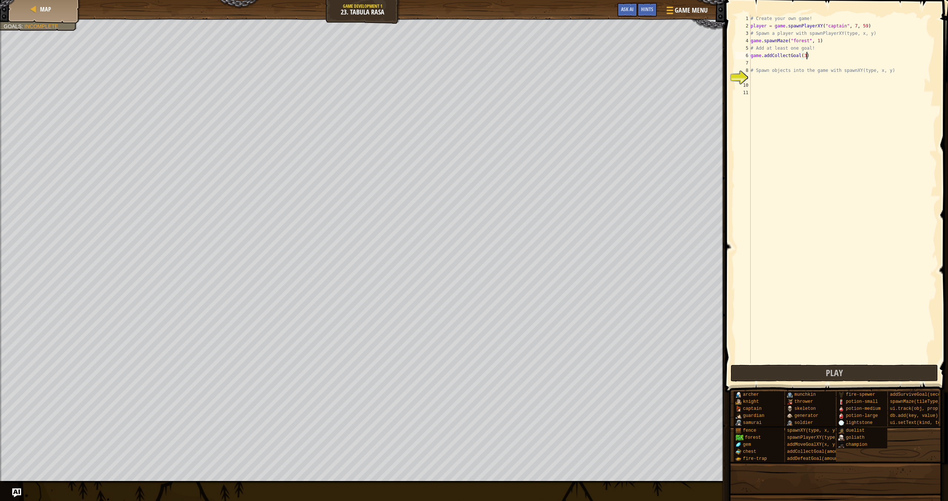
click at [439, 75] on div "# Create your own game! player = game . spawnPlayerXY ( "captain" , 7 , 59 ) # …" at bounding box center [843, 196] width 188 height 363
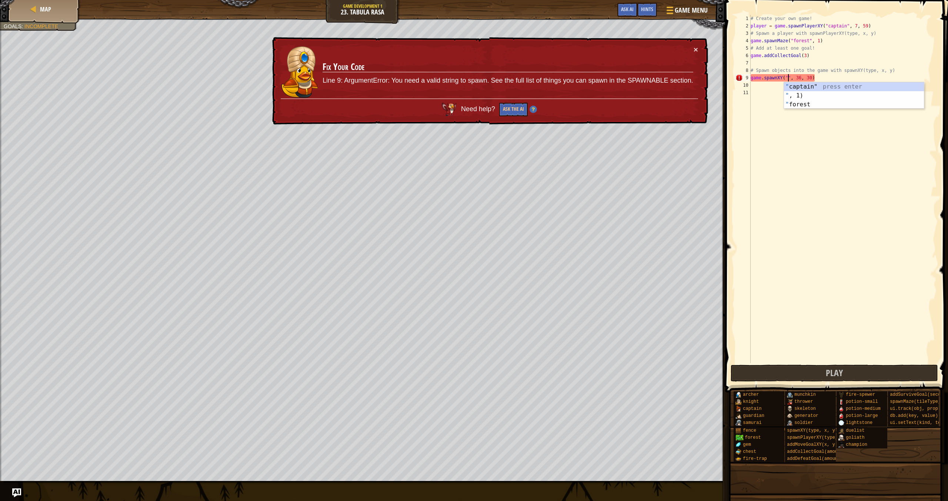
type textarea "game.spawnXY("gem", 36, 30)"
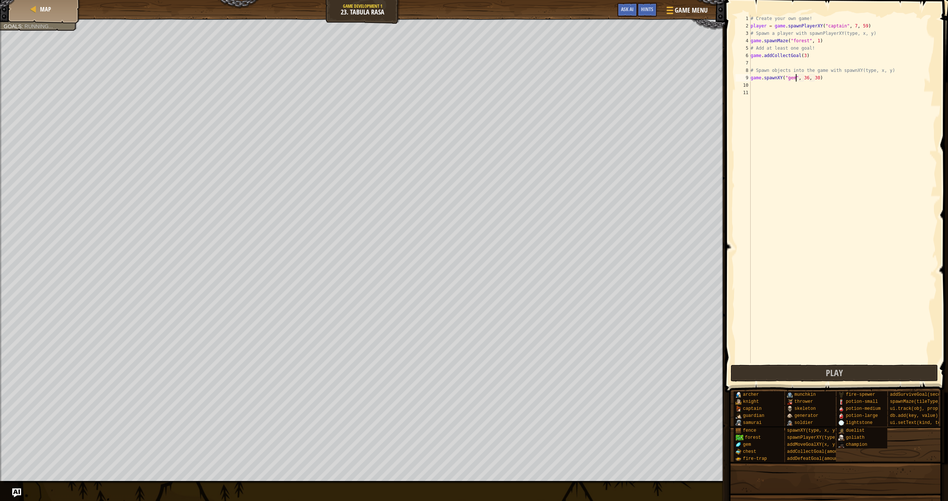
scroll to position [3, 3]
drag, startPoint x: 792, startPoint y: 78, endPoint x: 749, endPoint y: 78, distance: 43.0
click at [439, 78] on div "game.spawnXY("gem", 36, 30) 1 2 3 4 5 6 7 8 9 10 11 # Create your own game! pla…" at bounding box center [835, 189] width 203 height 348
click at [439, 91] on div "# Create your own game! player = game . spawnPlayerXY ( "captain" , 7 , 59 ) # …" at bounding box center [843, 196] width 188 height 363
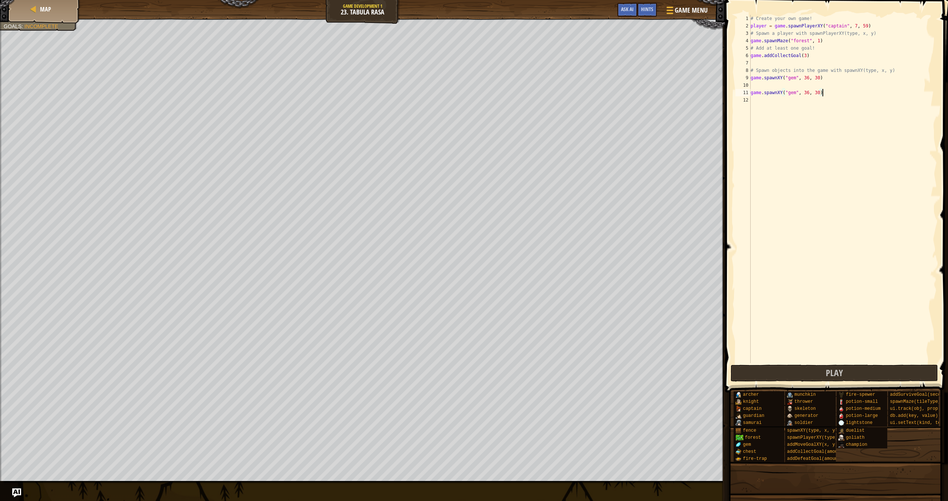
click at [439, 93] on div "# Create your own game! player = game . spawnPlayerXY ( "captain" , 7 , 59 ) # …" at bounding box center [843, 196] width 188 height 363
type textarea "game.spawnXY("gem", 60, 30)"
click at [439, 97] on div "# Create your own game! player = game . spawnPlayerXY ( "captain" , 7 , 59 ) # …" at bounding box center [843, 196] width 188 height 363
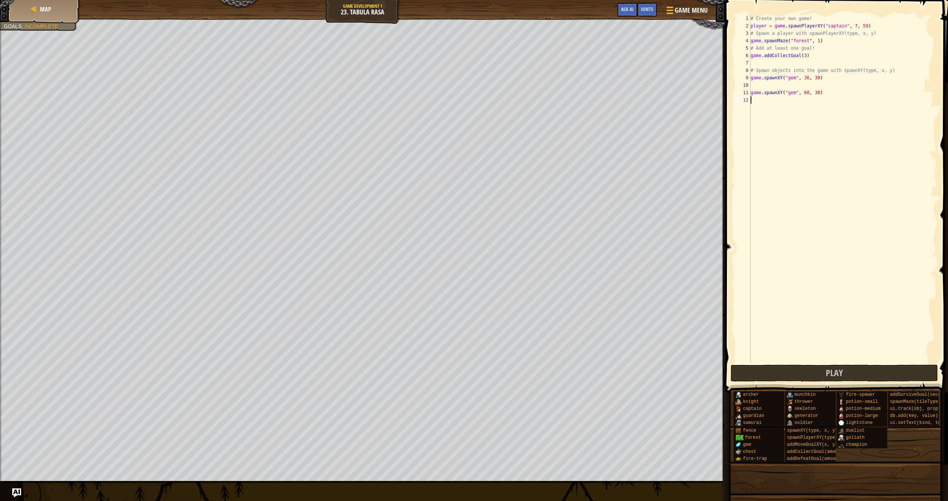
click at [439, 89] on div "# Create your own game! player = game . spawnPlayerXY ( "captain" , 7 , 59 ) # …" at bounding box center [843, 196] width 188 height 363
type textarea "game.spawnXY("gem", 60, 60)"
click at [439, 100] on div "# Create your own game! player = game . spawnPlayerXY ( "captain" , 7 , 59 ) # …" at bounding box center [843, 196] width 188 height 363
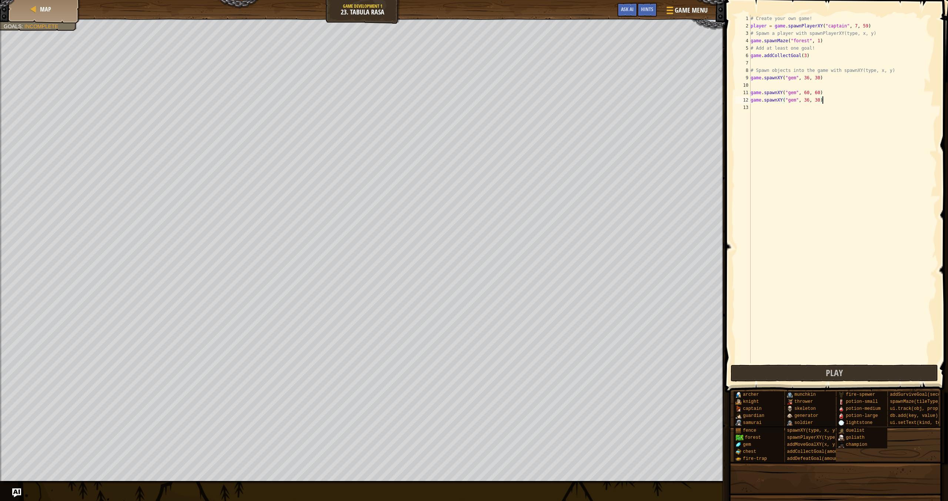
click at [439, 100] on div "# Create your own game! player = game . spawnPlayerXY ( "captain" , 7 , 59 ) # …" at bounding box center [843, 196] width 188 height 363
type textarea "game.spawnXY("gem", 60, 12)"
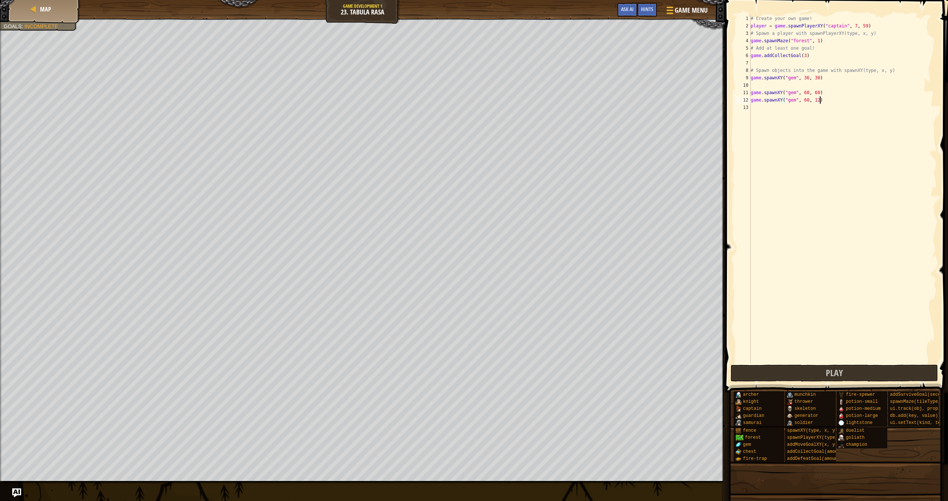
scroll to position [3, 6]
click at [439, 114] on div "# Create your own game! player = game . spawnPlayerXY ( "captain" , 7 , 59 ) # …" at bounding box center [843, 196] width 188 height 363
click at [439, 107] on div "# Create your own game! player = game . spawnPlayerXY ( "captain" , 7 , 59 ) # …" at bounding box center [843, 196] width 188 height 363
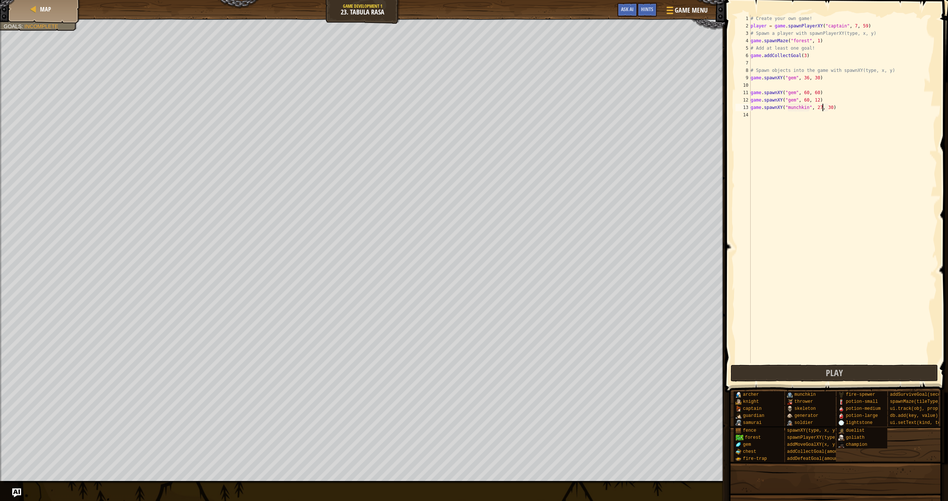
click at [439, 107] on div "# Create your own game! player = game . spawnPlayerXY ( "captain" , 7 , 59 ) # …" at bounding box center [843, 196] width 188 height 363
type textarea "game.spawnXY("munchkin", 27, 29)"
drag, startPoint x: 845, startPoint y: 106, endPoint x: 752, endPoint y: 107, distance: 93.4
click at [439, 107] on div "# Create your own game! player = game . spawnPlayerXY ( "captain" , 7 , 59 ) # …" at bounding box center [843, 196] width 188 height 363
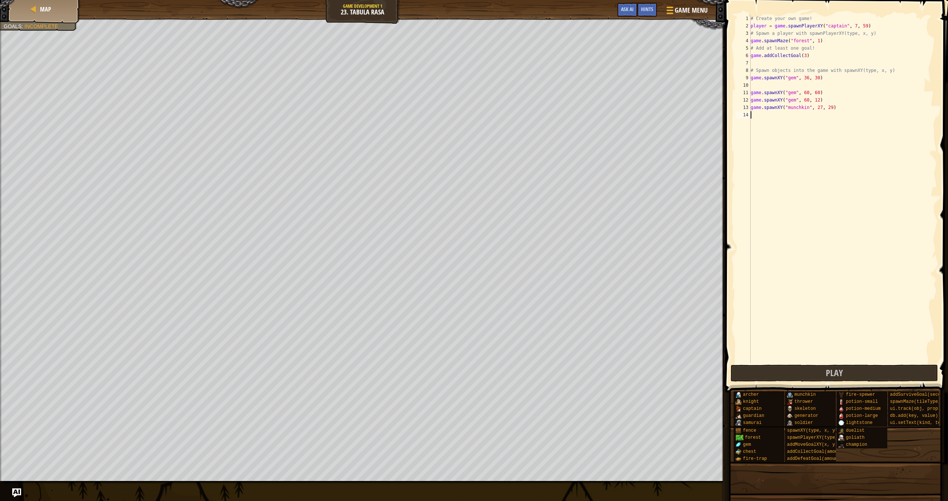
click at [439, 114] on div "# Create your own game! player = game . spawnPlayerXY ( "captain" , 7 , 59 ) # …" at bounding box center [843, 196] width 188 height 363
click at [439, 115] on div "# Create your own game! player = game . spawnPlayerXY ( "captain" , 7 , 59 ) # …" at bounding box center [843, 196] width 188 height 363
type textarea "game.spawnXY("munchkin", 12, 29)"
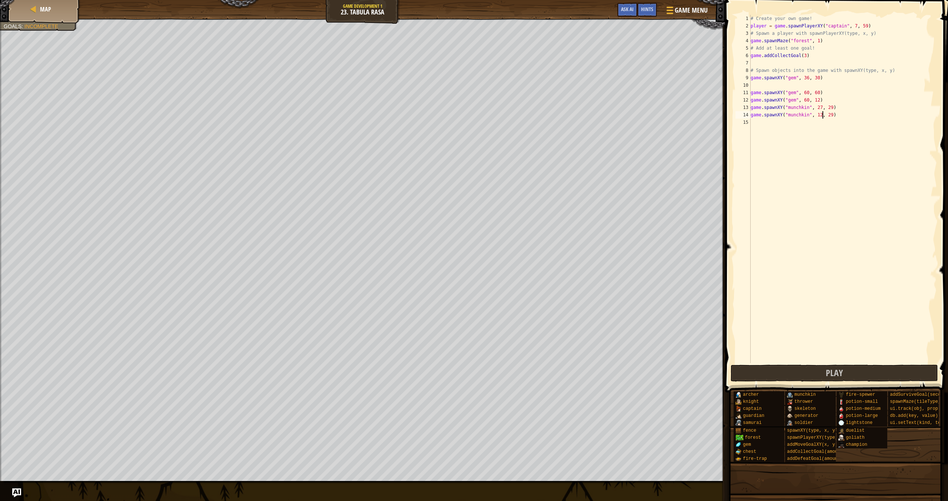
click at [439, 125] on div "# Create your own game! player = game . spawnPlayerXY ( "captain" , 7 , 59 ) # …" at bounding box center [843, 196] width 188 height 363
click at [439, 124] on div "# Create your own game! player = game . spawnPlayerXY ( "captain" , 7 , 59 ) # …" at bounding box center [843, 196] width 188 height 363
click at [439, 123] on div "# Create your own game! player = game . spawnPlayerXY ( "captain" , 7 , 59 ) # …" at bounding box center [843, 196] width 188 height 363
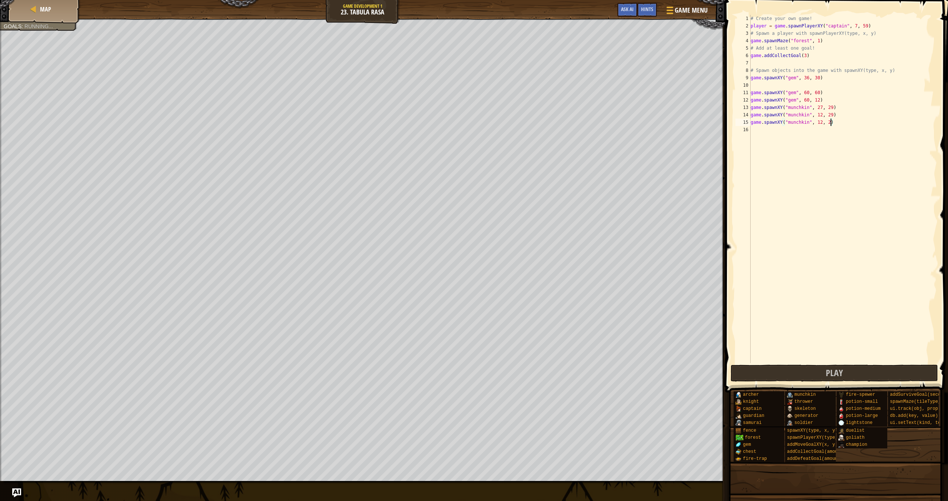
type textarea "game.spawnXY("munchkin", 12, 12)"
click at [439, 131] on div "# Create your own game! player = game . spawnPlayerXY ( "captain" , 7 , 59 ) # …" at bounding box center [843, 196] width 188 height 363
click at [439, 130] on div "# Create your own game! player = game . spawnPlayerXY ( "captain" , 7 , 59 ) # …" at bounding box center [843, 196] width 188 height 363
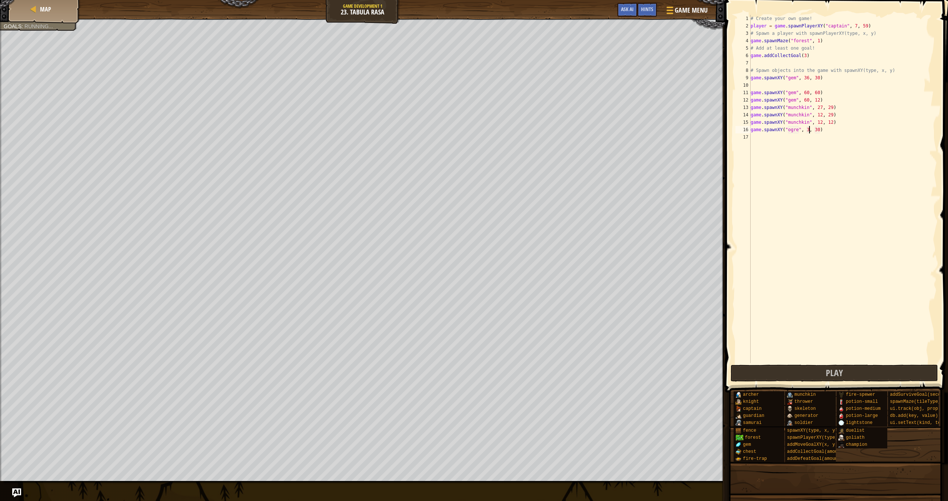
scroll to position [3, 5]
click at [439, 131] on div "# Create your own game! player = game . spawnPlayerXY ( "captain" , 7 , 59 ) # …" at bounding box center [843, 196] width 188 height 363
type textarea "game.spawnXY("ogre", 44, 44)"
click at [439, 147] on div "# Create your own game! player = game . spawnPlayerXY ( "captain" , 7 , 59 ) # …" at bounding box center [843, 196] width 188 height 363
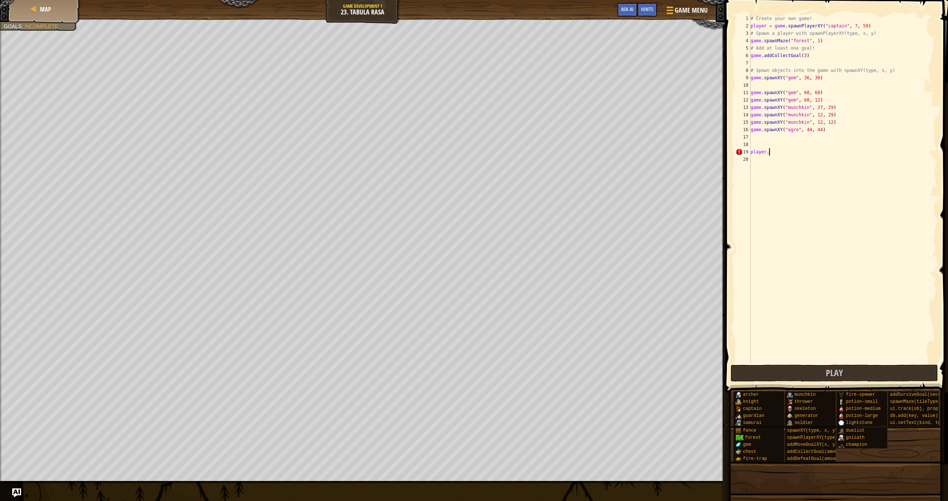
scroll to position [3, 1]
type textarea "player.maxHealth = 1000"
type textarea "[DOMAIN_NAME] = 1000"
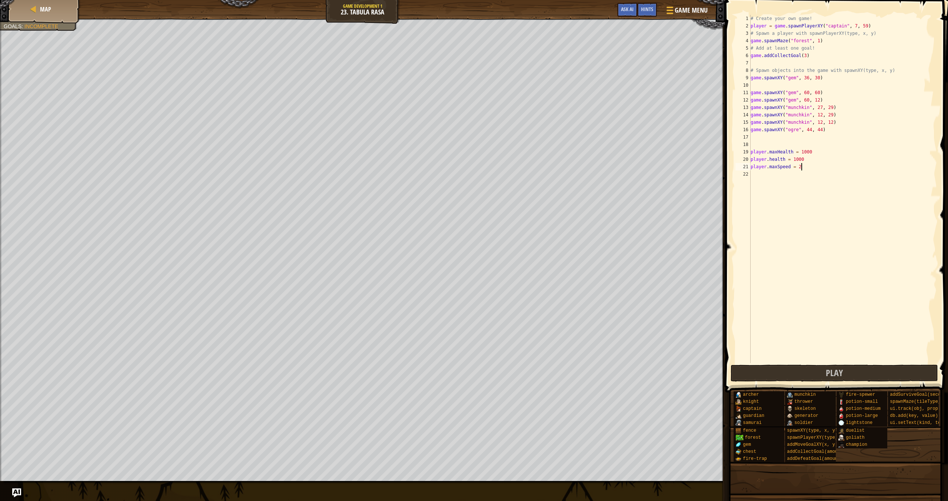
type textarea "player.maxSpeed = 20"
type textarea "player.attackDamage = 500"
click at [439, 181] on div "# Create your own game! player = game . spawnPlayerXY ( "captain" , 7 , 59 ) # …" at bounding box center [843, 196] width 188 height 363
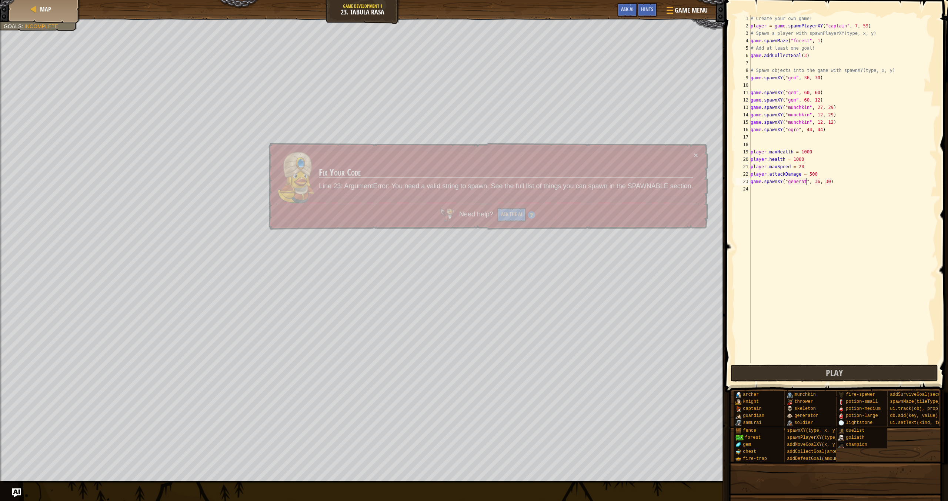
scroll to position [3, 5]
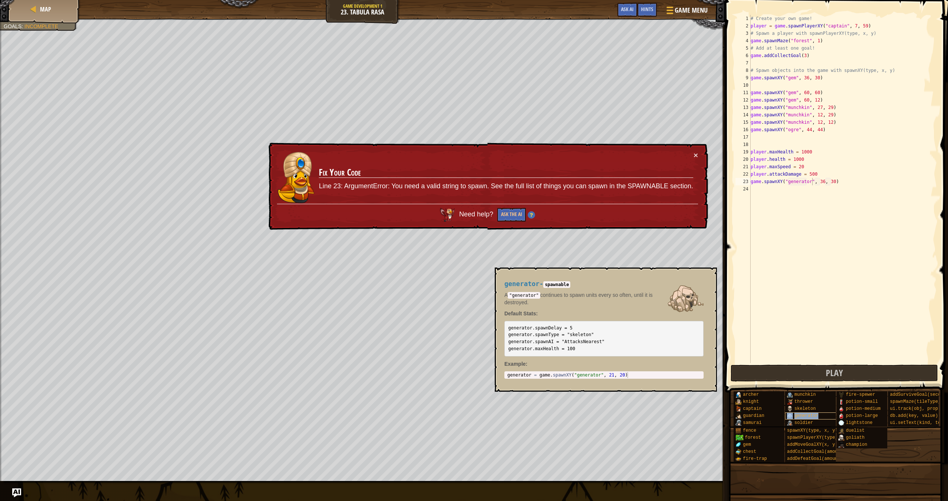
click at [439, 418] on span "generator" at bounding box center [807, 415] width 24 height 5
drag, startPoint x: 578, startPoint y: 349, endPoint x: 509, endPoint y: 328, distance: 72.6
click at [439, 328] on pre "generator.spawnDelay = 5 generator.spawnType = "skeleton" generator.spawnAI = "…" at bounding box center [603, 338] width 199 height 35
copy code "generator.spawnDelay = 5 generator.spawnType = "skeleton" generator.spawnAI = "…"
click at [439, 278] on button "×" at bounding box center [709, 276] width 6 height 10
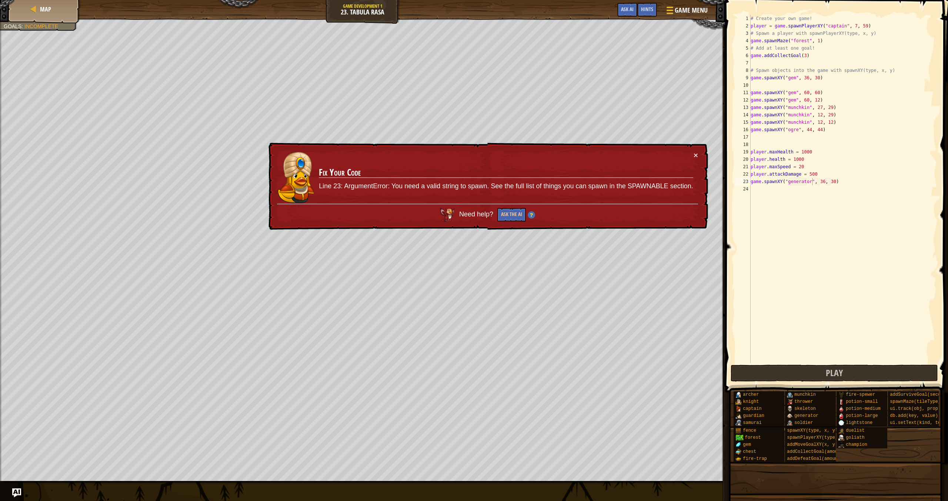
type textarea "player.attackDamage = 500"
click at [439, 171] on div "# Create your own game! player = game . spawnPlayerXY ( "captain" , 7 , 59 ) # …" at bounding box center [843, 196] width 188 height 363
click at [439, 185] on div "# Create your own game! player = game . spawnPlayerXY ( "captain" , 7 , 59 ) # …" at bounding box center [843, 196] width 188 height 363
click at [439, 182] on div "# Create your own game! player = game . spawnPlayerXY ( "captain" , 7 , 59 ) # …" at bounding box center [843, 196] width 188 height 363
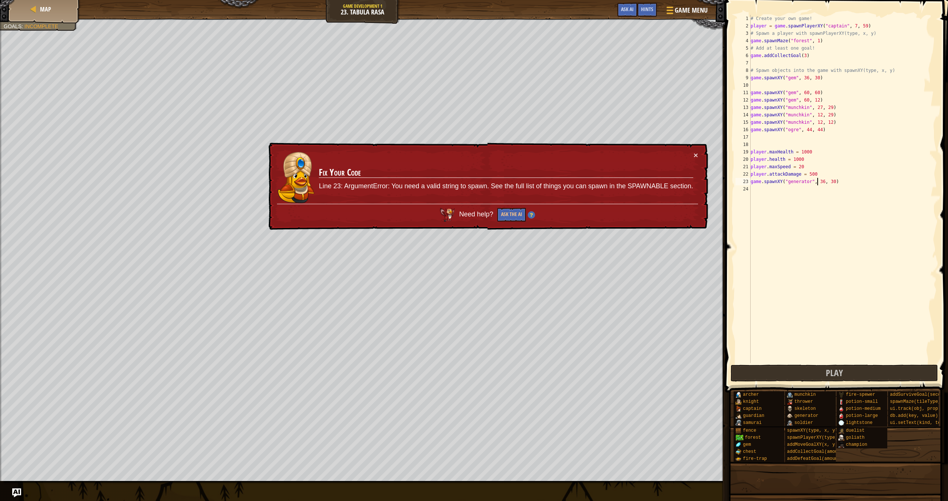
type textarea "game.spawnXY("generator", 36, 30)"
click at [439, 183] on div "# Create your own game! player = game . spawnPlayerXY ( "captain" , 7 , 59 ) # …" at bounding box center [843, 196] width 188 height 363
drag, startPoint x: 839, startPoint y: 182, endPoint x: 830, endPoint y: 182, distance: 8.5
click at [439, 182] on div "# Create your own game! player = game . spawnPlayerXY ( "captain" , 7 , 59 ) # …" at bounding box center [843, 196] width 188 height 363
click at [439, 183] on div "# Create your own game! player = game . spawnPlayerXY ( "captain" , 7 , 59 ) # …" at bounding box center [843, 196] width 188 height 363
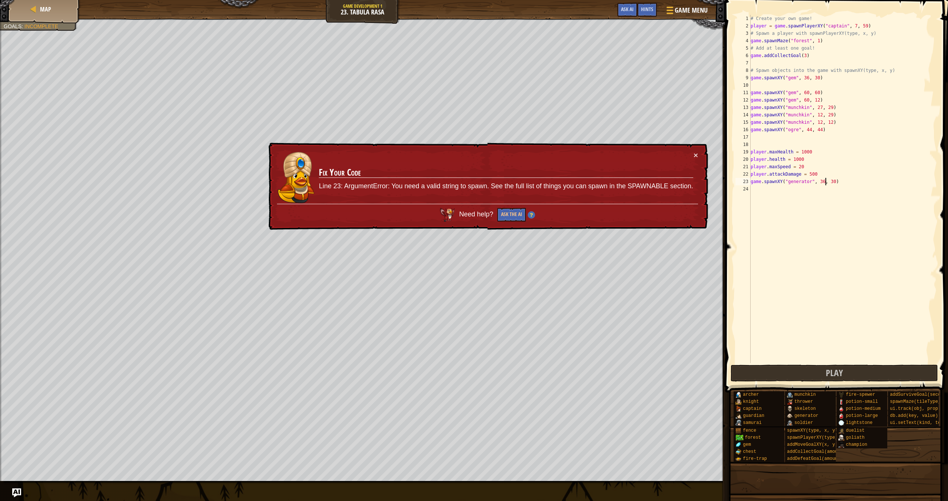
click at [439, 183] on div "# Create your own game! player = game . spawnPlayerXY ( "captain" , 7 , 59 ) # …" at bounding box center [843, 196] width 188 height 363
click at [439, 182] on div "# Create your own game! player = game . spawnPlayerXY ( "captain" , 7 , 59 ) # …" at bounding box center [843, 196] width 188 height 363
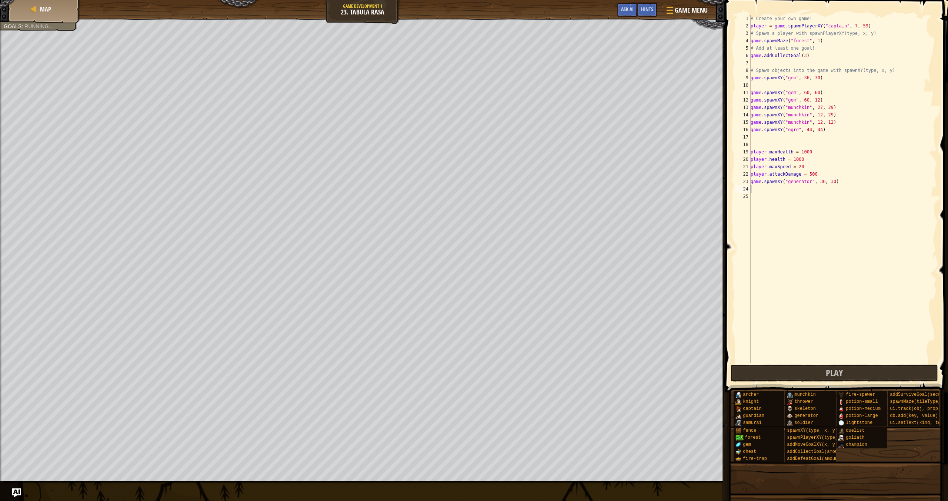
paste textarea "generator.maxHealth = 100"
click at [439, 190] on div "# Create your own game! player = game . spawnPlayerXY ( "captain" , 7 , 59 ) # …" at bounding box center [843, 196] width 188 height 363
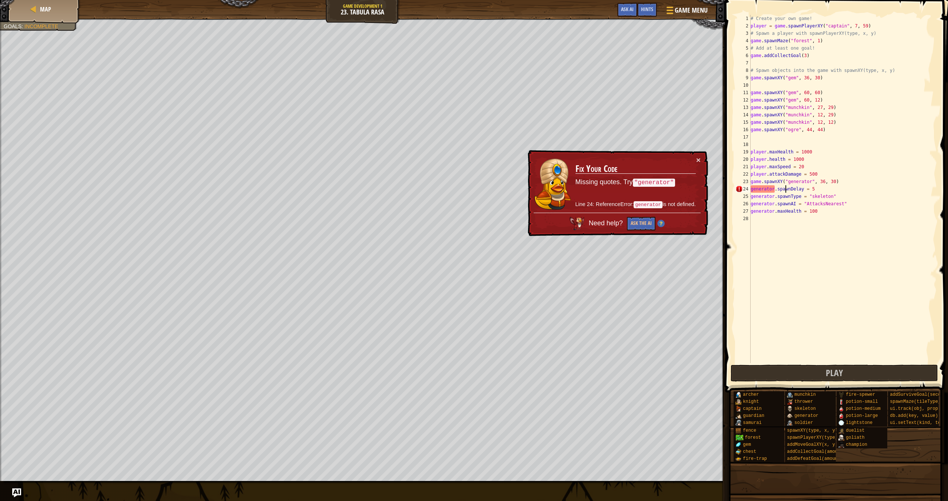
click at [439, 189] on div "# Create your own game! player = game . spawnPlayerXY ( "captain" , 7 , 59 ) # …" at bounding box center [843, 196] width 188 height 363
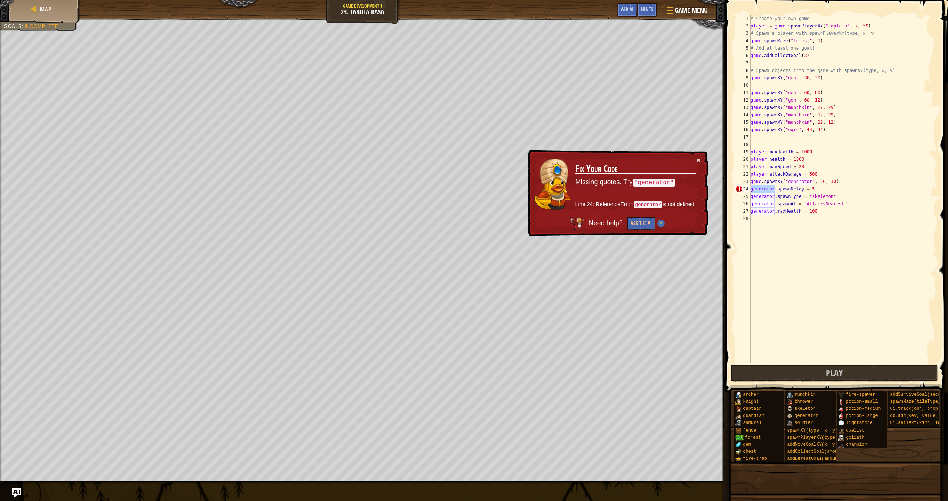
click at [439, 189] on div "# Create your own game! player = game . spawnPlayerXY ( "captain" , 7 , 59 ) # …" at bounding box center [843, 196] width 188 height 363
click at [439, 191] on div "# Create your own game! player = game . spawnPlayerXY ( "captain" , 7 , 59 ) # …" at bounding box center [843, 196] width 188 height 363
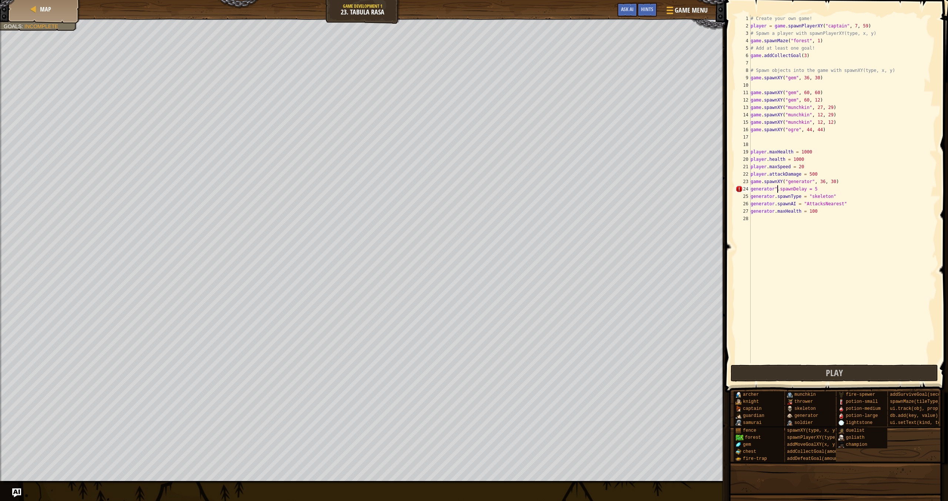
scroll to position [3, 2]
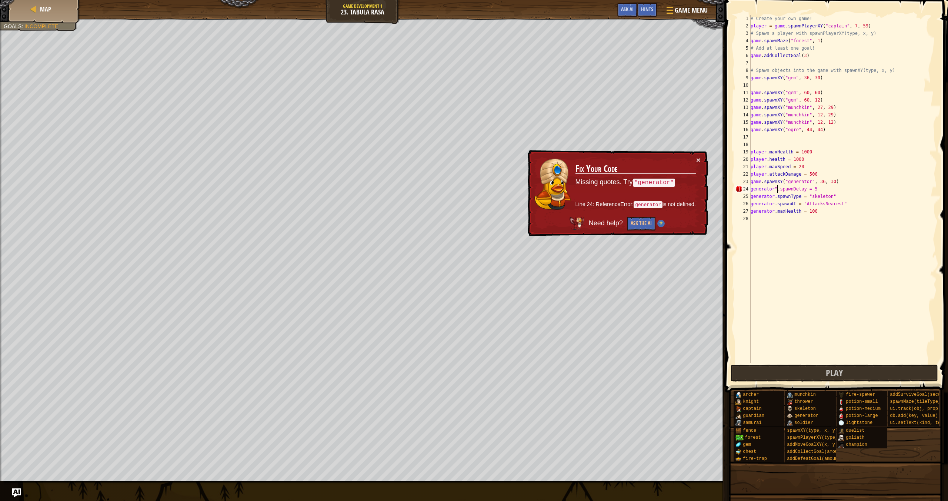
click at [439, 189] on div "# Create your own game! player = game . spawnPlayerXY ( "captain" , 7 , 59 ) # …" at bounding box center [843, 196] width 188 height 363
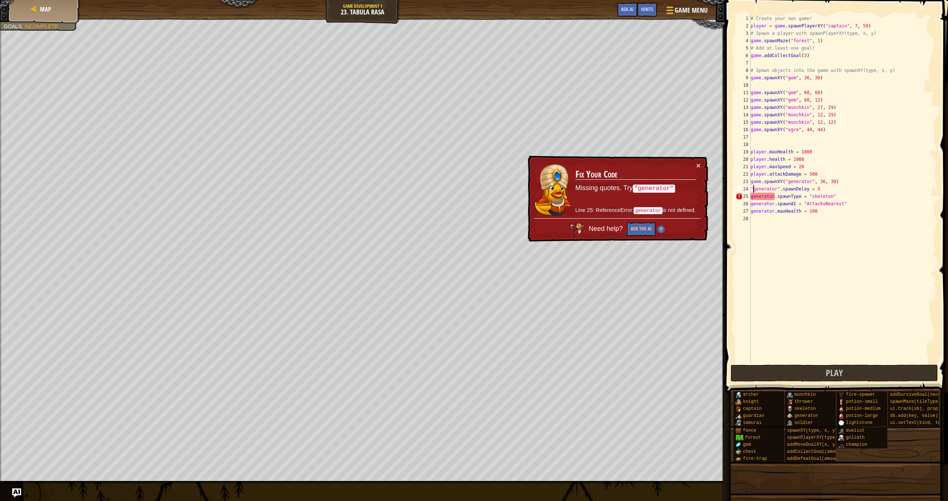
click at [439, 198] on div "# Create your own game! player = game . spawnPlayerXY ( "captain" , 7 , 59 ) # …" at bounding box center [843, 196] width 188 height 363
drag, startPoint x: 676, startPoint y: 188, endPoint x: 633, endPoint y: 190, distance: 43.0
click at [439, 189] on p "Missing quotes. Try "generator"" at bounding box center [636, 188] width 120 height 10
drag, startPoint x: 635, startPoint y: 210, endPoint x: 687, endPoint y: 212, distance: 53.0
click at [439, 213] on p "Line 25: ReferenceError: generator is not defined." at bounding box center [636, 210] width 120 height 8
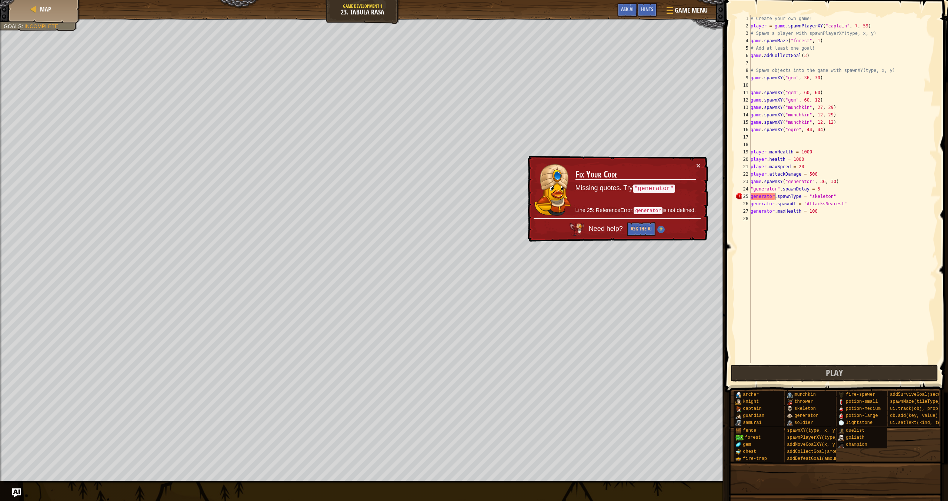
scroll to position [3, 2]
click at [439, 197] on div "# Create your own game! player = game . spawnPlayerXY ( "captain" , 7 , 59 ) # …" at bounding box center [843, 196] width 188 height 363
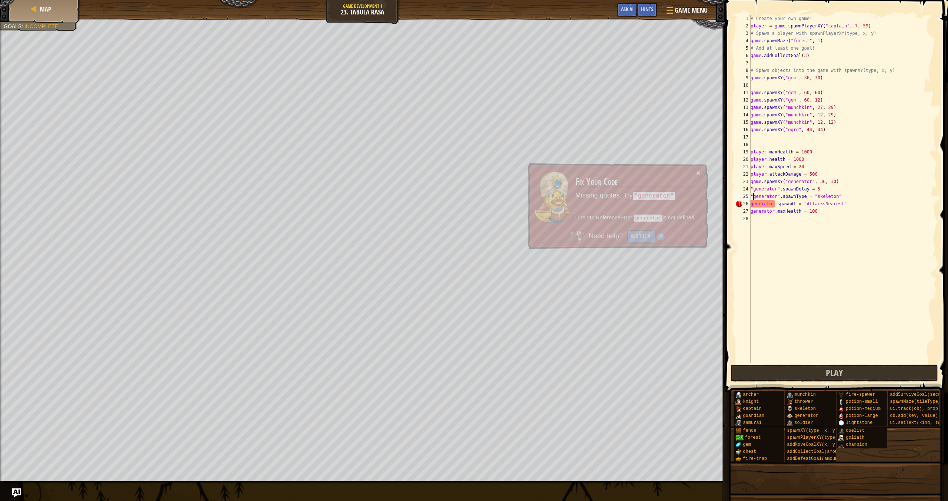
click at [439, 202] on div "# Create your own game! player = game . spawnPlayerXY ( "captain" , 7 , 59 ) # …" at bounding box center [843, 196] width 188 height 363
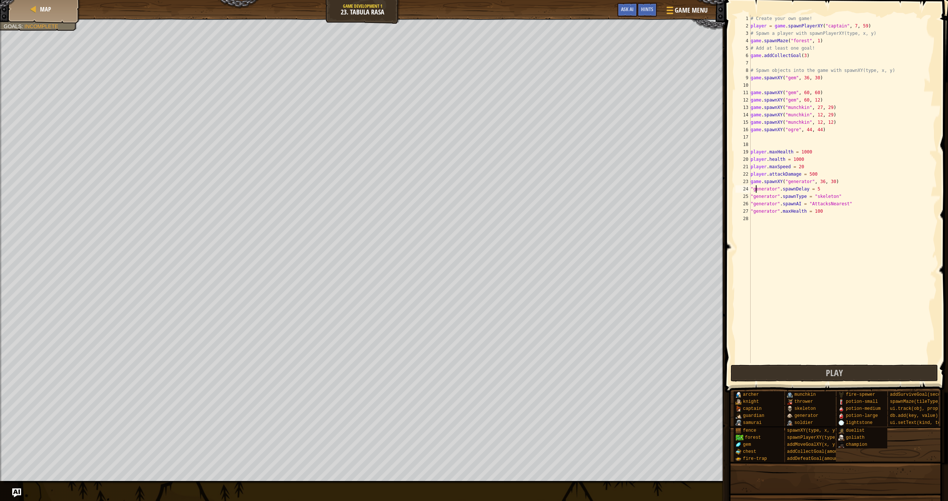
click at [439, 184] on div "# Create your own game! player = game . spawnPlayerXY ( "captain" , 7 , 59 ) # …" at bounding box center [843, 196] width 188 height 363
type textarea "game.spawnXY("generator", 35, 13)"
click at [439, 224] on div "# Create your own game! player = game . spawnPlayerXY ( "captain" , 7 , 59 ) # …" at bounding box center [843, 196] width 188 height 363
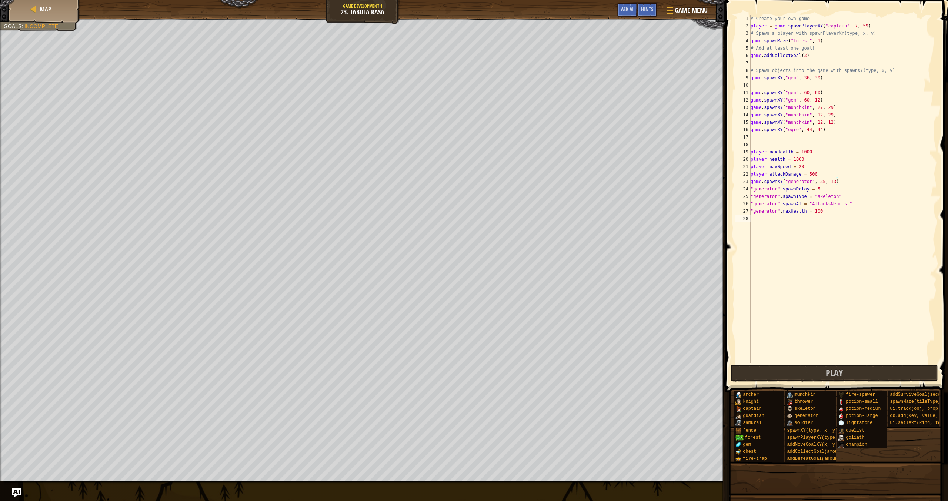
scroll to position [3, 0]
click at [439, 211] on div "# Create your own game! player = game . spawnPlayerXY ( "captain" , 7 , 59 ) # …" at bounding box center [843, 196] width 188 height 363
type textarea ""generator".maxHealth = 100"
click at [439, 219] on div "# Create your own game! player = game . spawnPlayerXY ( "captain" , 7 , 59 ) # …" at bounding box center [843, 196] width 188 height 363
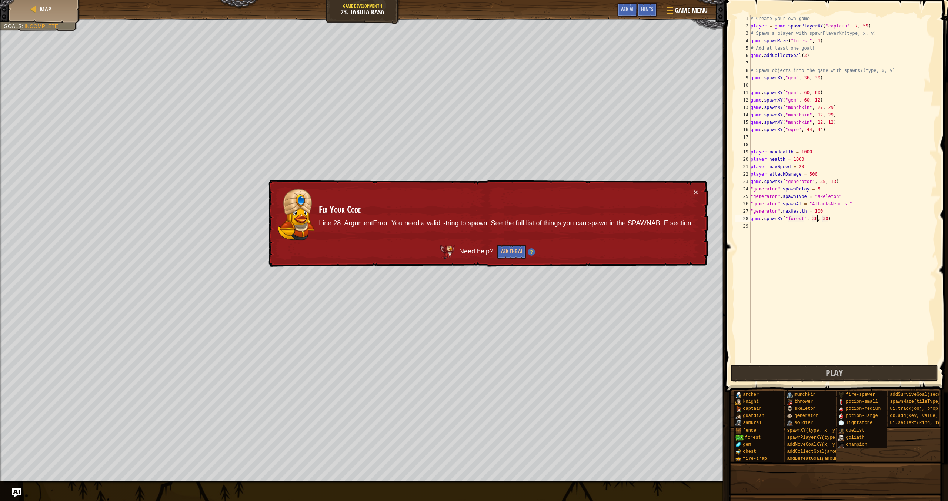
click at [439, 218] on div "# Create your own game! player = game . spawnPlayerXY ( "captain" , 7 , 59 ) # …" at bounding box center [843, 196] width 188 height 363
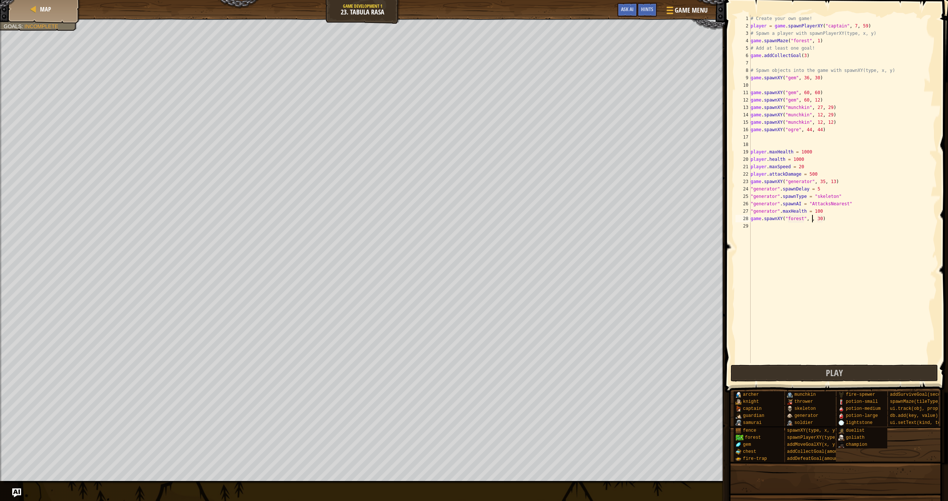
scroll to position [3, 5]
click at [439, 217] on div "# Create your own game! player = game . spawnPlayerXY ( "captain" , 7 , 59 ) # …" at bounding box center [843, 196] width 188 height 363
click at [439, 218] on div "# Create your own game! player = game . spawnPlayerXY ( "captain" , 7 , 59 ) # …" at bounding box center [843, 196] width 188 height 363
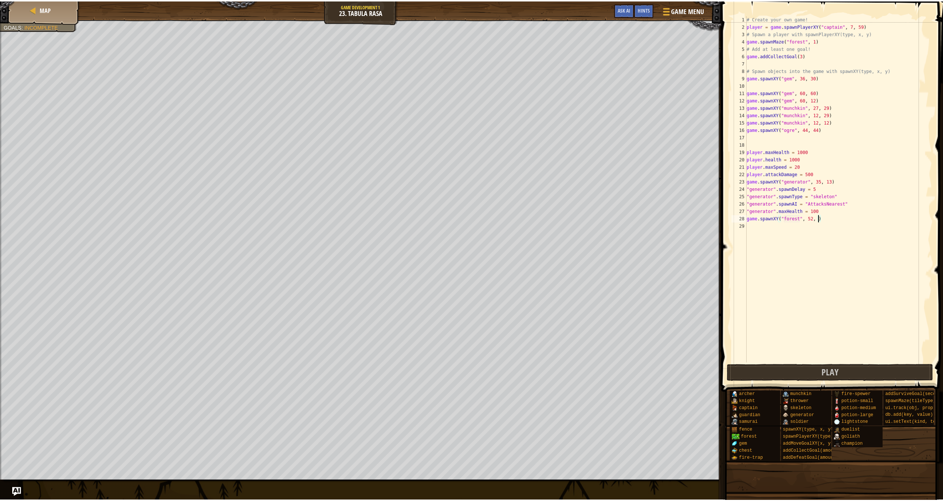
scroll to position [3, 6]
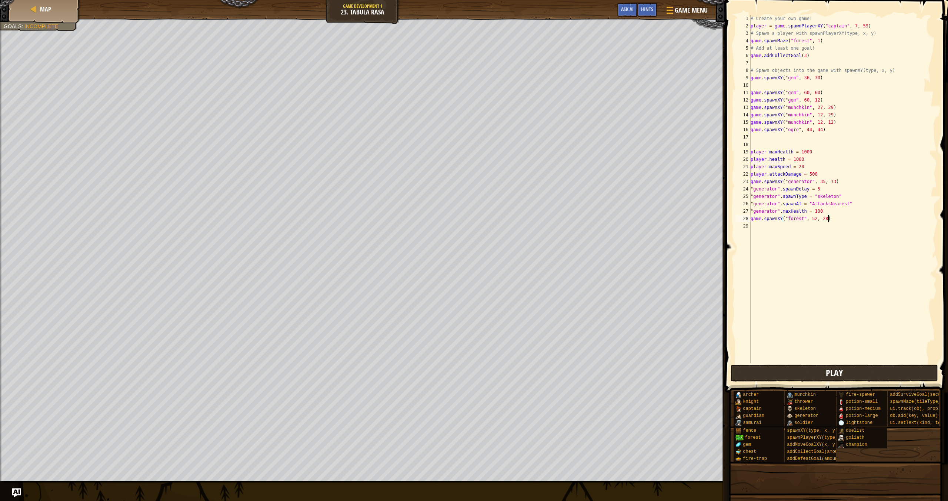
type textarea "game.spawnXY("forest", 52, 28)"
click at [439, 376] on button "Play" at bounding box center [835, 372] width 208 height 17
click at [439, 381] on button "Done" at bounding box center [885, 372] width 100 height 17
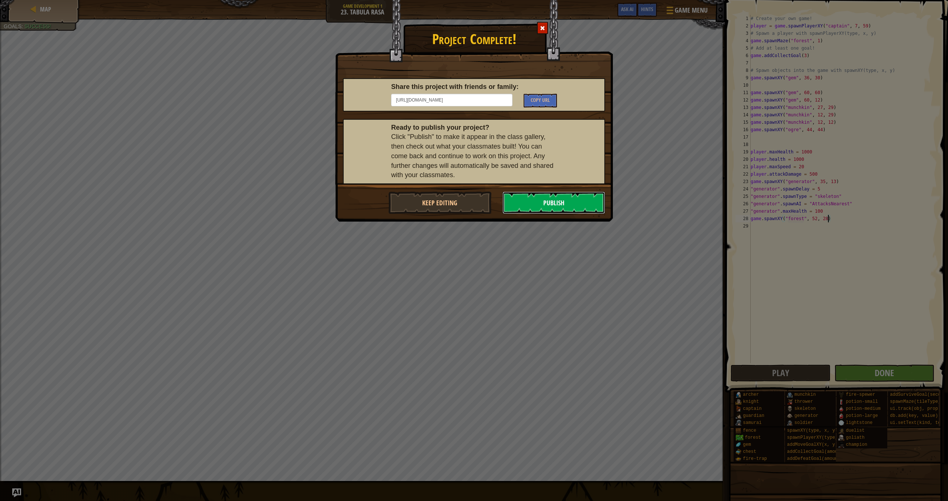
click at [439, 209] on button "Publish" at bounding box center [554, 202] width 103 height 22
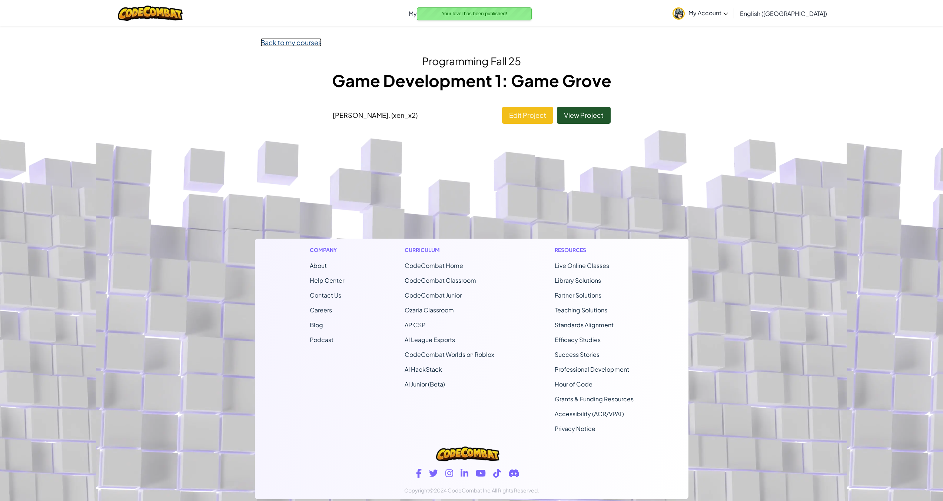
click at [290, 39] on link "Back to my courses" at bounding box center [290, 42] width 61 height 9
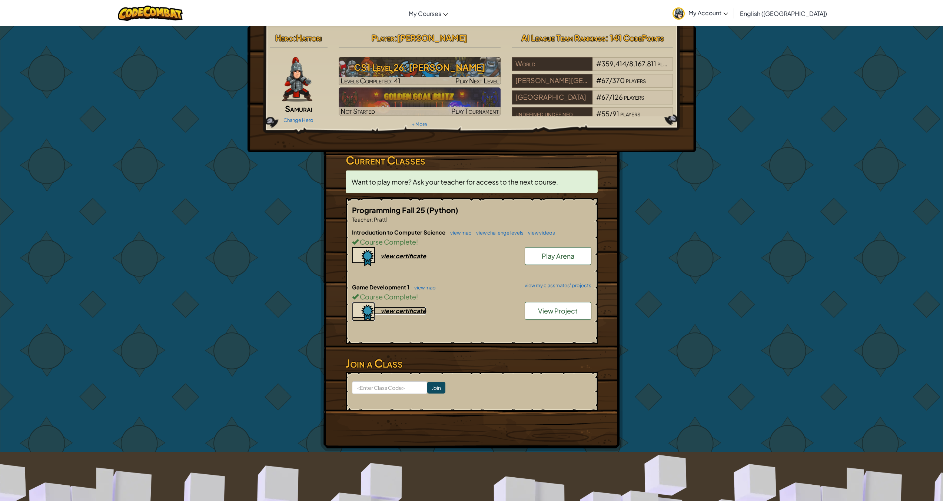
click at [408, 310] on div "view certificate" at bounding box center [403, 311] width 46 height 8
click at [427, 288] on link "view map" at bounding box center [422, 287] width 25 height 6
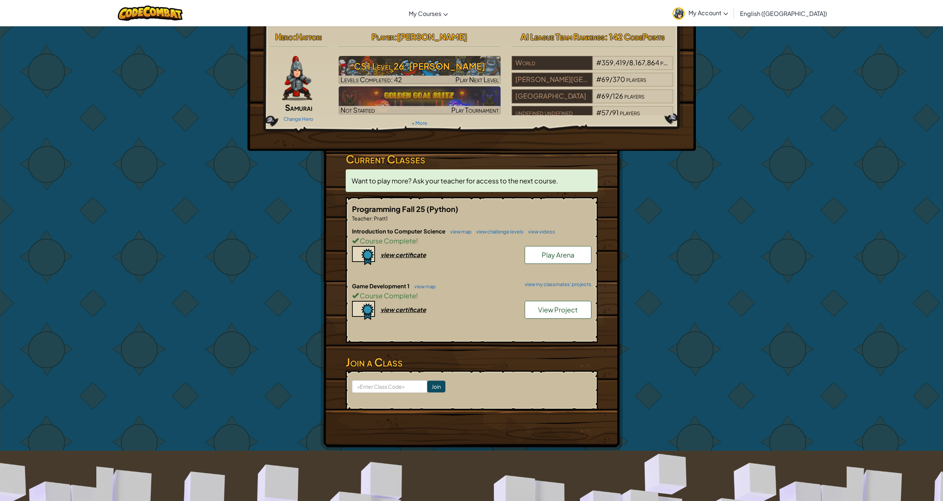
scroll to position [1, 0]
